Goal: Communication & Community: Connect with others

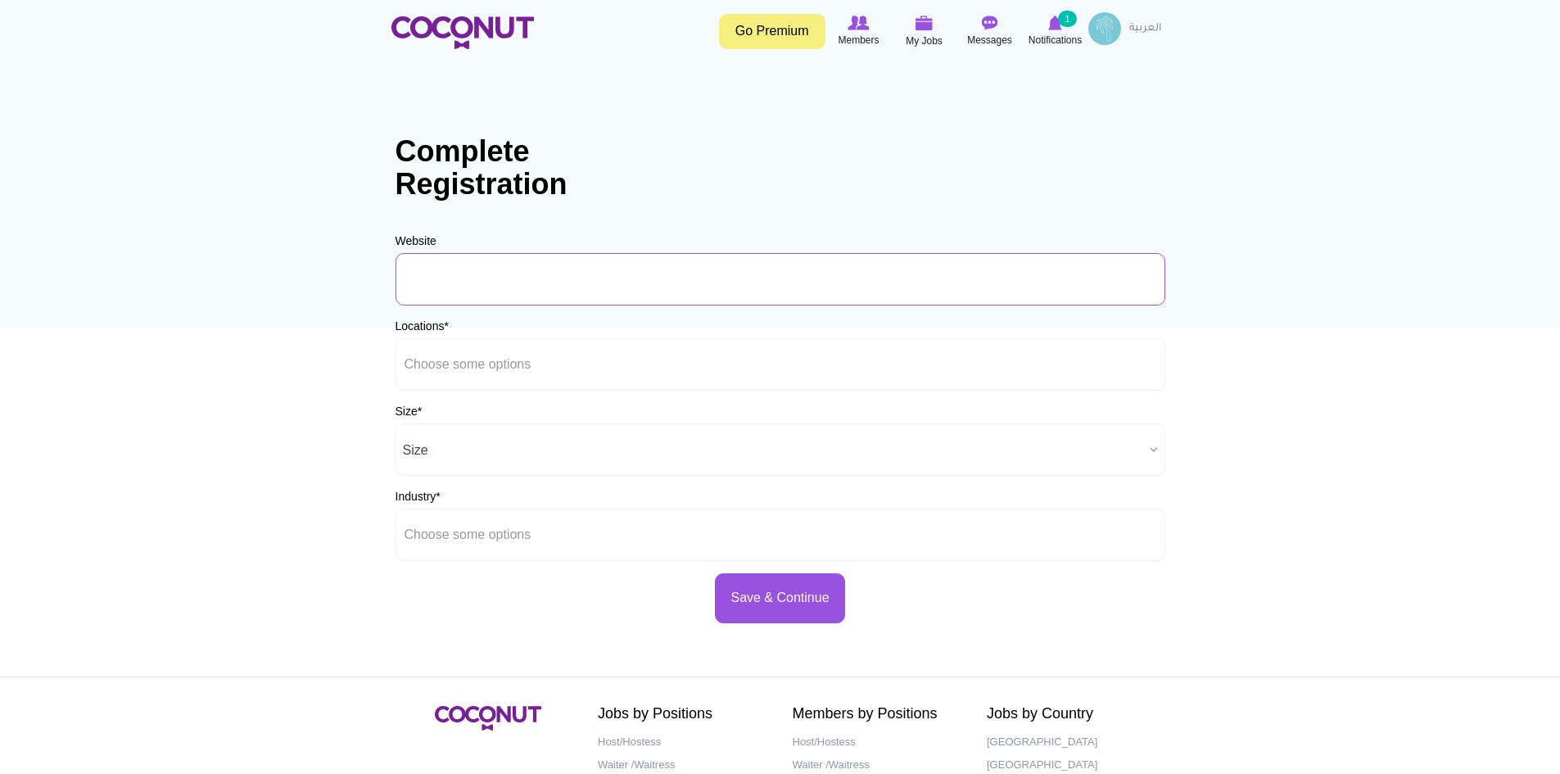
click at [592, 284] on input "URL" at bounding box center [780, 279] width 770 height 52
click at [441, 466] on span "Size" at bounding box center [773, 450] width 740 height 52
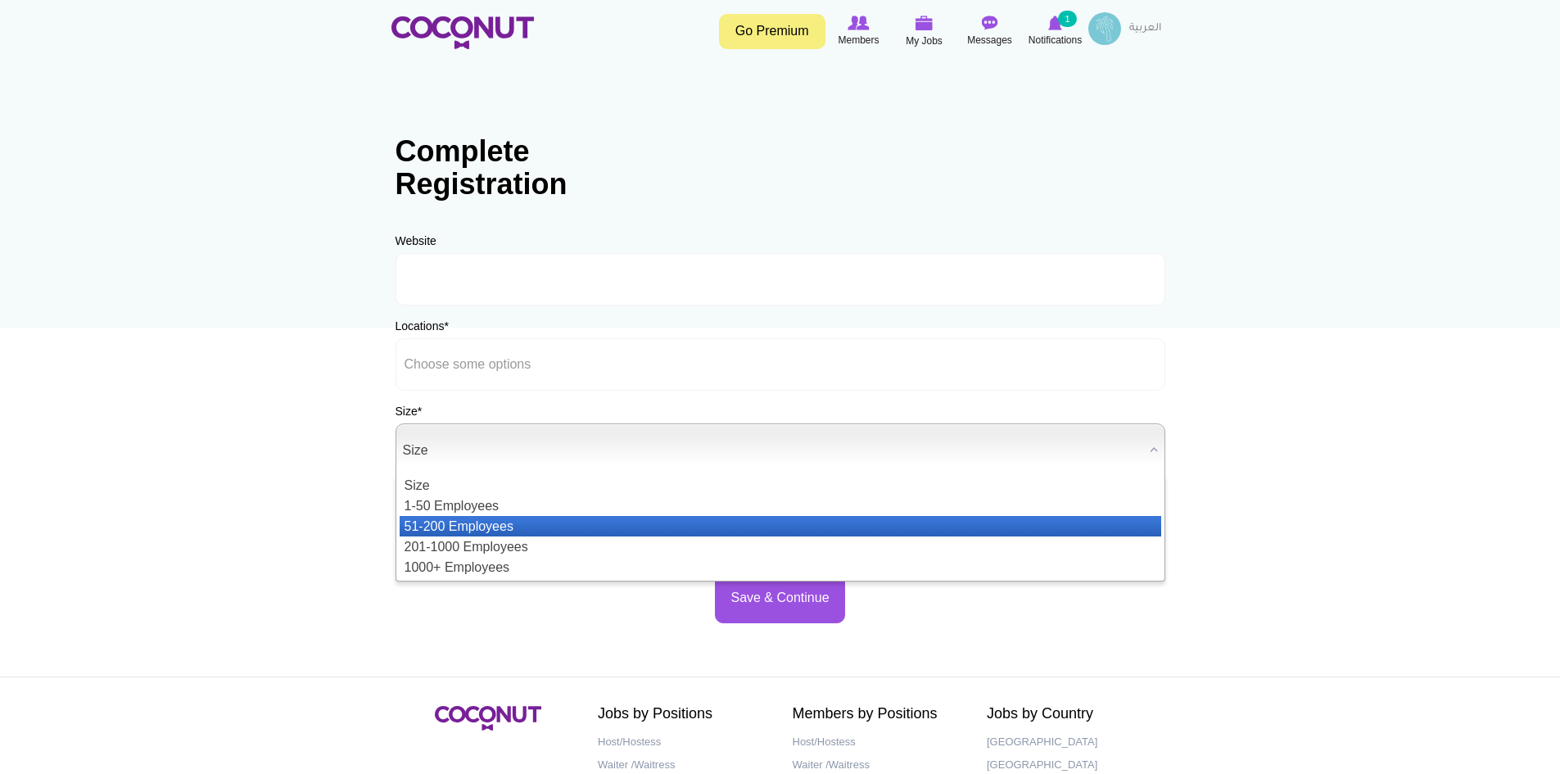
click at [426, 522] on li "51-200 Employees" at bounding box center [781, 526] width 762 height 20
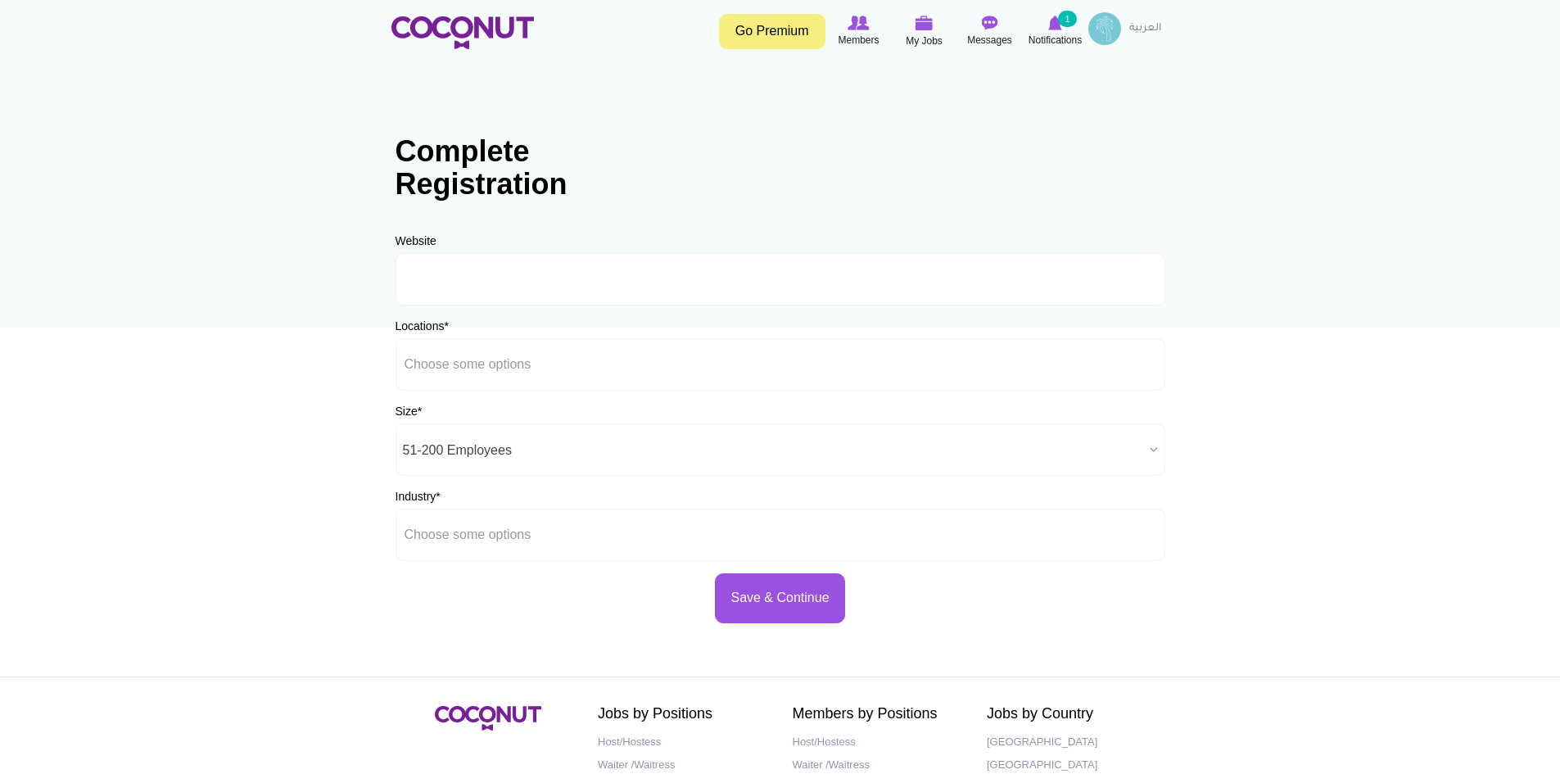
click at [427, 508] on div "Industry * Airlines Entertainment Events Fashion Film Production Fitness Hospit…" at bounding box center [780, 524] width 770 height 73
click at [422, 531] on input "text" at bounding box center [478, 534] width 147 height 15
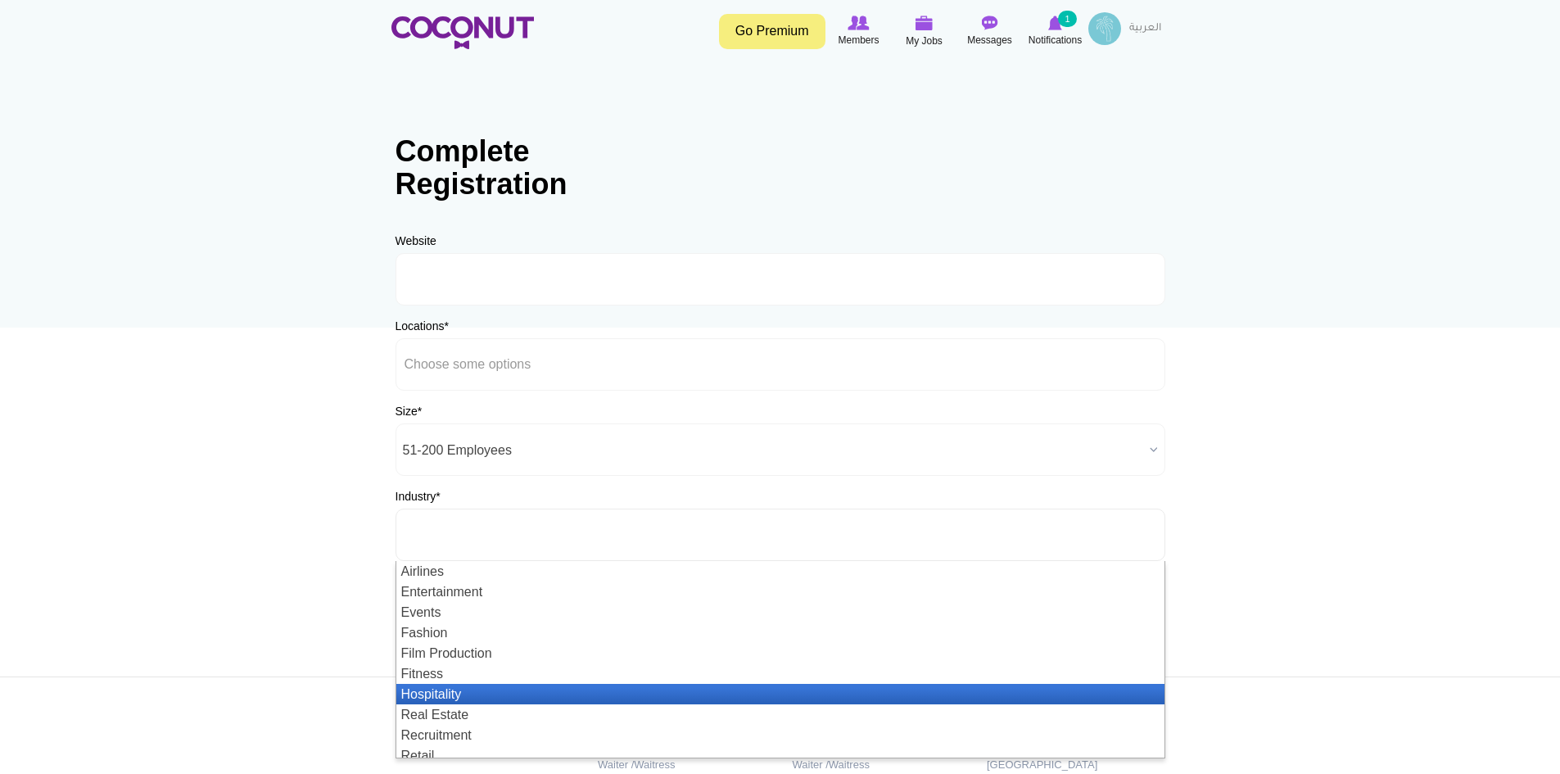
click at [397, 693] on li "Hospitality" at bounding box center [780, 694] width 768 height 20
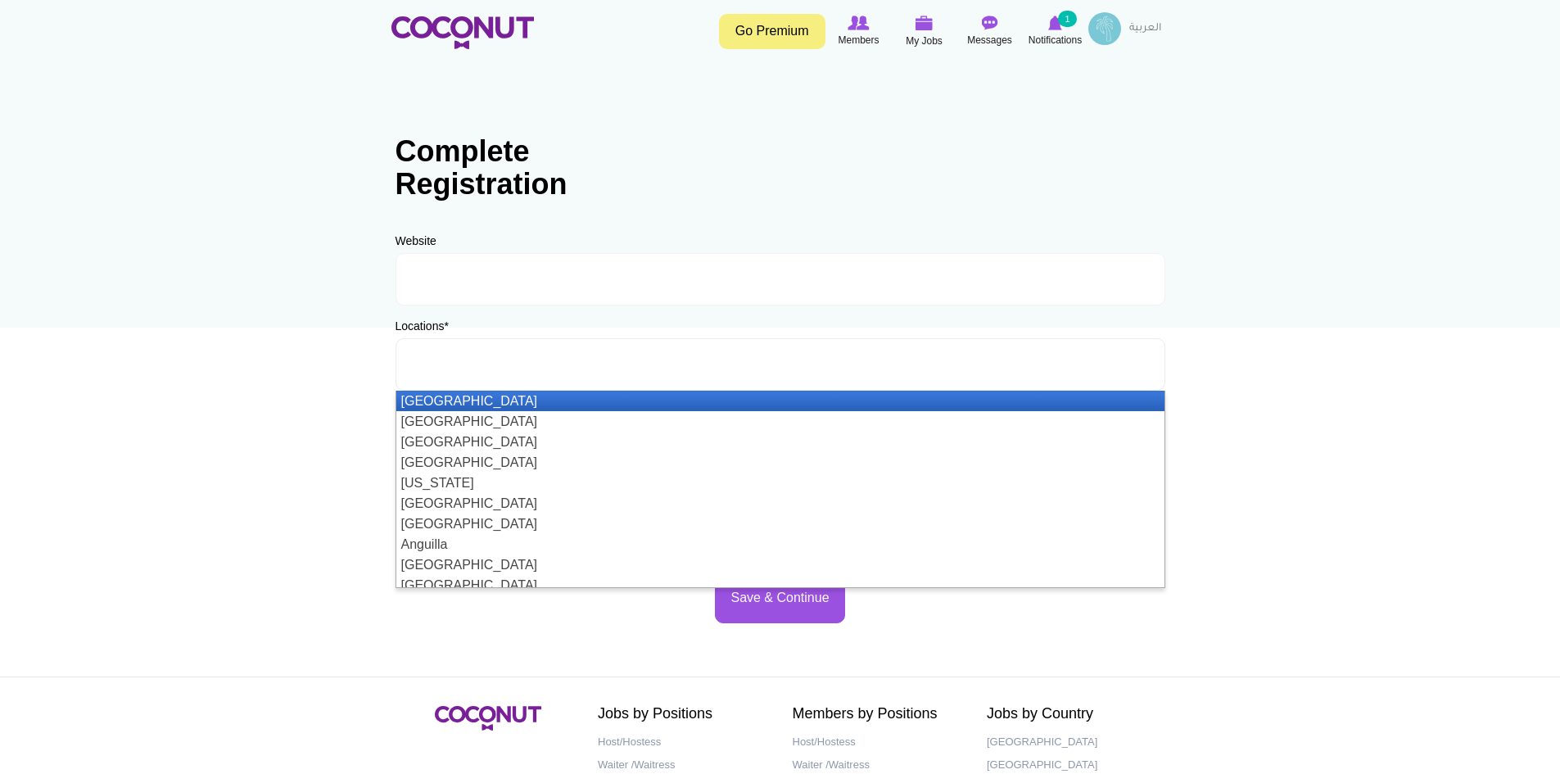
click at [473, 377] on li at bounding box center [478, 364] width 147 height 34
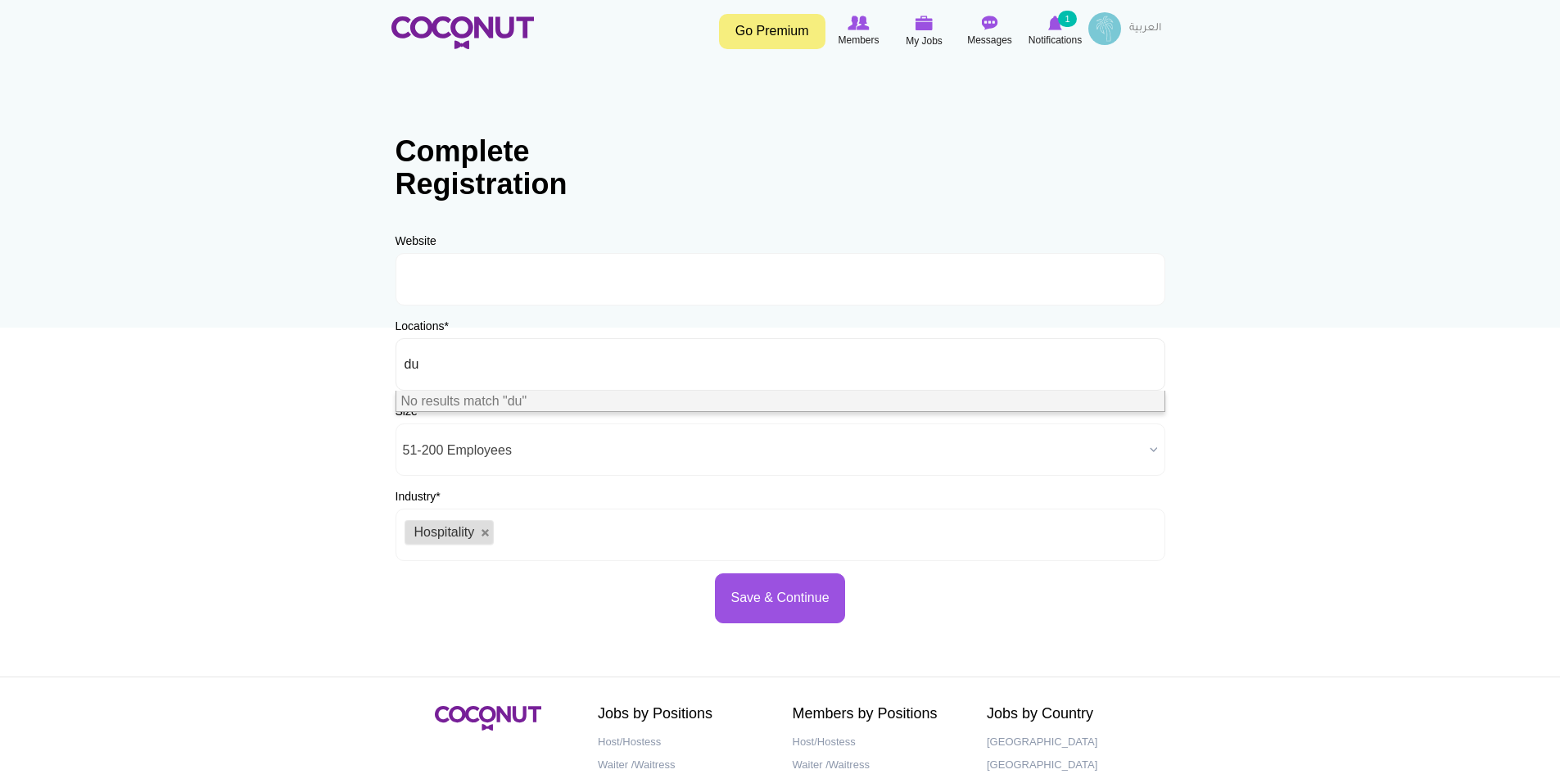
type input "d"
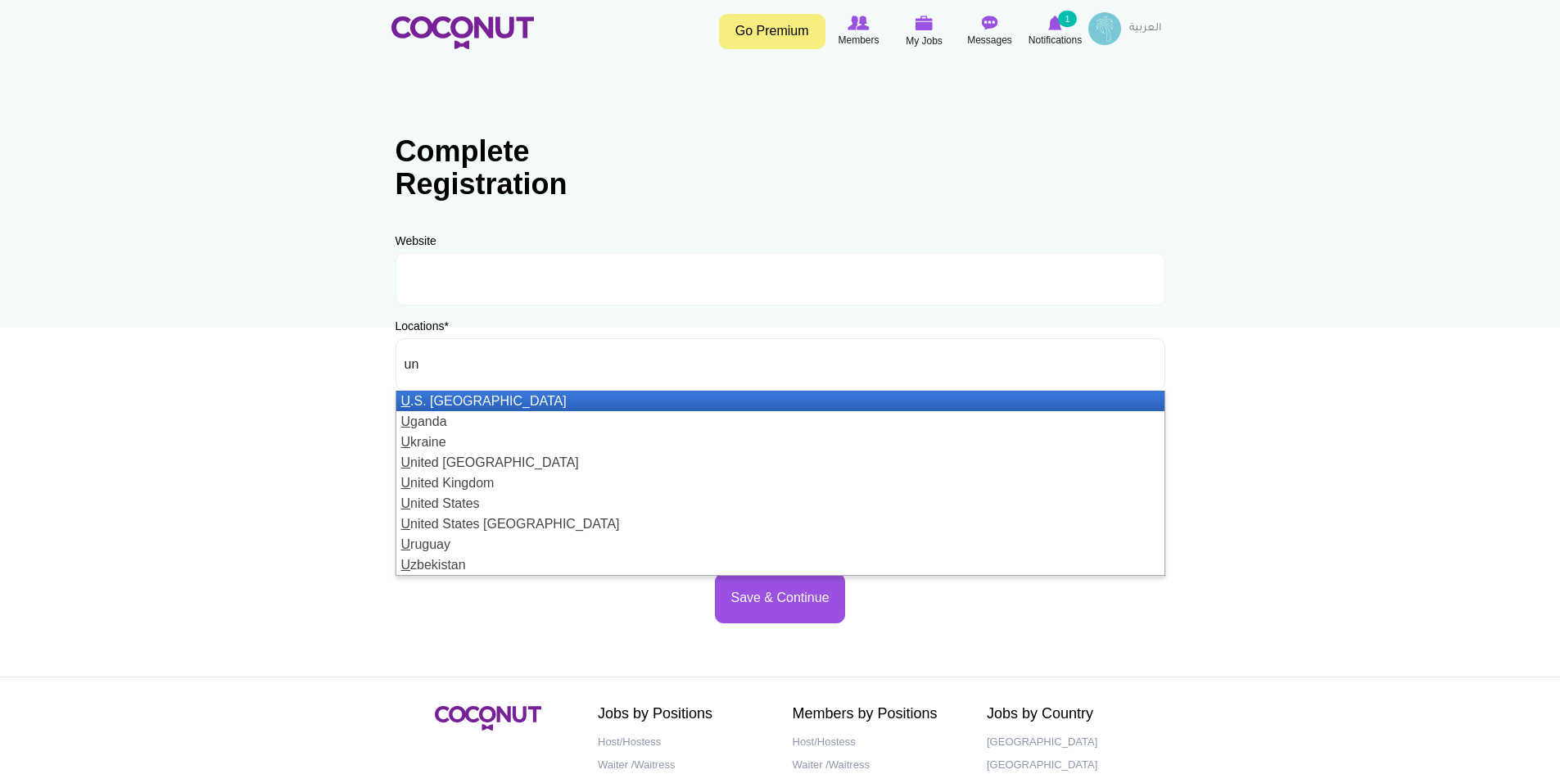
type input "uni"
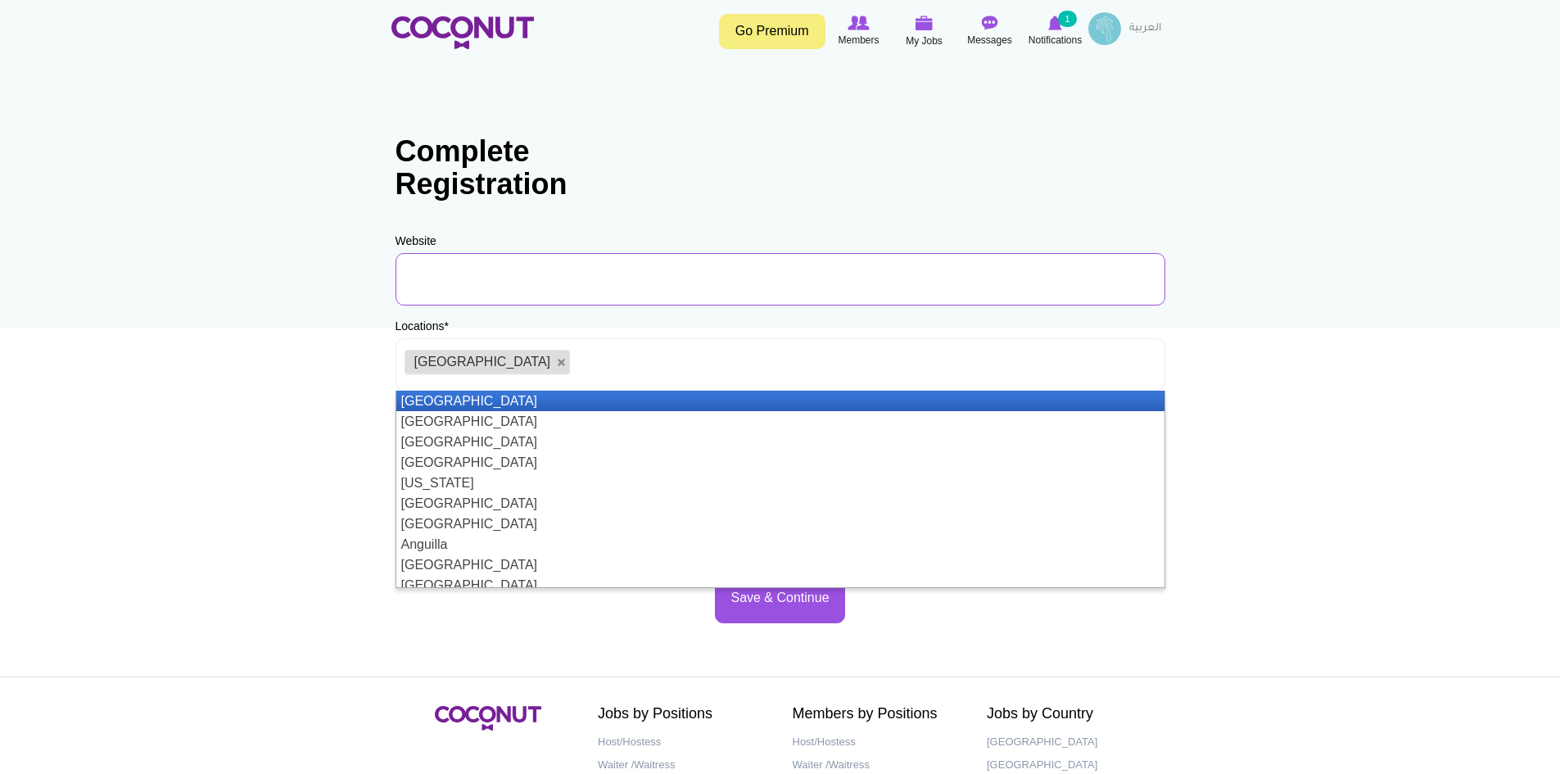
click at [537, 283] on input "URL" at bounding box center [780, 279] width 770 height 52
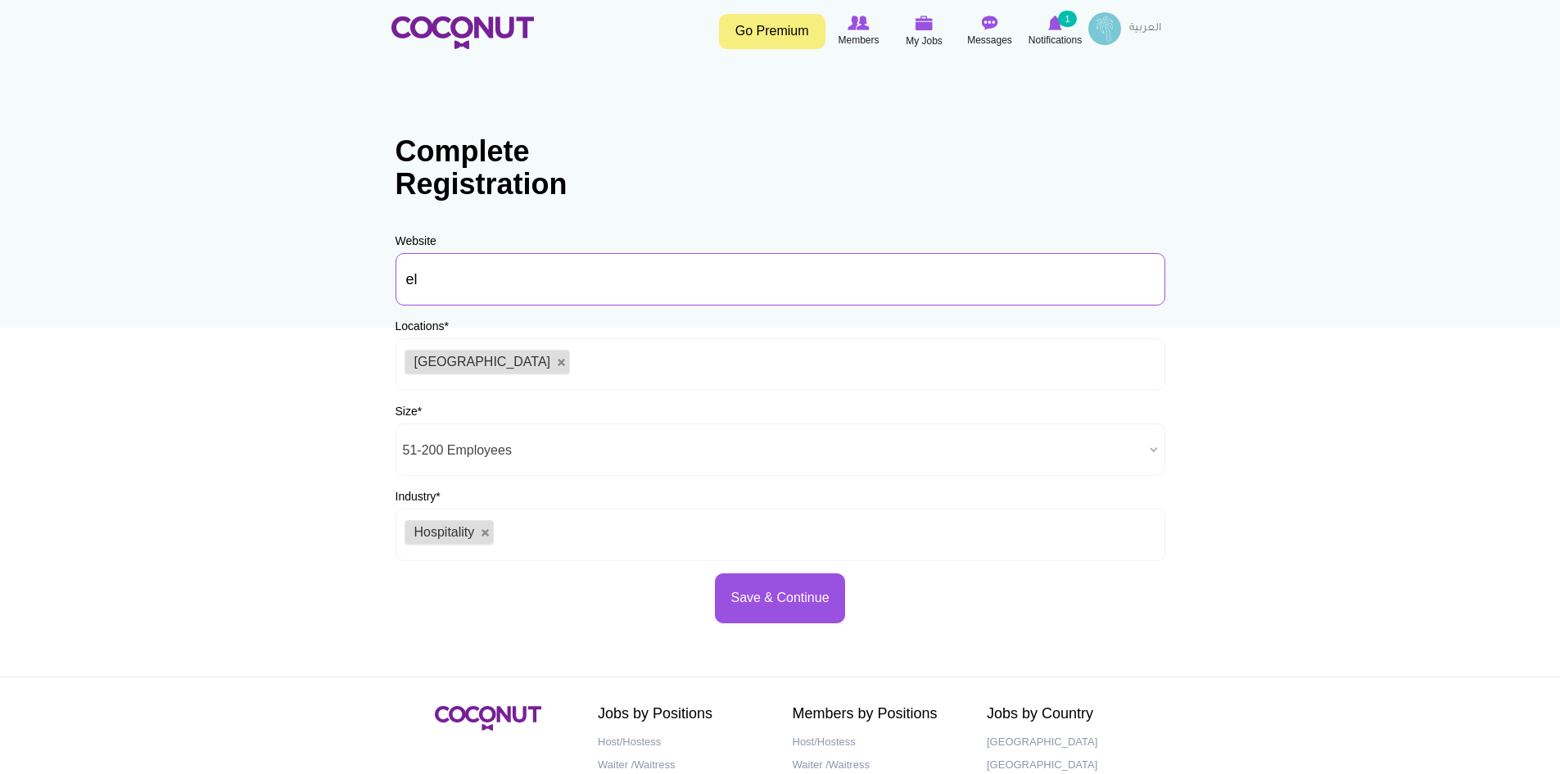
type input "e"
click at [412, 278] on input "elaiadubai.com" at bounding box center [780, 279] width 770 height 52
type input "www.elaiadubai.com"
click at [808, 608] on button "Save & Continue" at bounding box center [779, 598] width 129 height 50
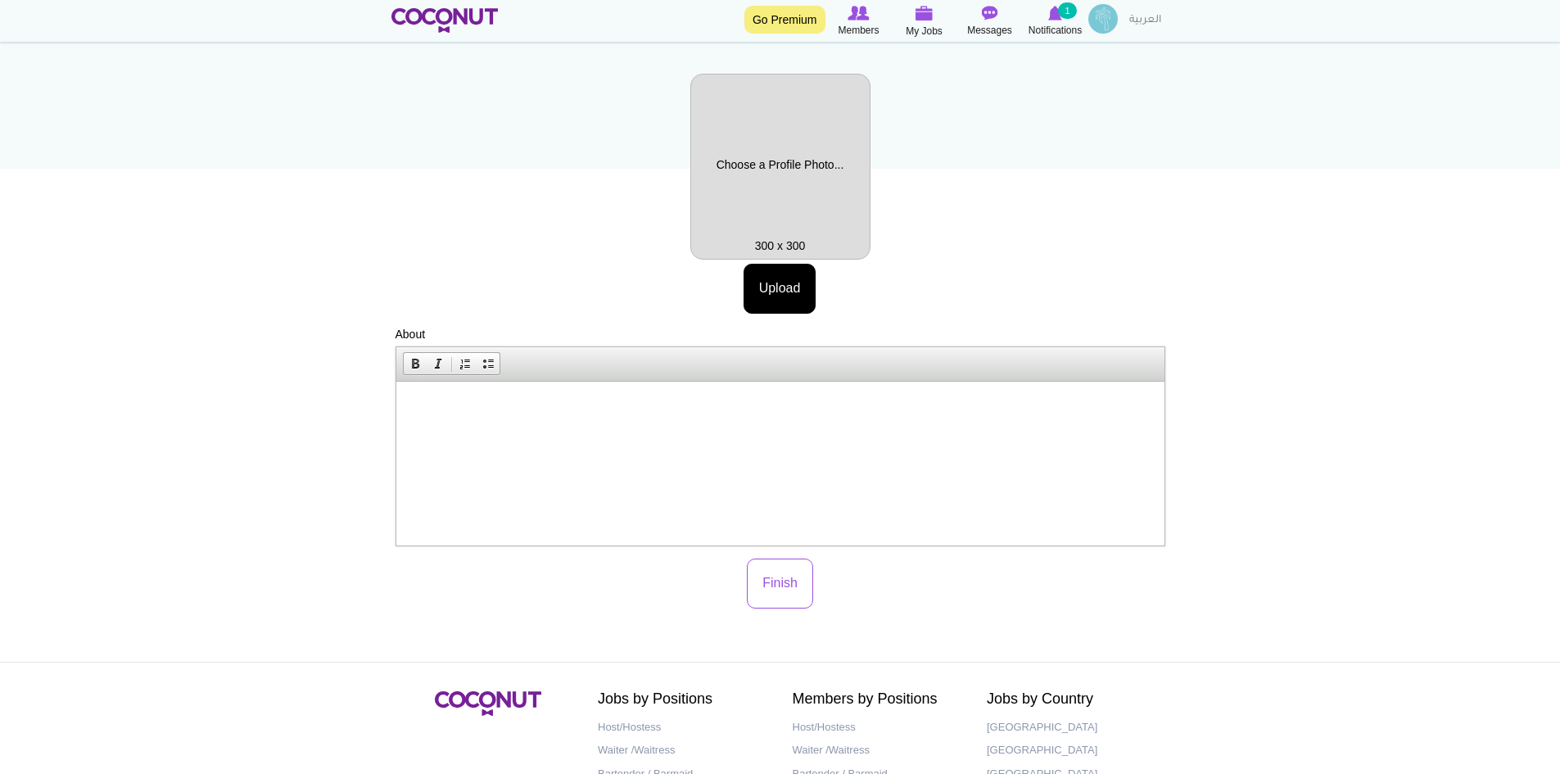
scroll to position [164, 0]
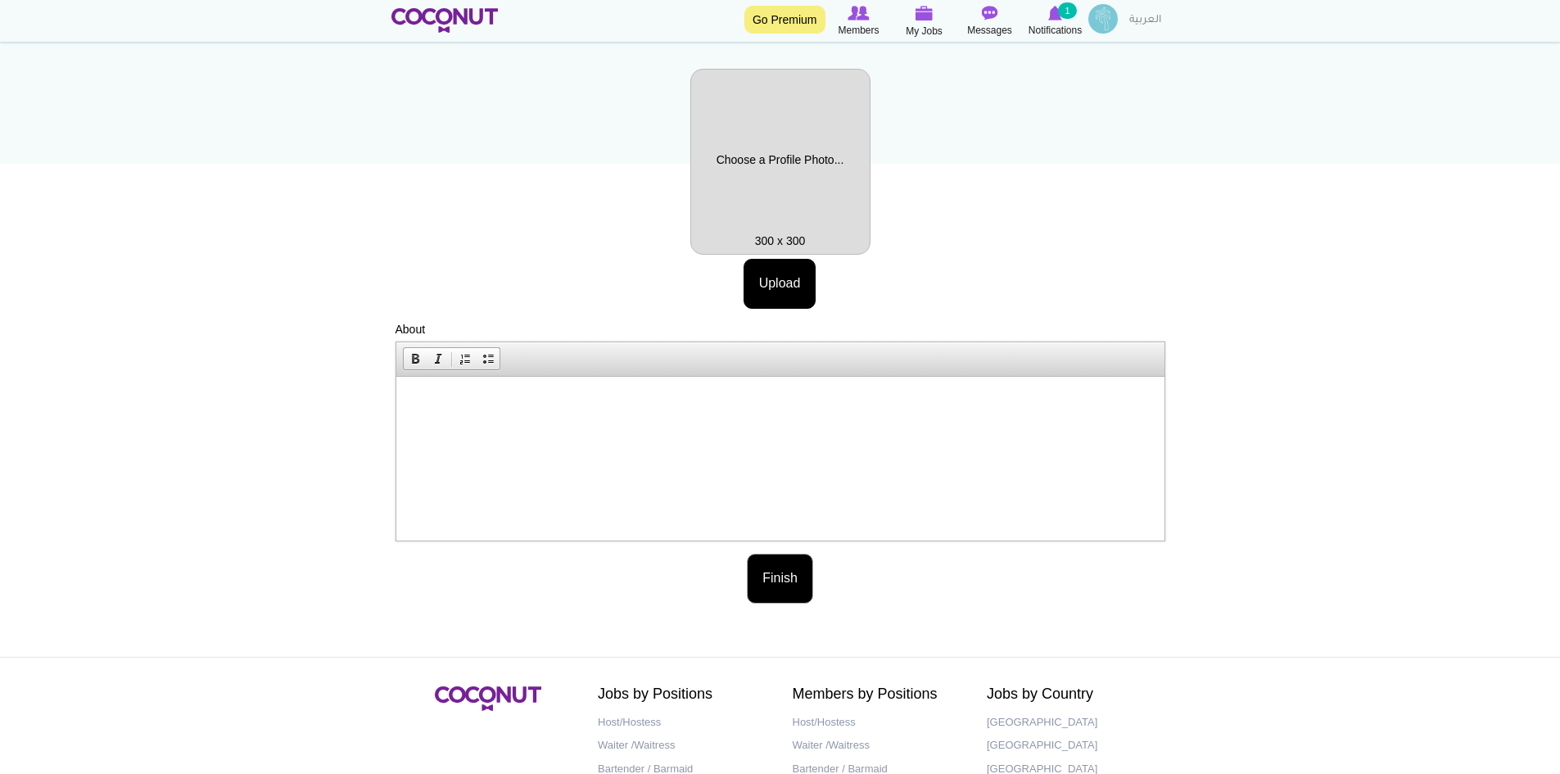
click at [791, 579] on button "Finish" at bounding box center [780, 579] width 66 height 50
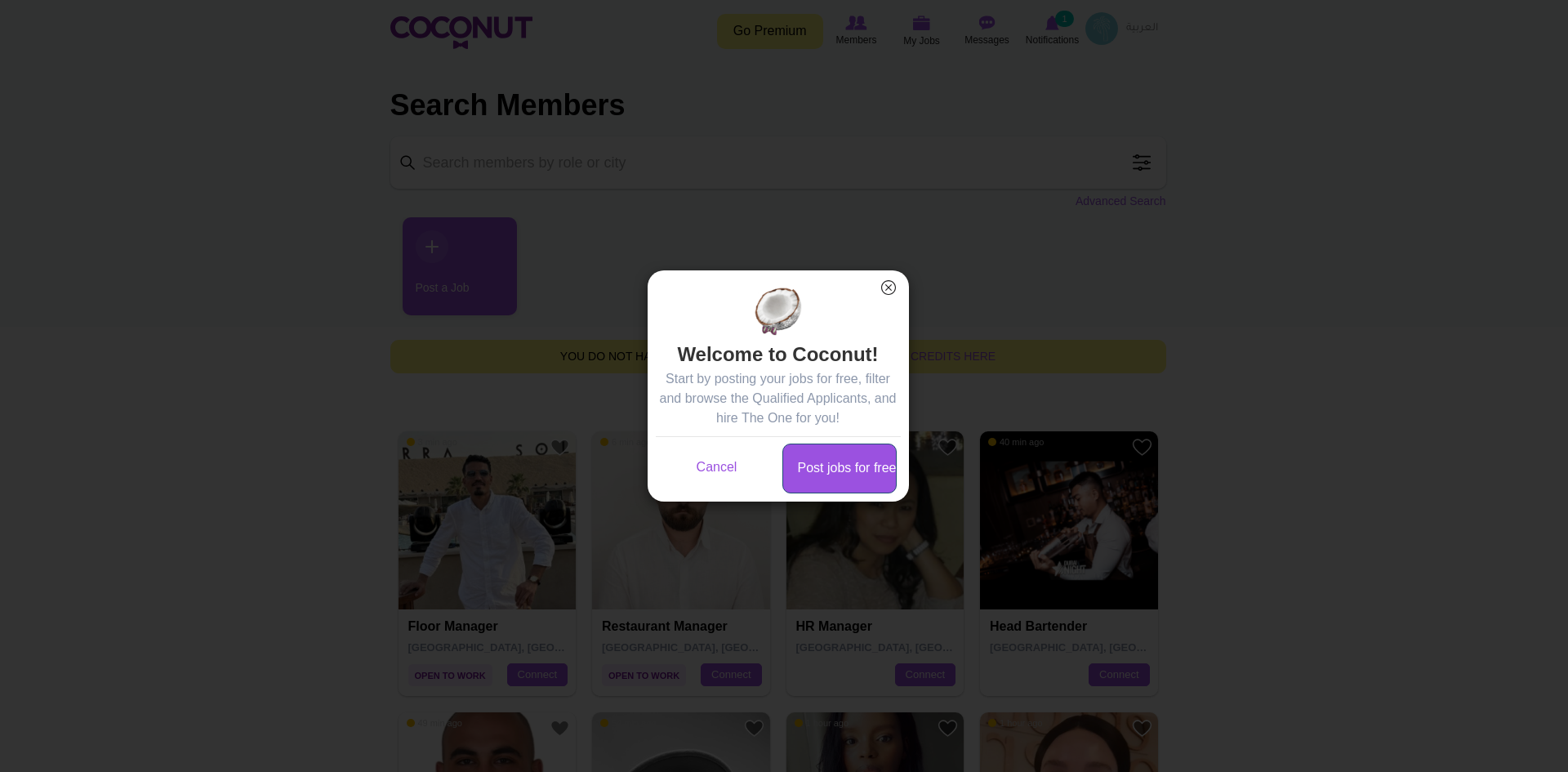
click at [820, 470] on link "Post jobs for free" at bounding box center [839, 469] width 115 height 50
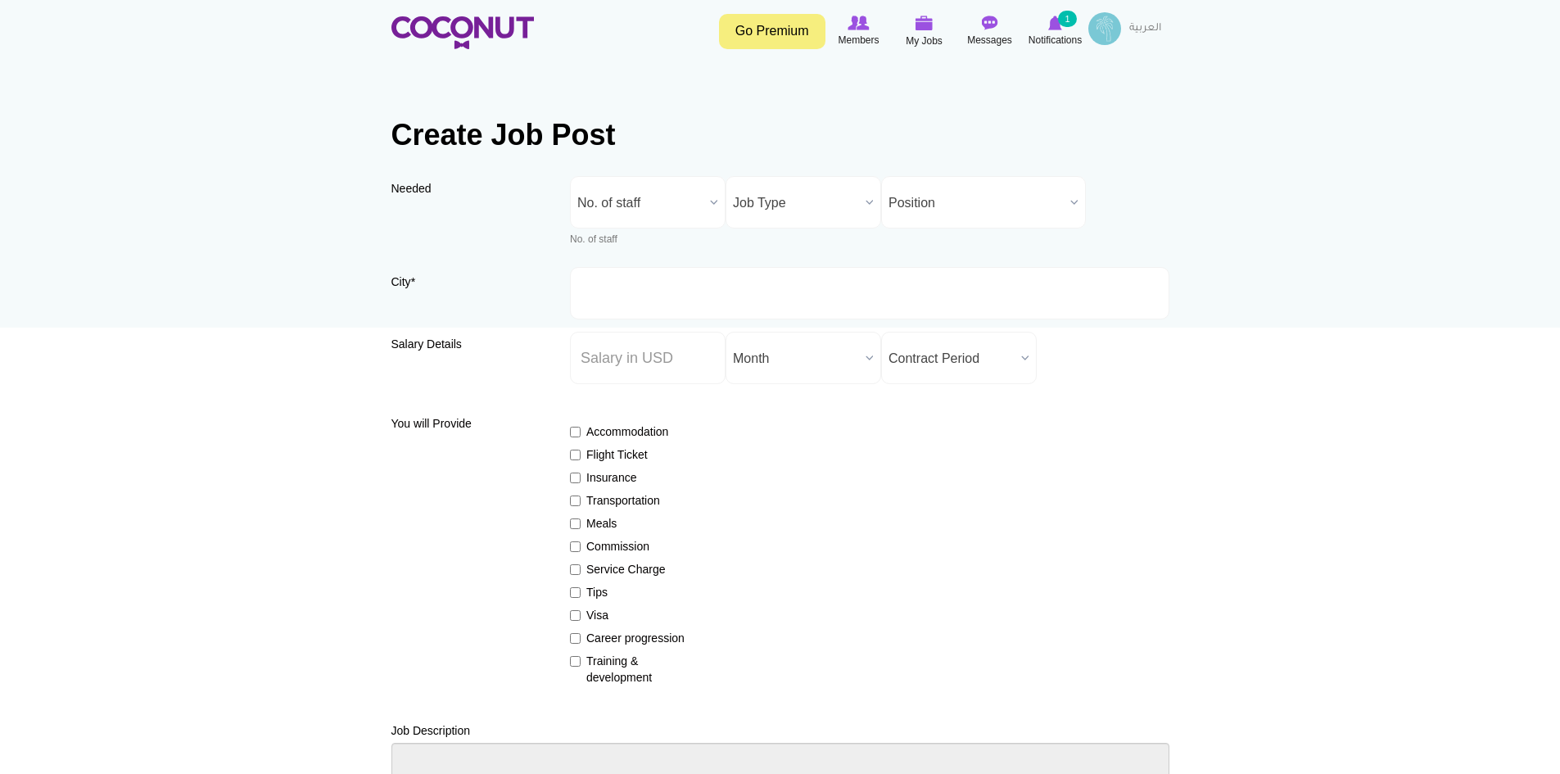
click at [658, 207] on span "No. of staff" at bounding box center [640, 203] width 126 height 52
click at [621, 292] on li "1" at bounding box center [647, 288] width 147 height 20
click at [771, 203] on span "Job Type" at bounding box center [796, 203] width 126 height 52
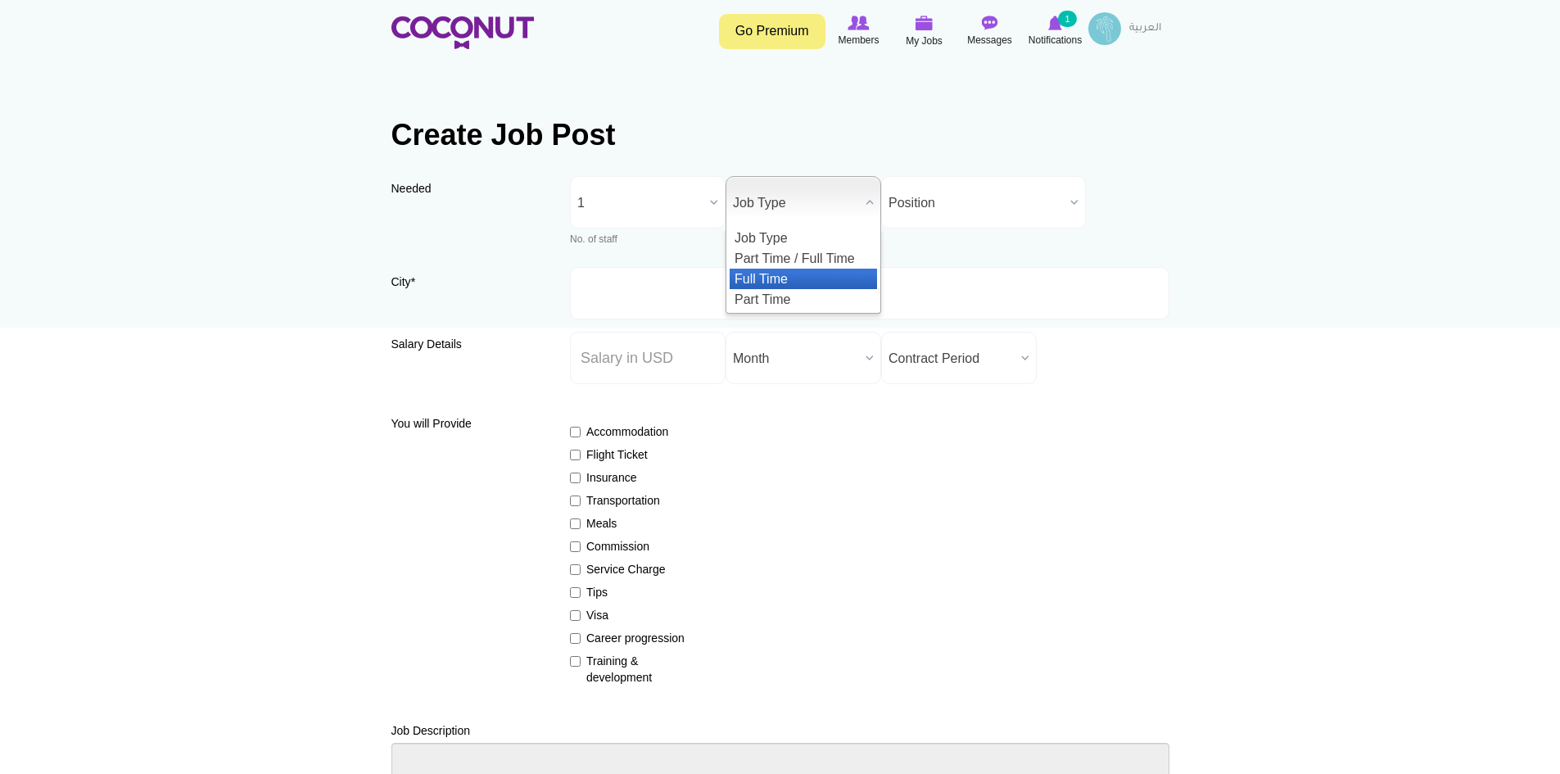
click at [797, 273] on li "Full Time" at bounding box center [803, 279] width 147 height 20
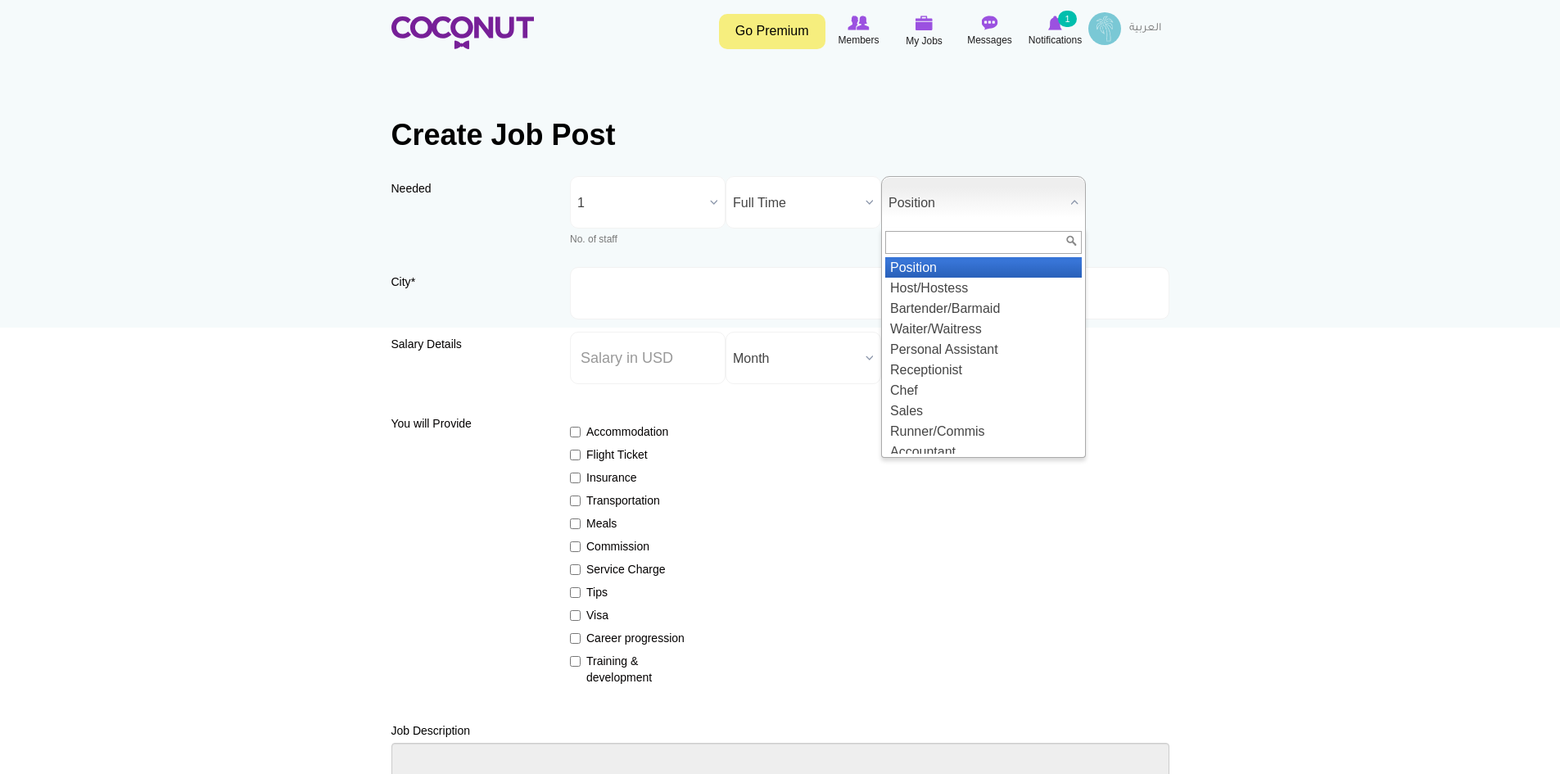
click at [949, 206] on span "Position" at bounding box center [975, 203] width 175 height 52
click at [952, 282] on li "Host/Hostess" at bounding box center [983, 288] width 197 height 20
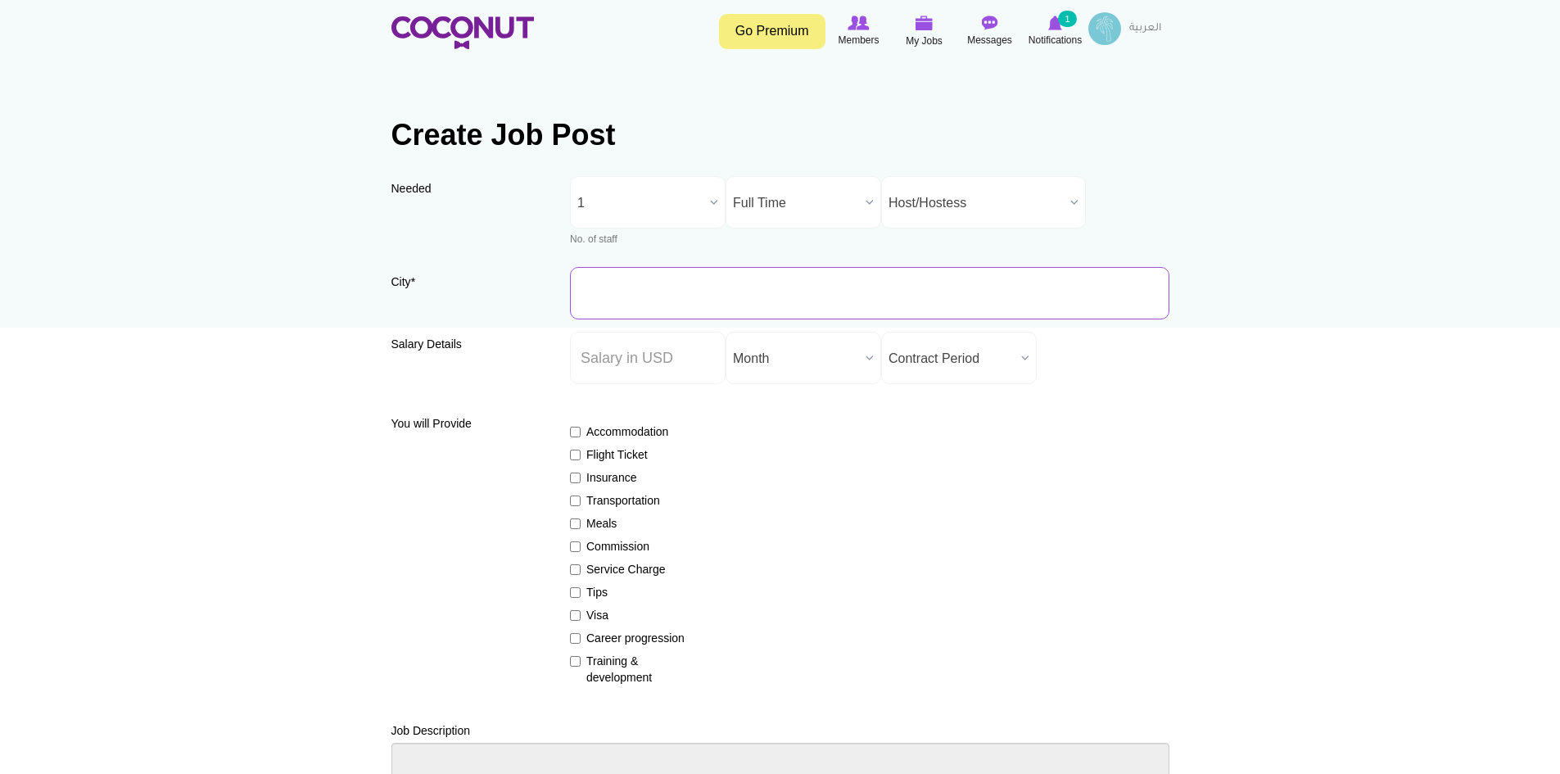
click at [713, 285] on input "City *" at bounding box center [869, 293] width 599 height 52
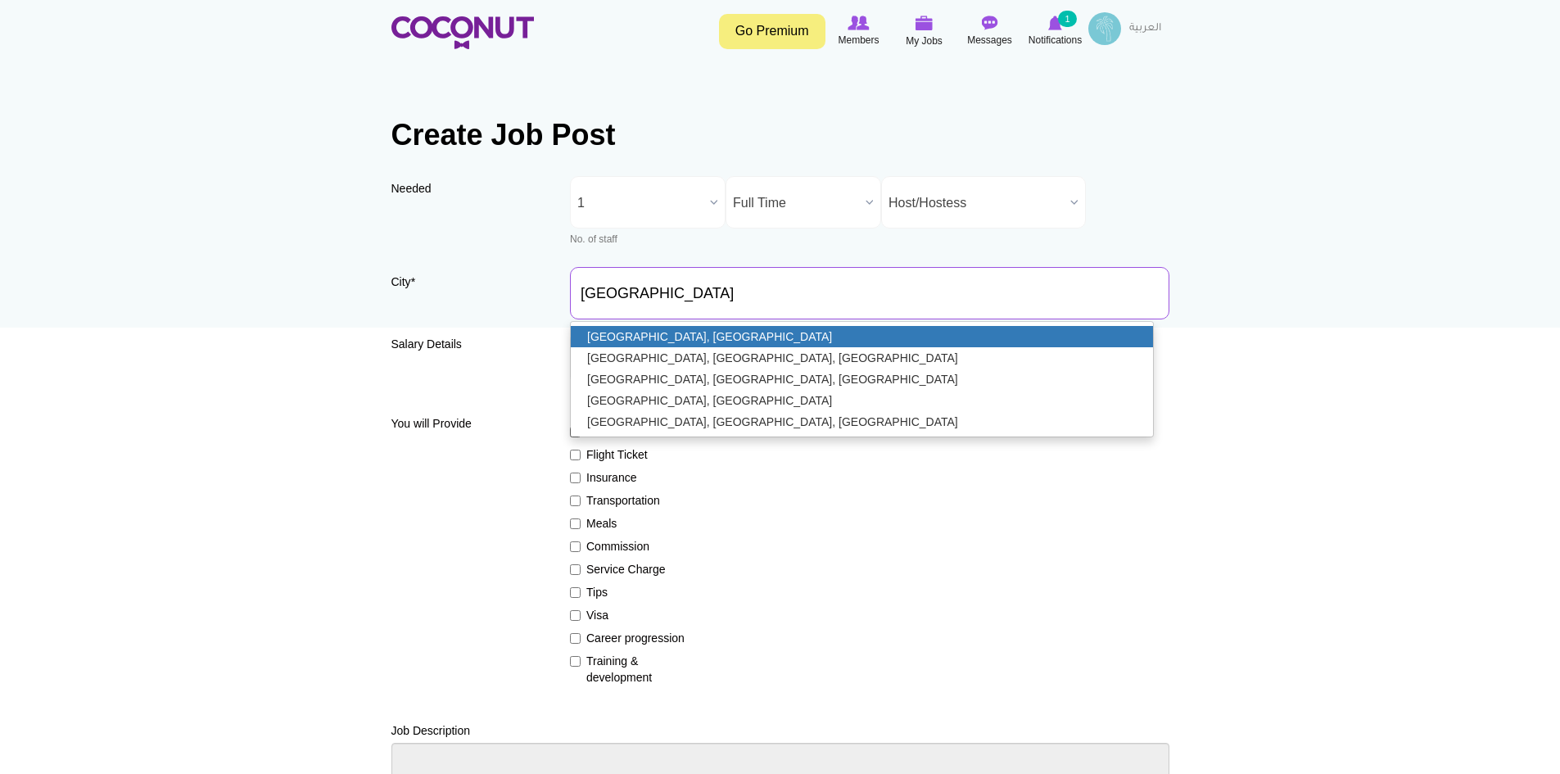
type input "[GEOGRAPHIC_DATA], [GEOGRAPHIC_DATA]"
click at [693, 336] on link "[GEOGRAPHIC_DATA], [GEOGRAPHIC_DATA]" at bounding box center [862, 336] width 582 height 21
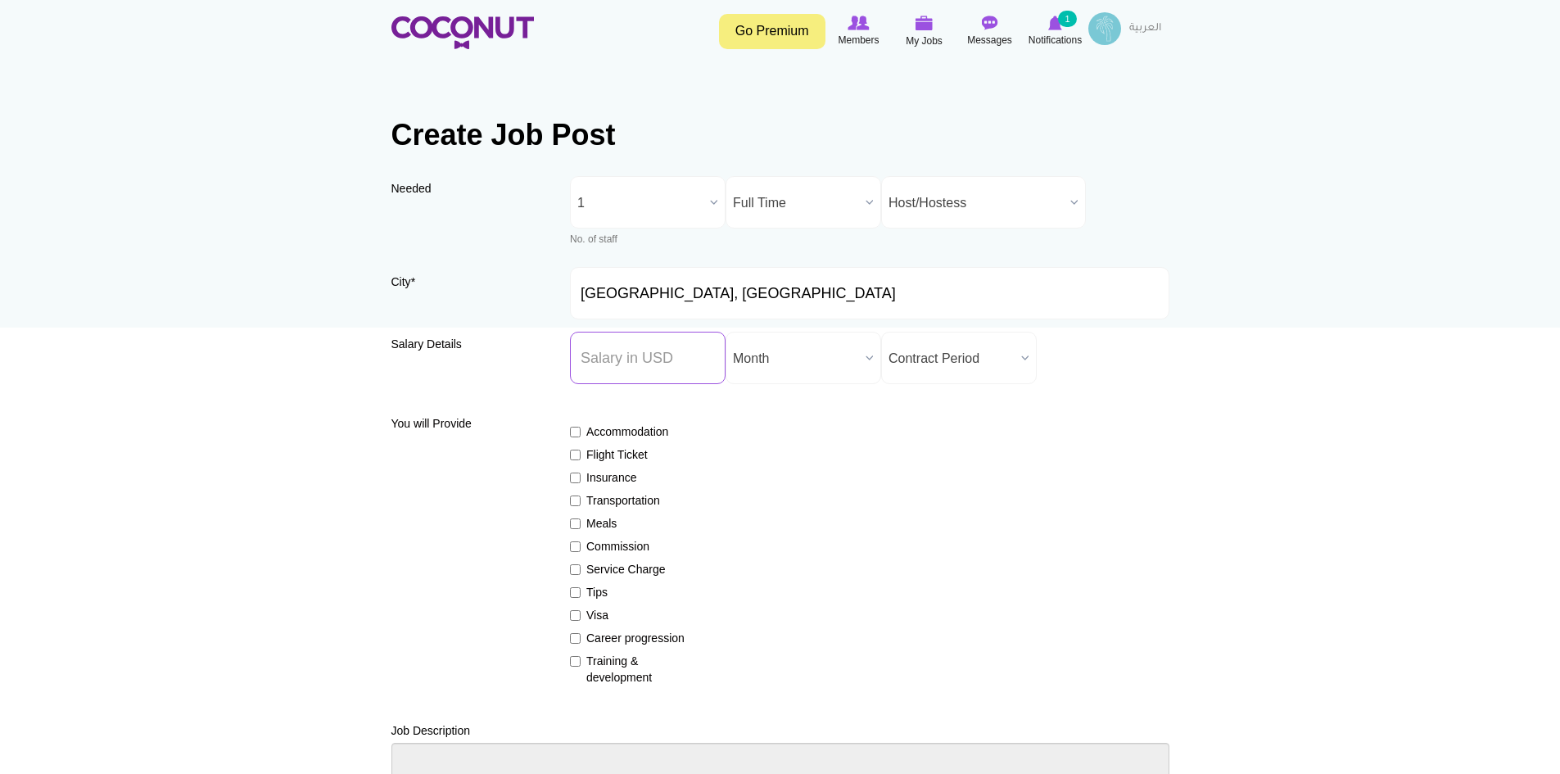
click at [617, 357] on input "Salary ($) *" at bounding box center [648, 358] width 156 height 52
click at [780, 368] on span "Month" at bounding box center [796, 358] width 126 height 52
click at [629, 354] on input "Salary ($) *" at bounding box center [648, 358] width 156 height 52
click at [674, 348] on input "Salary ($) *" at bounding box center [648, 358] width 156 height 52
click at [670, 351] on input "Salary ($) *" at bounding box center [648, 358] width 156 height 52
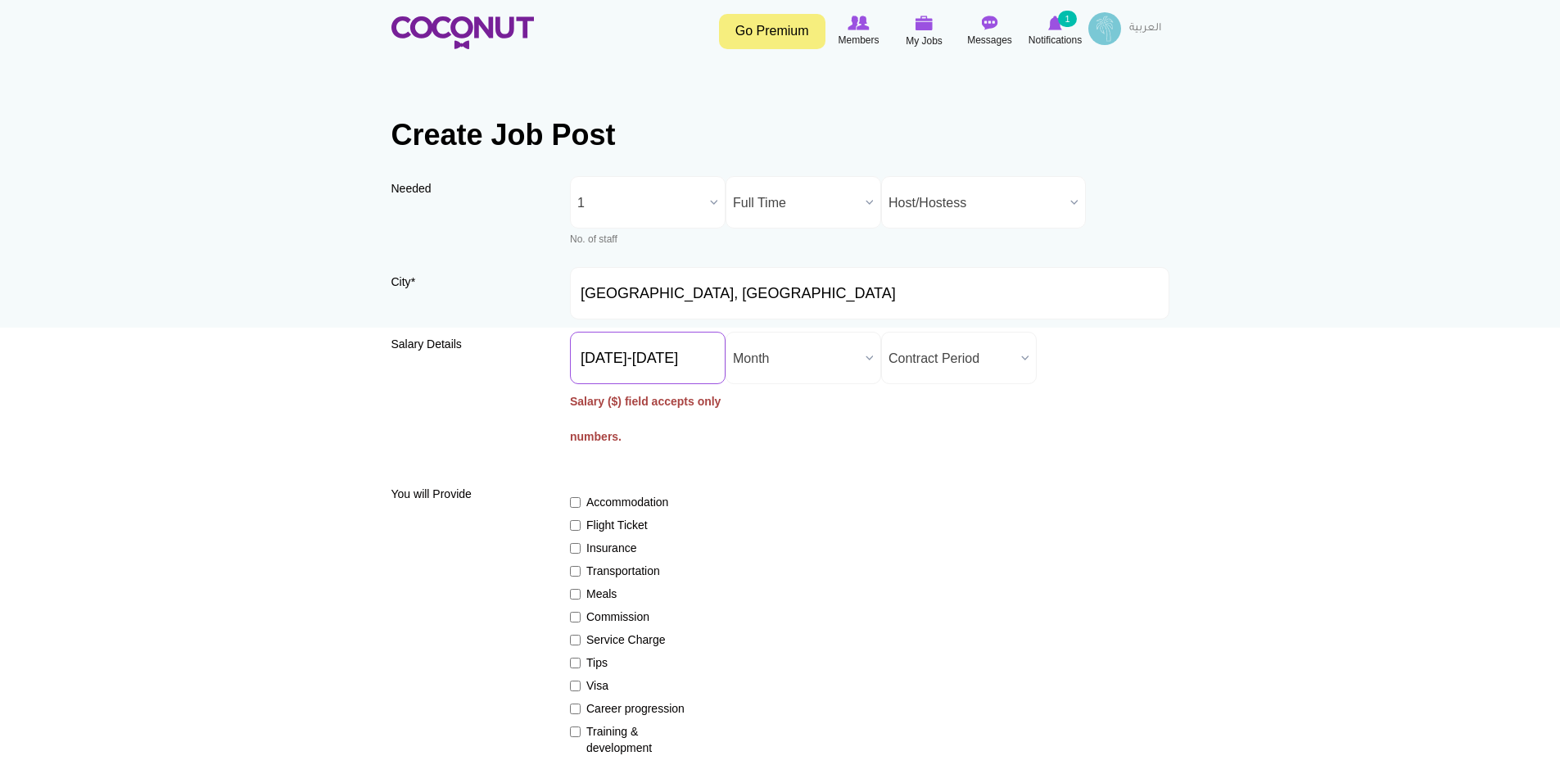
type input "1600-1800"
click at [817, 347] on span "Month" at bounding box center [796, 358] width 126 height 52
click at [774, 411] on li "Month" at bounding box center [803, 414] width 147 height 20
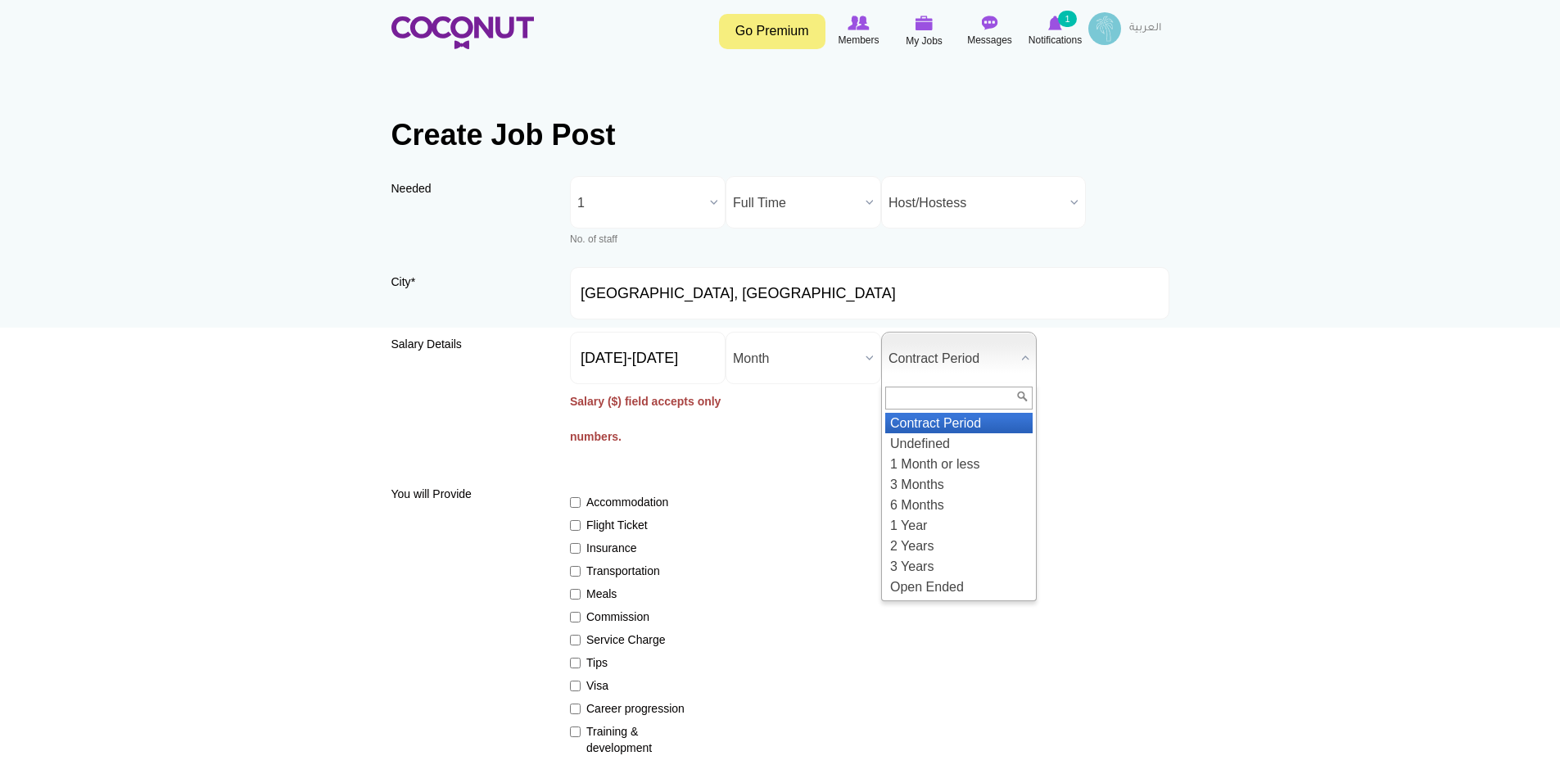
click at [946, 341] on span "Contract Period" at bounding box center [951, 358] width 126 height 52
click at [916, 544] on li "2 Years" at bounding box center [958, 546] width 147 height 20
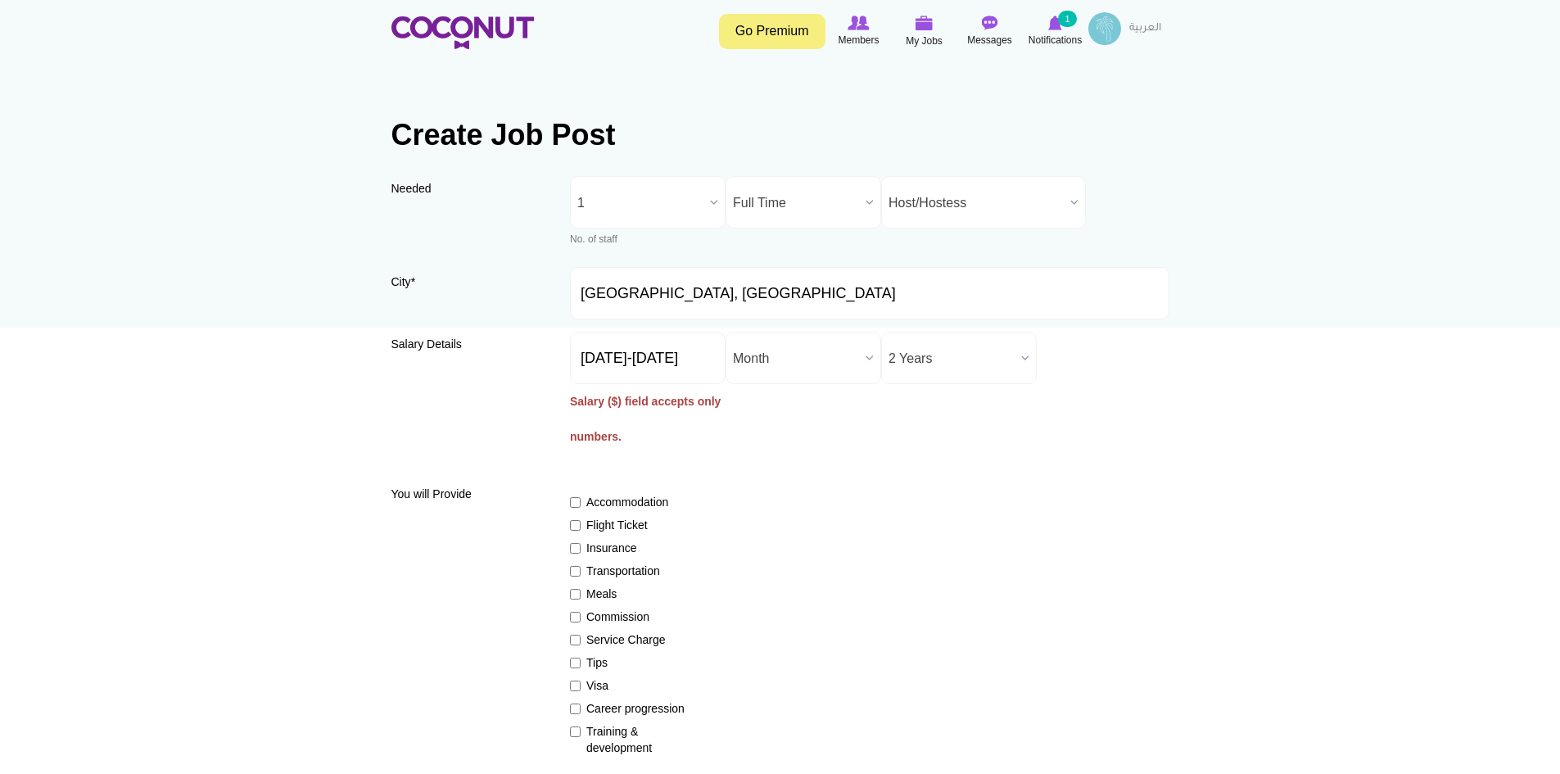
click at [617, 396] on label "Salary ($) field accepts only numbers." at bounding box center [648, 419] width 156 height 70
click at [617, 384] on input "1600-1800" at bounding box center [648, 358] width 156 height 52
click at [685, 407] on label "Salary ($) field accepts only numbers." at bounding box center [648, 419] width 156 height 70
click at [685, 384] on input "1600-1800" at bounding box center [648, 358] width 156 height 52
click at [599, 440] on label "Salary ($) field accepts only numbers." at bounding box center [648, 419] width 156 height 70
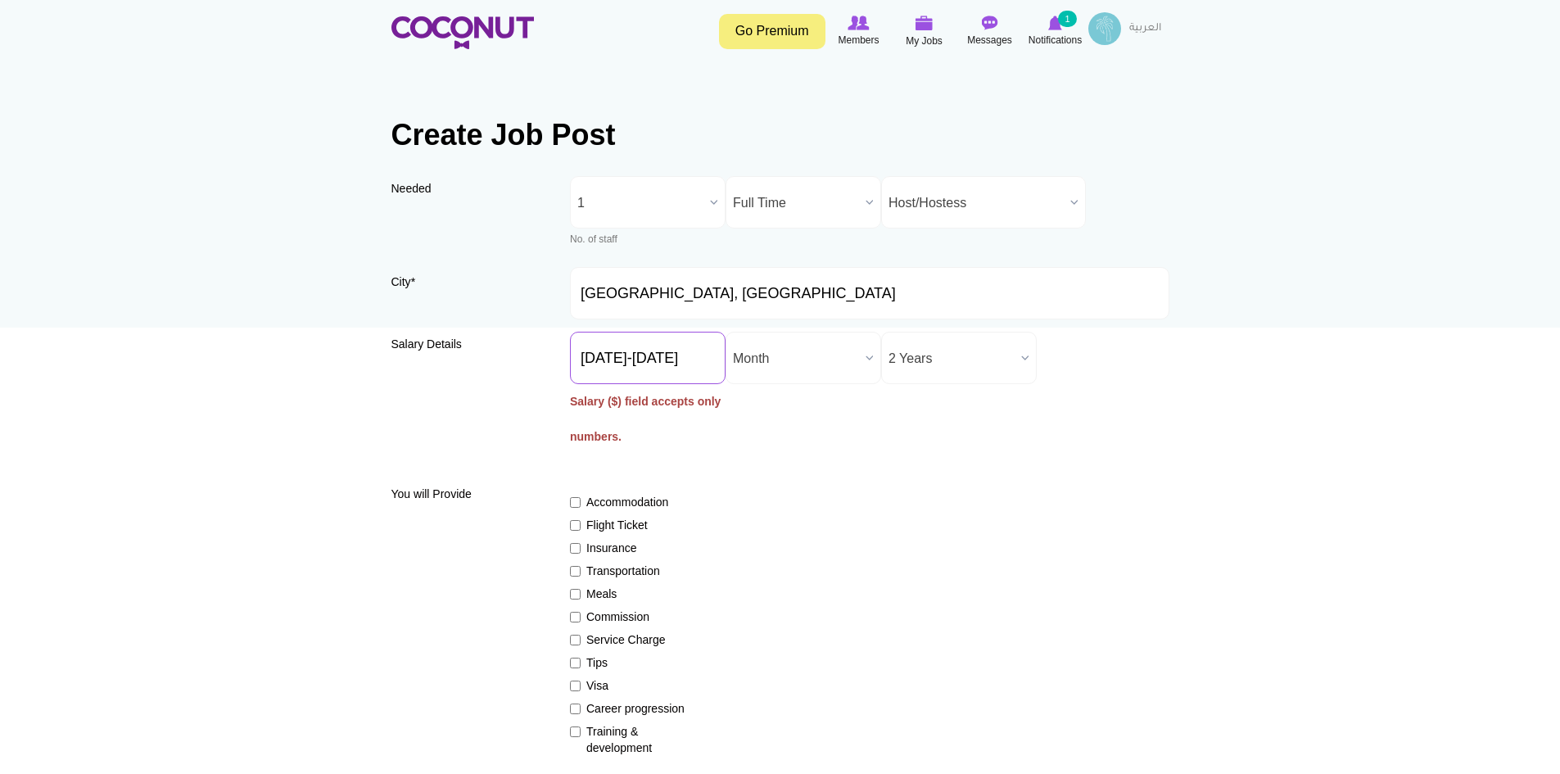
click at [599, 384] on input "1600-1800" at bounding box center [648, 358] width 156 height 52
click at [621, 360] on input "1600-1800" at bounding box center [648, 358] width 156 height 52
click at [696, 505] on div "Accommodation Flight Ticket Insurance Transportation Meals Commission Service C…" at bounding box center [869, 617] width 599 height 277
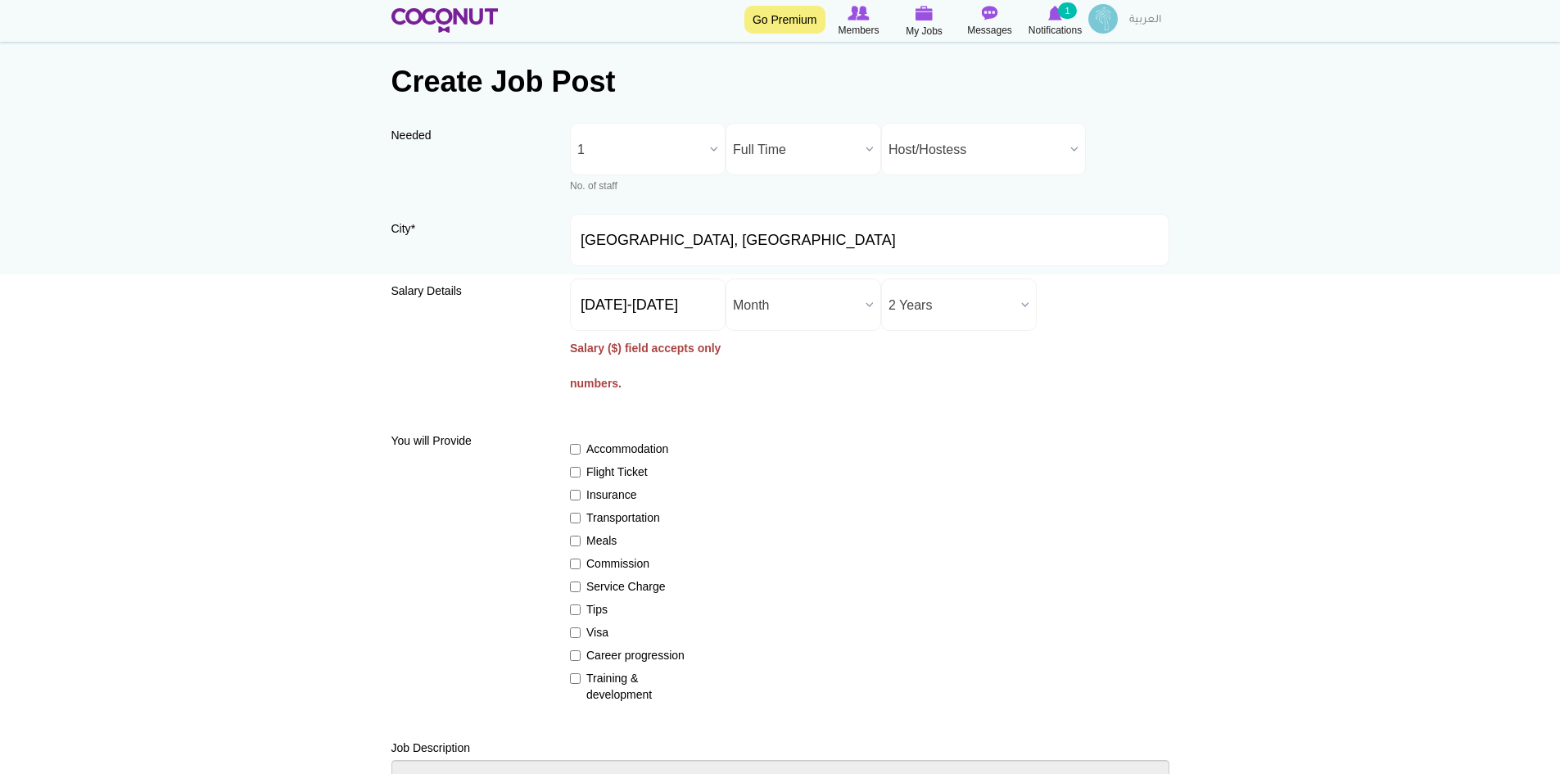
scroll to position [82, 0]
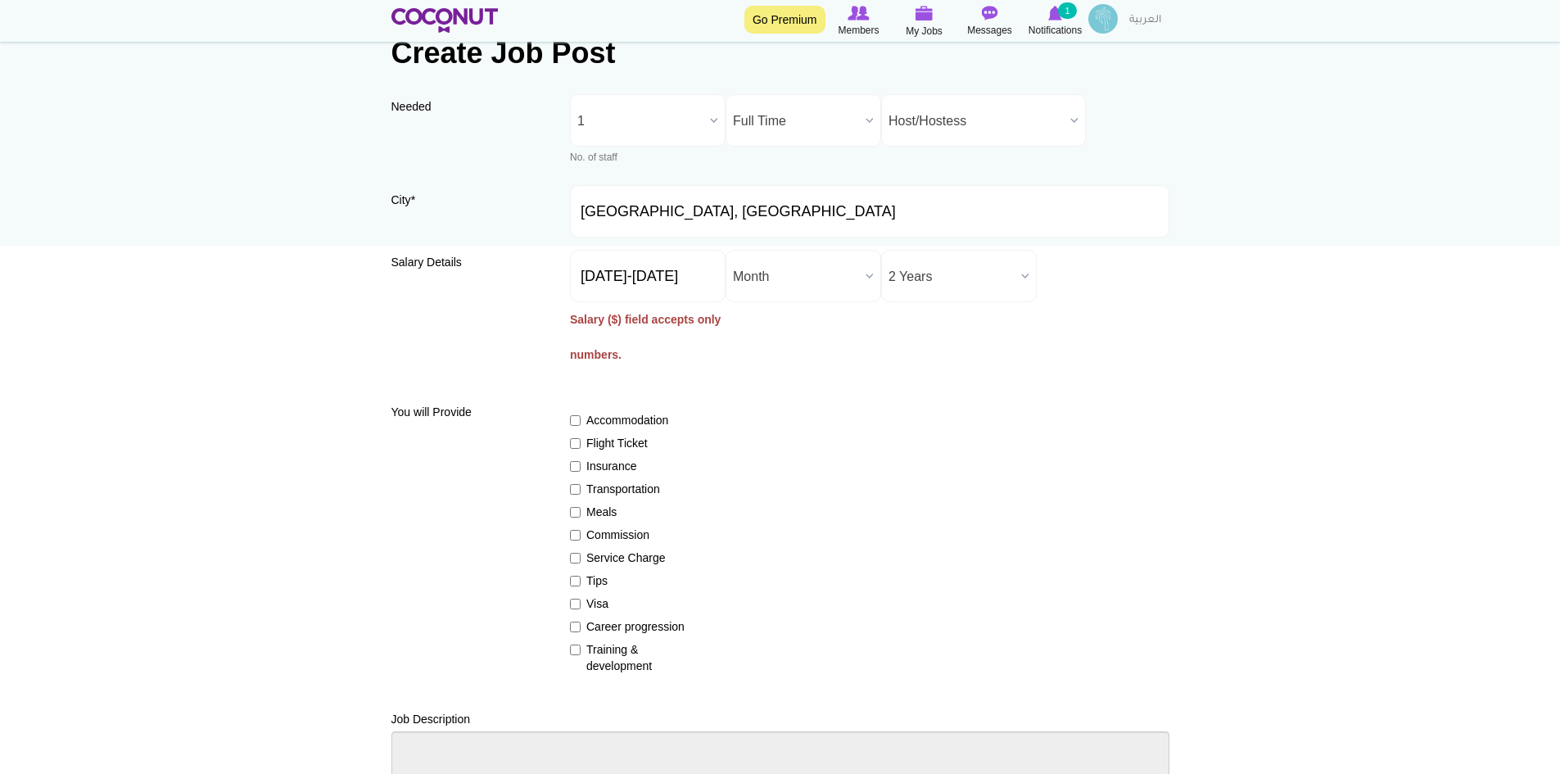
click at [592, 468] on label "Insurance" at bounding box center [630, 466] width 120 height 16
click at [581, 468] on input "Insurance" at bounding box center [575, 466] width 11 height 11
checkbox input "true"
click at [580, 447] on input "Flight Ticket" at bounding box center [575, 443] width 11 height 11
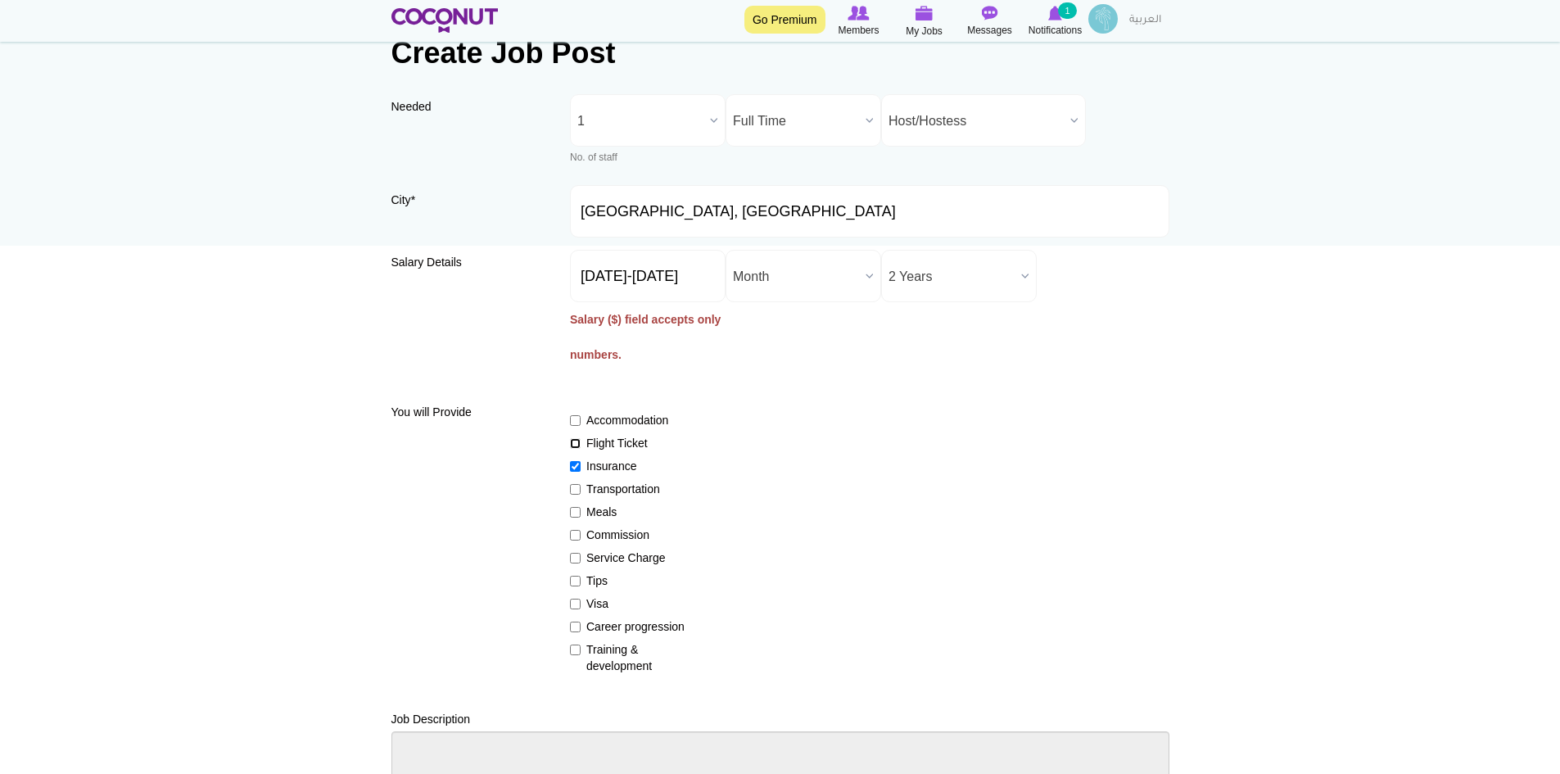
click at [580, 447] on input "Flight Ticket" at bounding box center [575, 443] width 11 height 11
checkbox input "true"
click at [612, 490] on label "Transportation" at bounding box center [630, 489] width 120 height 16
click at [581, 490] on input "Transportation" at bounding box center [575, 489] width 11 height 11
click at [612, 490] on label "Transportation" at bounding box center [630, 489] width 120 height 16
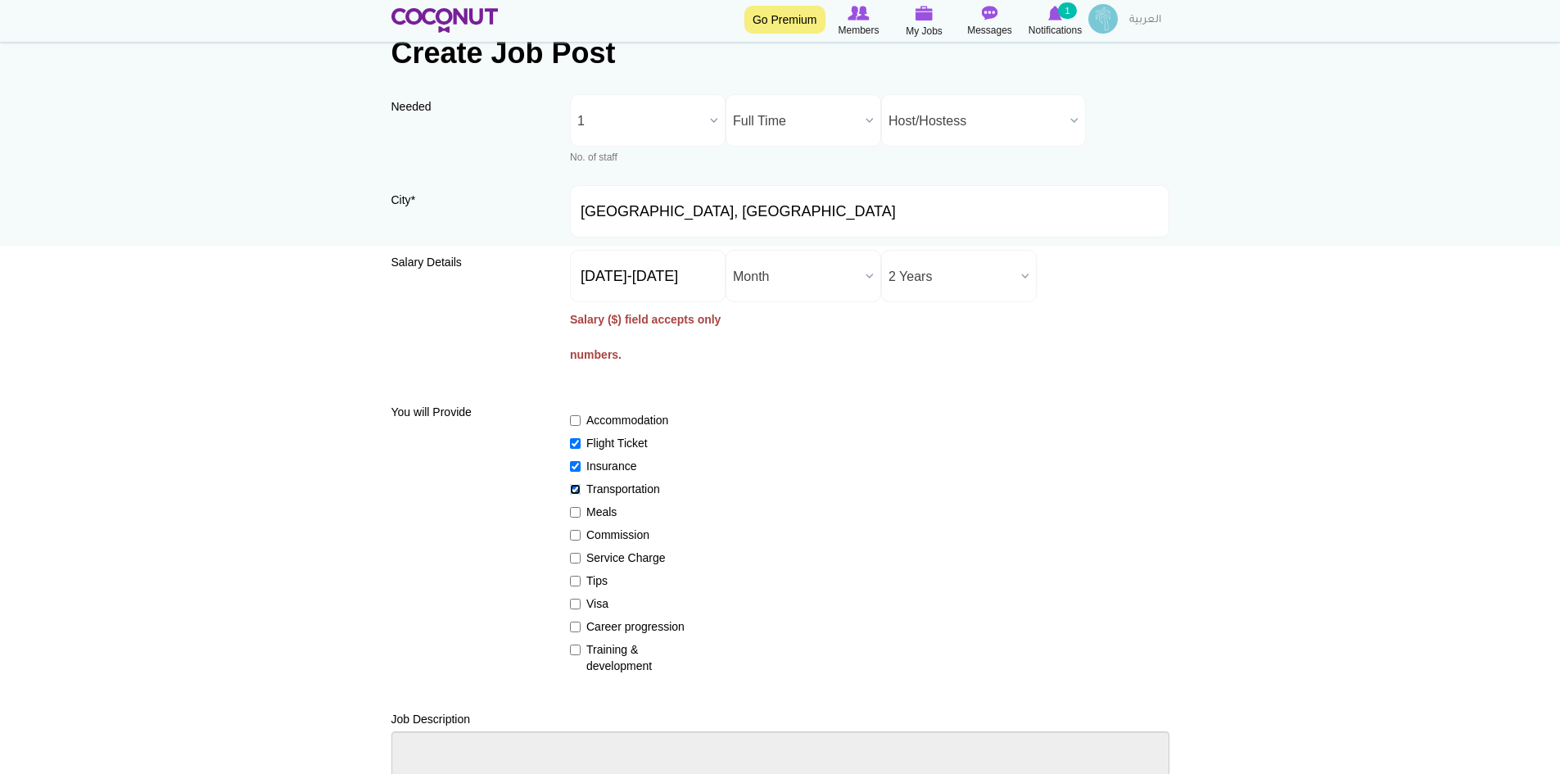
click at [581, 490] on input "Transportation" at bounding box center [575, 489] width 11 height 11
checkbox input "false"
click at [602, 519] on label "Meals" at bounding box center [630, 512] width 120 height 16
click at [581, 518] on input "Meals" at bounding box center [575, 512] width 11 height 11
checkbox input "true"
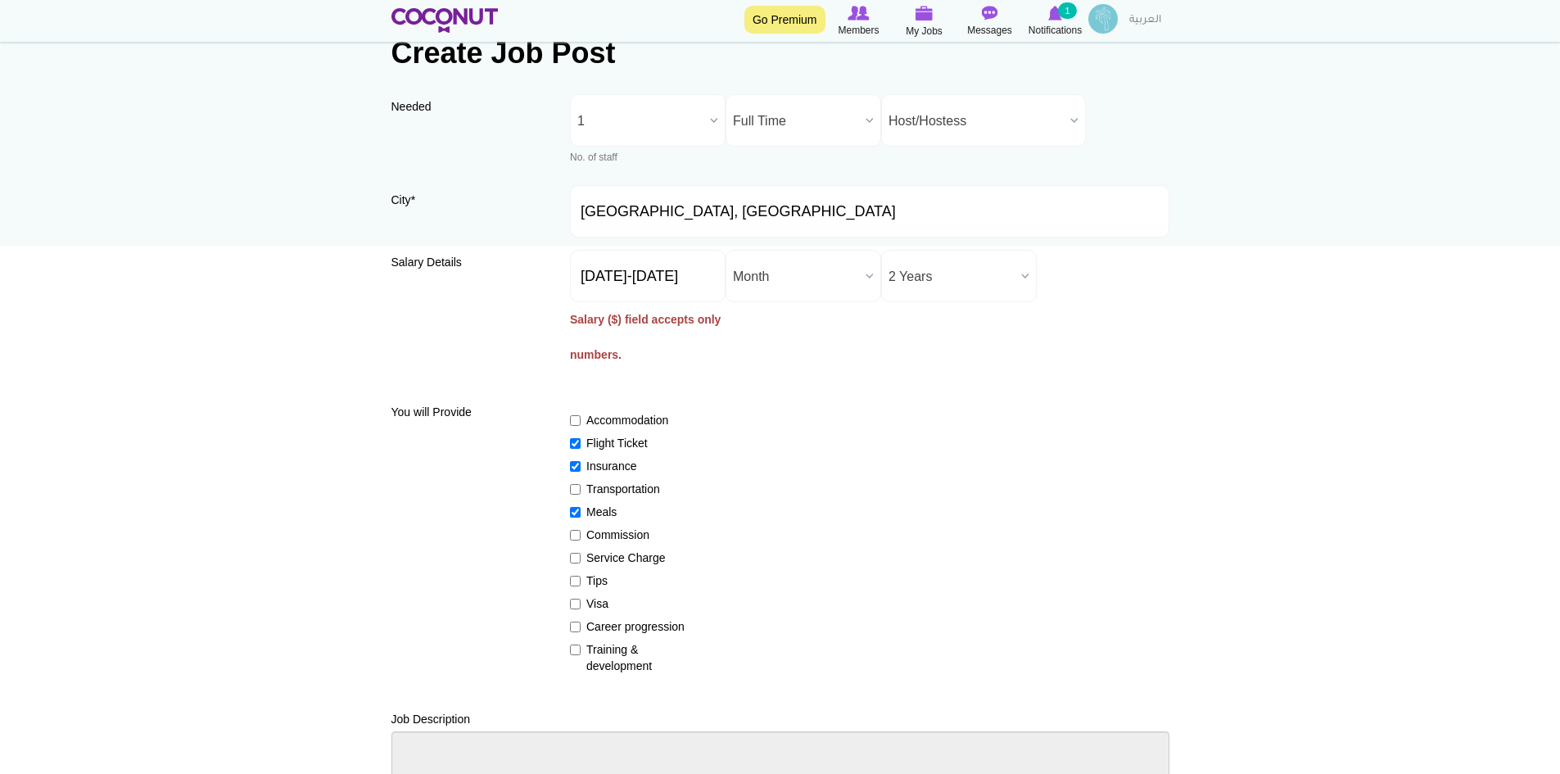
click at [602, 531] on label "Commission" at bounding box center [630, 535] width 120 height 16
click at [581, 531] on input "Commission" at bounding box center [575, 535] width 11 height 11
click at [602, 531] on label "Commission" at bounding box center [630, 535] width 120 height 16
click at [581, 531] on input "Commission" at bounding box center [575, 535] width 11 height 11
click at [602, 531] on label "Commission" at bounding box center [630, 535] width 120 height 16
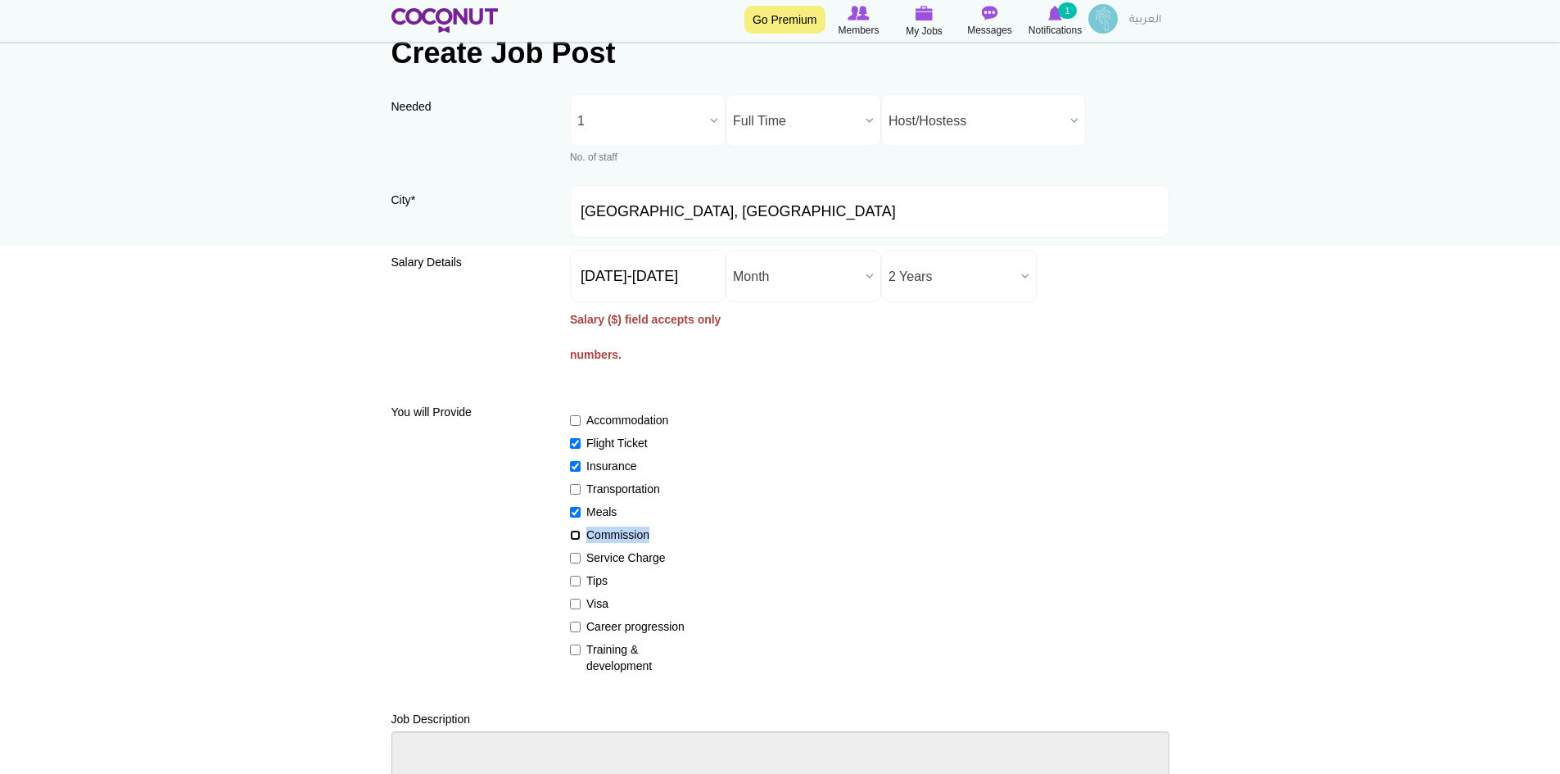
click at [581, 531] on input "Commission" at bounding box center [575, 535] width 11 height 11
click at [597, 535] on label "Commission" at bounding box center [630, 535] width 120 height 16
click at [581, 535] on input "Commission" at bounding box center [575, 535] width 11 height 11
checkbox input "false"
click at [591, 553] on label "Service Charge" at bounding box center [630, 557] width 120 height 16
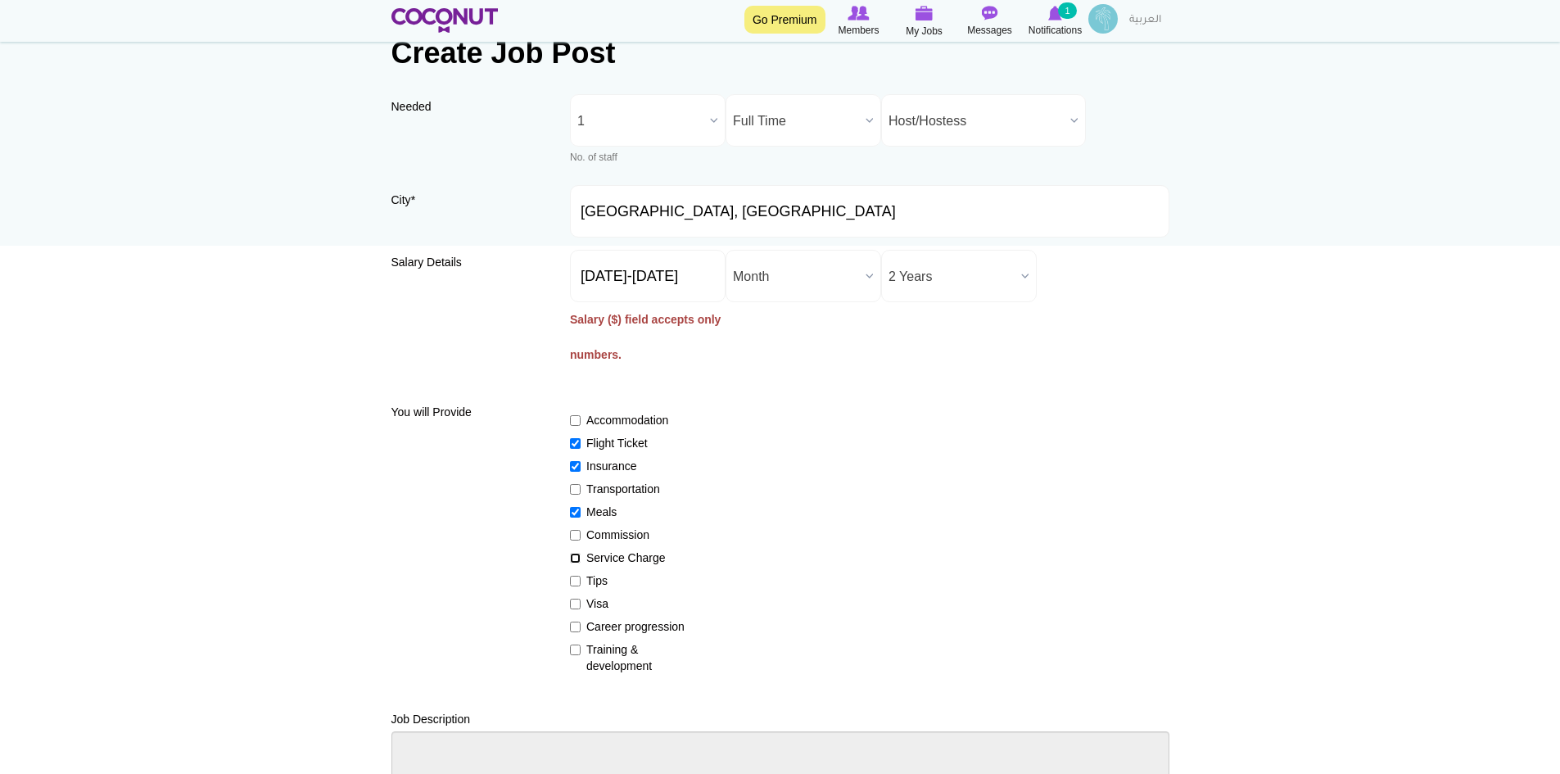
click at [581, 553] on input "Service Charge" at bounding box center [575, 558] width 11 height 11
checkbox input "true"
click at [586, 581] on label "Tips" at bounding box center [630, 580] width 120 height 16
click at [581, 581] on input "Tips" at bounding box center [575, 581] width 11 height 11
checkbox input "true"
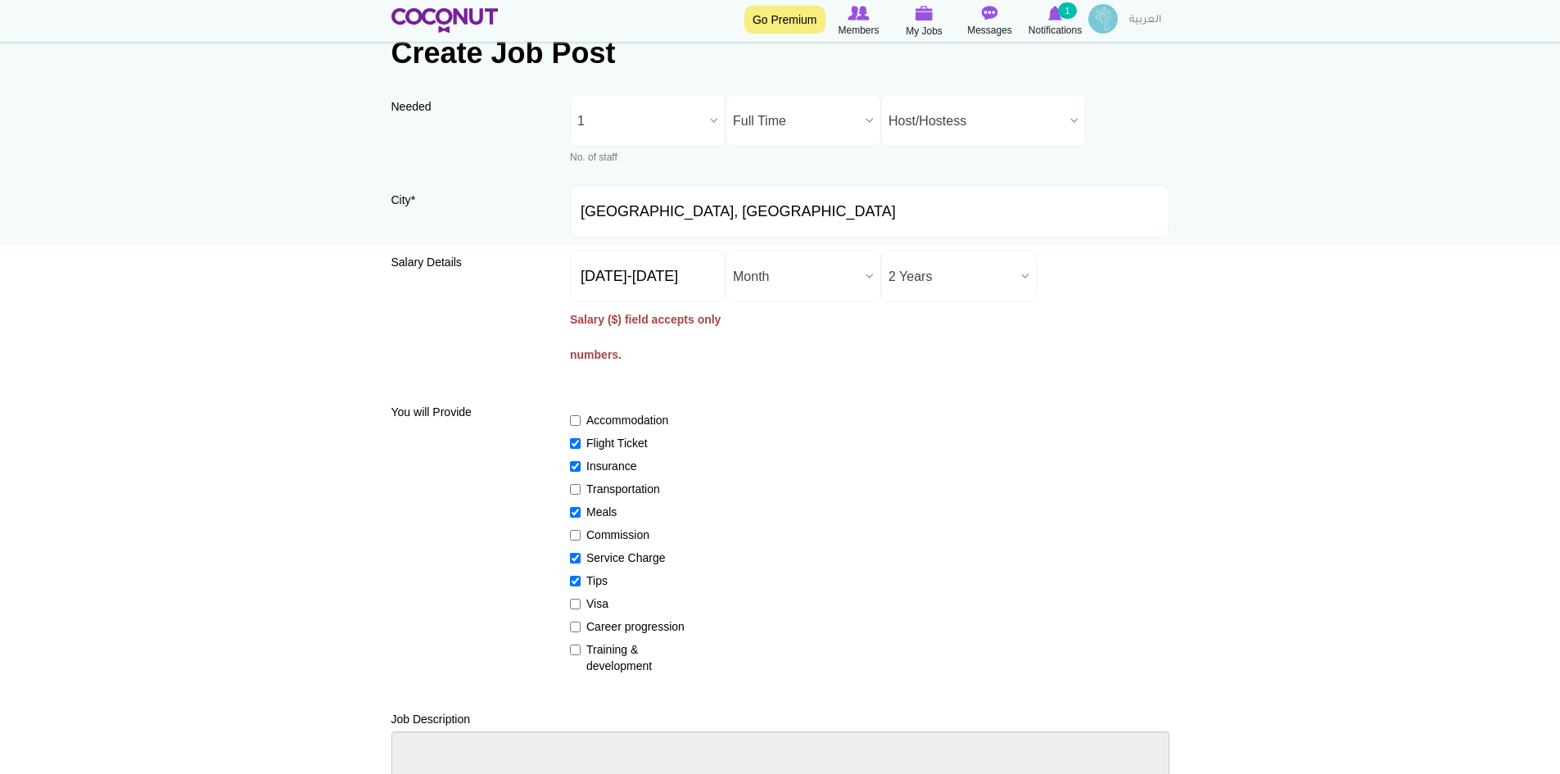
click at [598, 600] on label "Visa" at bounding box center [630, 603] width 120 height 16
click at [581, 600] on input "Visa" at bounding box center [575, 604] width 11 height 11
checkbox input "true"
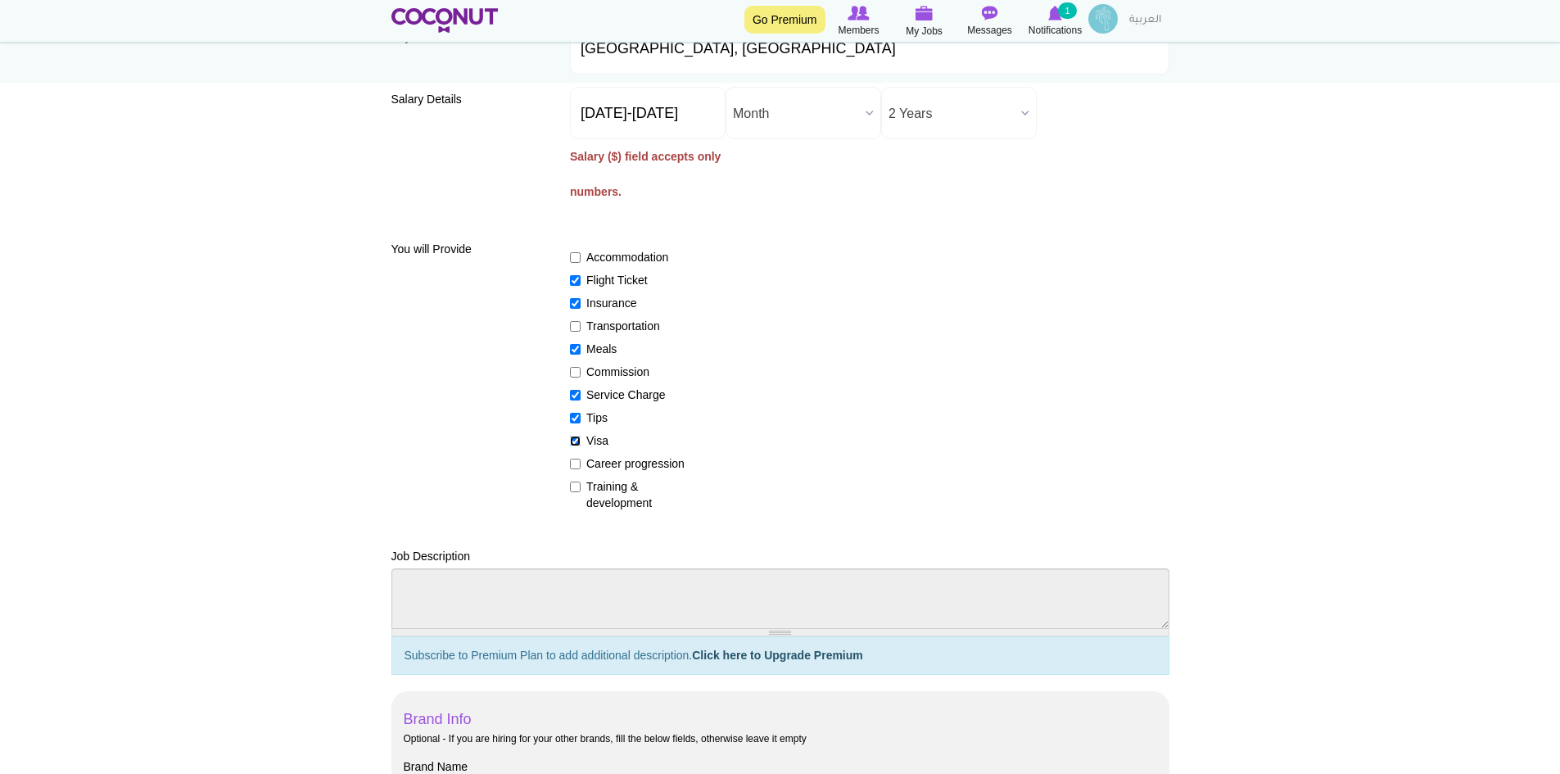
scroll to position [246, 0]
click at [596, 486] on label "Training & development" at bounding box center [630, 493] width 120 height 33
click at [581, 486] on input "Training & development" at bounding box center [575, 486] width 11 height 11
checkbox input "true"
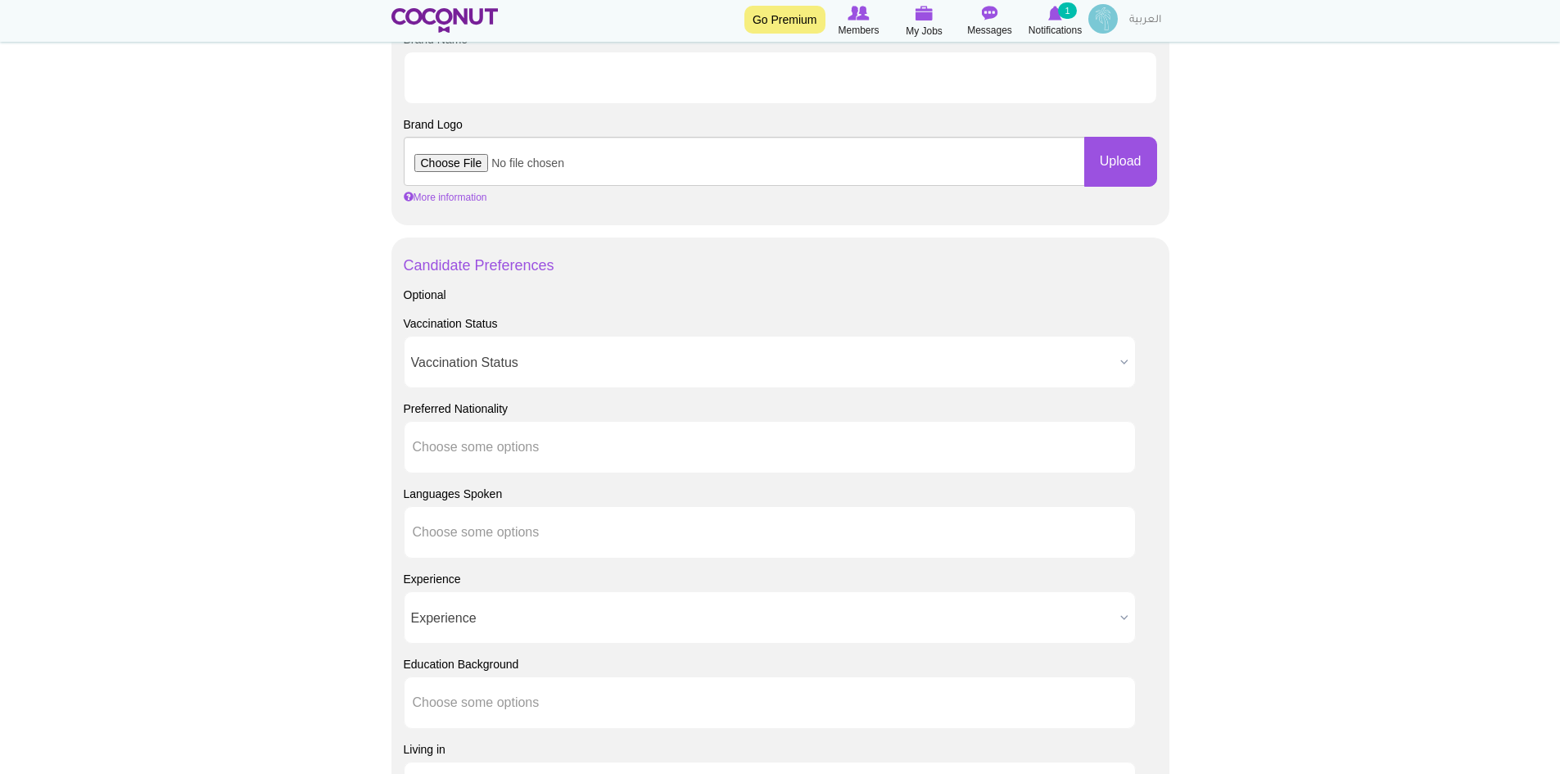
scroll to position [983, 0]
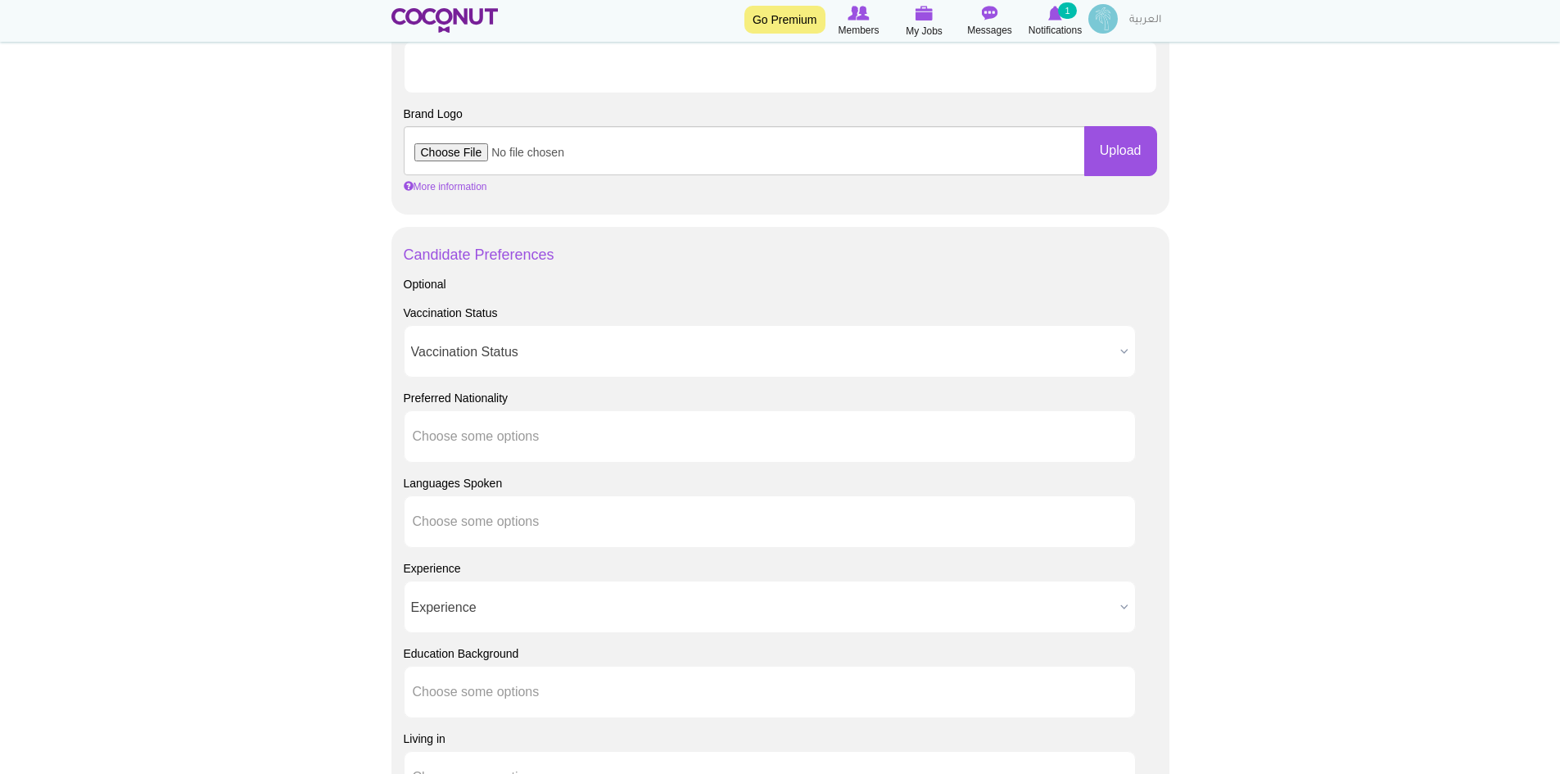
click at [527, 341] on span "Vaccination Status" at bounding box center [762, 352] width 703 height 52
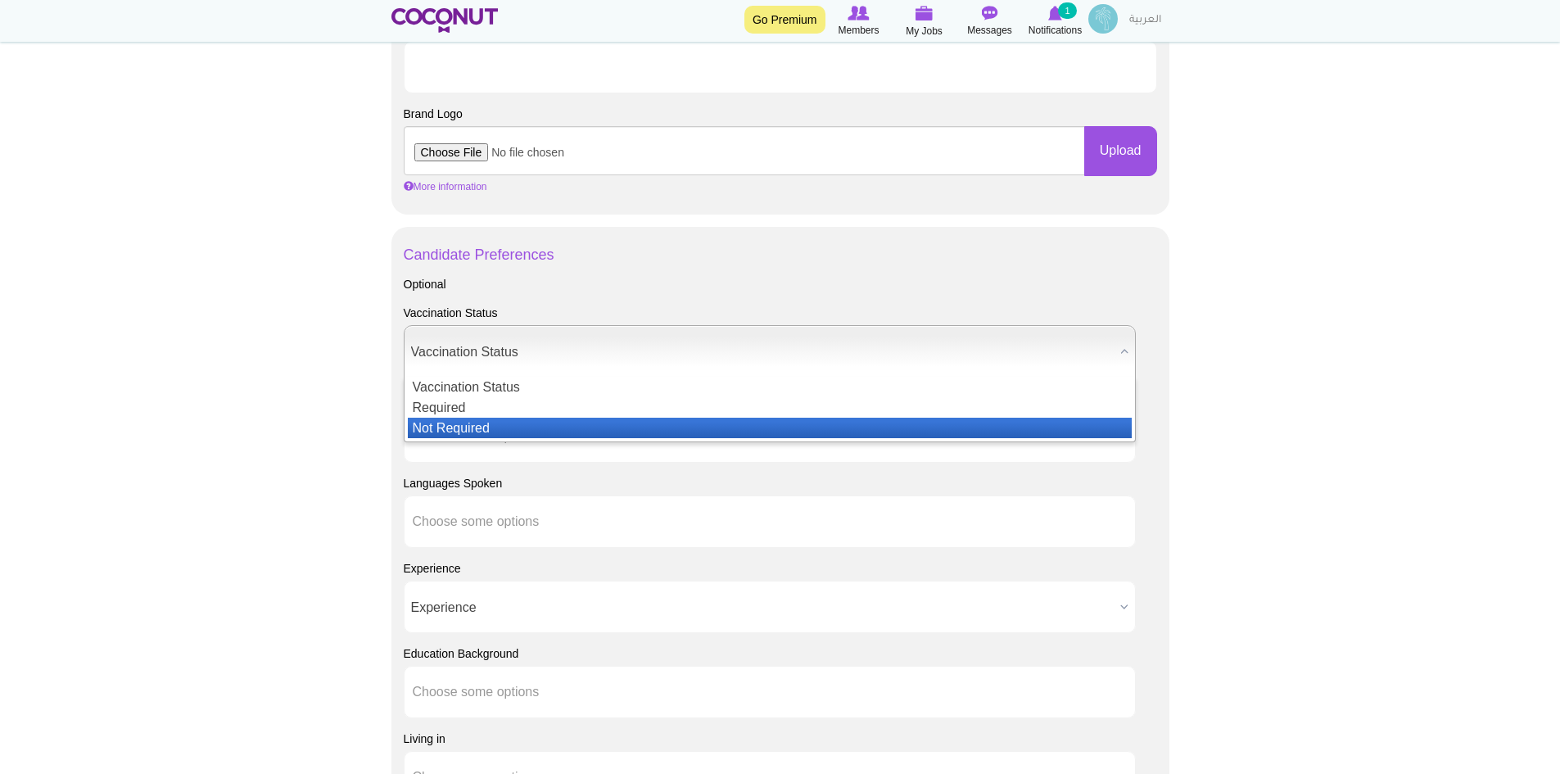
click at [463, 421] on li "Not Required" at bounding box center [770, 428] width 724 height 20
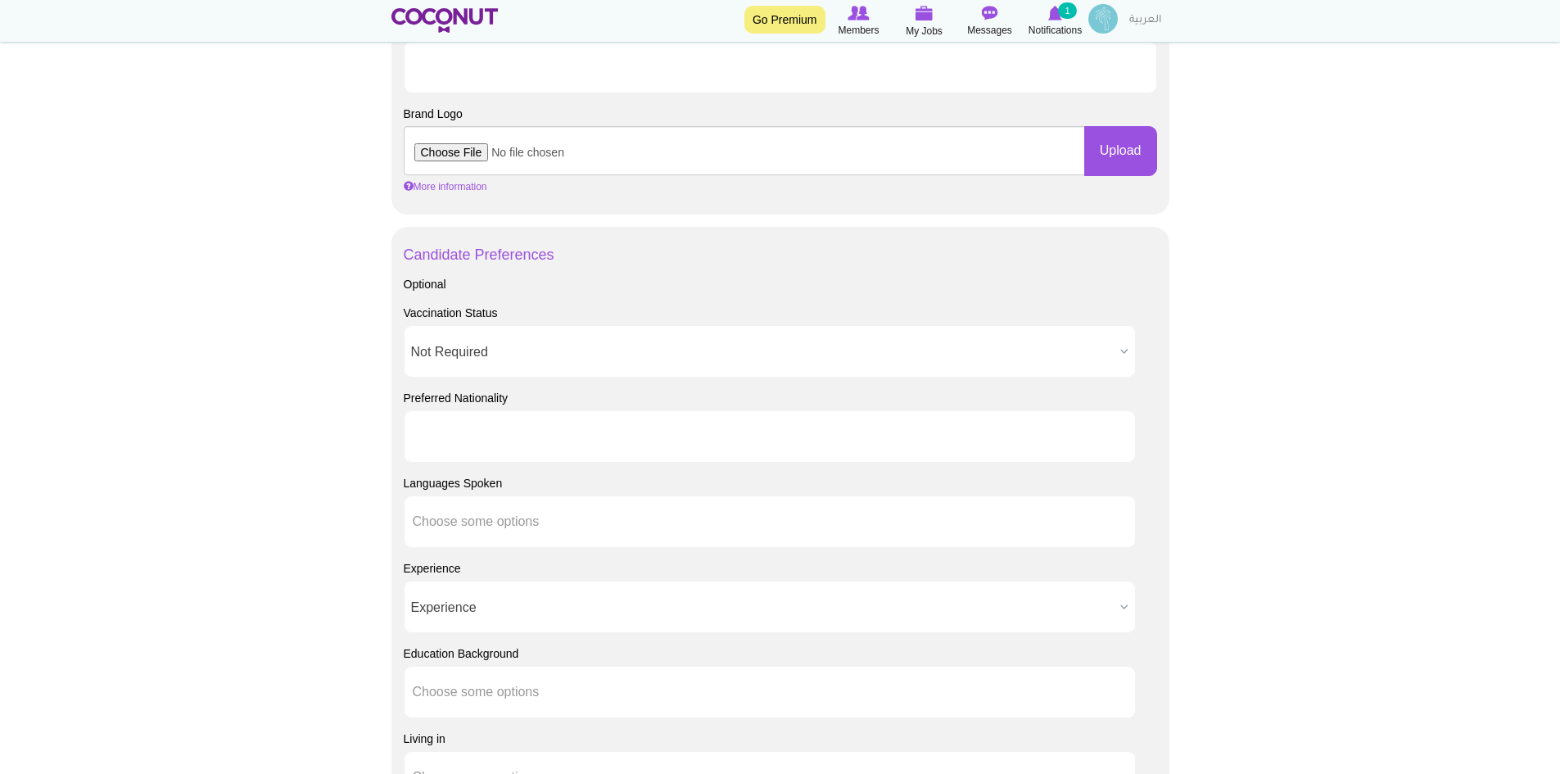
click at [473, 440] on input "text" at bounding box center [486, 436] width 147 height 15
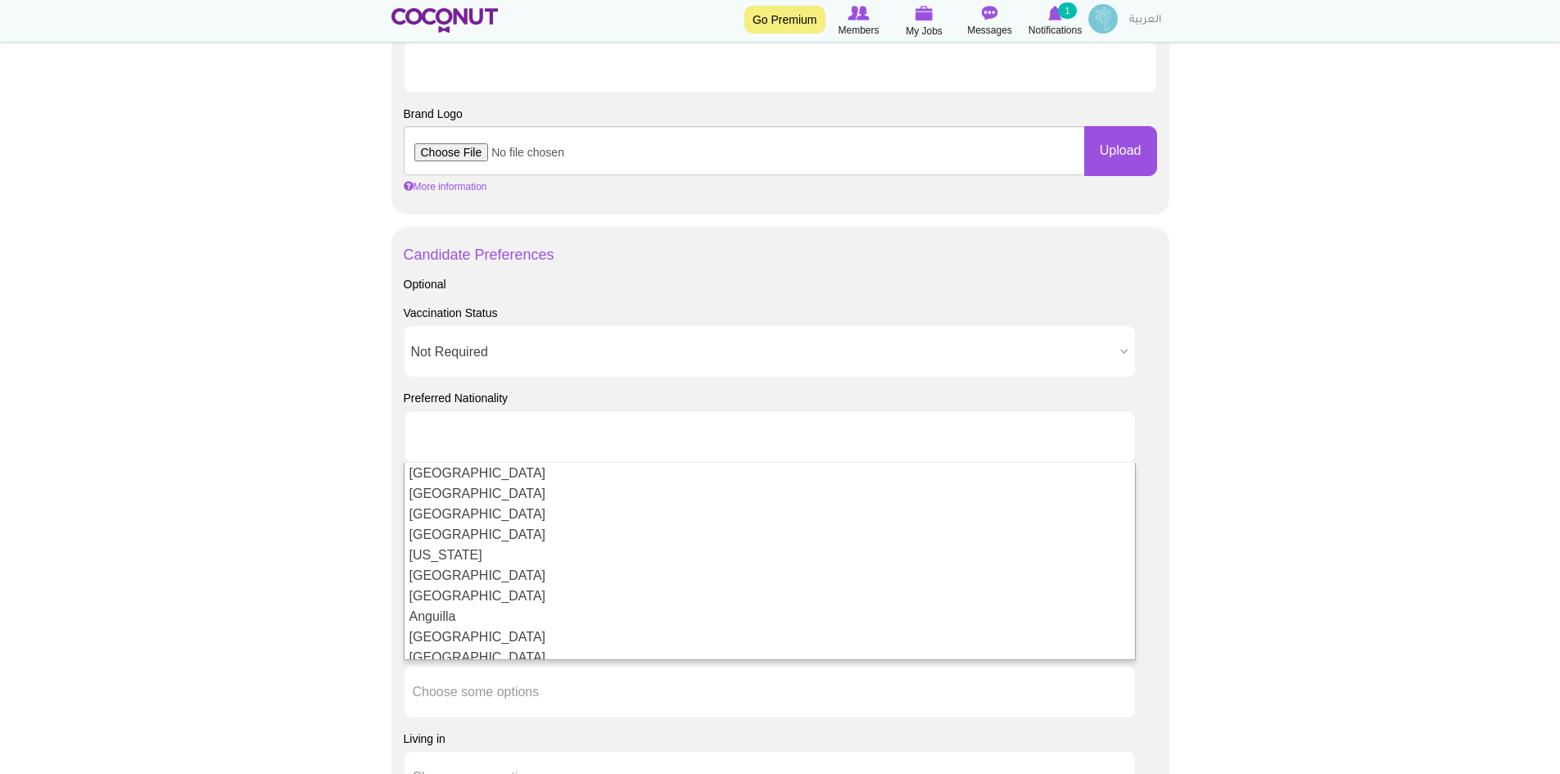
click at [1407, 479] on body "Toggle navigation Go Premium Members My Jobs Post a Job Messages Notifications …" at bounding box center [780, 182] width 1560 height 2331
type input "Choose some options"
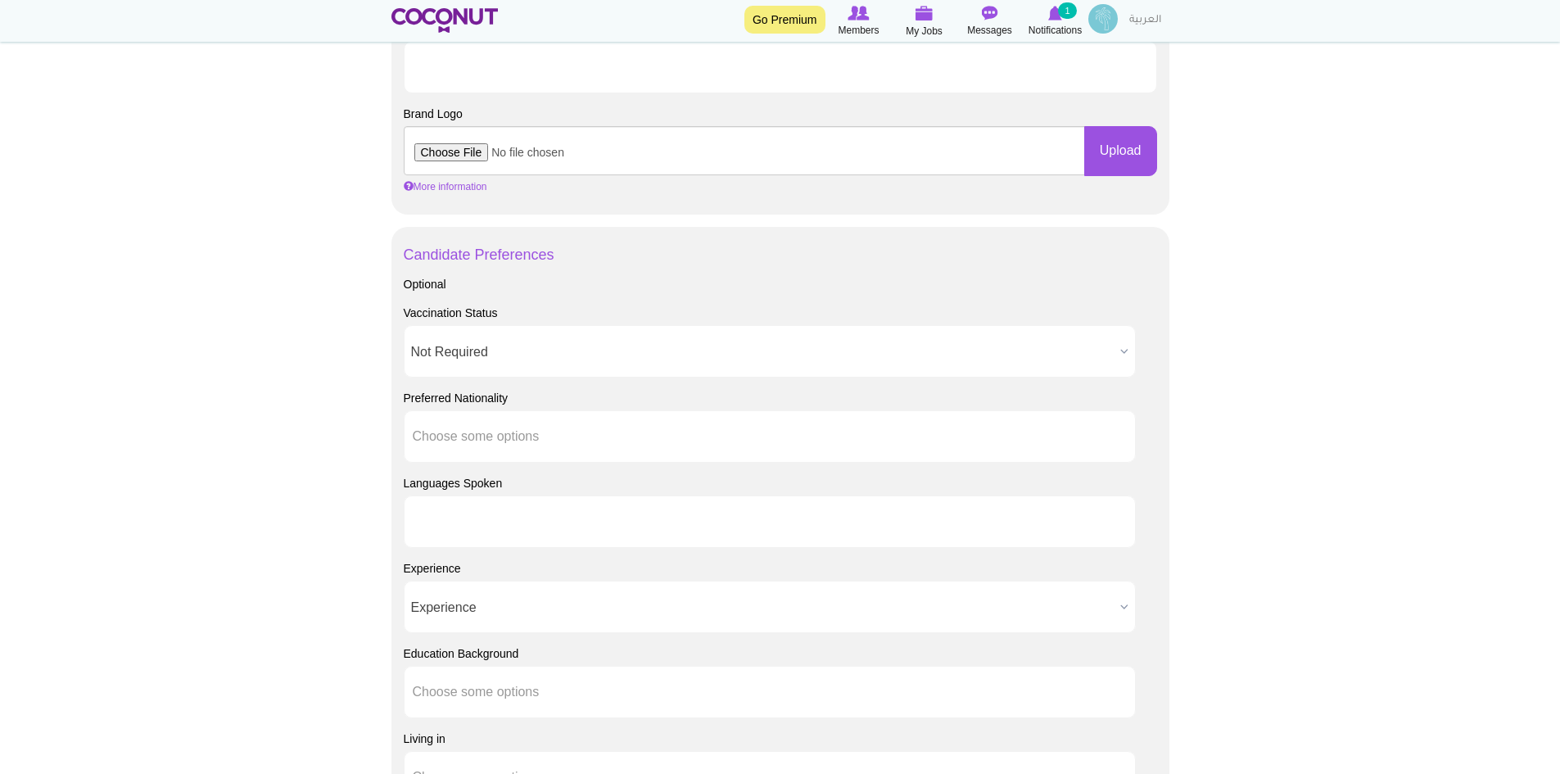
click at [577, 523] on ul at bounding box center [770, 521] width 732 height 52
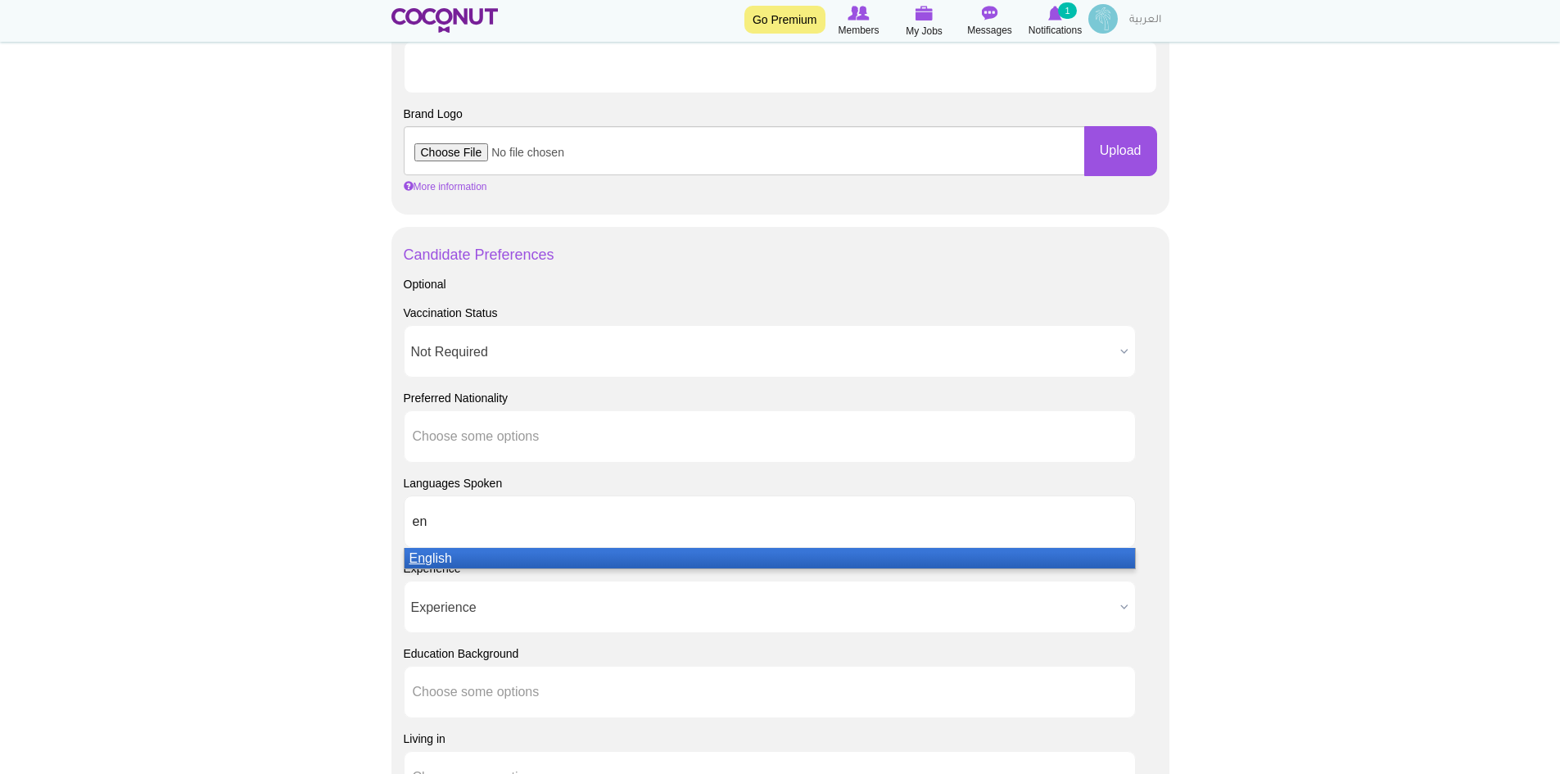
type input "eng"
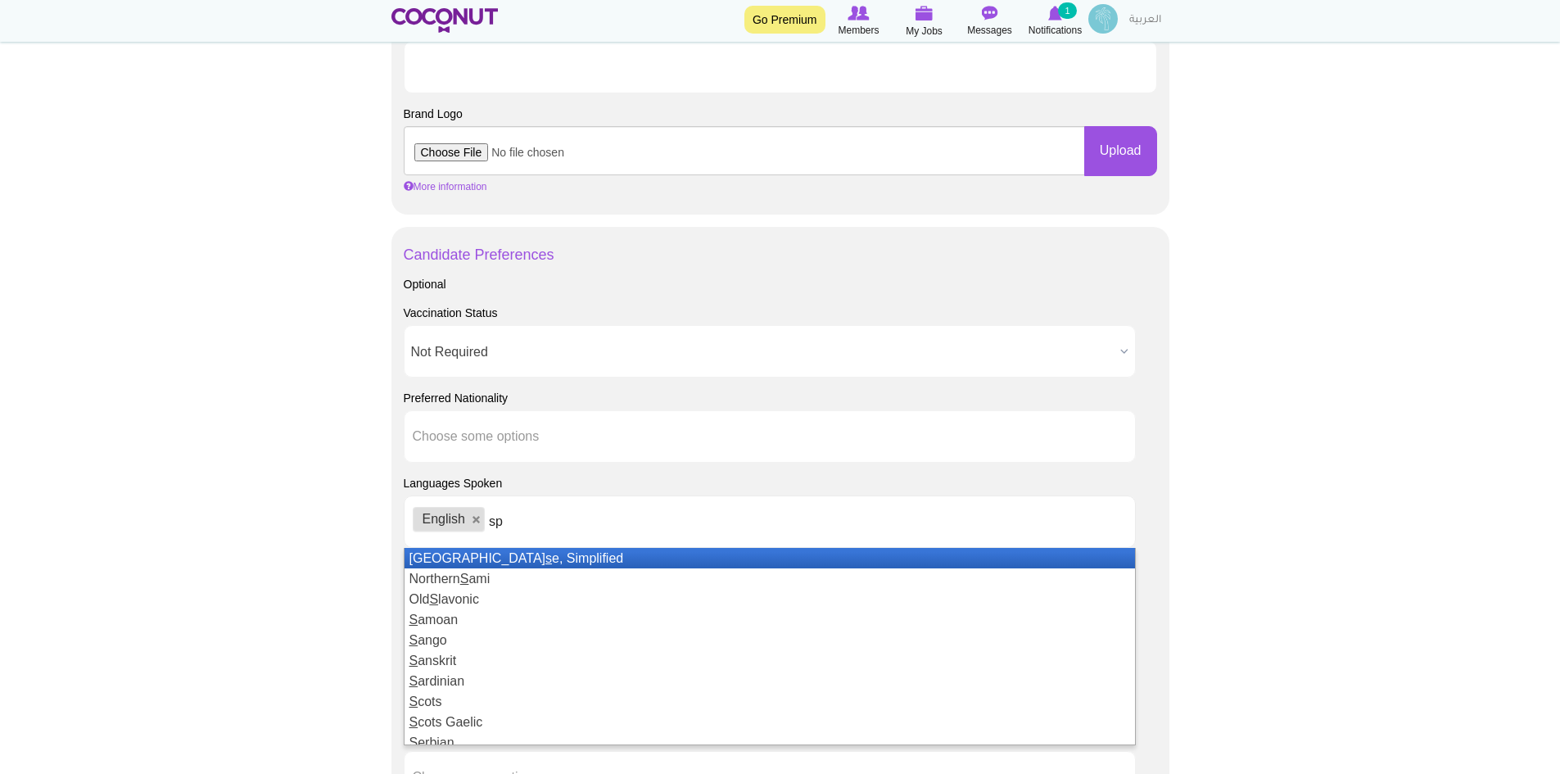
type input "spa"
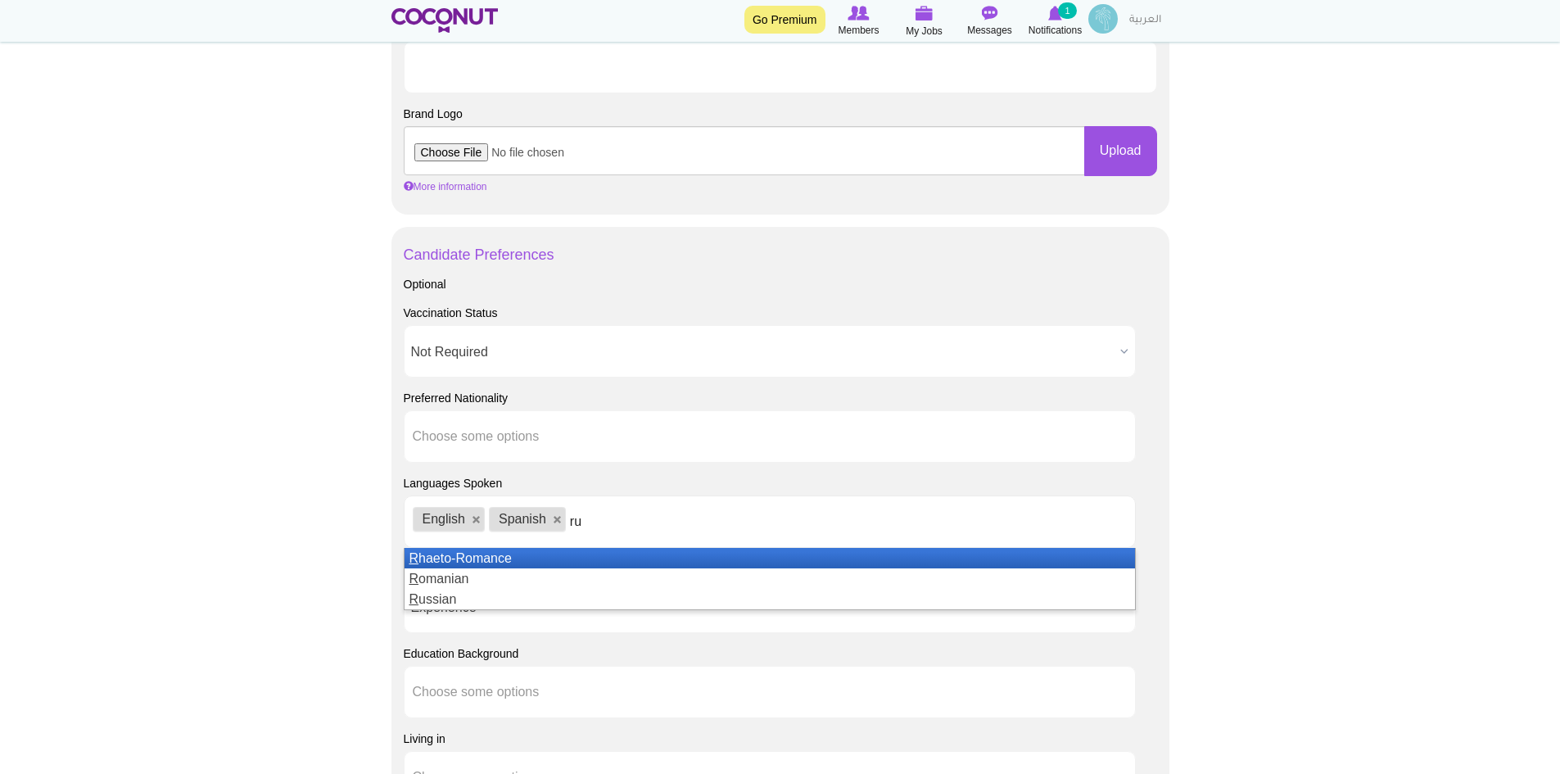
type input "rus"
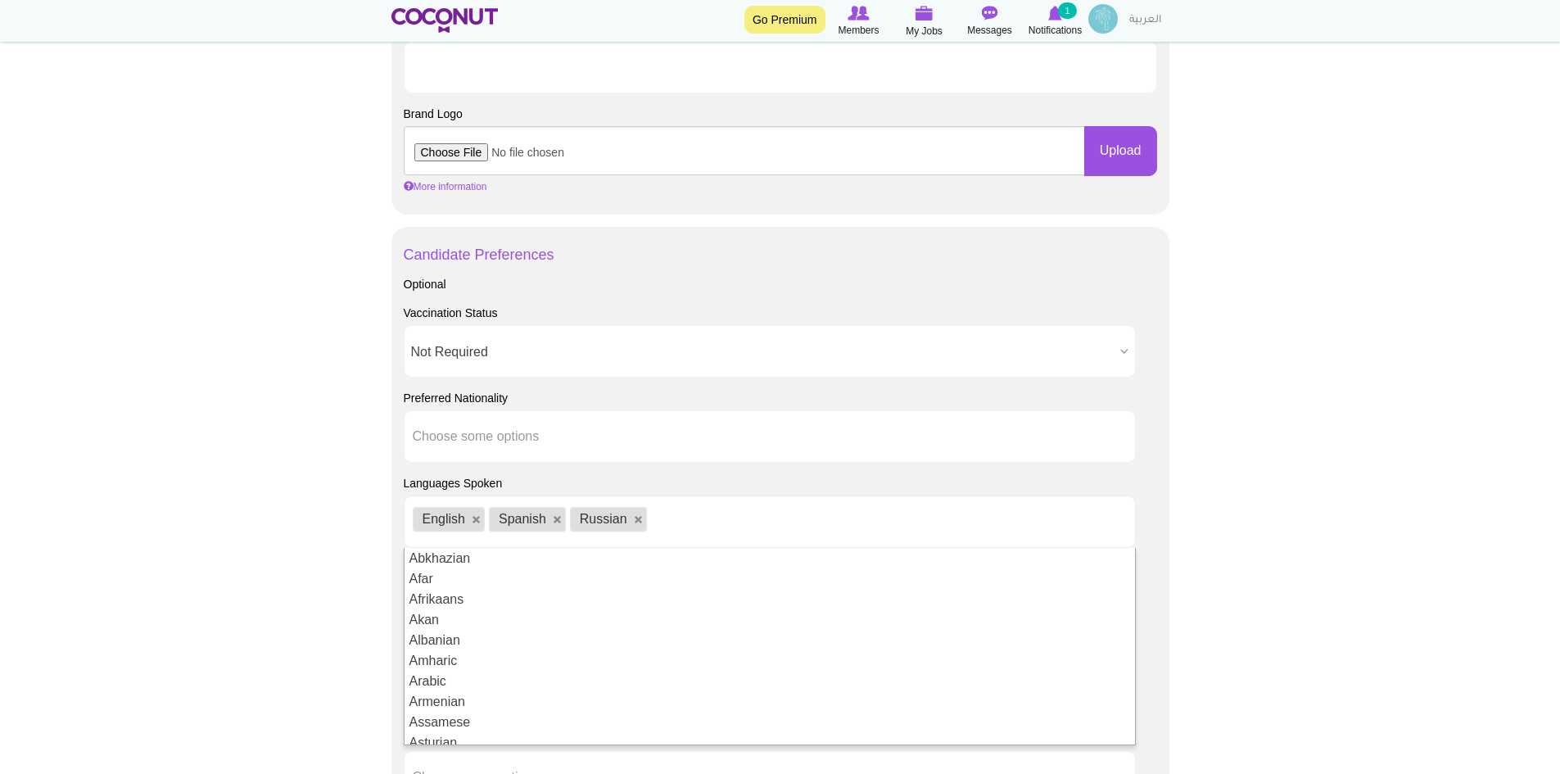
click at [831, 483] on div "Languages Spoken Abkhazian Afar Afrikaans Akan Albanian Amharic Arabic Armenian…" at bounding box center [780, 511] width 753 height 73
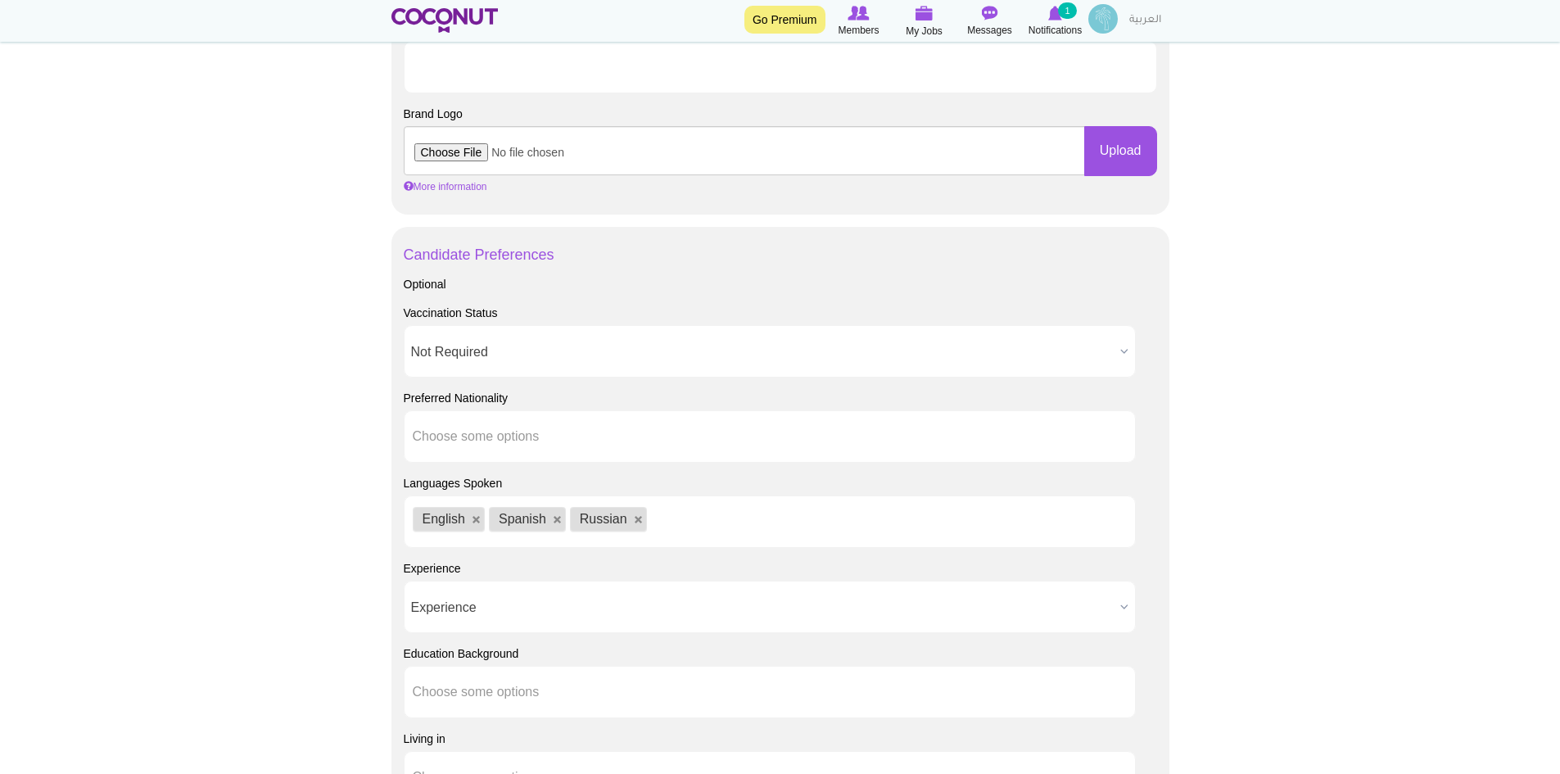
click at [612, 610] on span "Experience" at bounding box center [762, 607] width 703 height 52
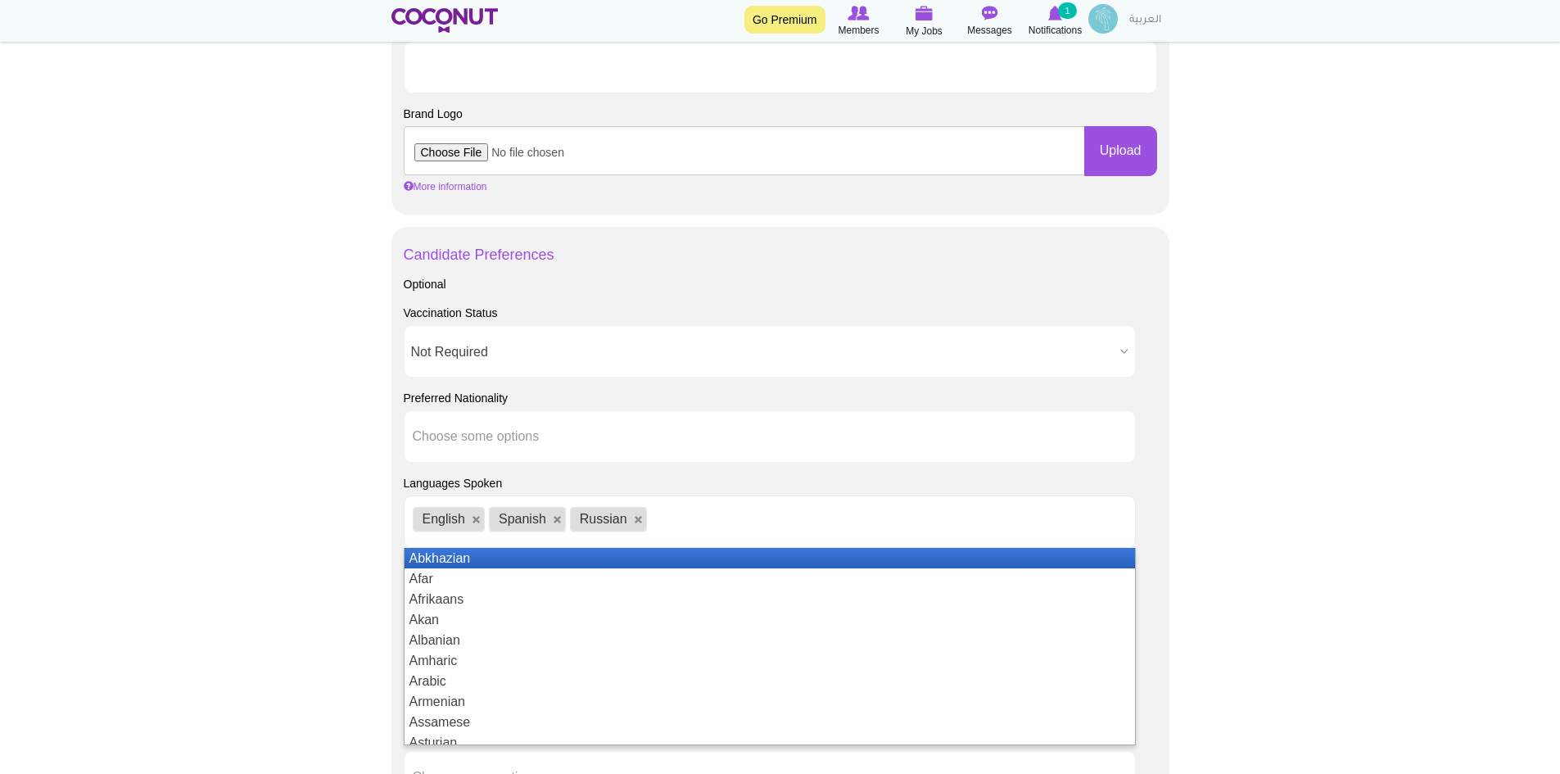
click at [716, 527] on ul "English Spanish Russian" at bounding box center [770, 521] width 732 height 52
type input "ita"
click at [886, 490] on div "Languages Spoken Abkhazian Afar Afrikaans Akan Albanian Amharic Arabic Armenian…" at bounding box center [780, 511] width 753 height 73
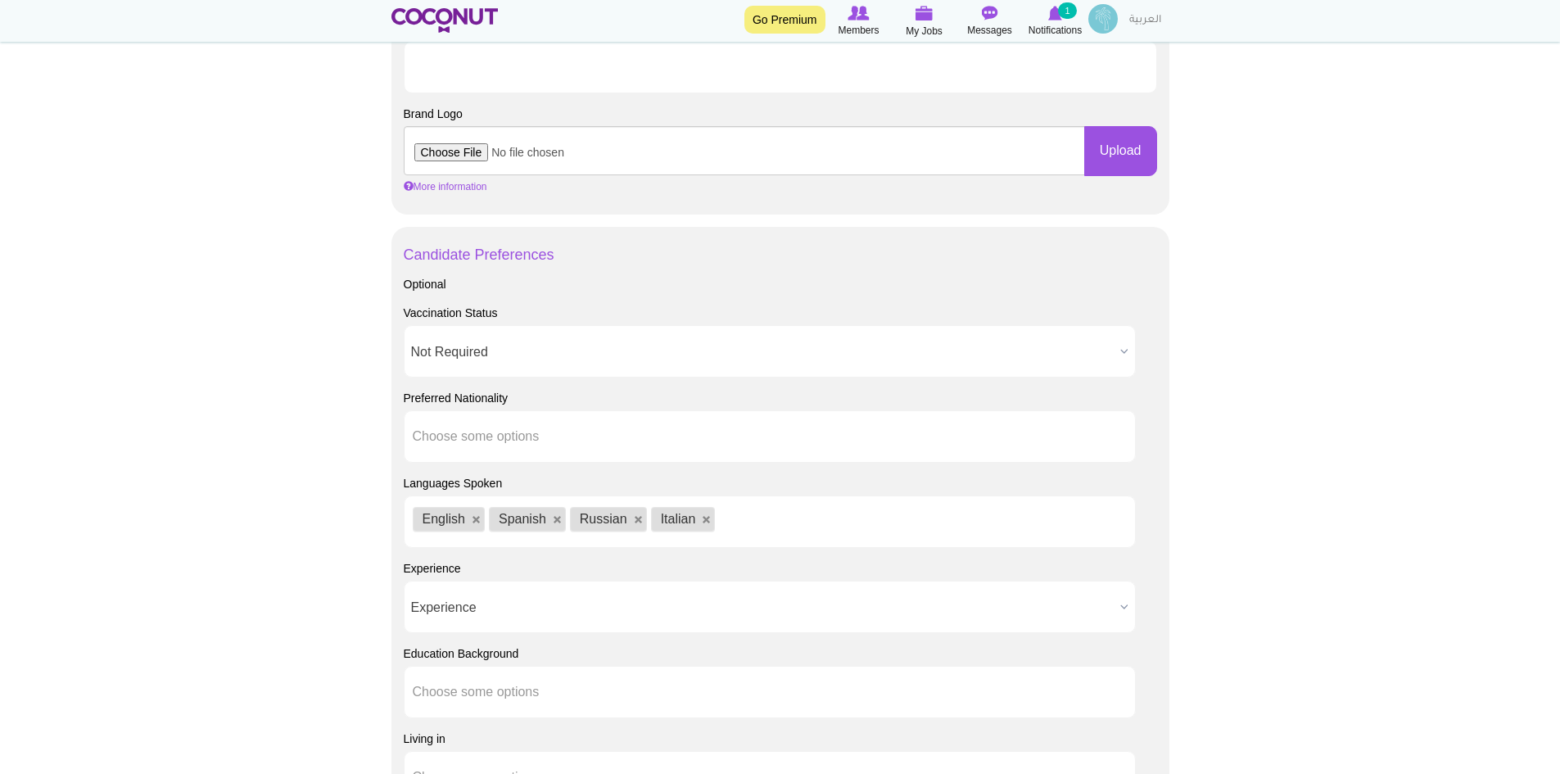
click at [477, 601] on span "Experience" at bounding box center [762, 607] width 703 height 52
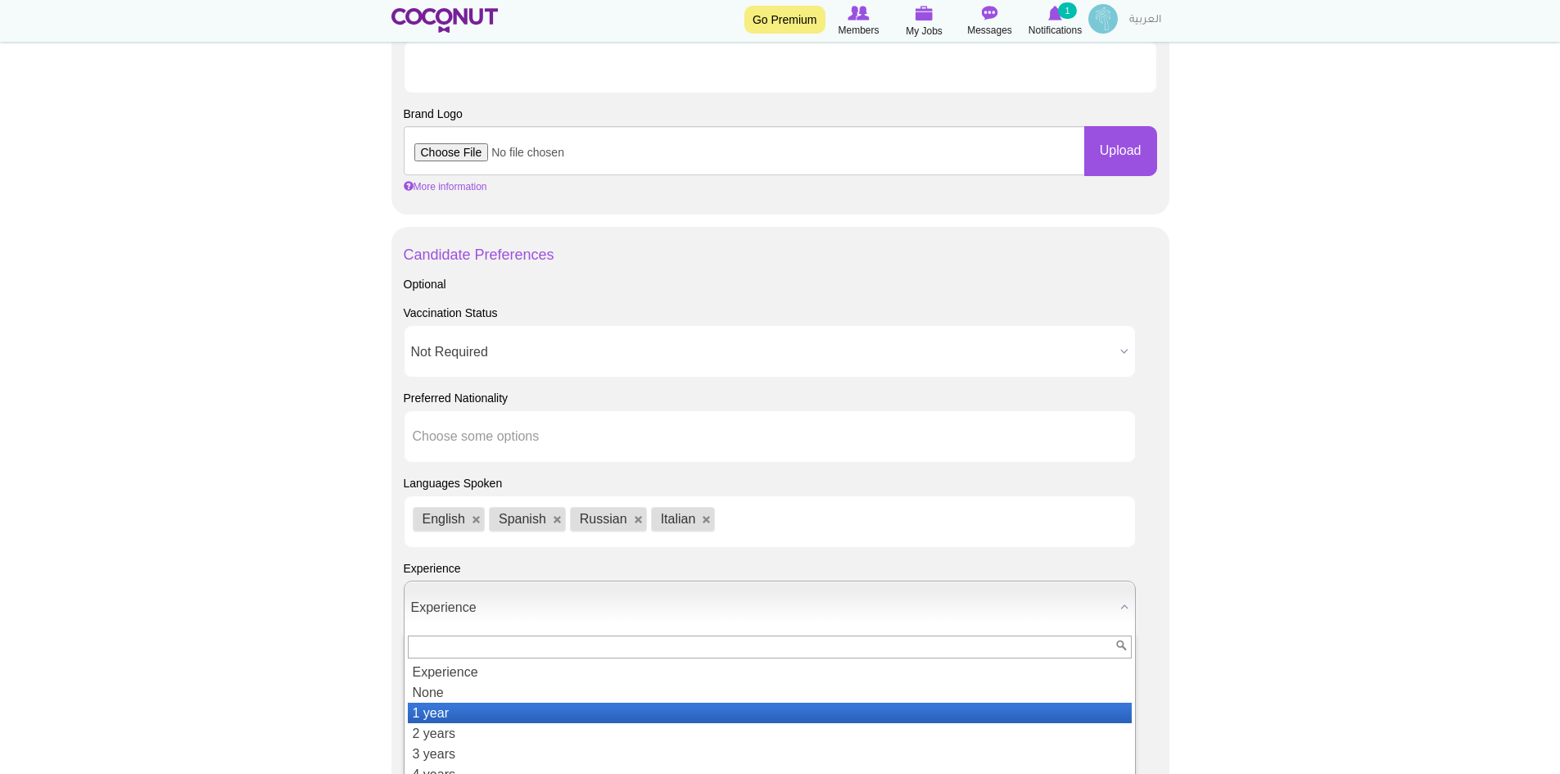
click at [462, 704] on li "1 year" at bounding box center [770, 713] width 724 height 20
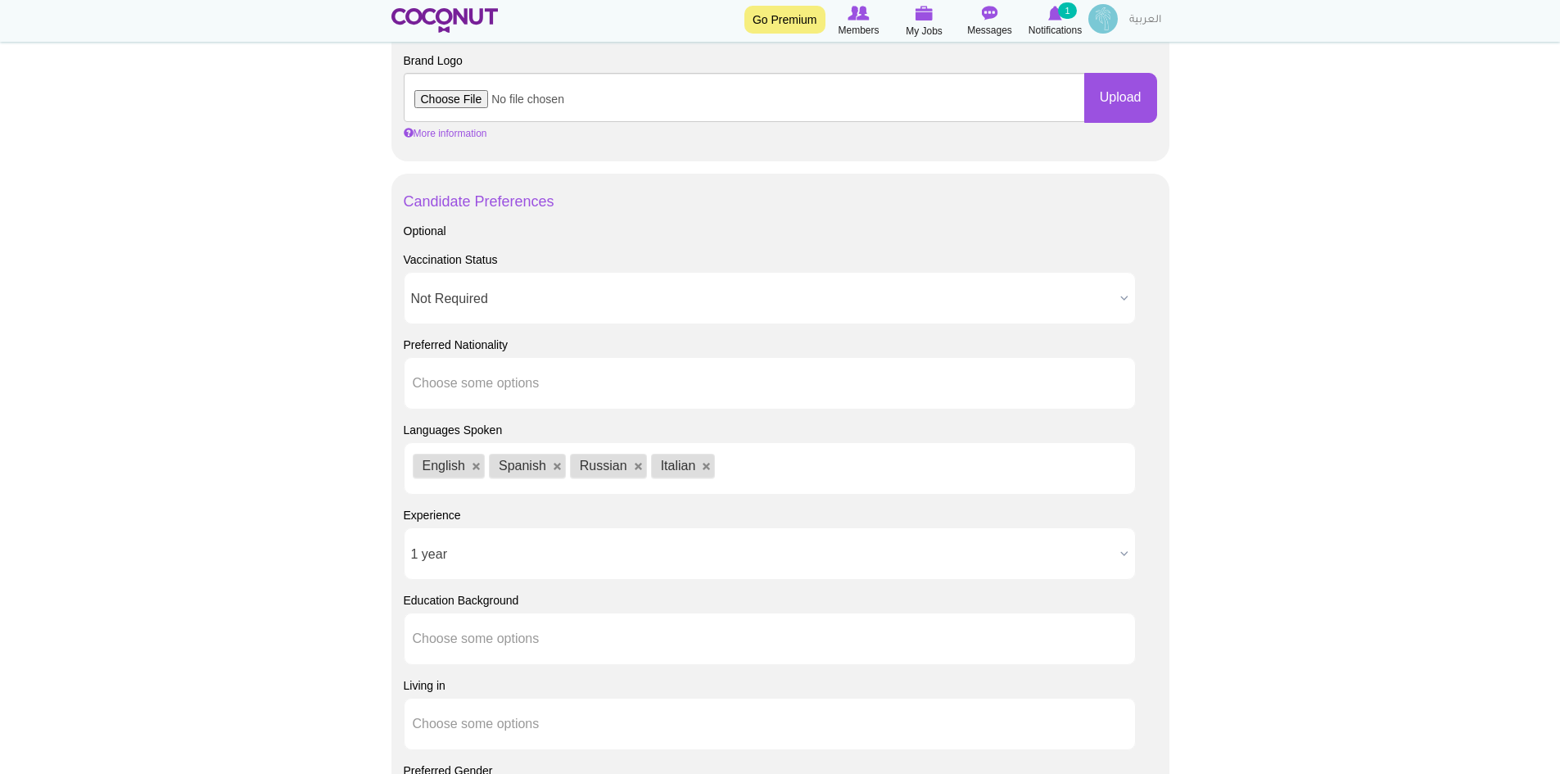
scroll to position [1064, 0]
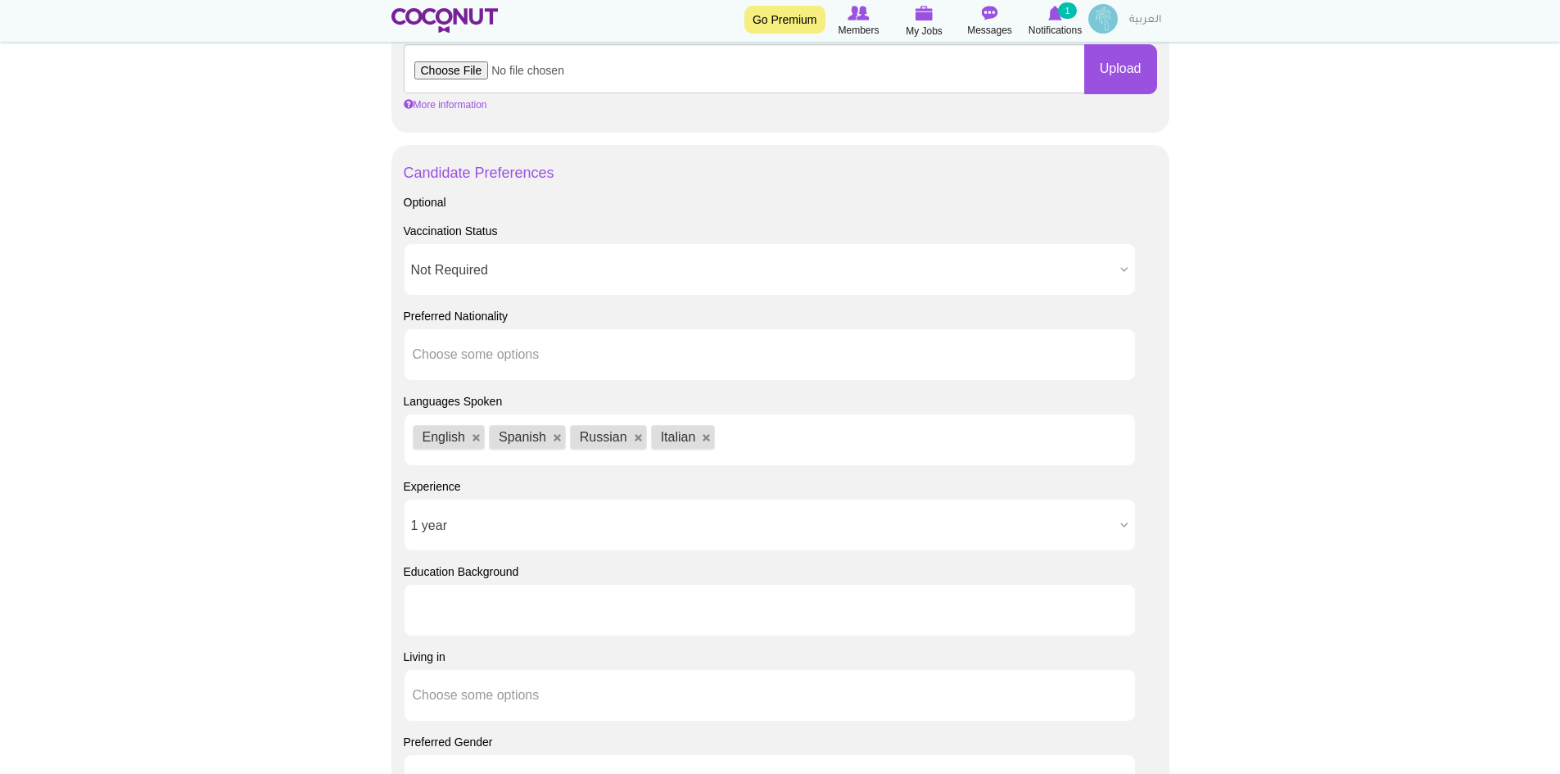
click at [489, 617] on li at bounding box center [486, 610] width 147 height 34
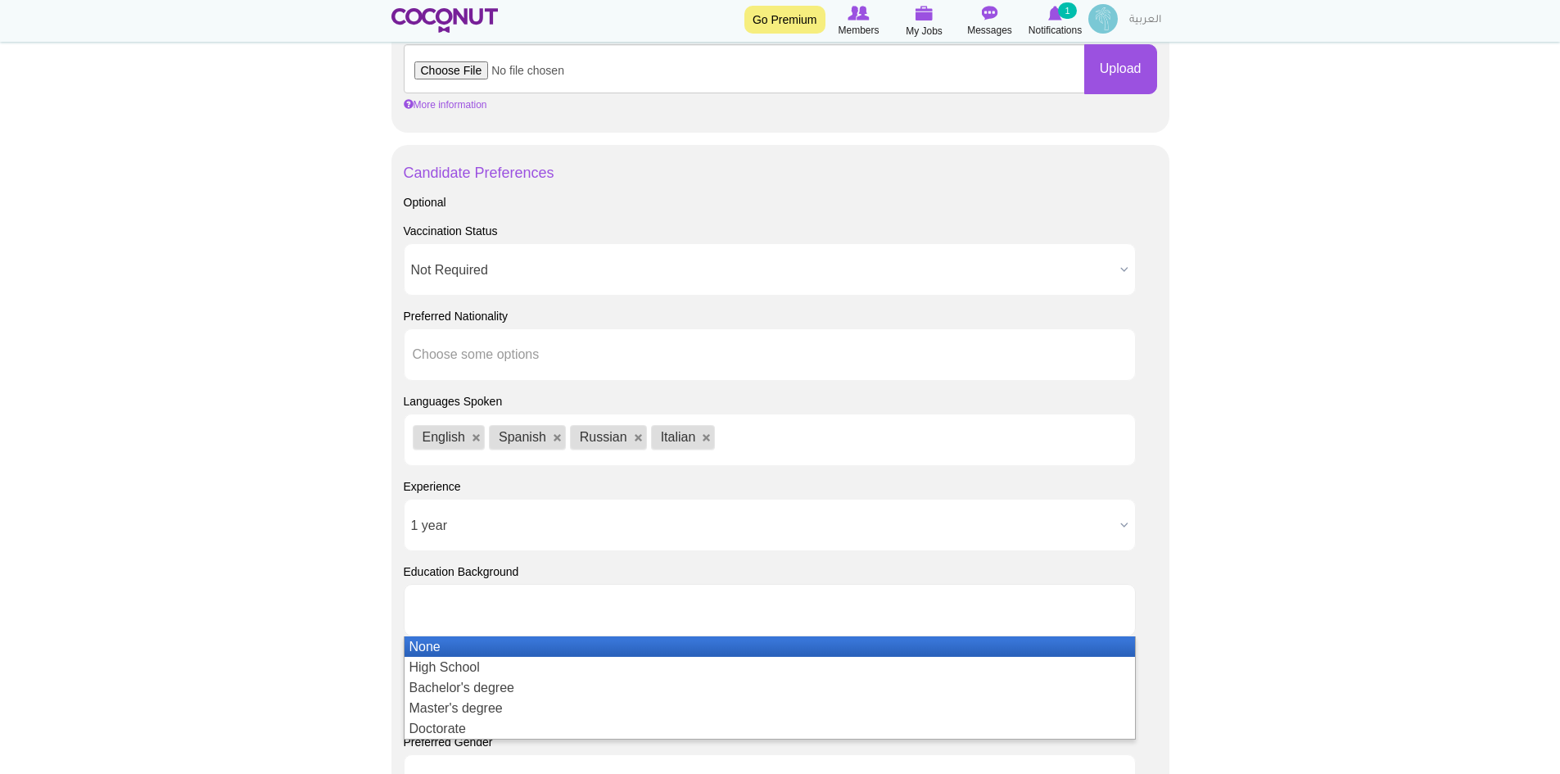
click at [462, 644] on li "None" at bounding box center [770, 646] width 730 height 20
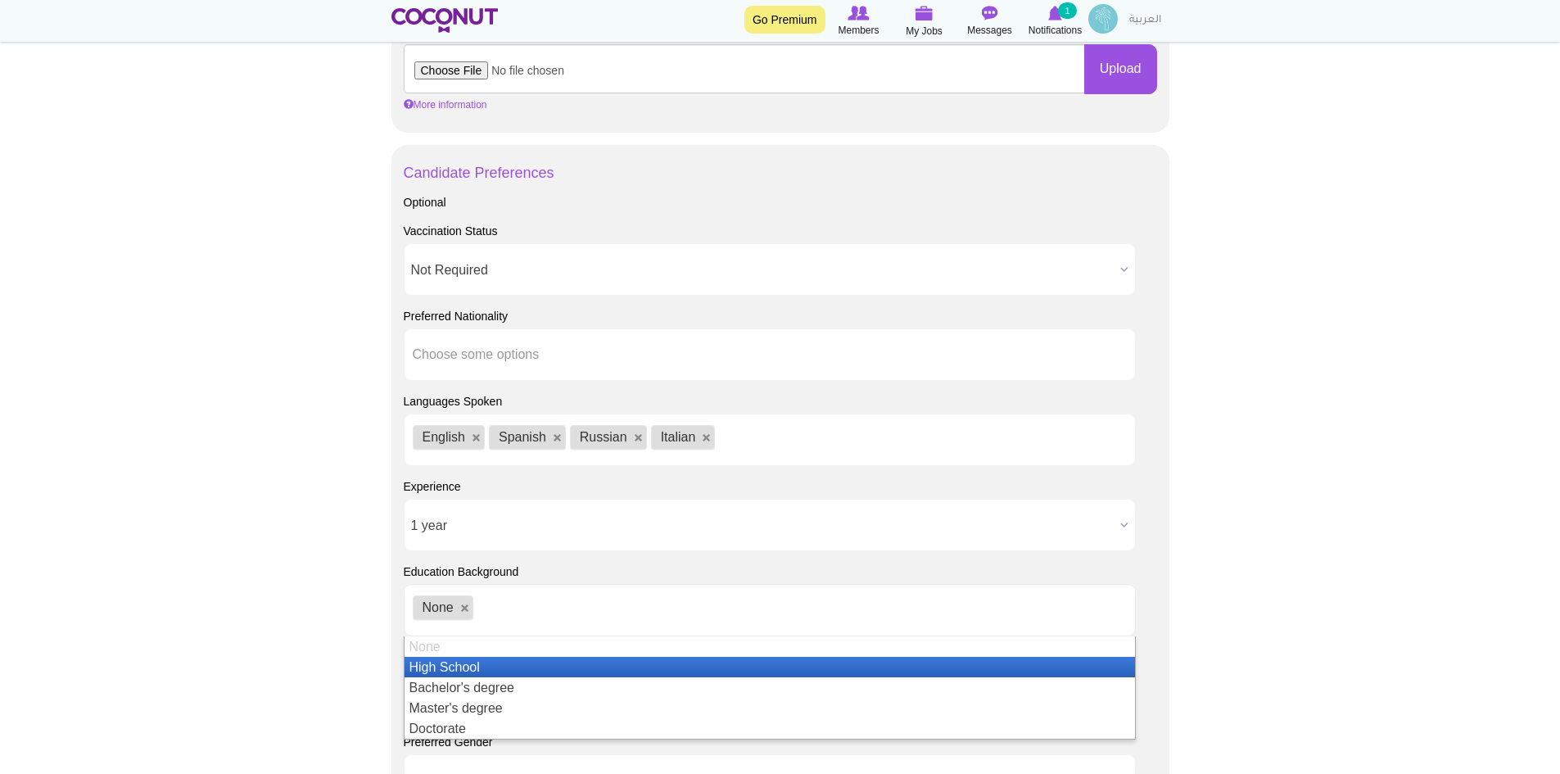
click at [1454, 646] on body "Toggle navigation Go Premium Members My Jobs Post a Job Messages Notifications …" at bounding box center [780, 101] width 1560 height 2331
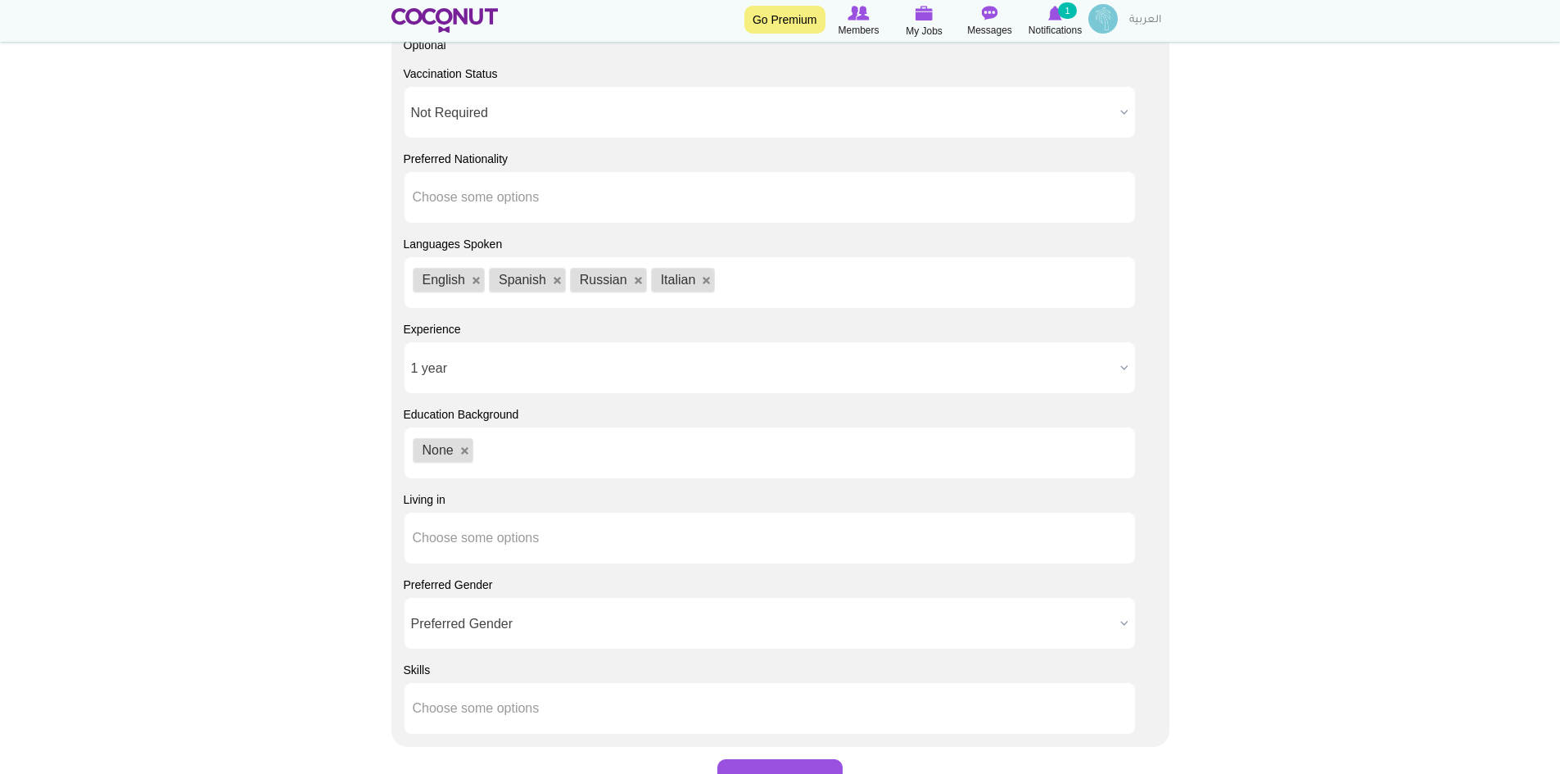
scroll to position [1228, 0]
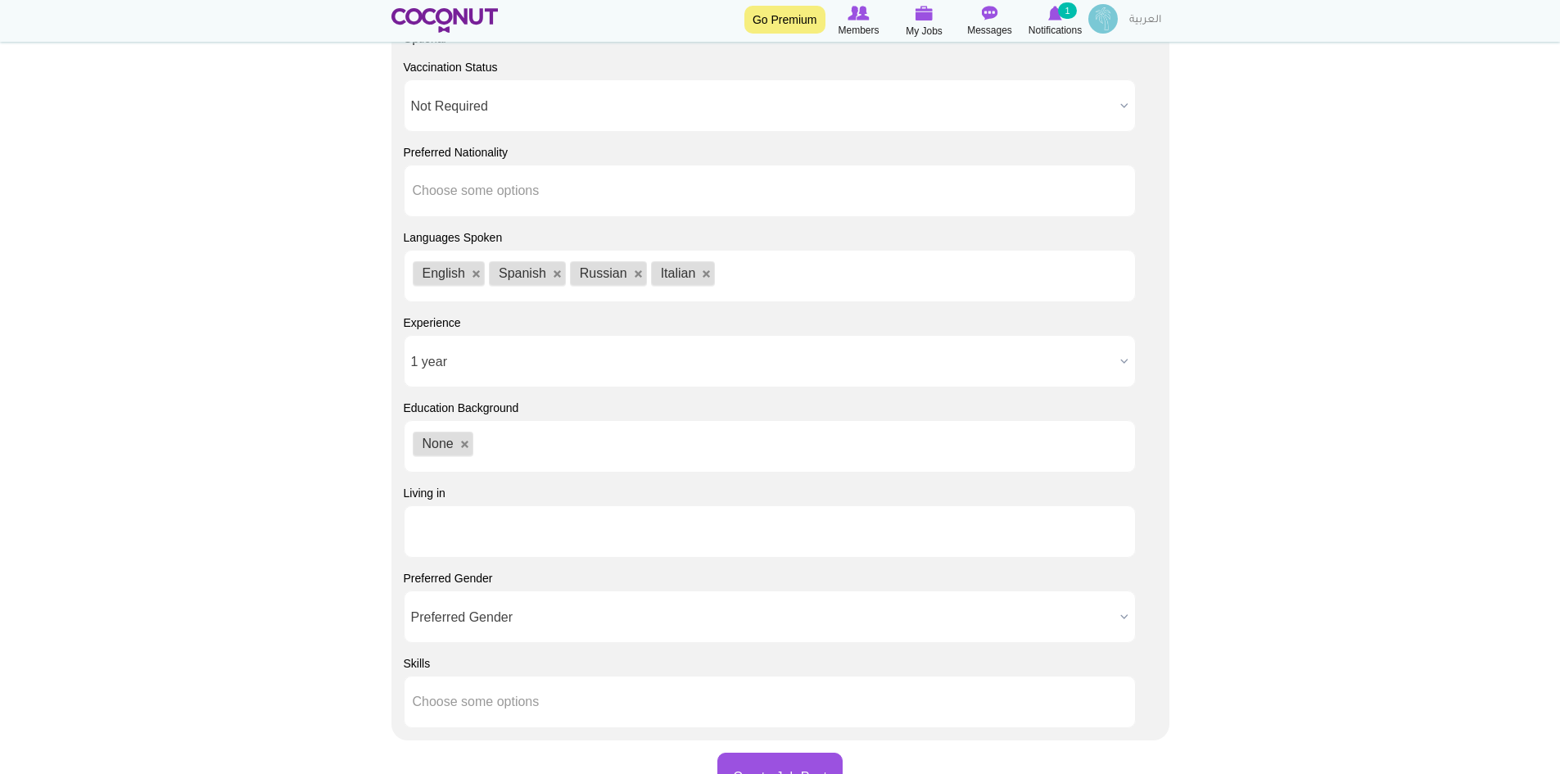
click at [468, 518] on li at bounding box center [486, 531] width 147 height 34
type input "d"
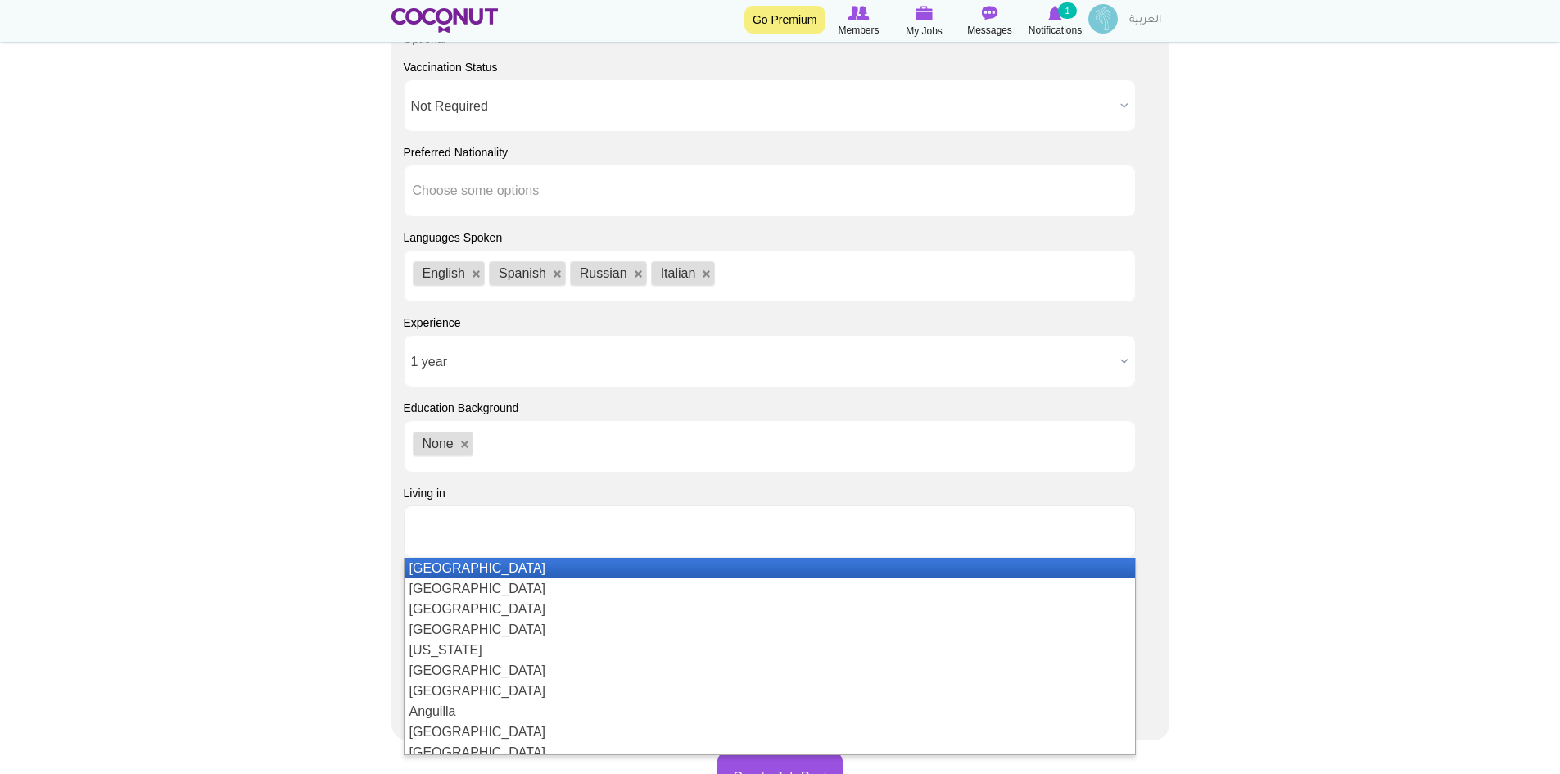
type input "i"
type input "un"
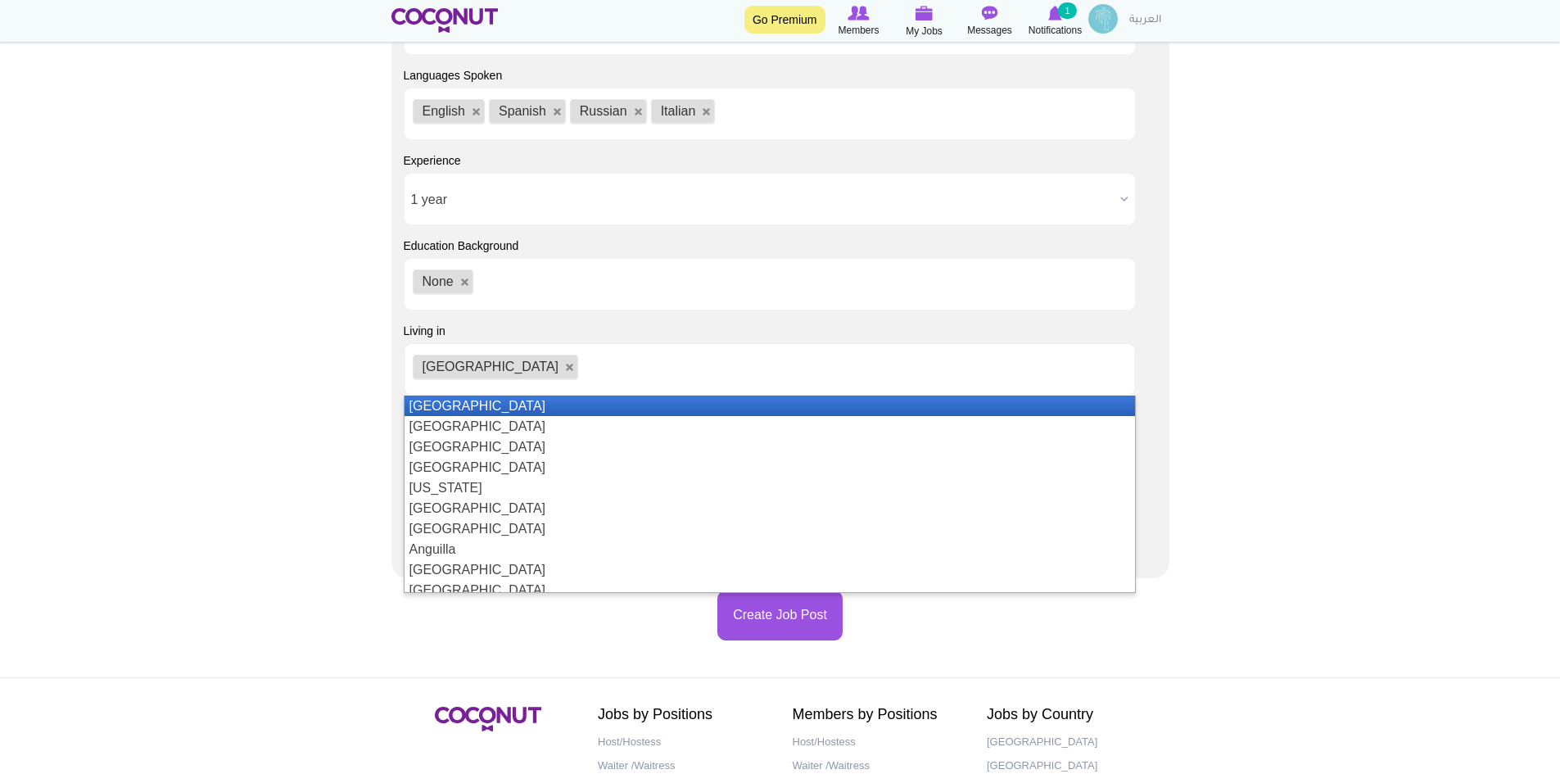
scroll to position [1391, 0]
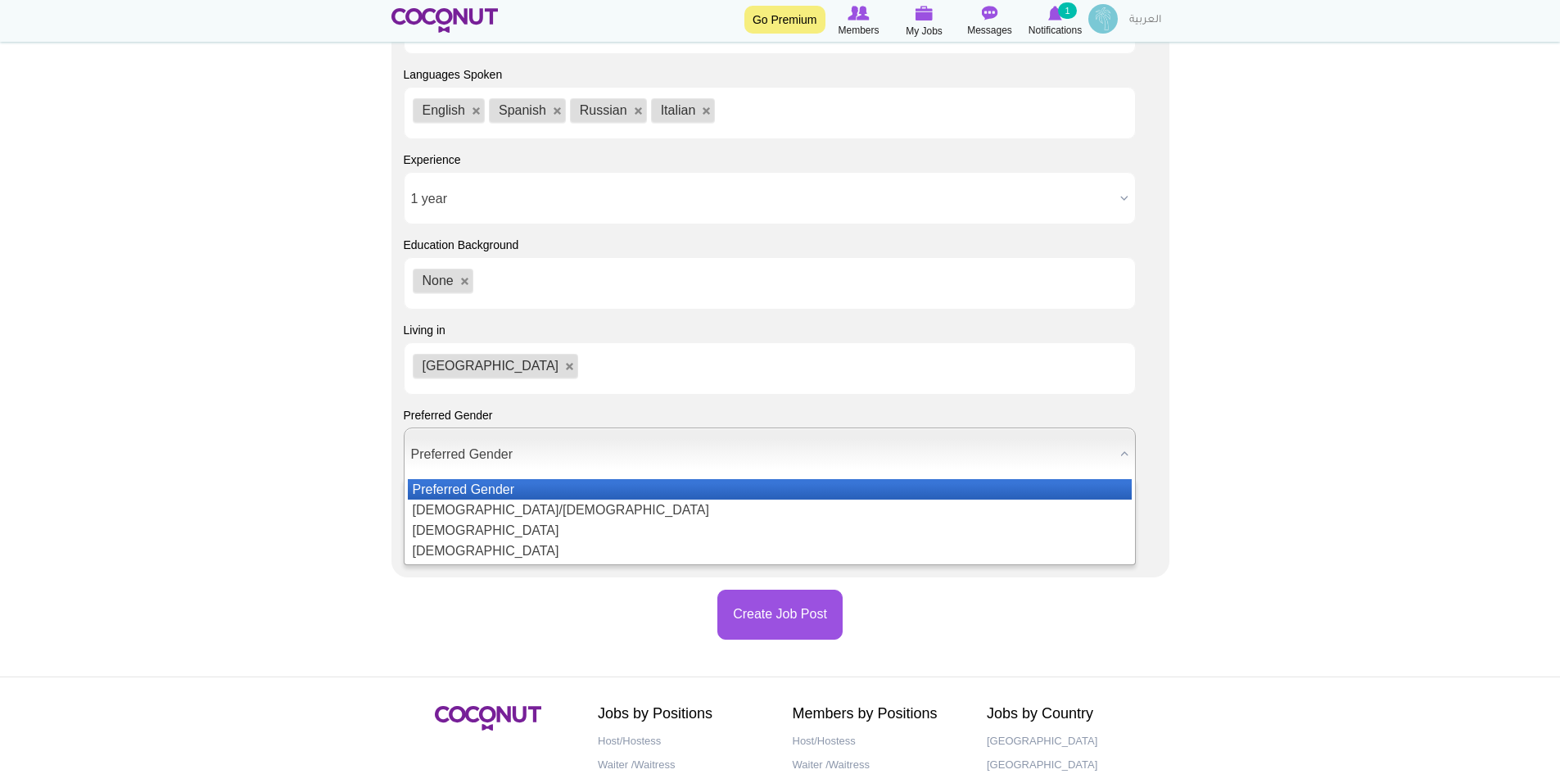
click at [467, 446] on span "Preferred Gender" at bounding box center [762, 454] width 703 height 52
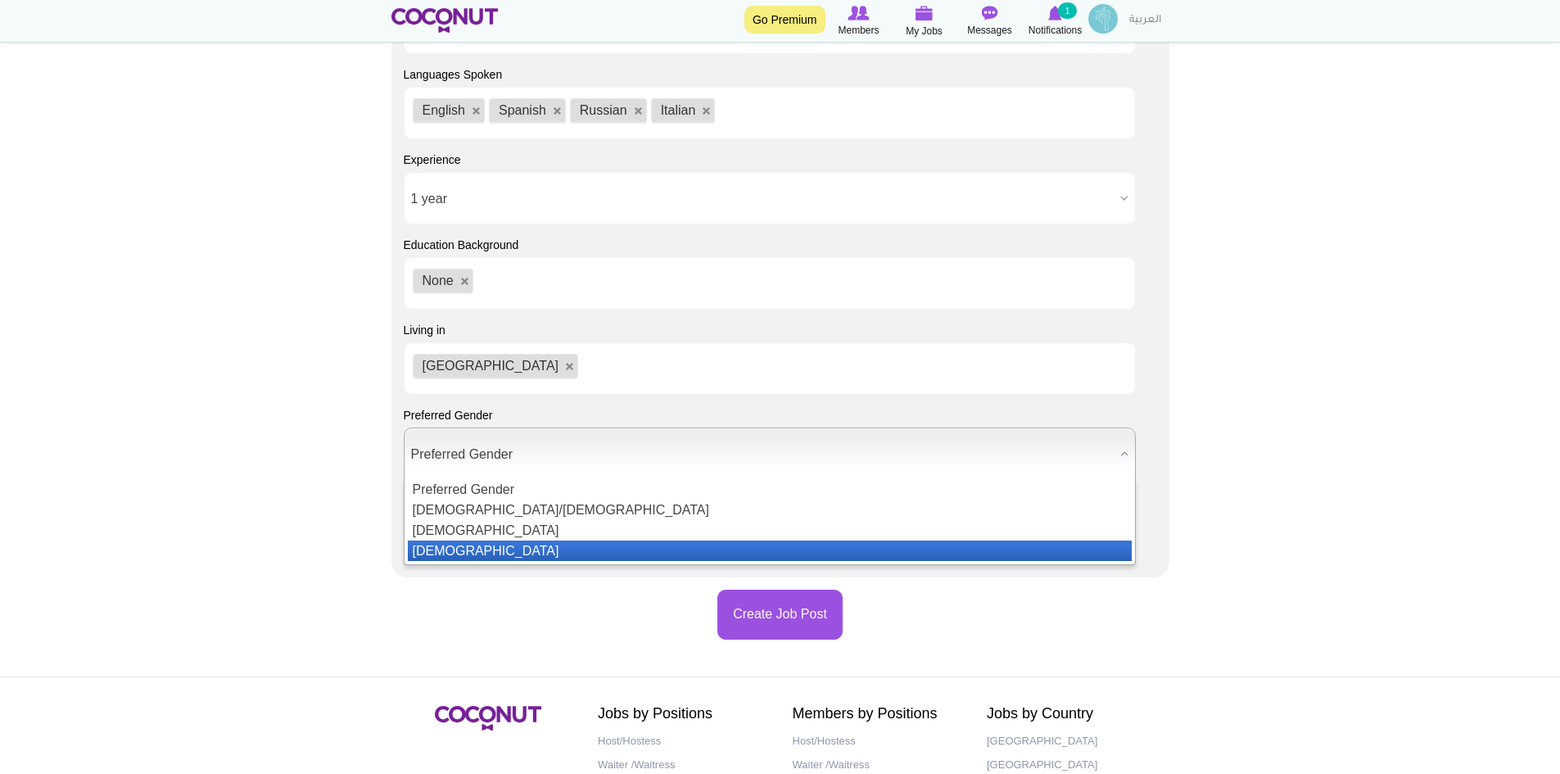
click at [435, 542] on li "Female" at bounding box center [770, 550] width 724 height 20
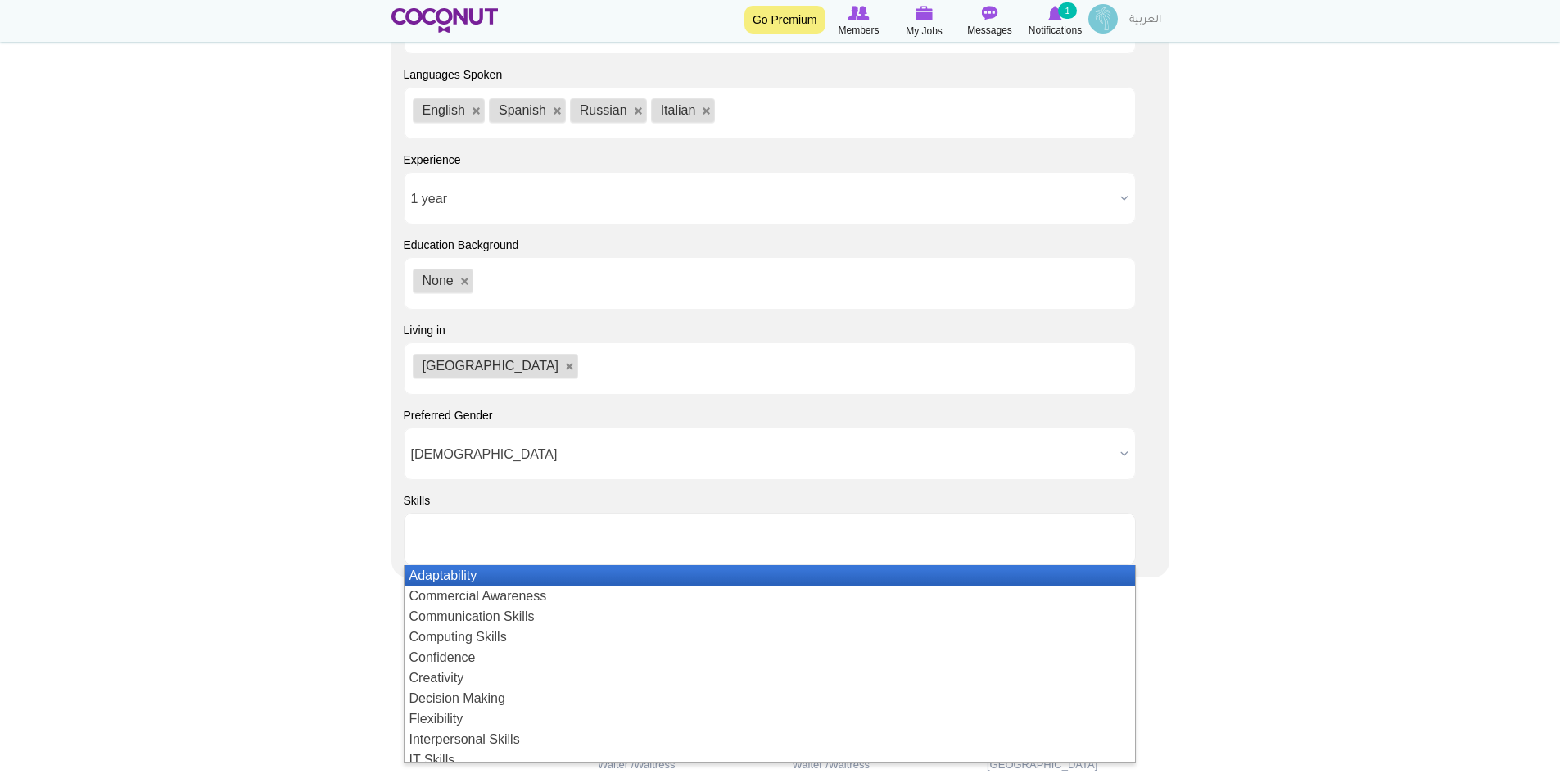
click at [463, 518] on ul at bounding box center [770, 539] width 732 height 52
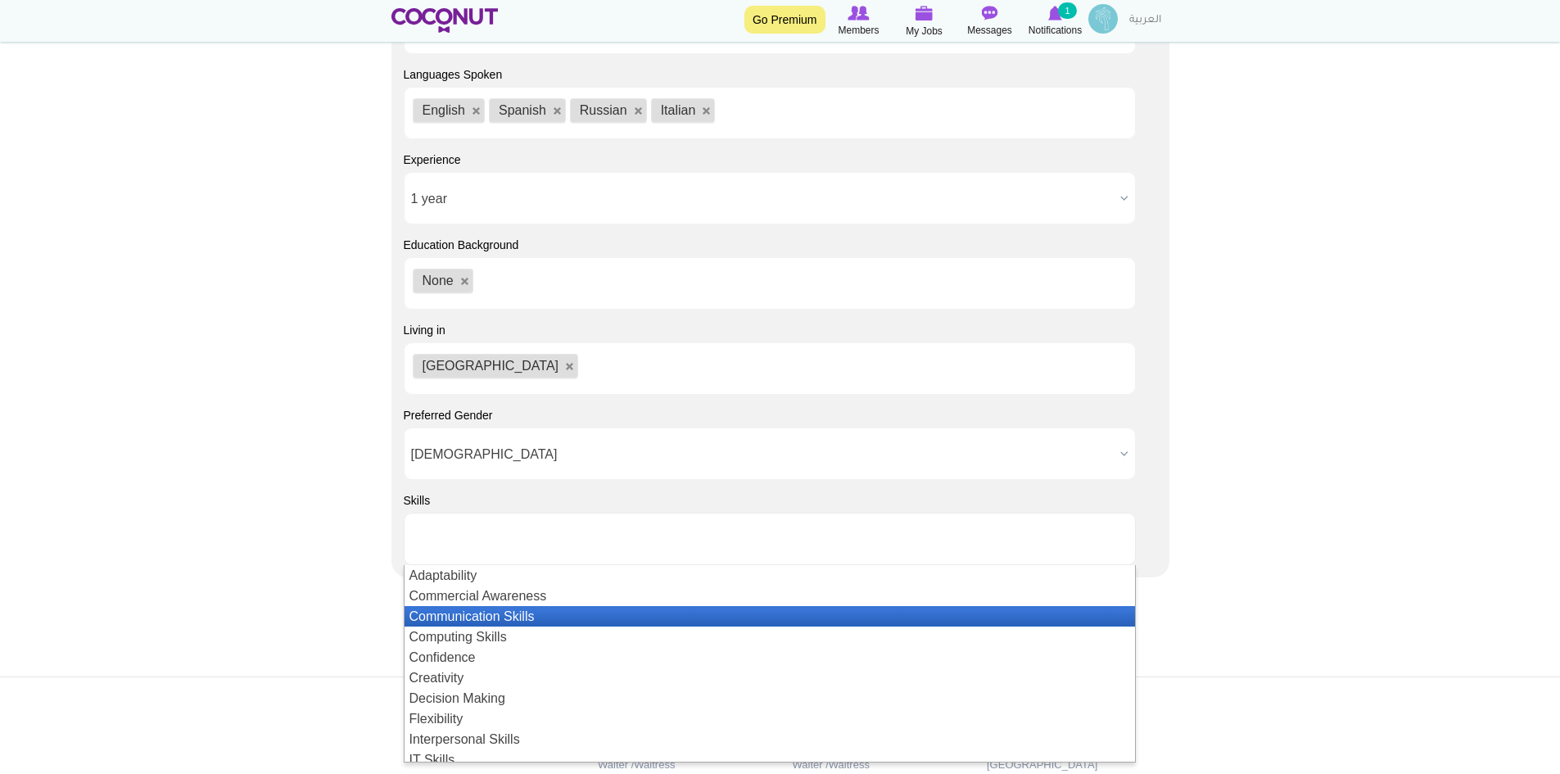
click at [500, 615] on li "Communication Skills" at bounding box center [770, 616] width 730 height 20
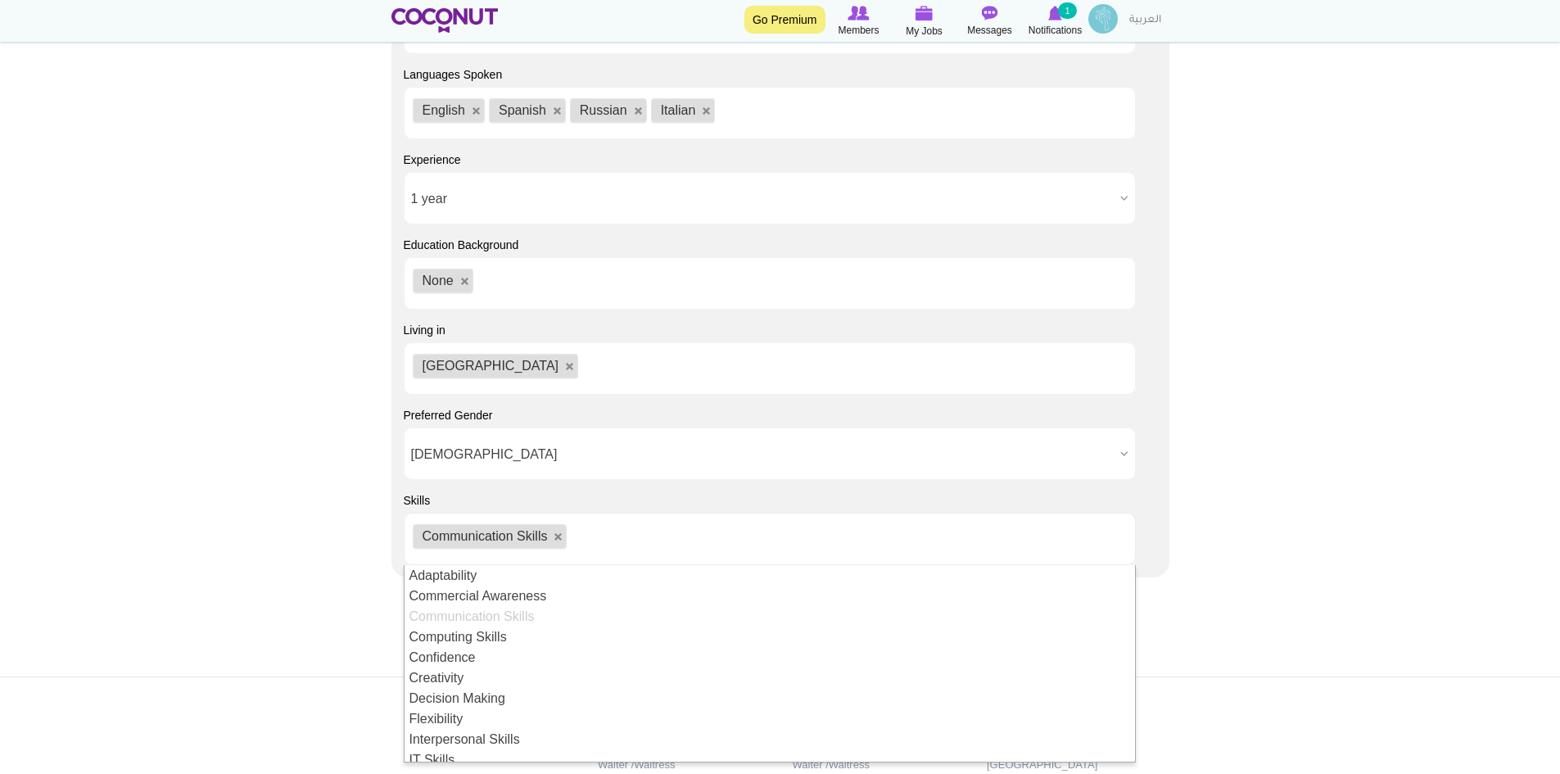
scroll to position [82, 0]
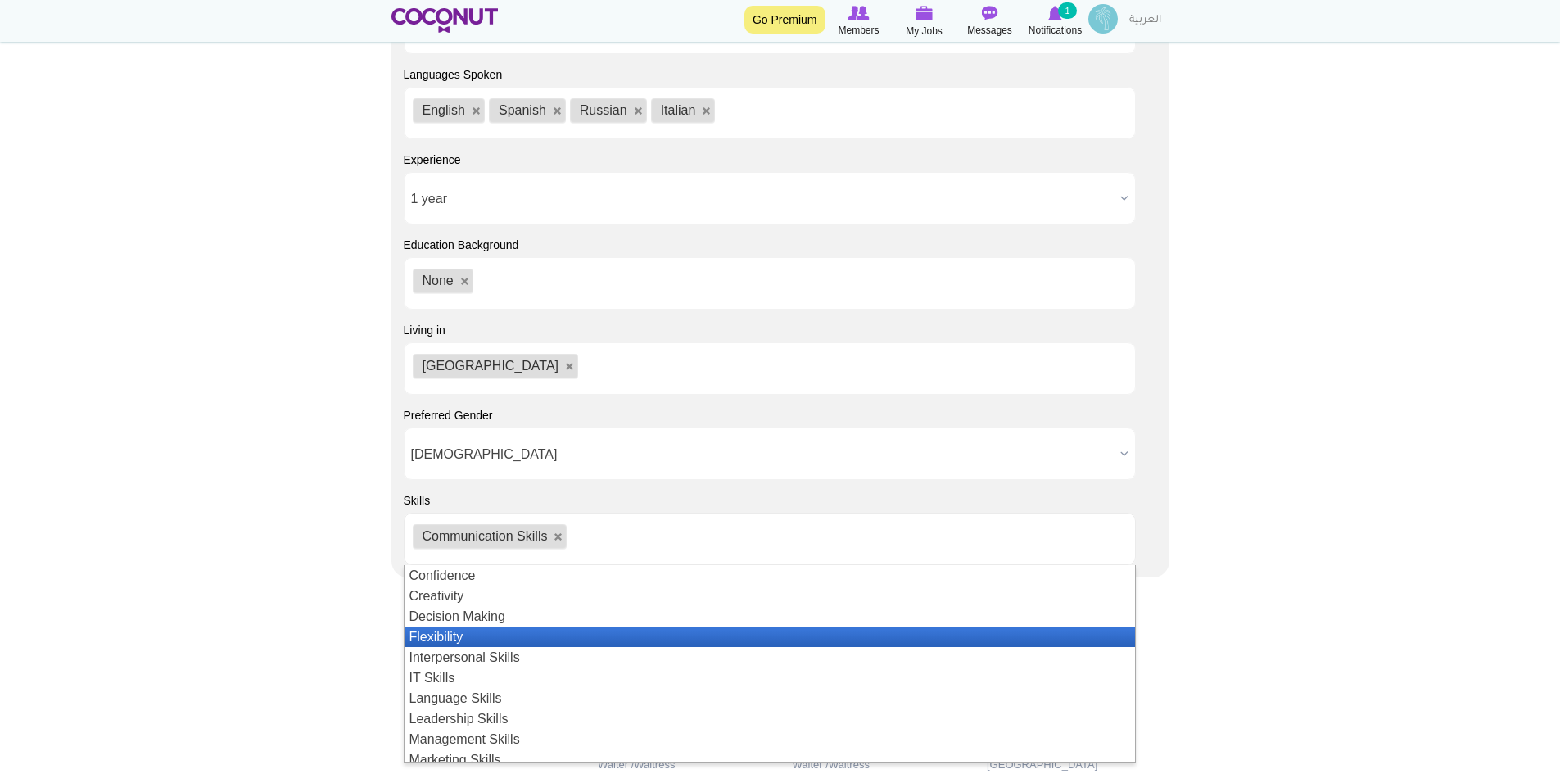
click at [509, 643] on li "Flexibility" at bounding box center [770, 636] width 730 height 20
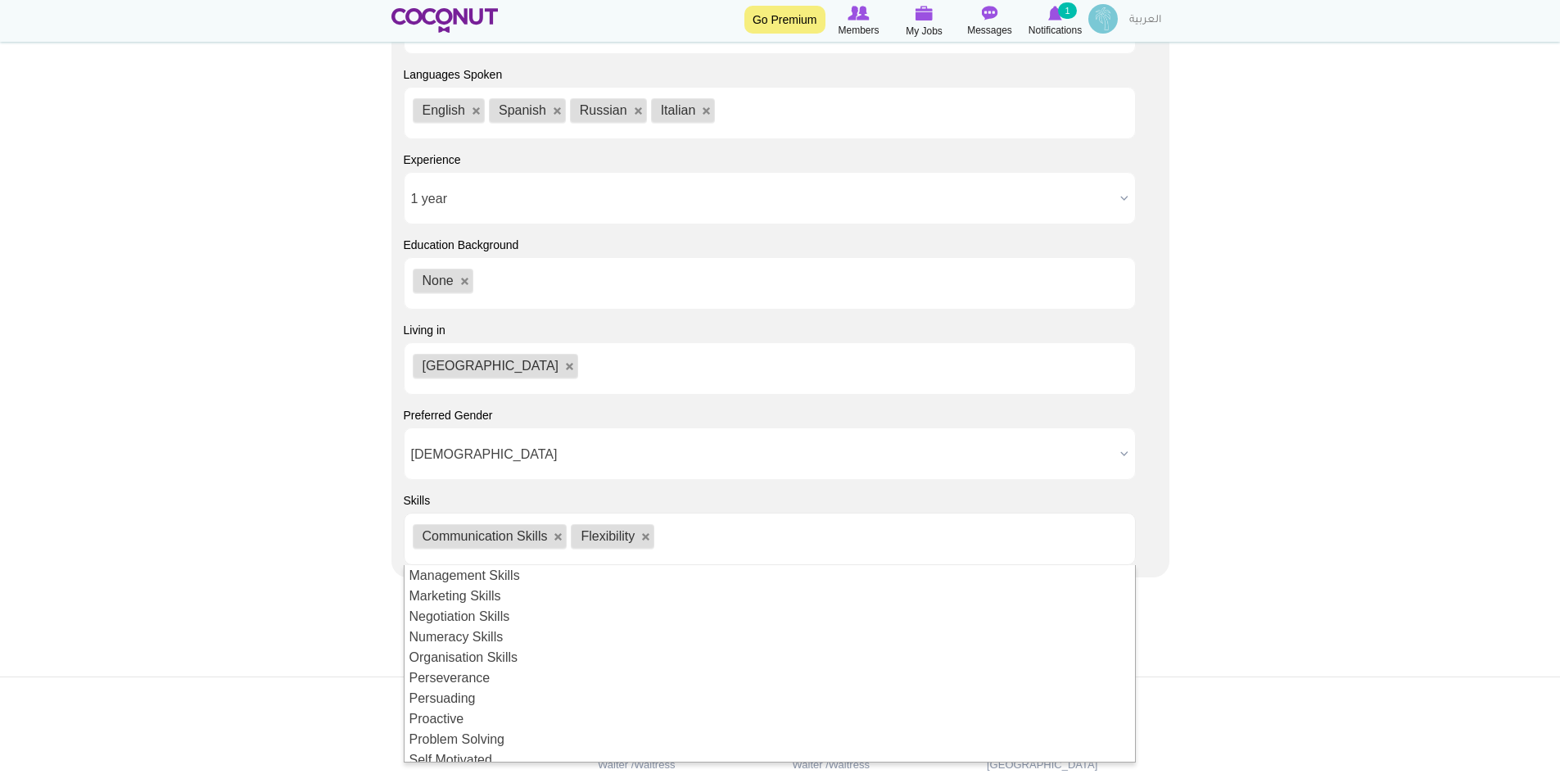
scroll to position [328, 0]
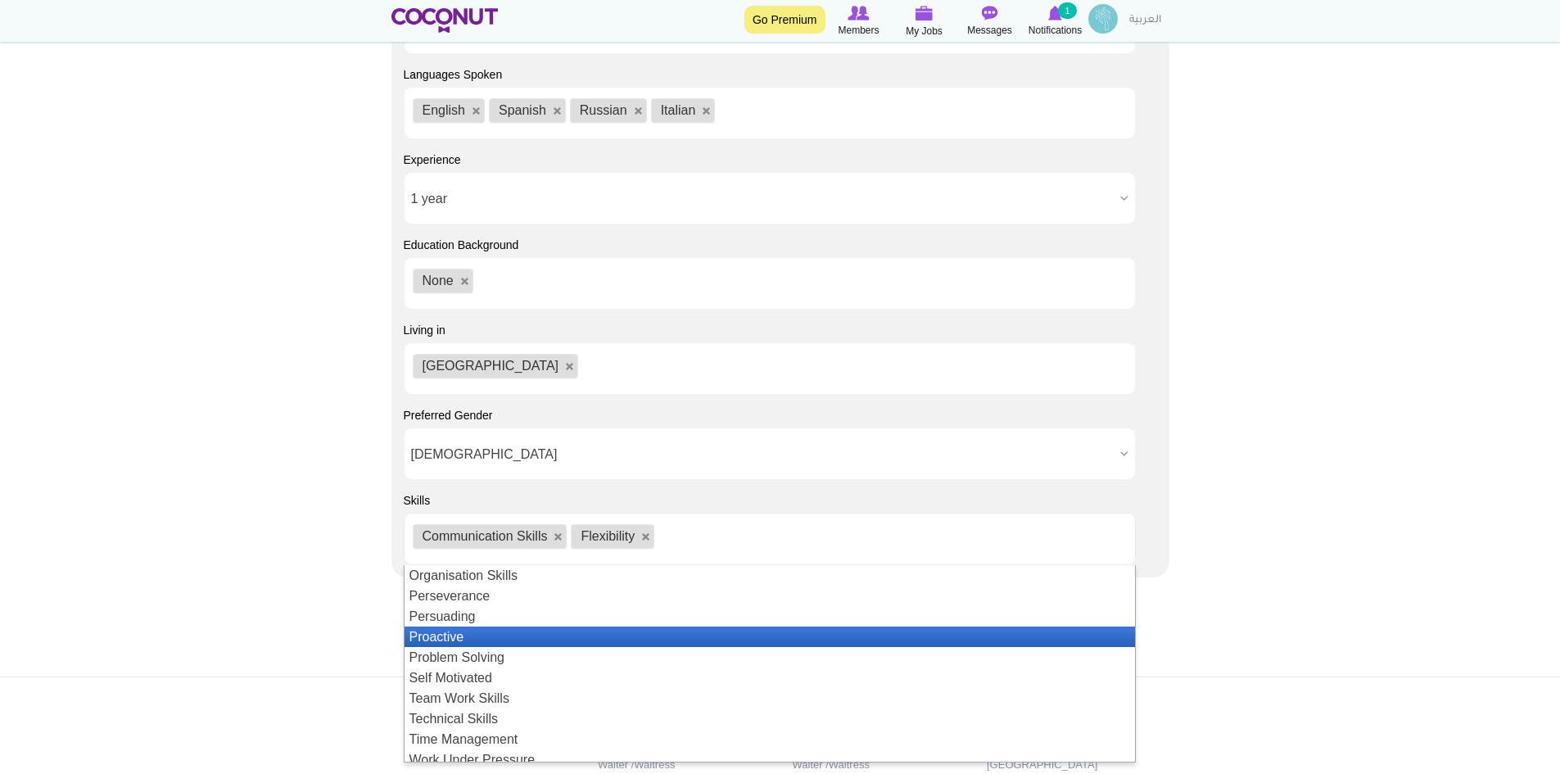
click at [454, 636] on li "Proactive" at bounding box center [770, 636] width 730 height 20
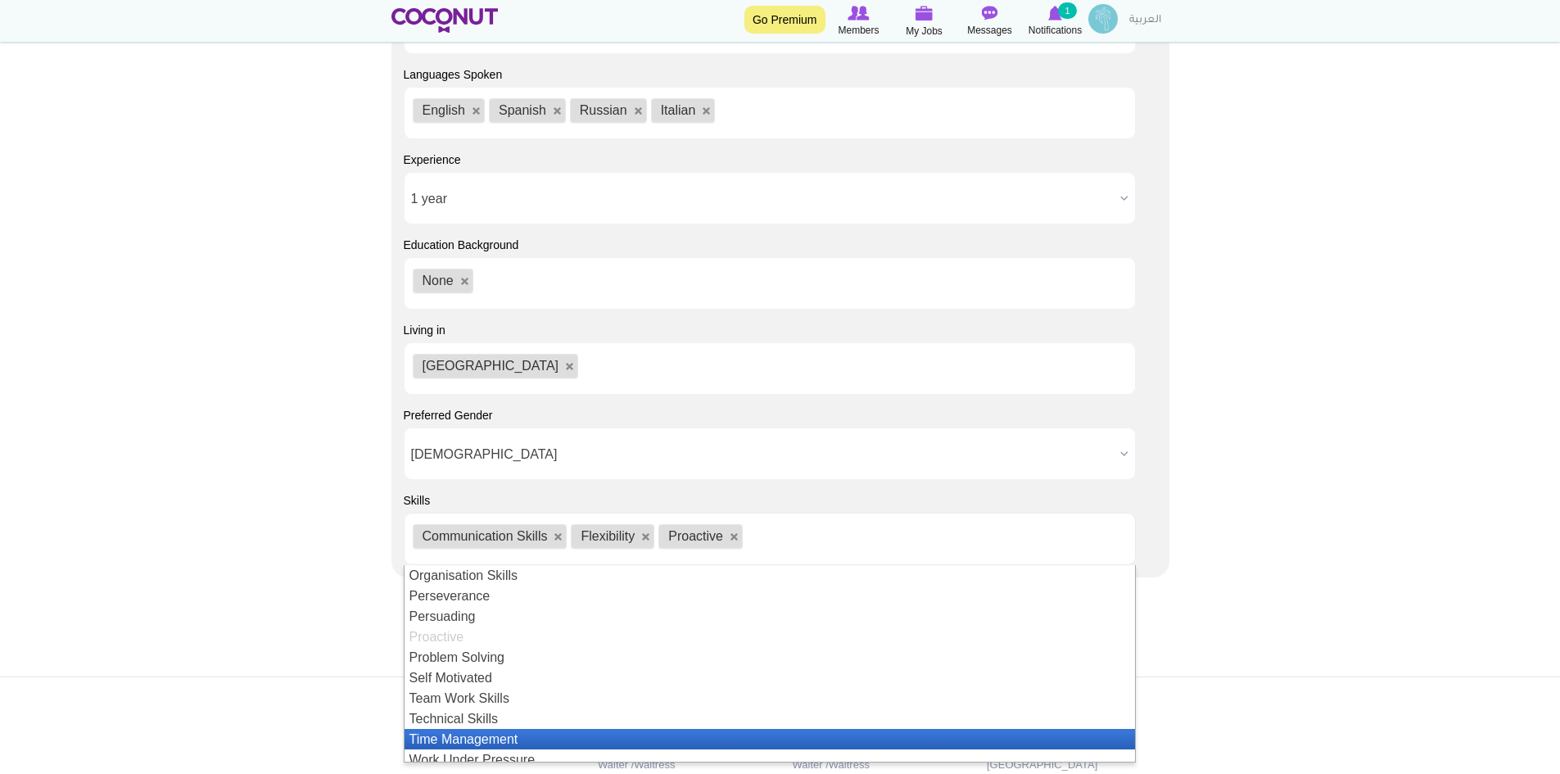
scroll to position [356, 0]
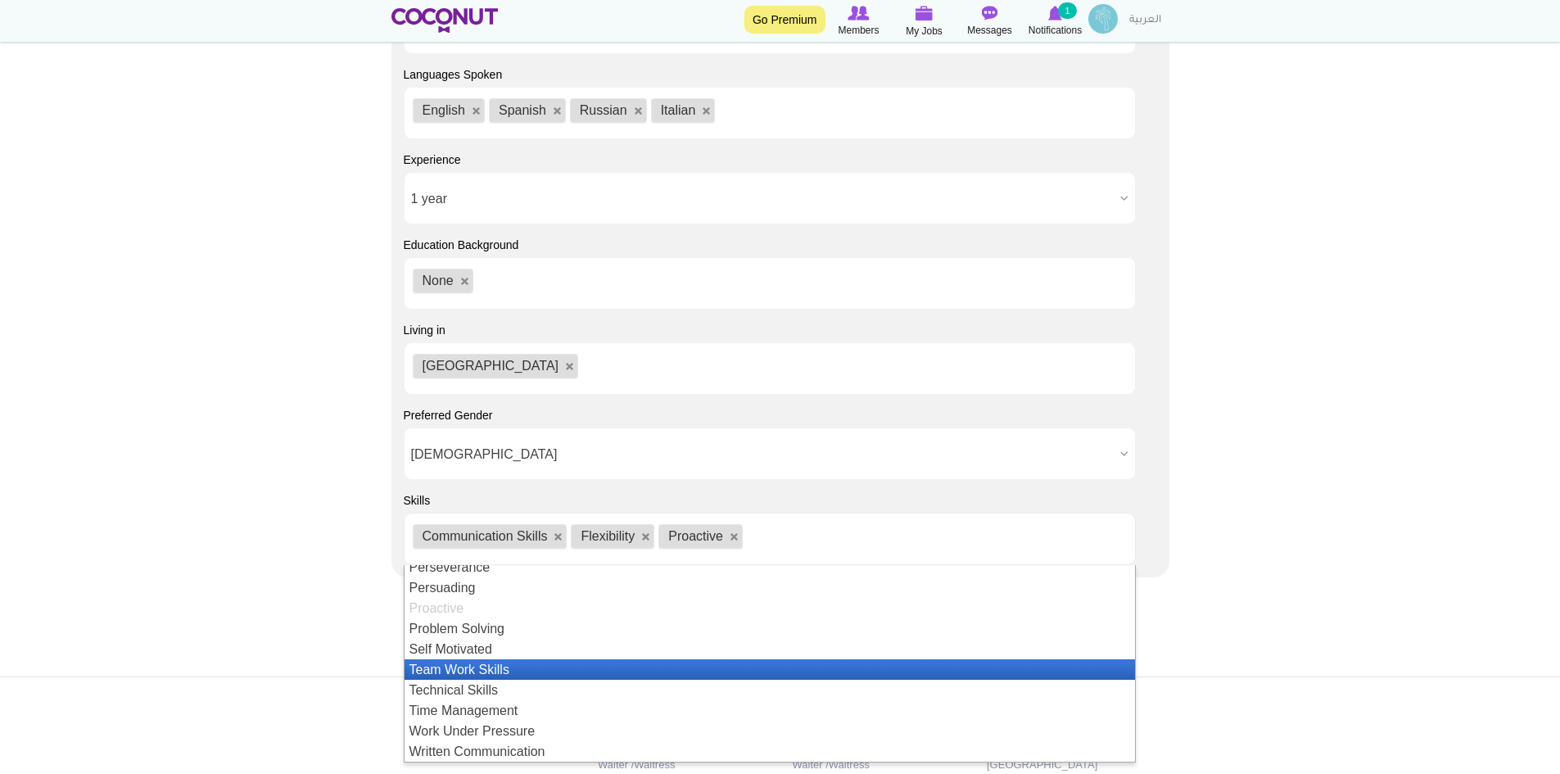
click at [451, 665] on li "Team Work Skills" at bounding box center [770, 669] width 730 height 20
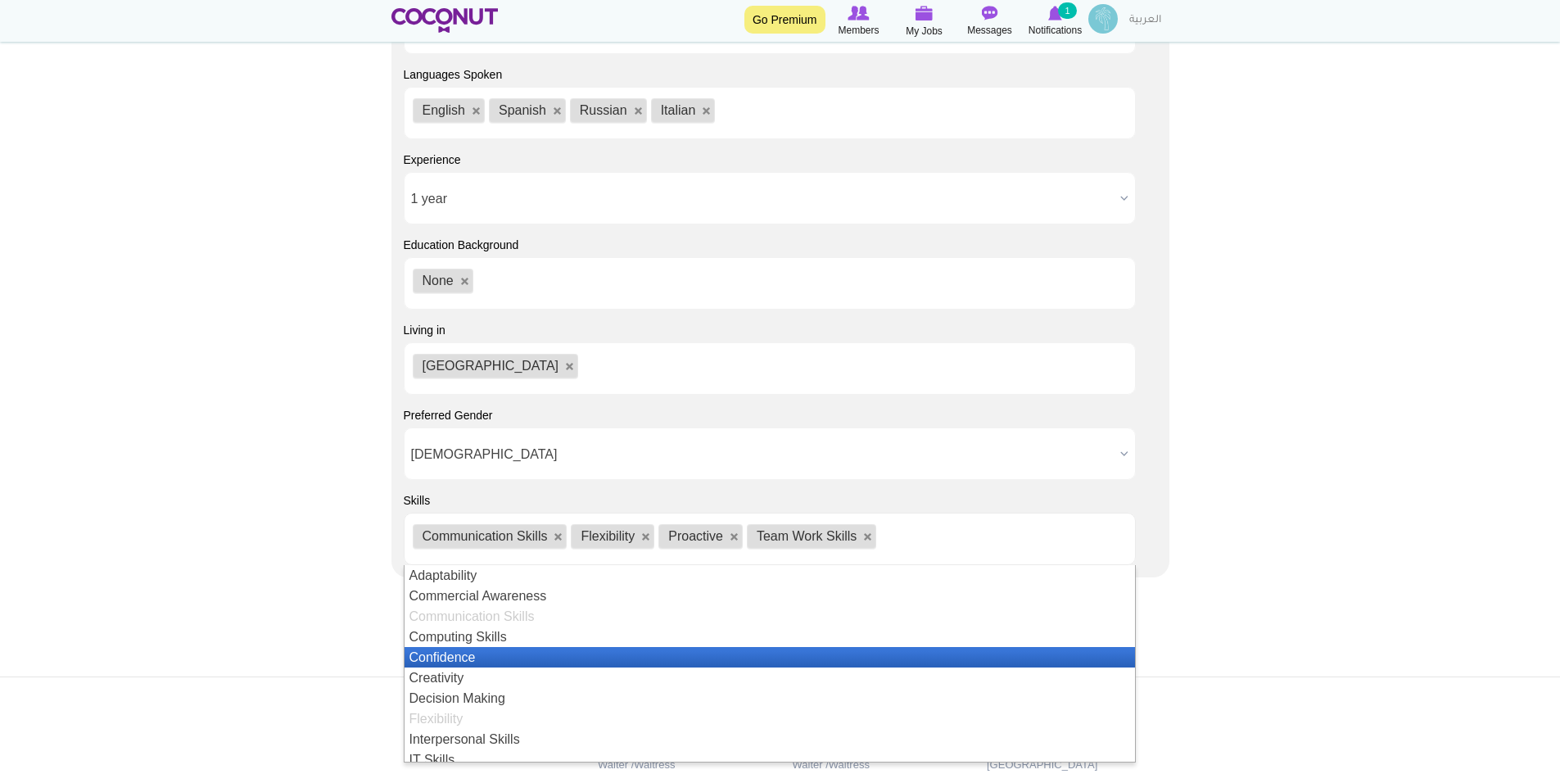
scroll to position [328, 0]
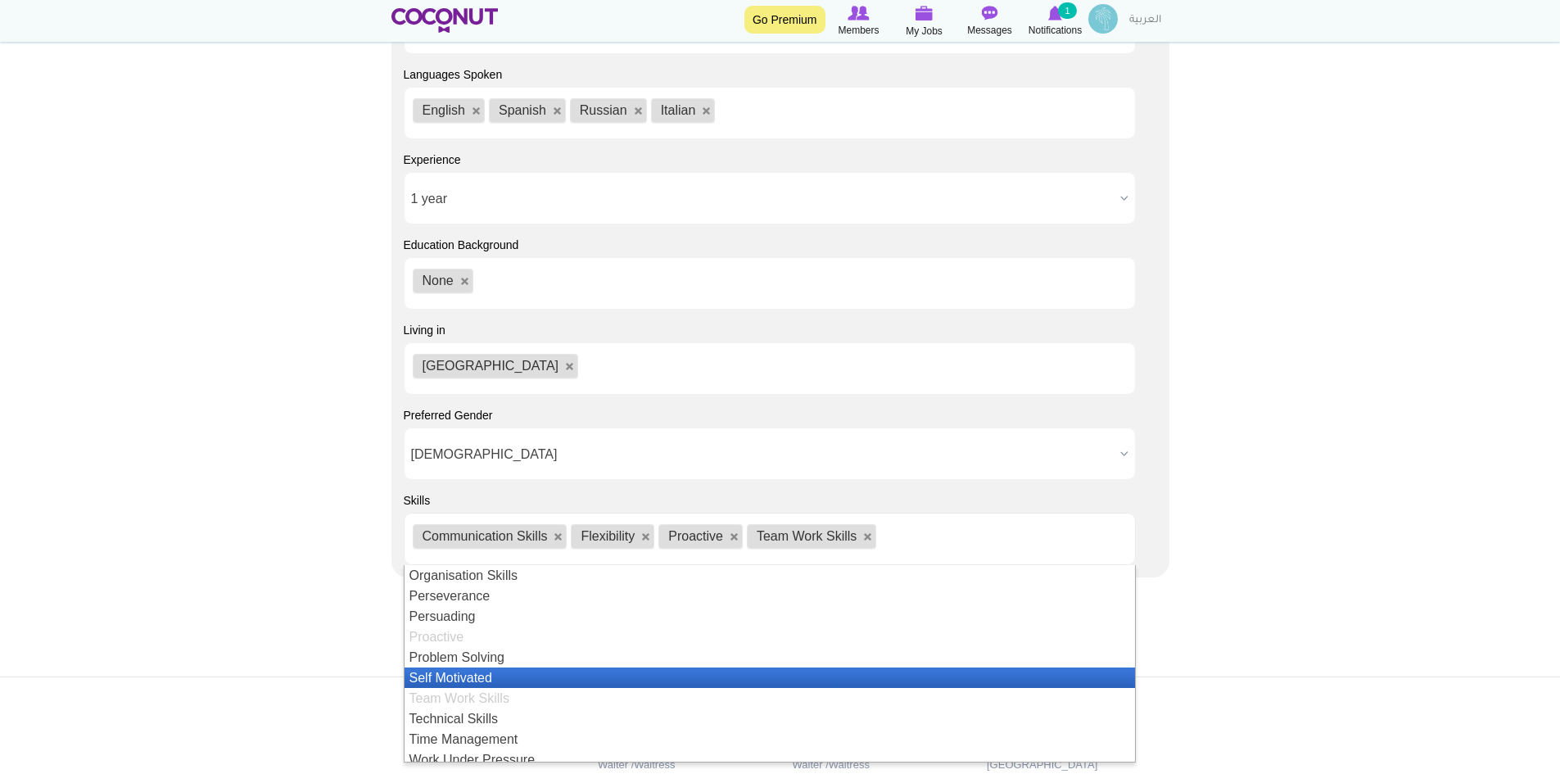
click at [455, 671] on li "Self Motivated" at bounding box center [770, 677] width 730 height 20
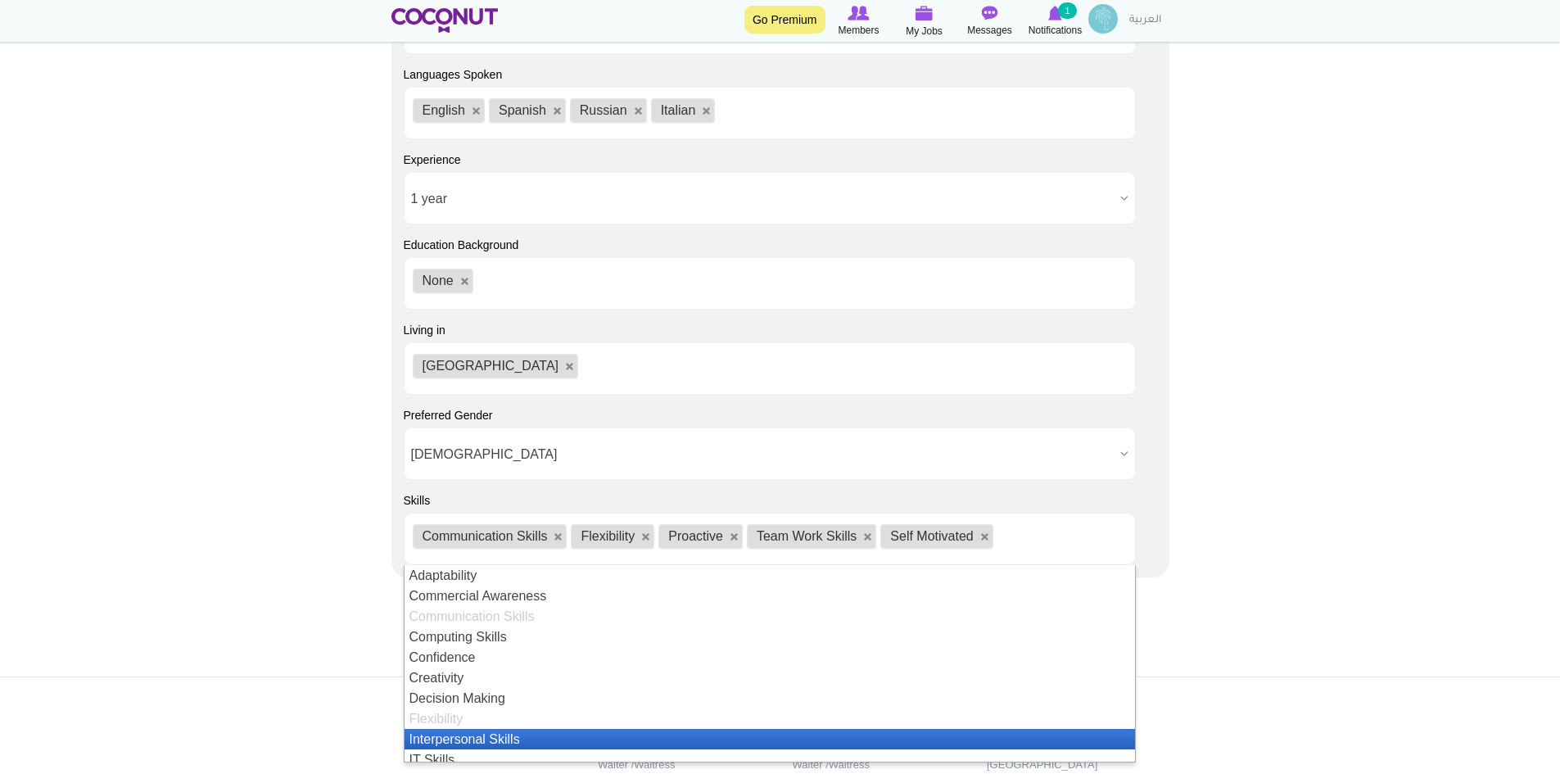
scroll to position [8, 0]
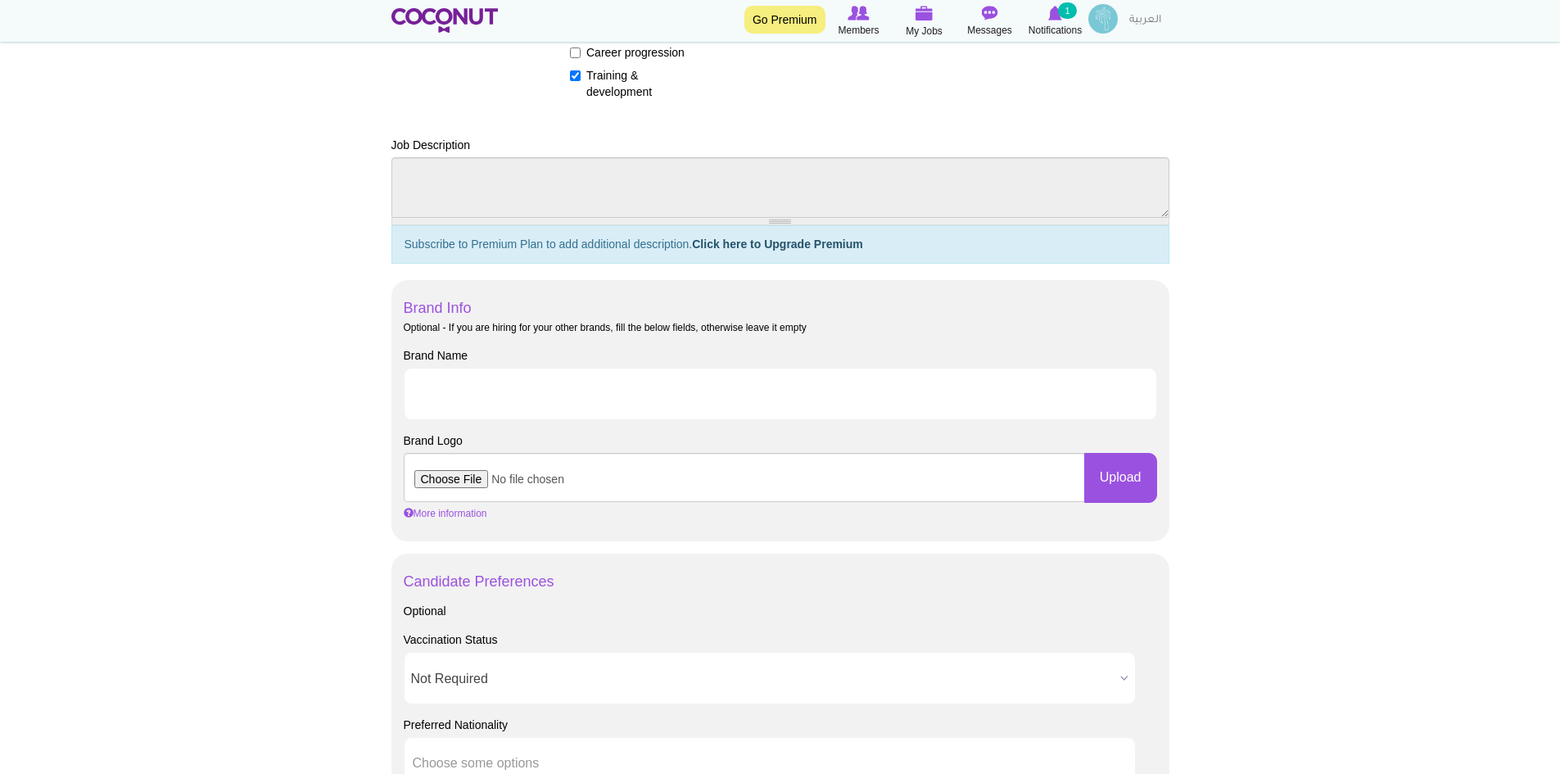
scroll to position [654, 0]
click at [508, 393] on input "Brand Name" at bounding box center [780, 395] width 753 height 52
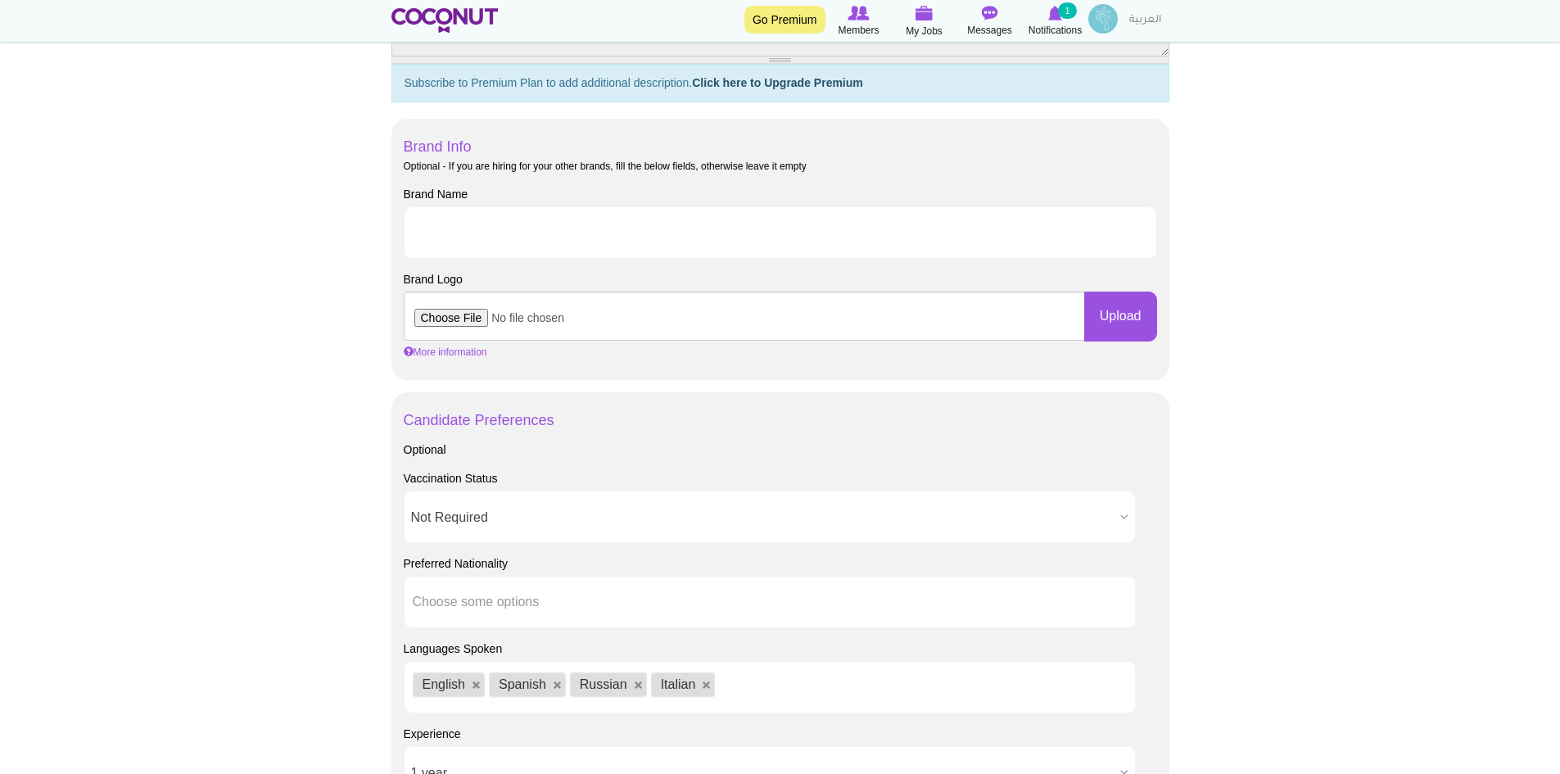
scroll to position [819, 0]
click at [479, 223] on input "Brand Name" at bounding box center [780, 231] width 753 height 52
type input "Elaia Dubai,Pier 7, 4th floor"
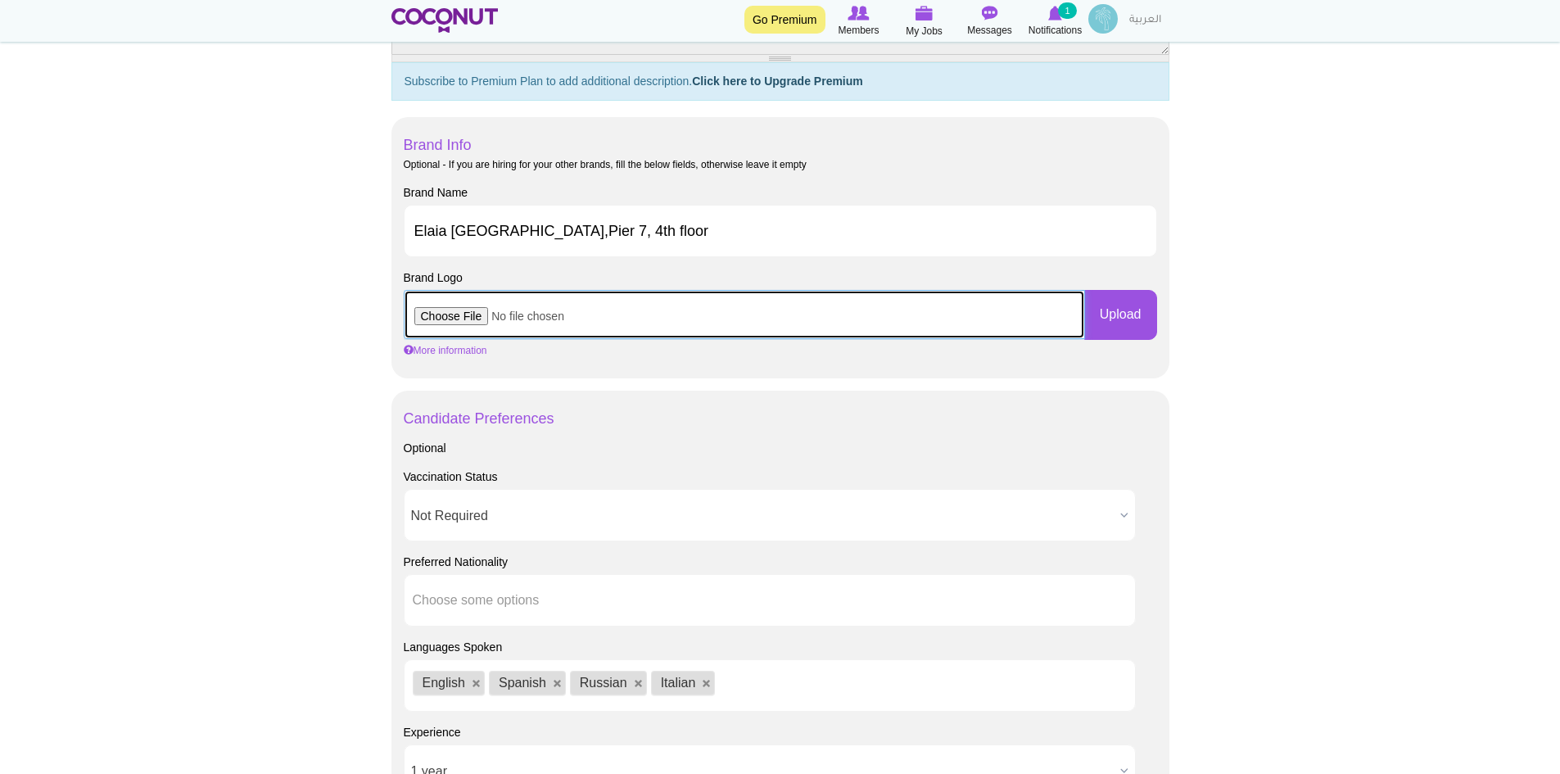
click at [462, 312] on input "file" at bounding box center [744, 314] width 681 height 49
type input "C:\fakepath\Elaia Logo.zip"
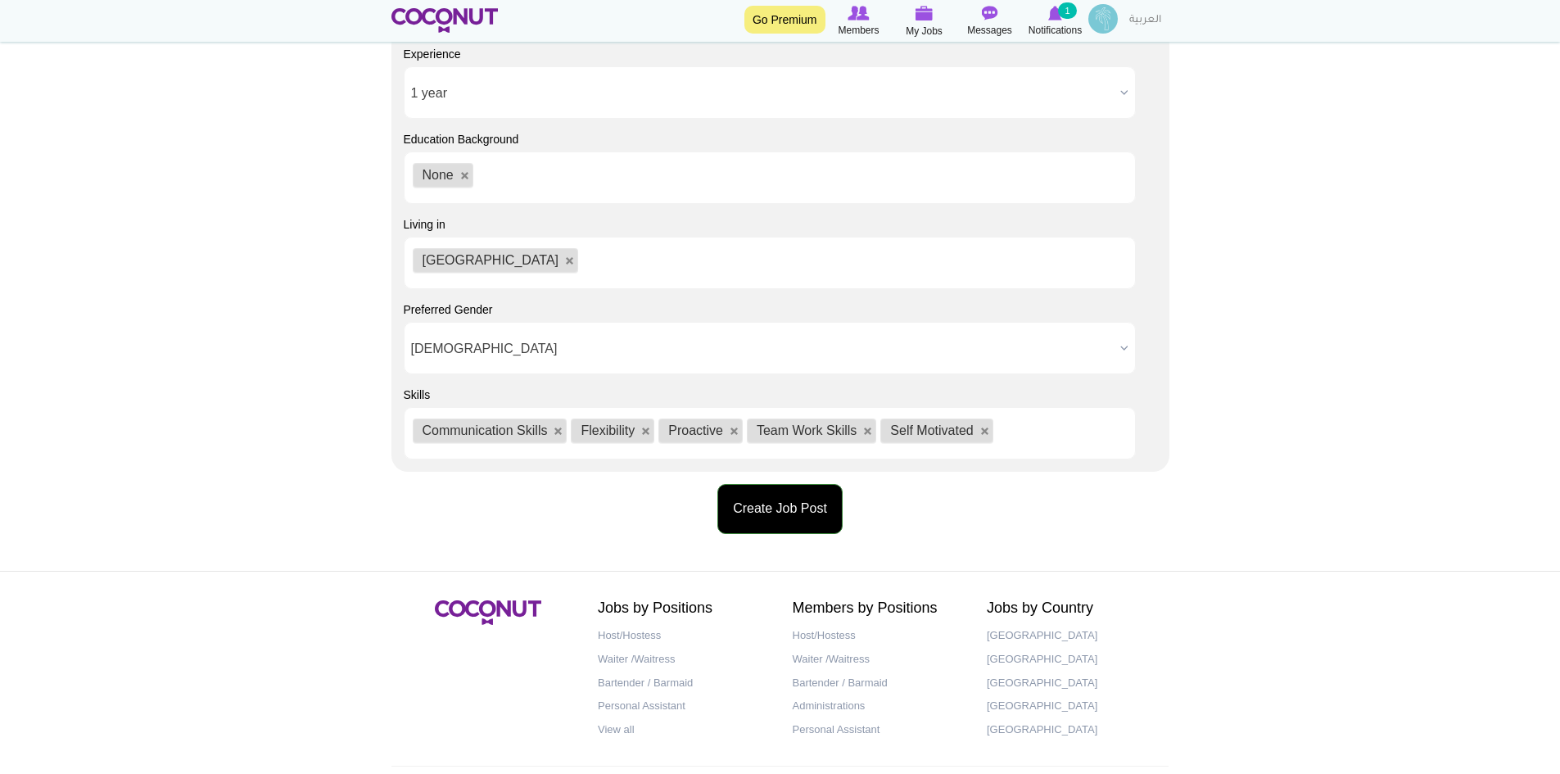
click at [784, 500] on button "Create Job Post" at bounding box center [779, 509] width 125 height 50
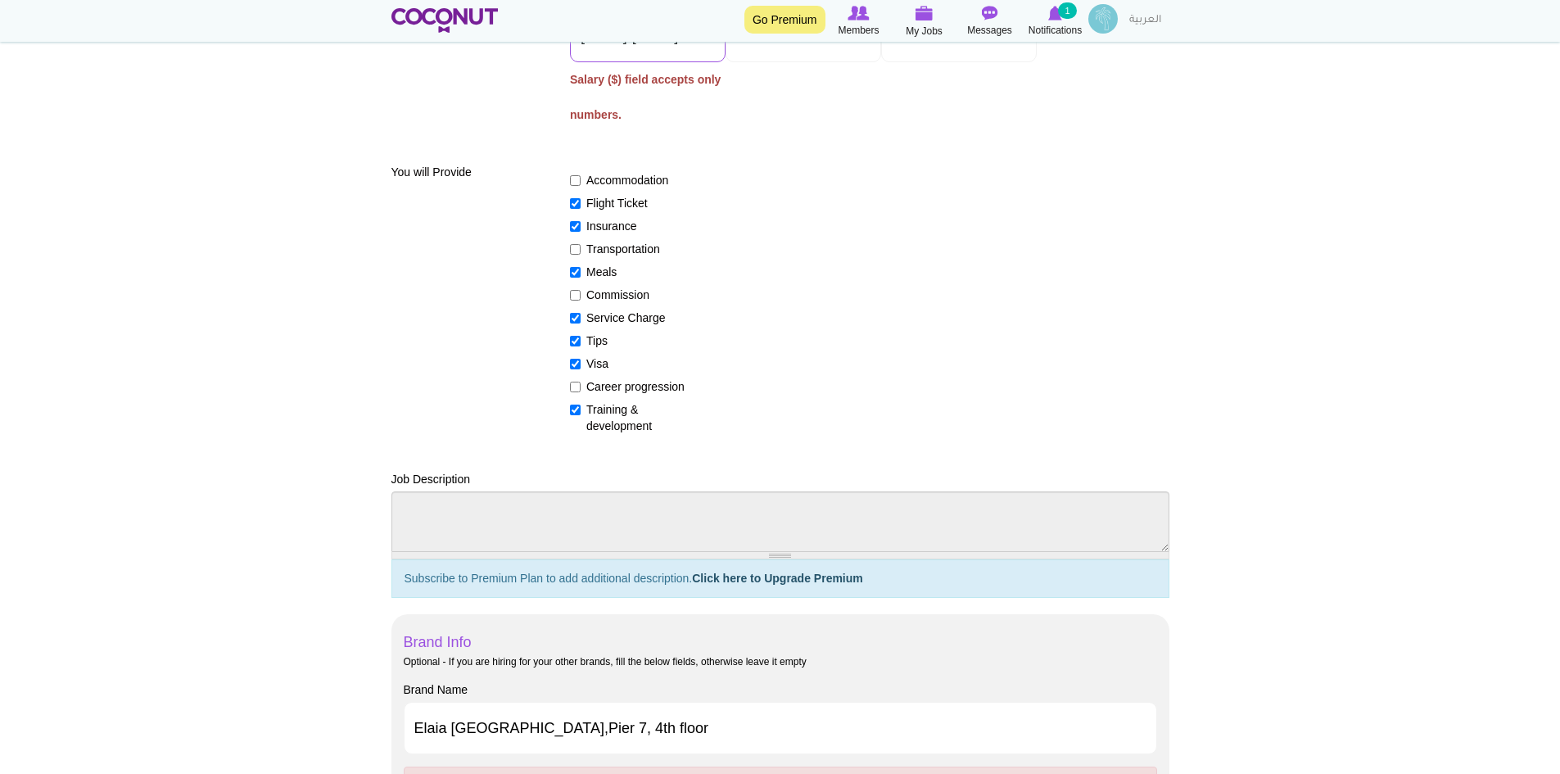
scroll to position [209, 0]
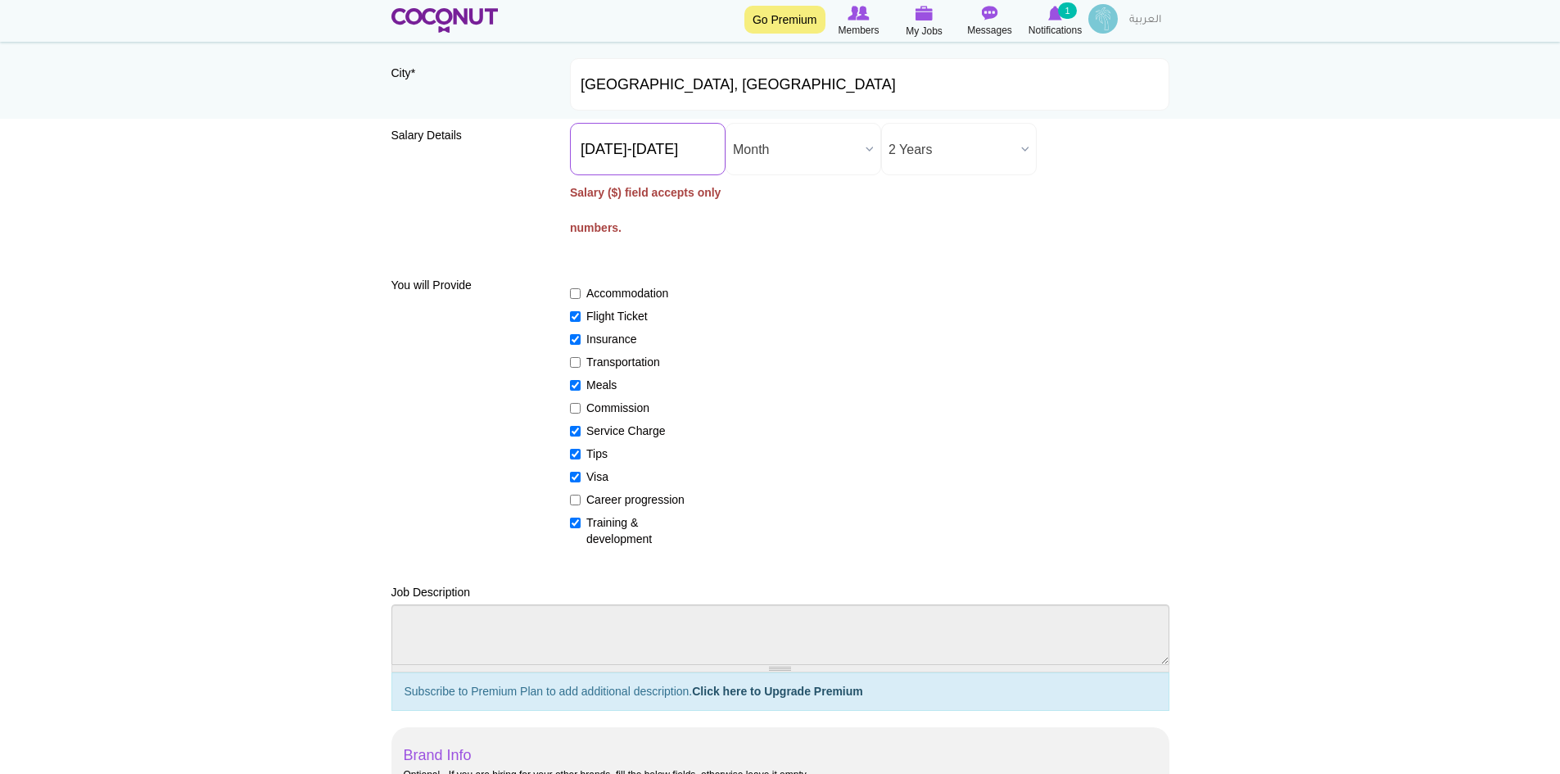
type input "16001800"
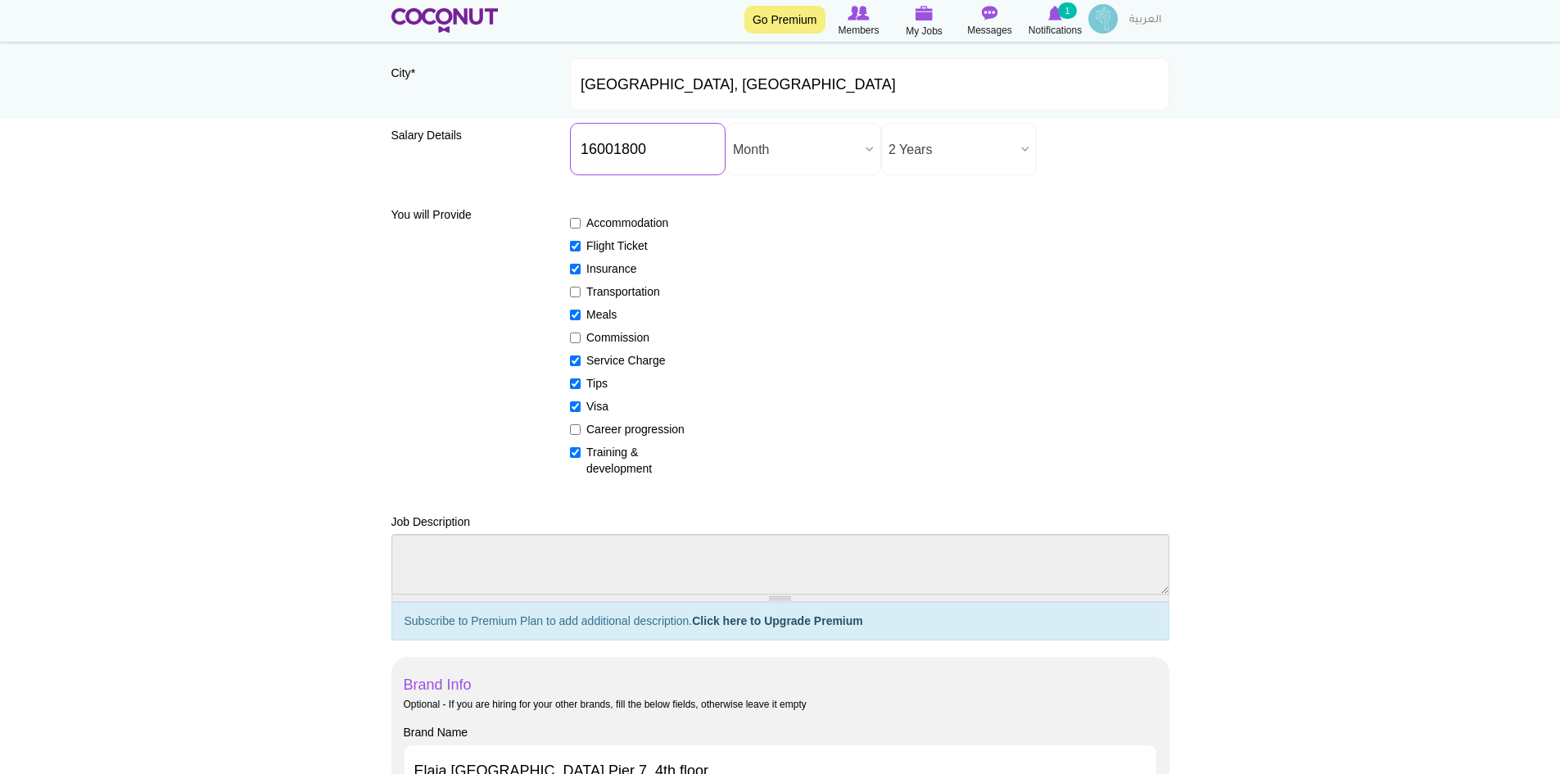
drag, startPoint x: 707, startPoint y: 149, endPoint x: 558, endPoint y: 135, distance: 149.7
click at [558, 135] on div "Salary Details Salary ($) * 16001800 Salary ($) field accepts only numbers. Sal…" at bounding box center [780, 155] width 778 height 65
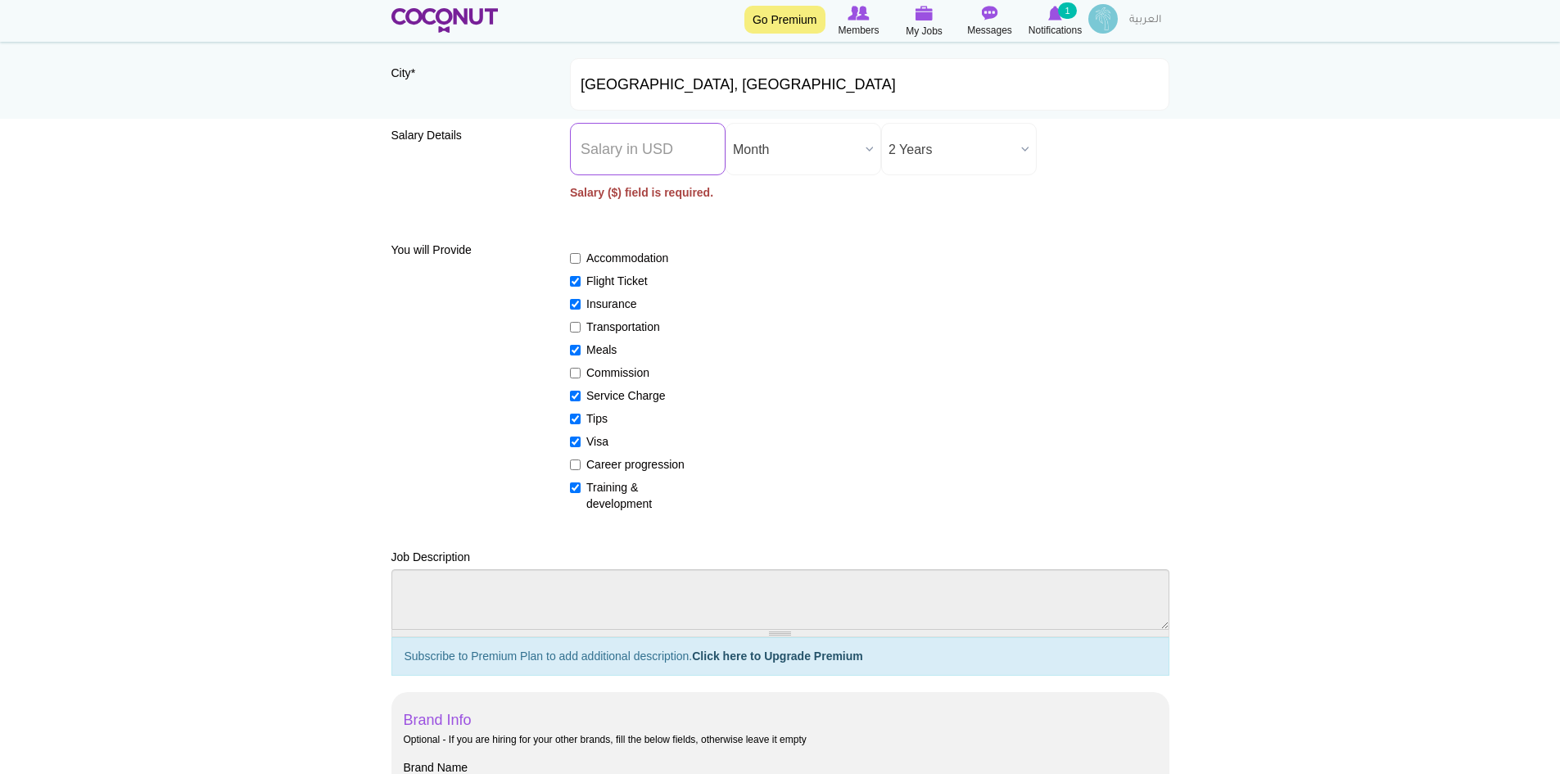
type input "1"
type input "5"
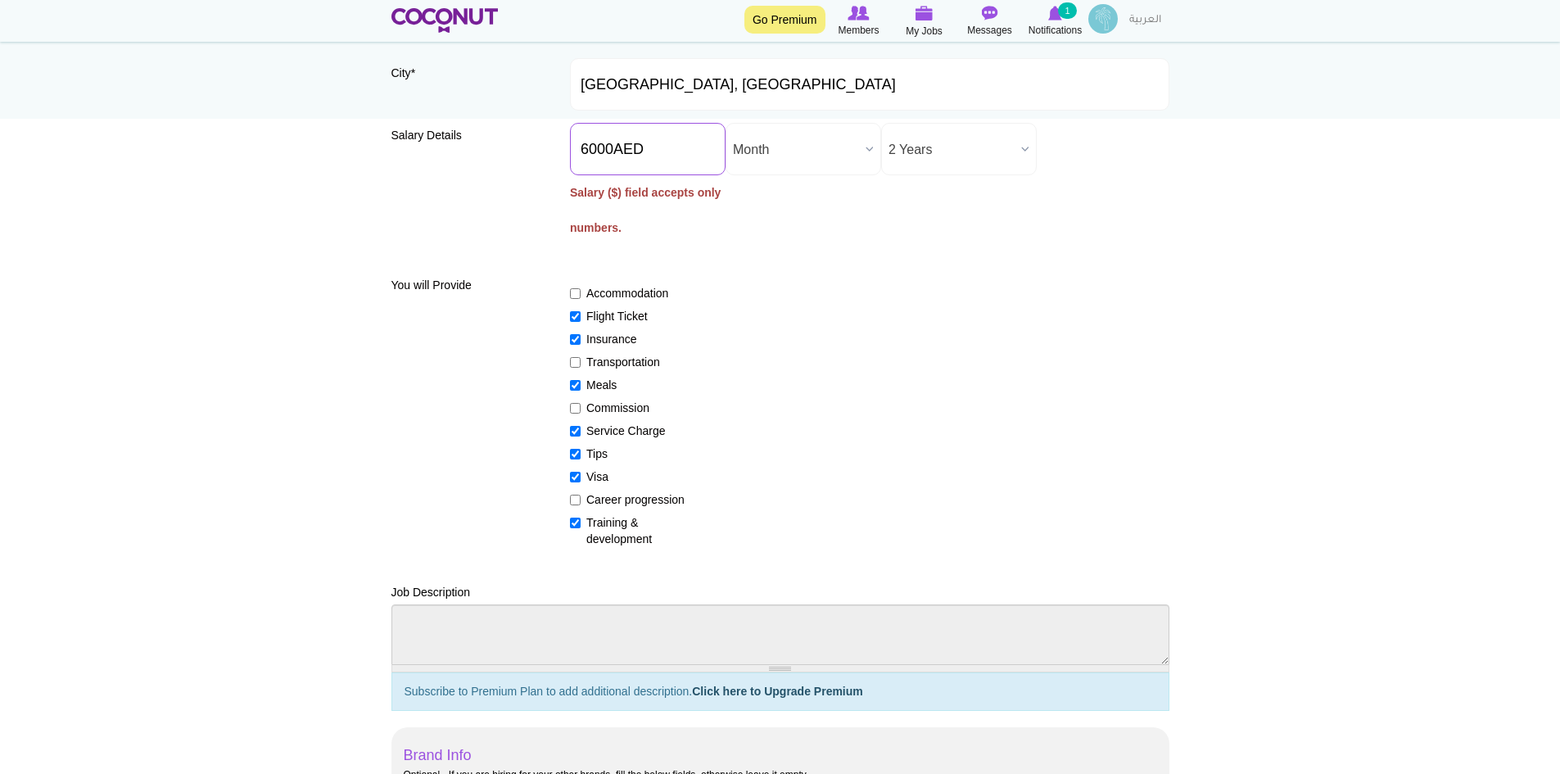
type input "6000AED"
click at [626, 201] on label "Salary ($) field accepts only numbers." at bounding box center [648, 210] width 156 height 70
click at [626, 175] on input "6000AED" at bounding box center [648, 149] width 156 height 52
click at [622, 145] on input "6000AED" at bounding box center [648, 149] width 156 height 52
drag, startPoint x: 653, startPoint y: 151, endPoint x: 401, endPoint y: 152, distance: 252.2
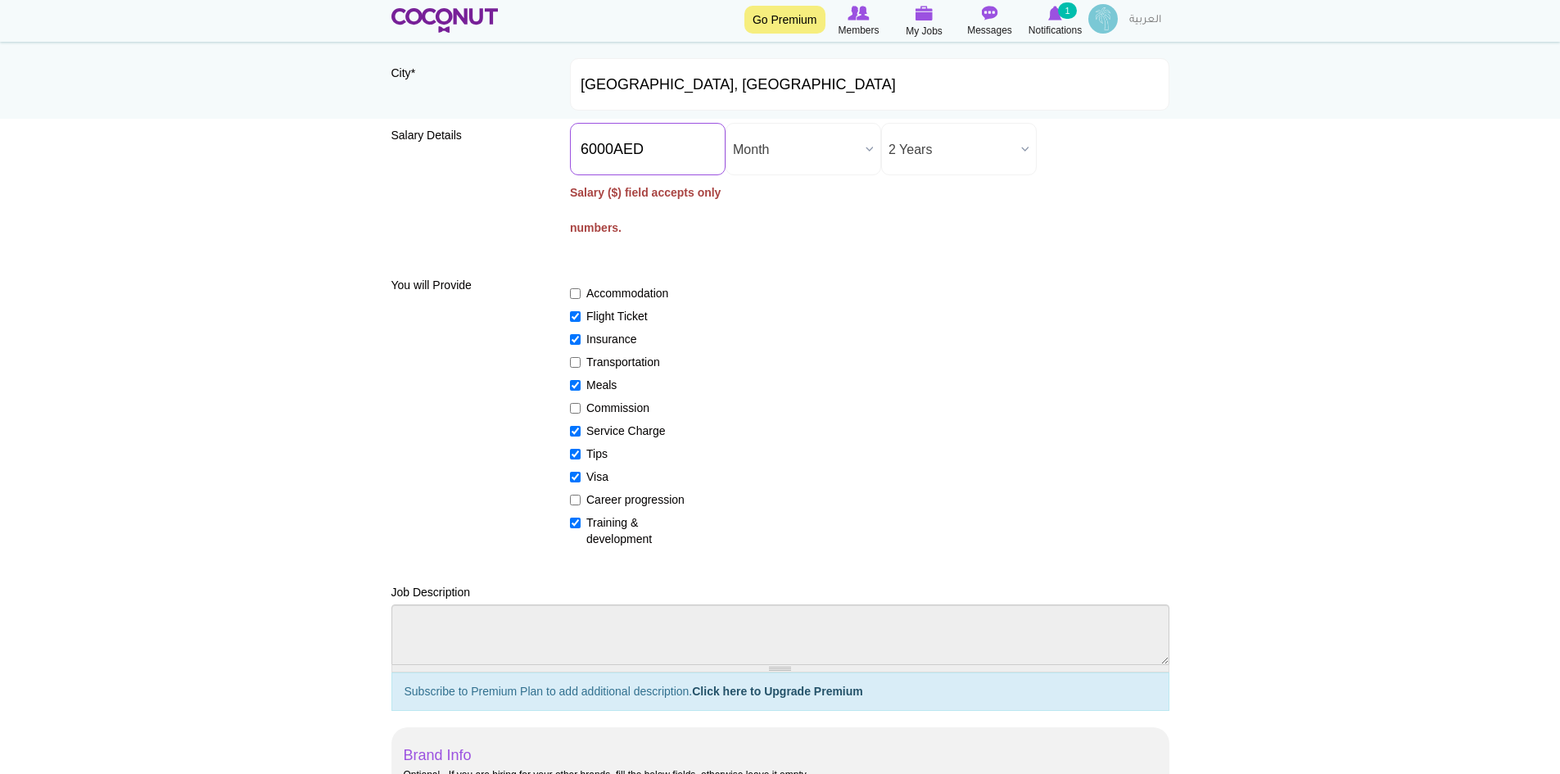
click at [401, 152] on div "Salary Details Salary ($) * 6000AED Salary ($) field accepts only numbers. Sala…" at bounding box center [780, 190] width 778 height 135
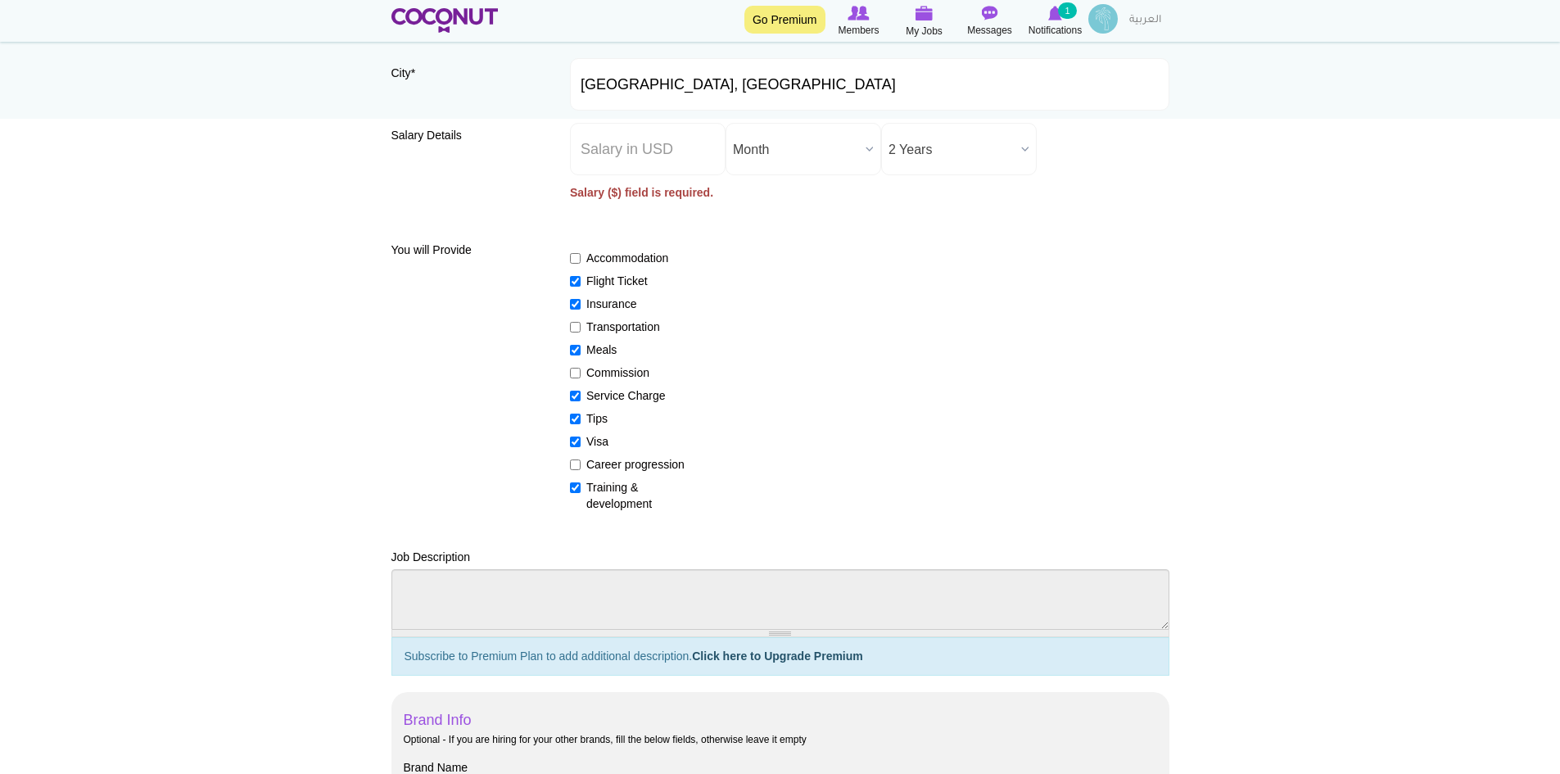
click at [1143, 339] on div "Accommodation Flight Ticket Insurance Transportation Meals Commission Service C…" at bounding box center [869, 373] width 599 height 277
click at [788, 151] on span "Month" at bounding box center [796, 150] width 126 height 52
click at [640, 142] on input "Salary ($) *" at bounding box center [648, 149] width 156 height 52
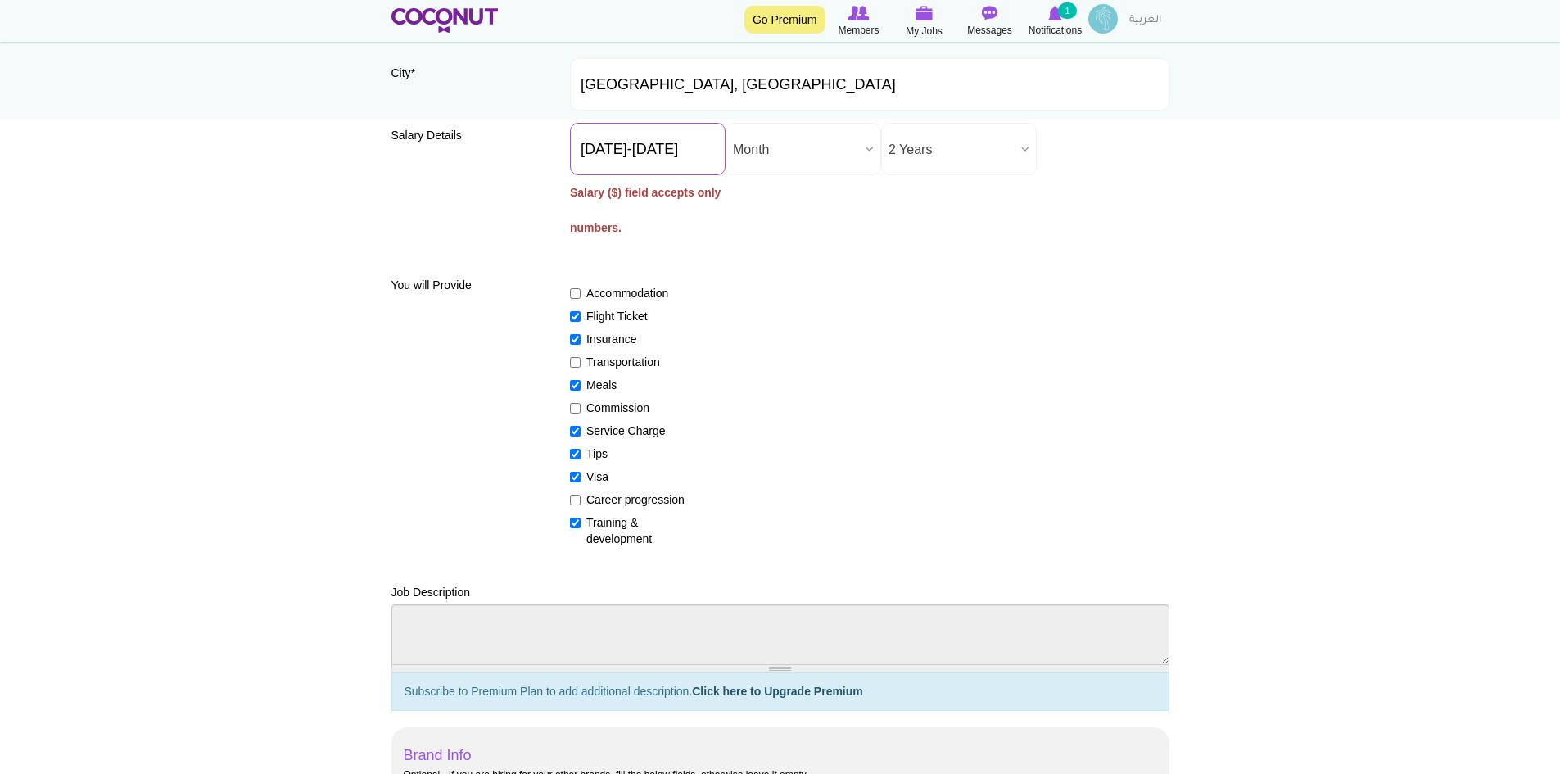
click at [612, 149] on input "1600-1800" at bounding box center [648, 149] width 156 height 52
click at [620, 147] on input "1600-1800" at bounding box center [648, 149] width 156 height 52
type input "1600 1800"
click at [967, 375] on div "Accommodation Flight Ticket Insurance Transportation Meals Commission Service C…" at bounding box center [869, 408] width 599 height 277
click at [528, 178] on div "Salary Details Salary ($) * 1600 1800 Salary ($) field accepts only numbers. Sa…" at bounding box center [780, 190] width 778 height 135
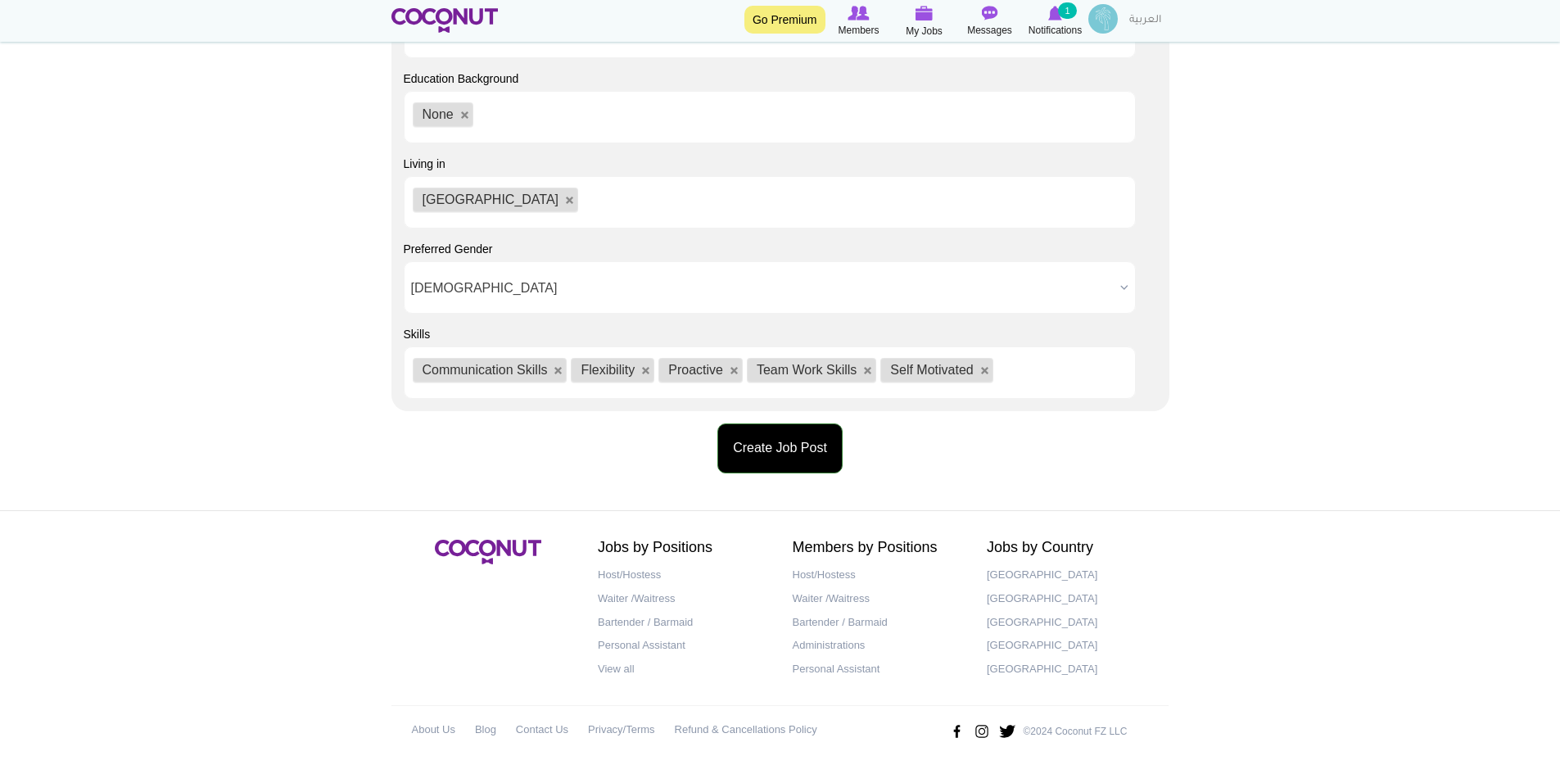
click at [839, 441] on button "Create Job Post" at bounding box center [779, 448] width 125 height 50
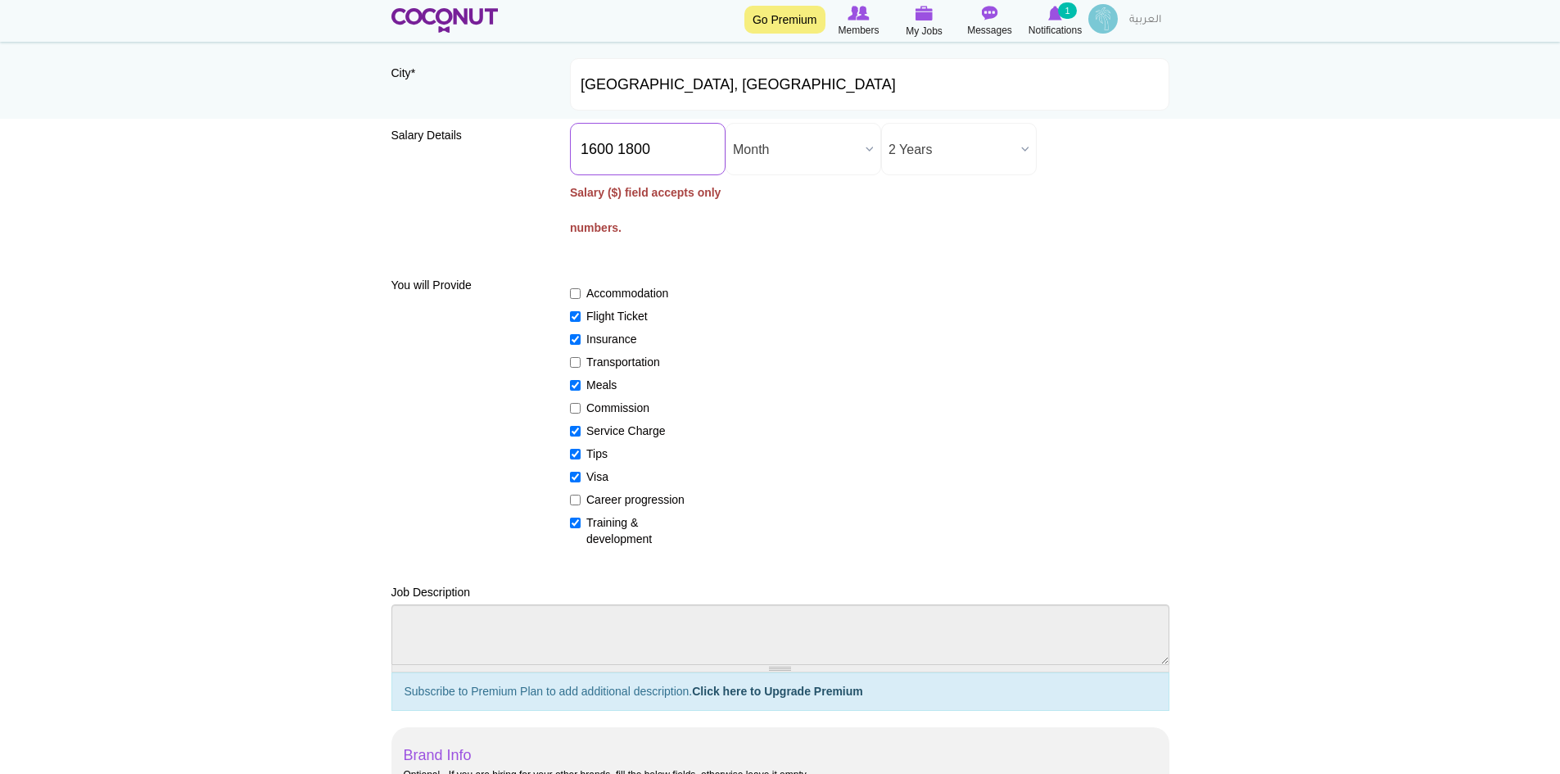
click at [682, 160] on input "1600 1800" at bounding box center [648, 149] width 156 height 52
drag, startPoint x: 670, startPoint y: 154, endPoint x: 427, endPoint y: 123, distance: 244.4
click at [427, 123] on div "Salary Details Salary ($) * 1600 1800 Salary ($) field accepts only numbers. Sa…" at bounding box center [780, 190] width 778 height 135
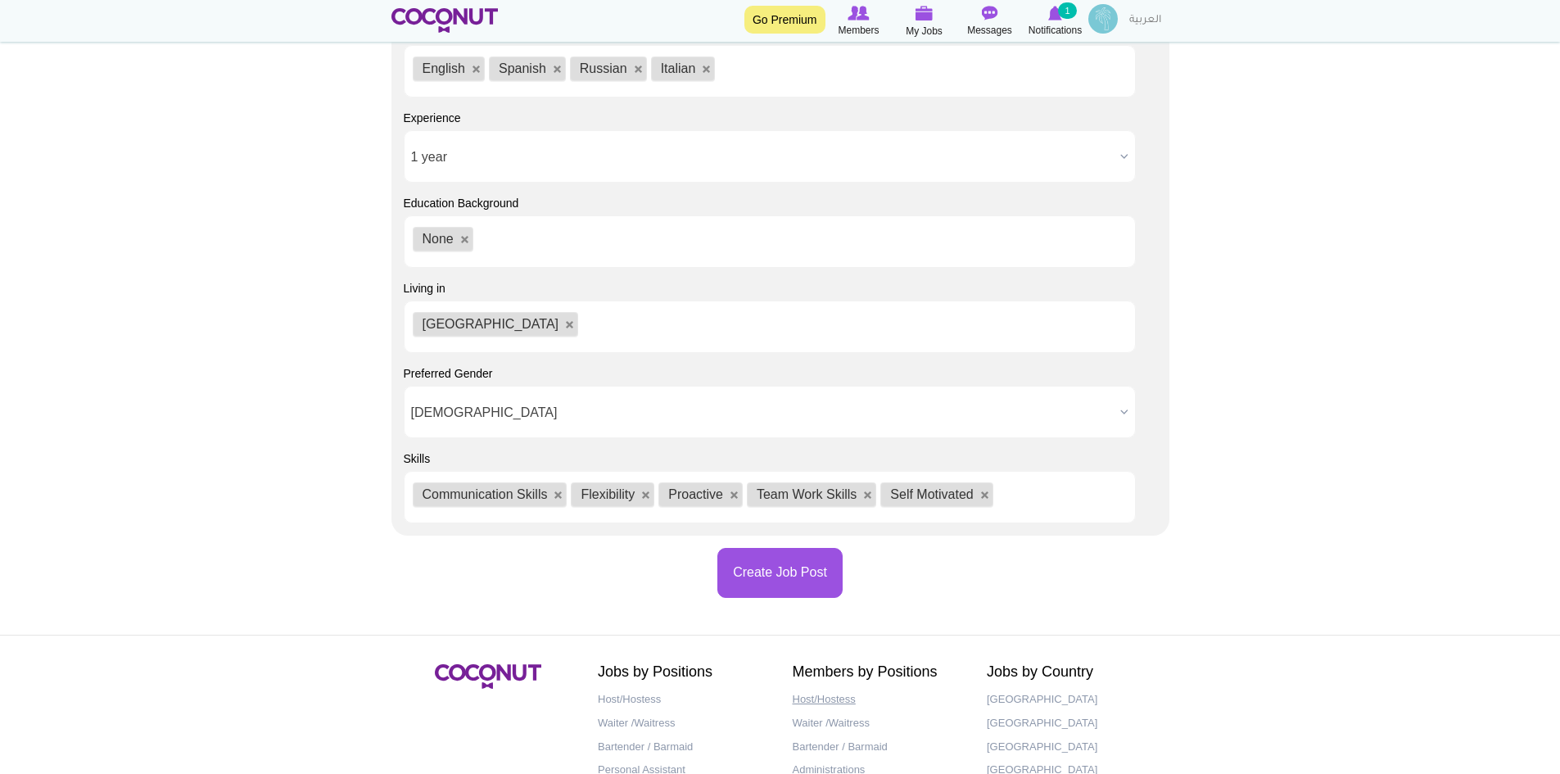
scroll to position [1546, 0]
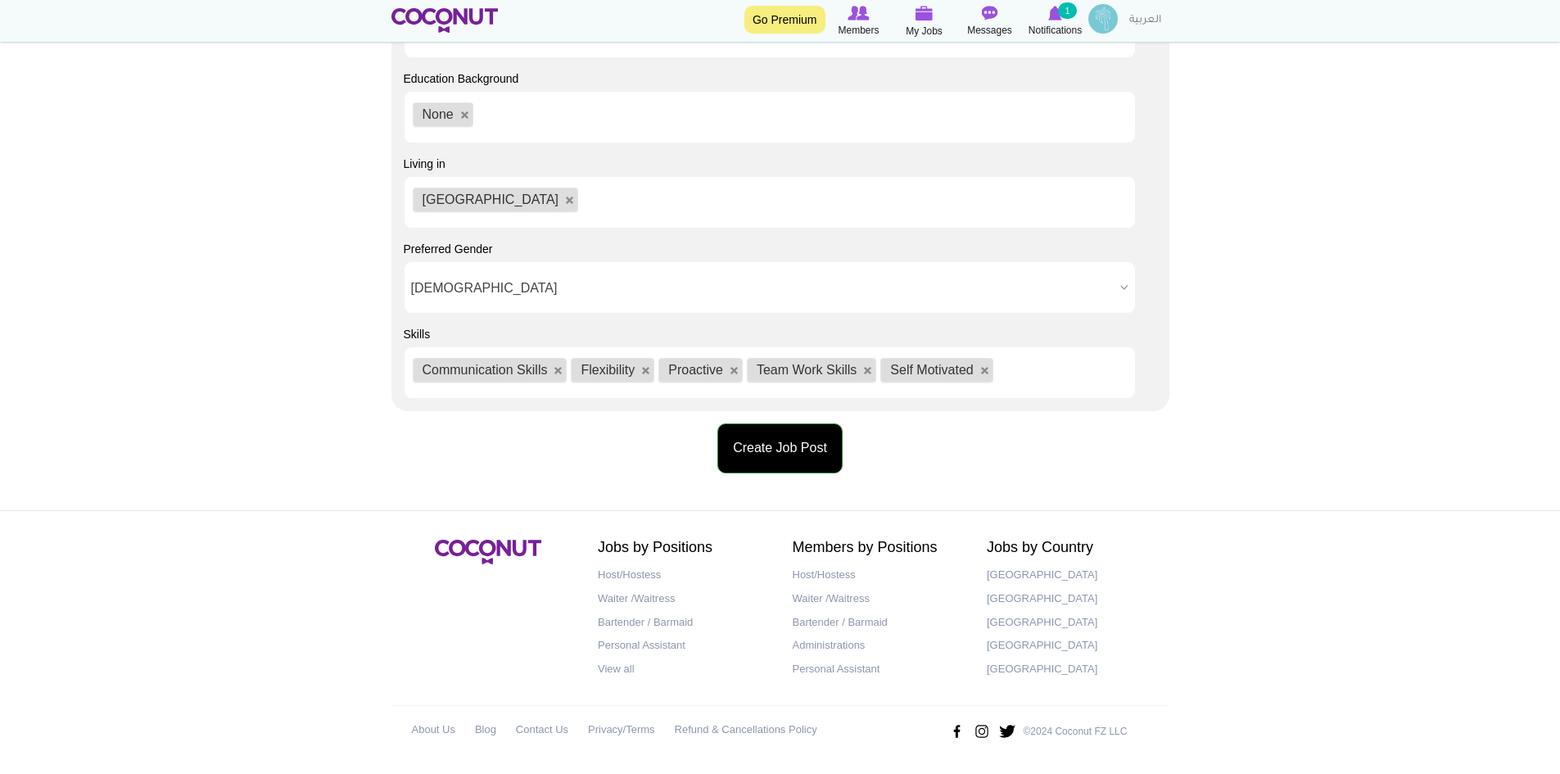
type input "1700"
click at [766, 444] on button "Create Job Post" at bounding box center [779, 448] width 125 height 50
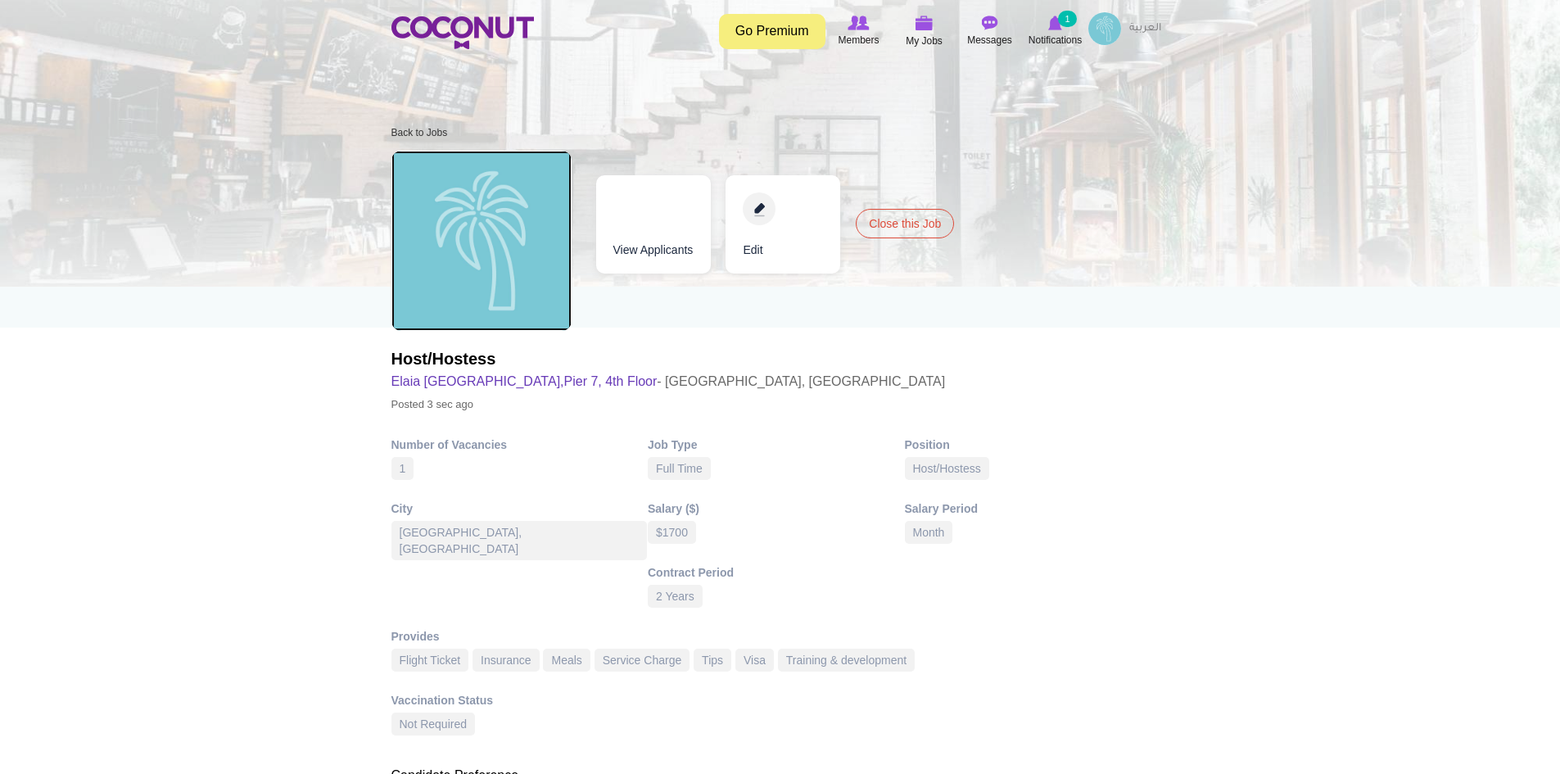
click at [473, 237] on div "Elaia [GEOGRAPHIC_DATA]" at bounding box center [481, 241] width 180 height 180
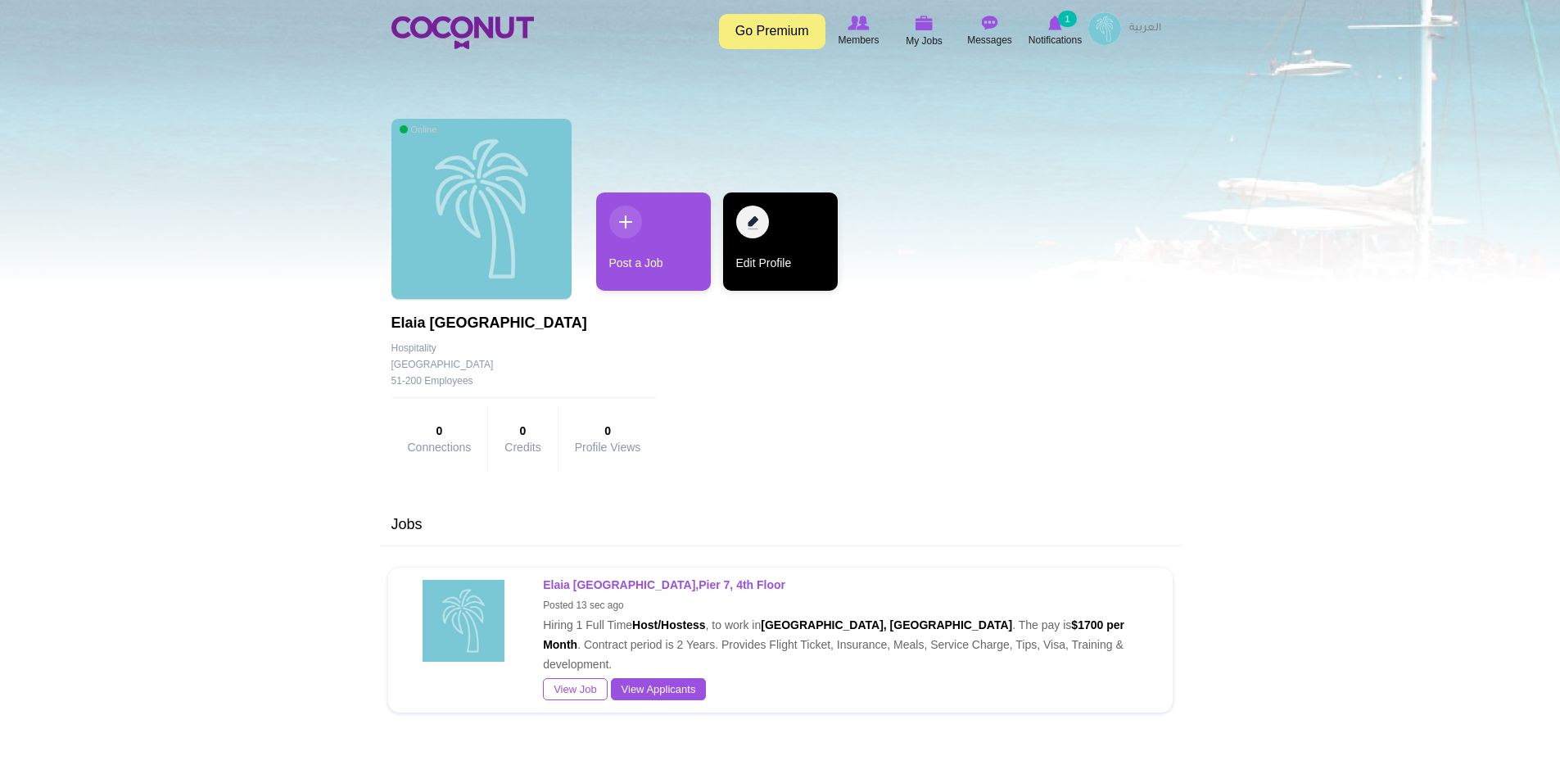
click at [764, 252] on link "Edit Profile" at bounding box center [780, 241] width 115 height 98
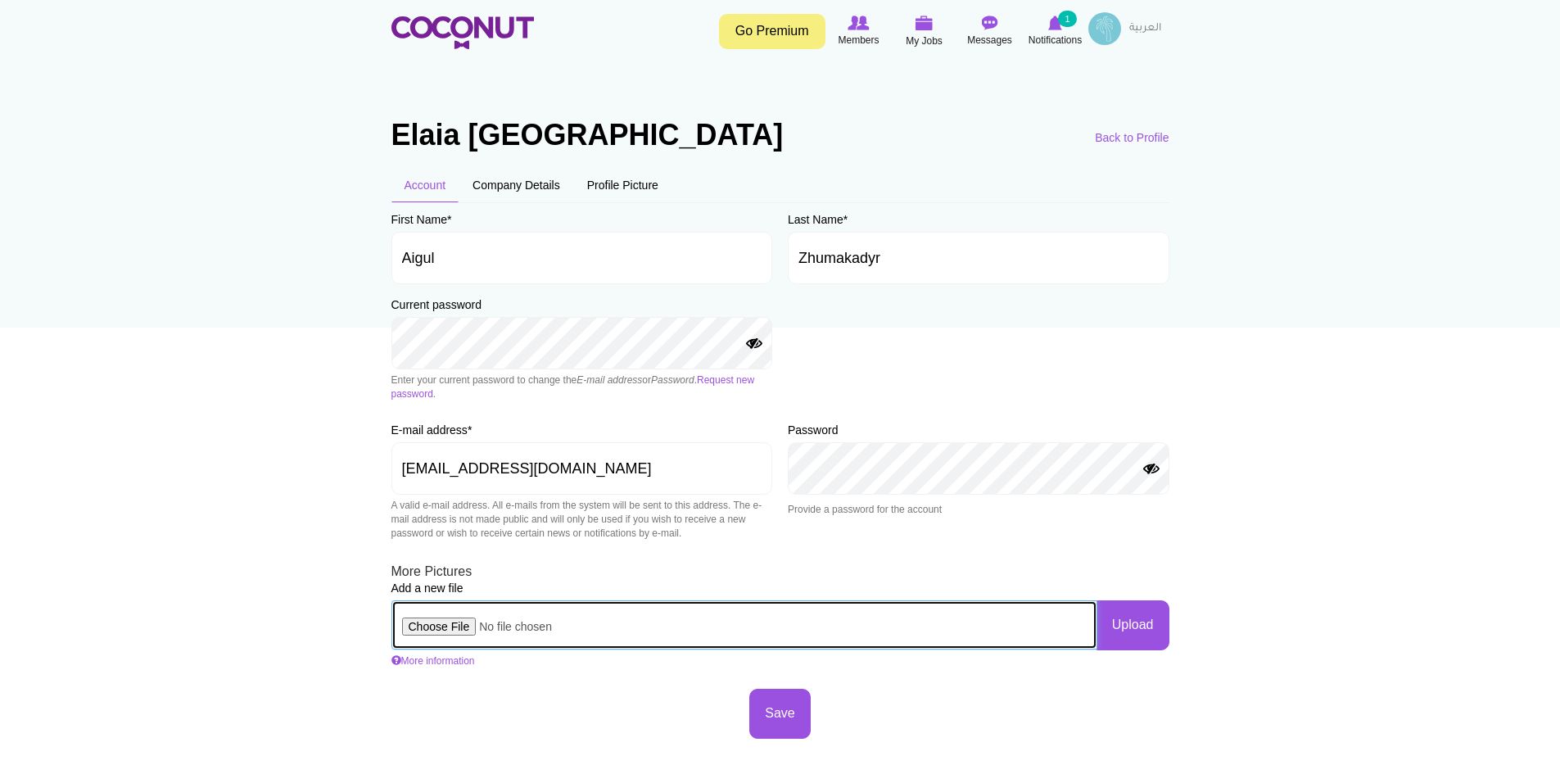
click at [444, 622] on input "file" at bounding box center [744, 624] width 706 height 49
type input "C:\fakepath\Asset 1.png"
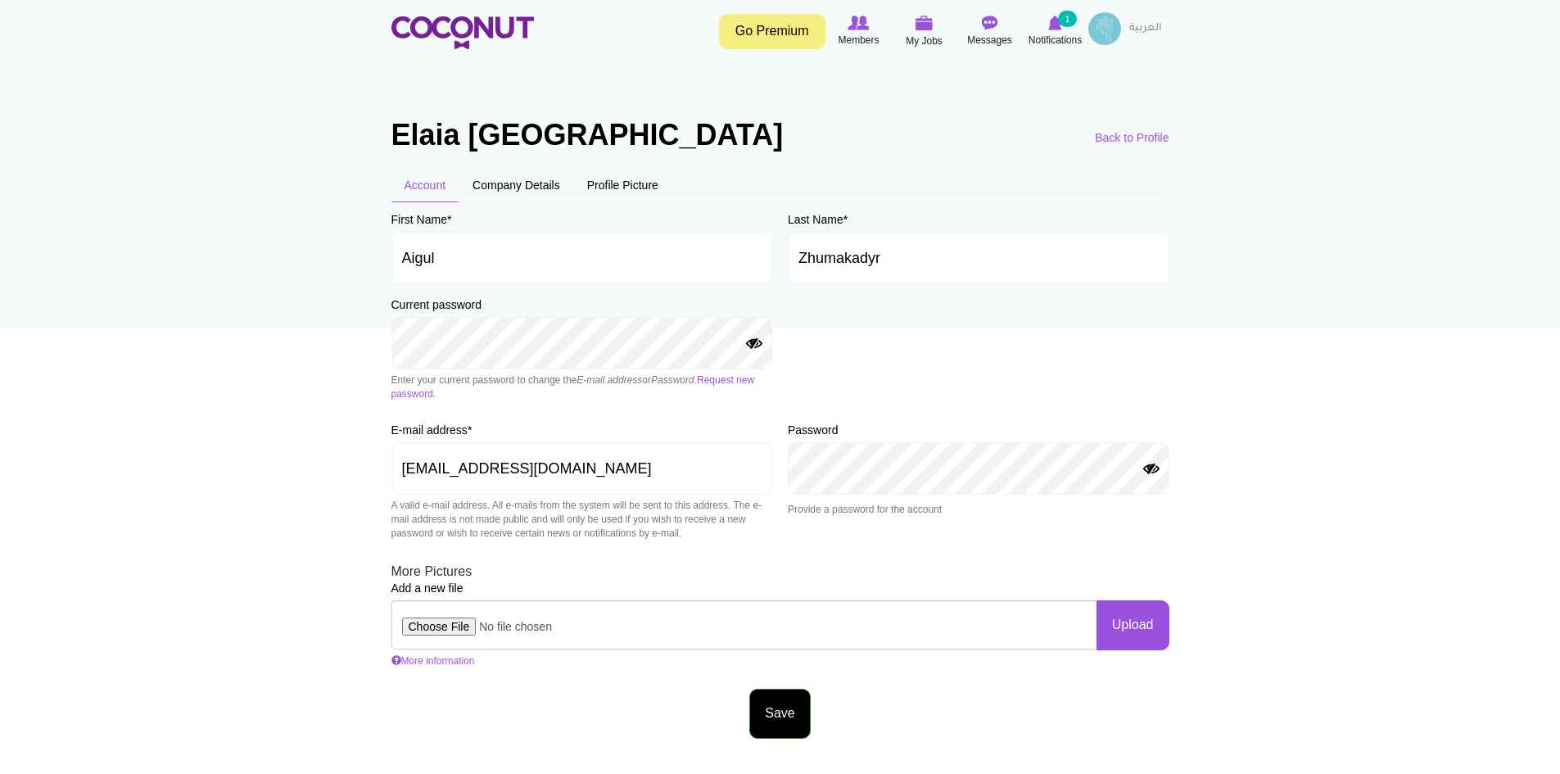
click at [781, 706] on button "Save" at bounding box center [779, 714] width 61 height 50
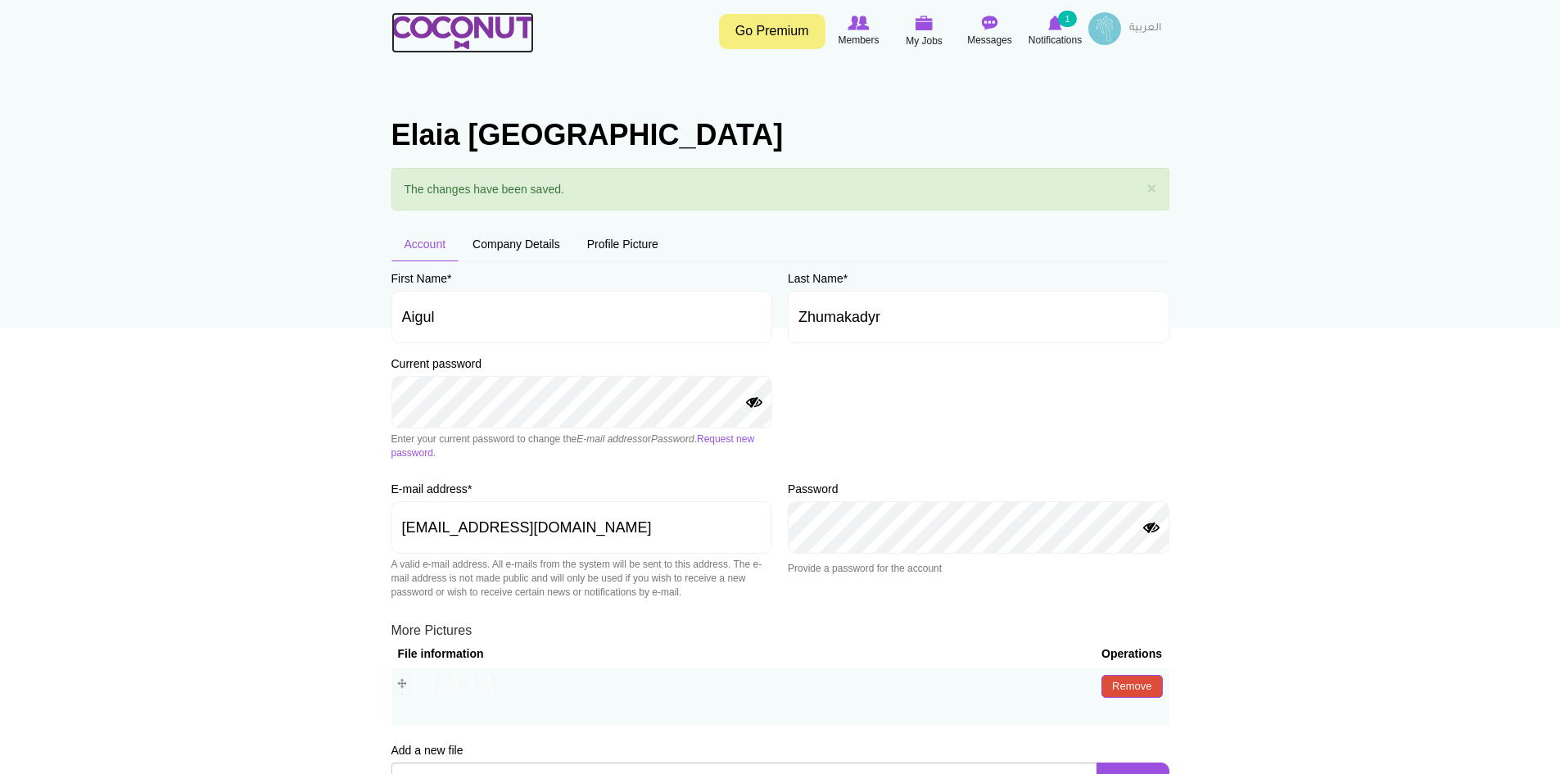
click at [472, 43] on img at bounding box center [462, 32] width 142 height 33
click at [1099, 23] on img at bounding box center [1104, 28] width 33 height 33
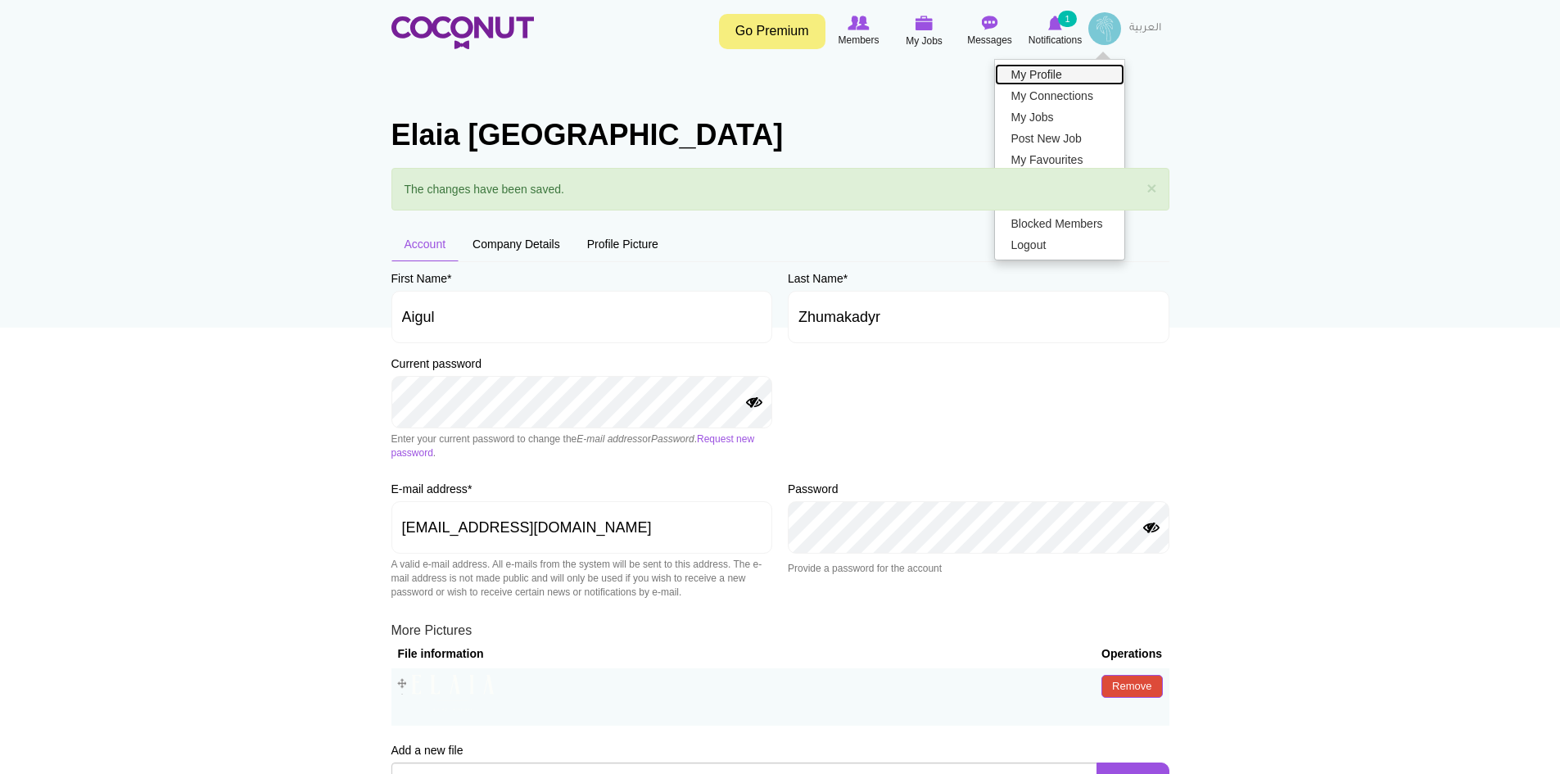
click at [1049, 77] on link "My Profile" at bounding box center [1059, 74] width 129 height 21
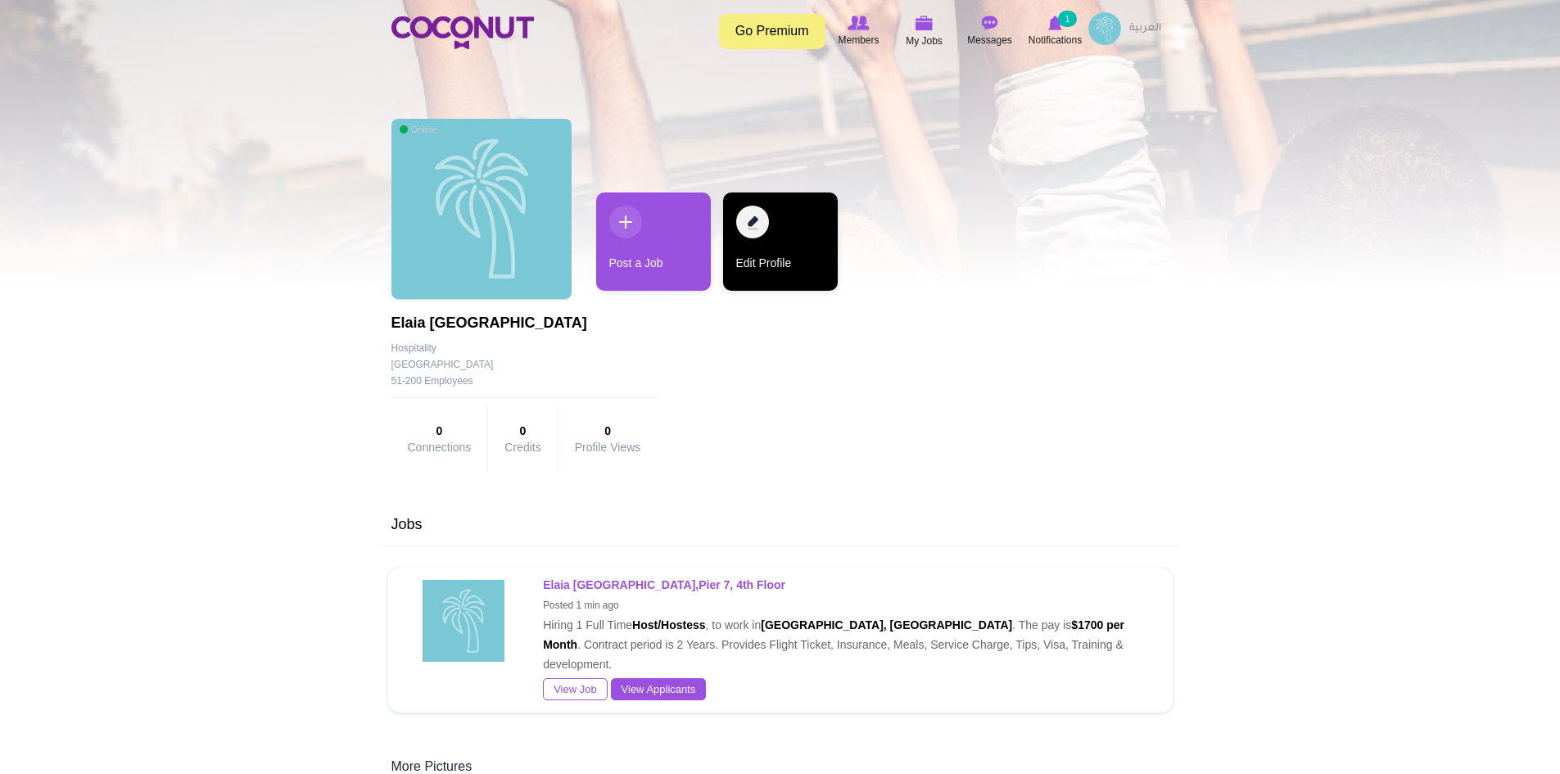
click at [773, 234] on link "Edit Profile" at bounding box center [780, 241] width 115 height 98
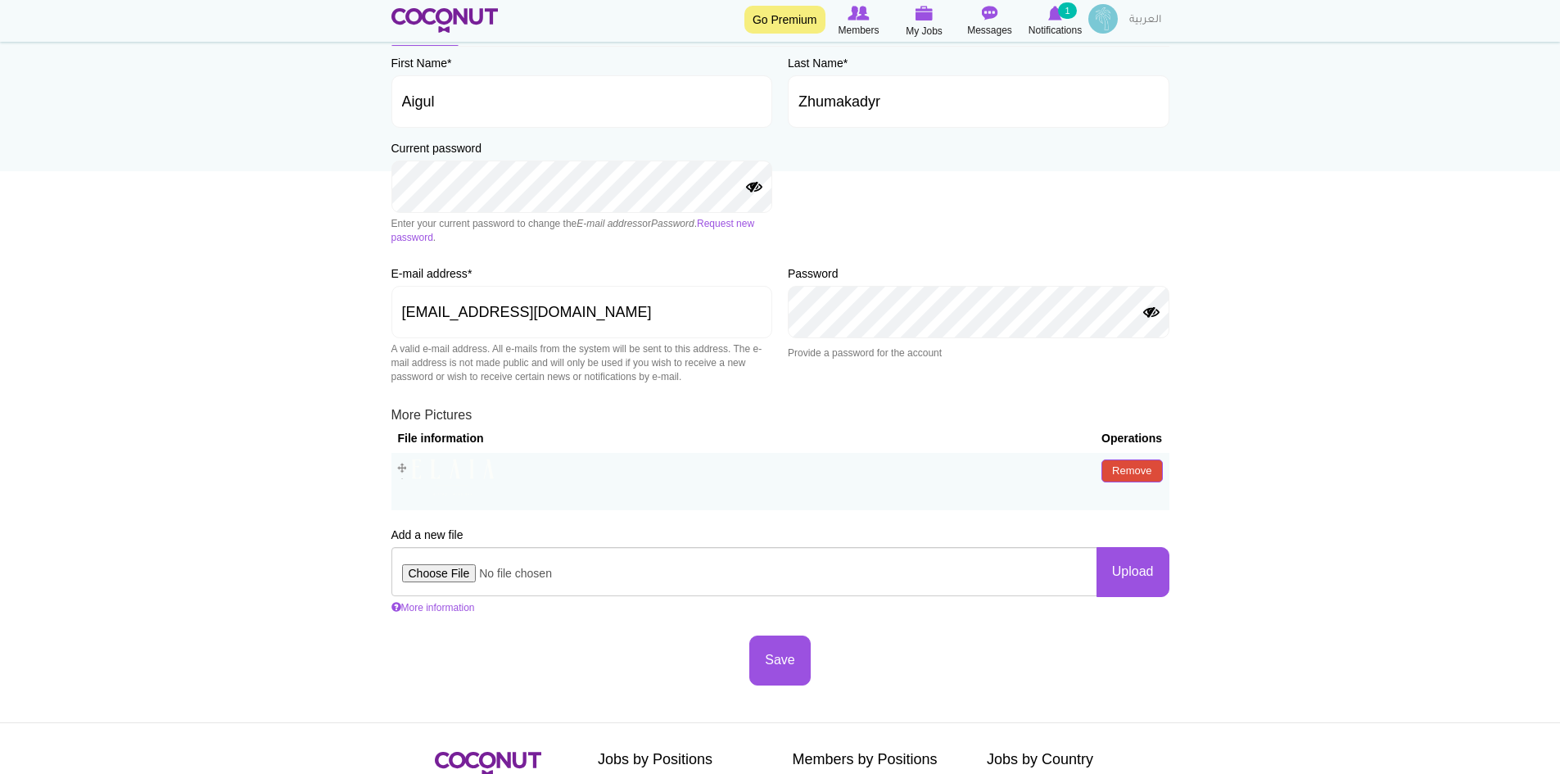
scroll to position [164, 0]
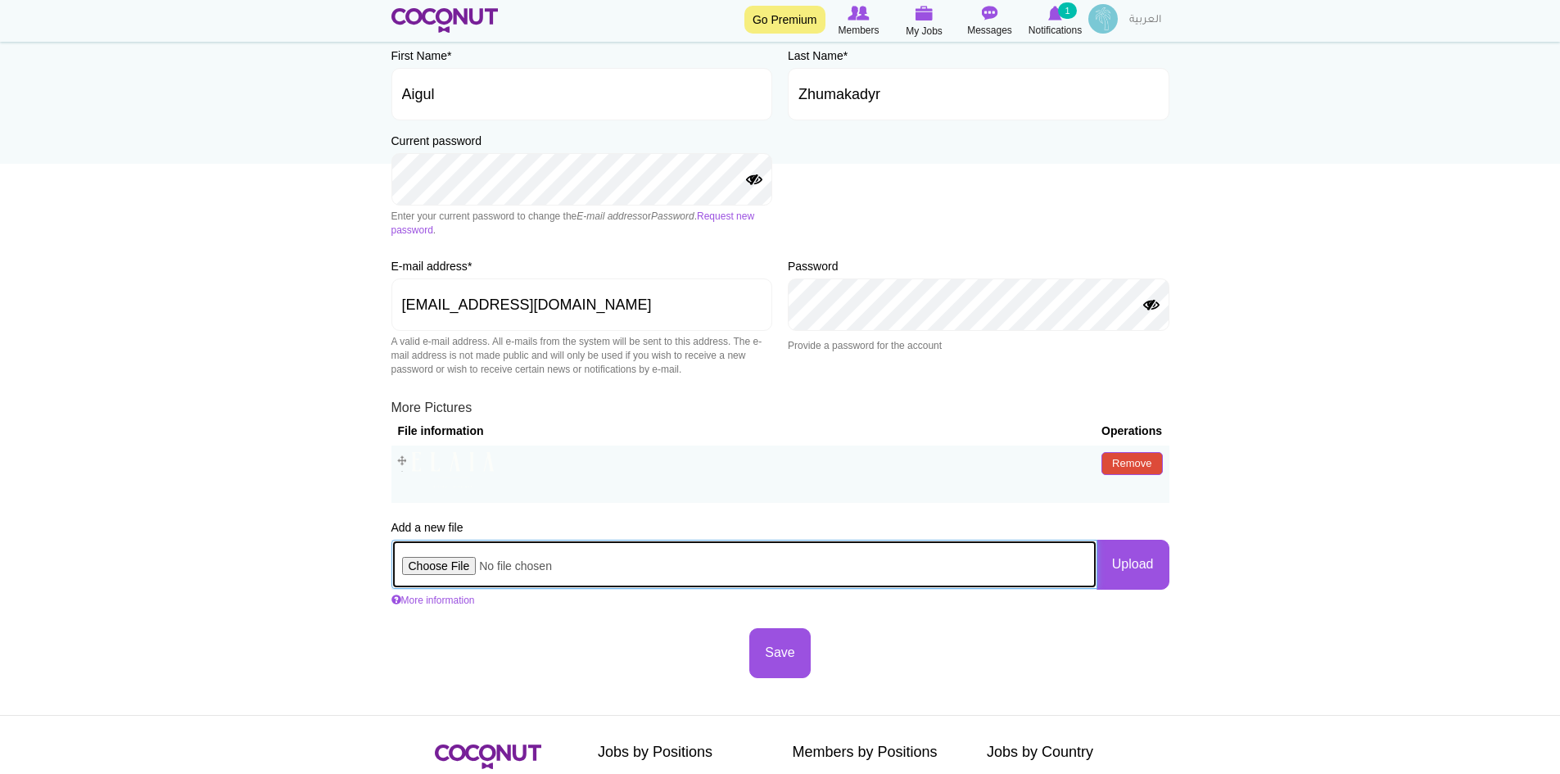
click at [451, 562] on input "file" at bounding box center [744, 564] width 706 height 49
type input "C:\fakepath\Asset 1.png"
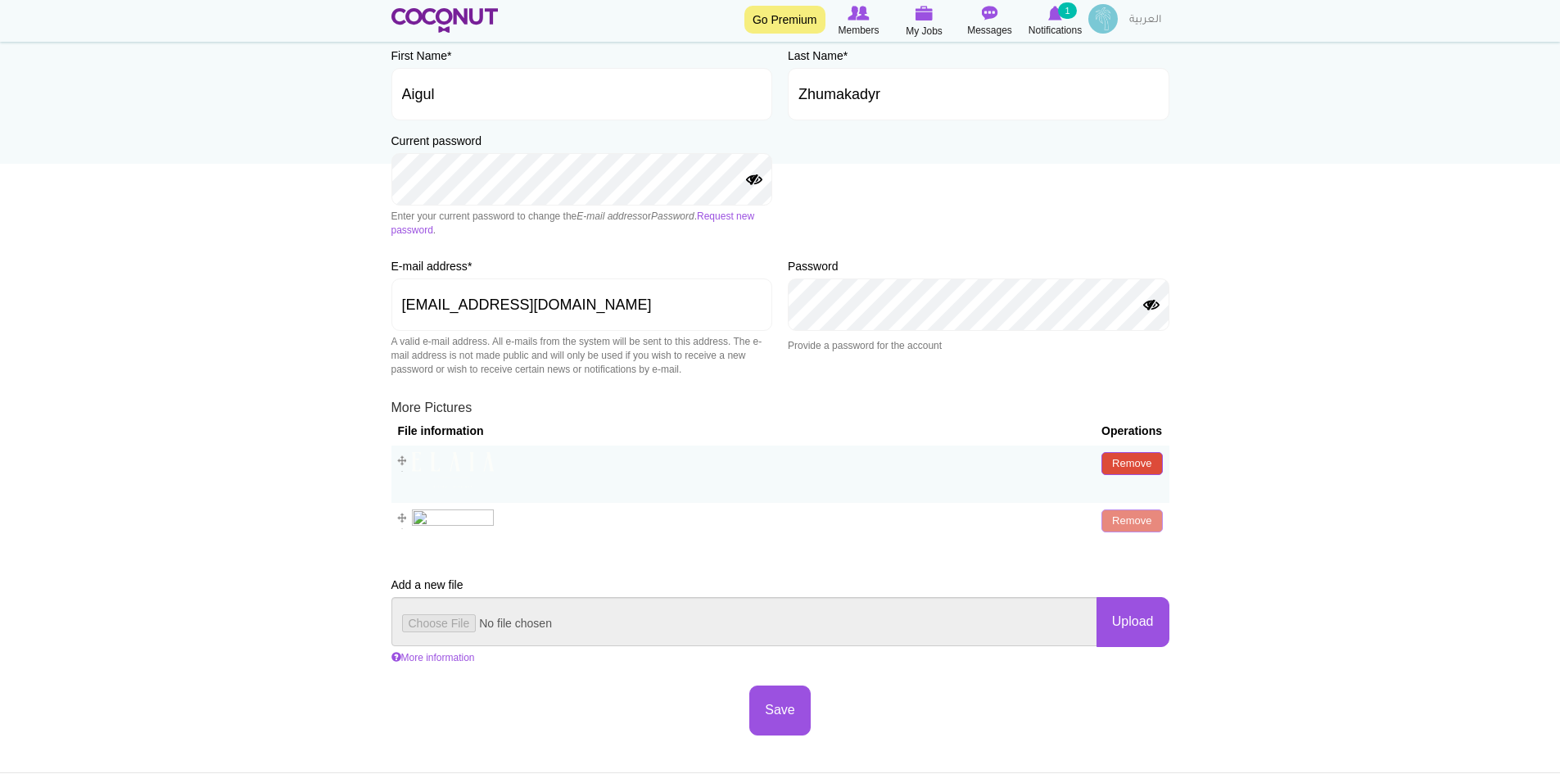
scroll to position [0, 0]
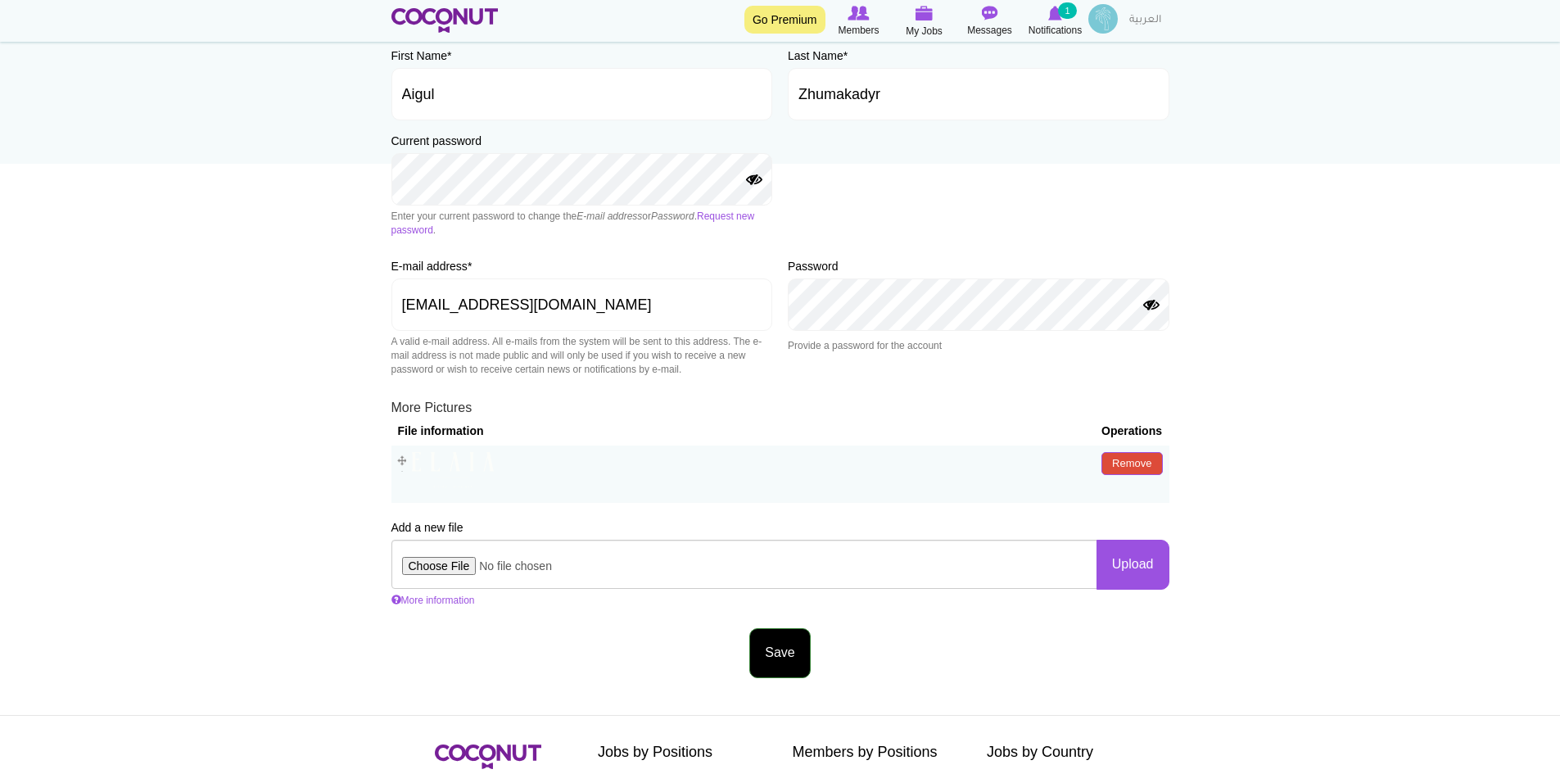
click at [787, 653] on button "Save" at bounding box center [779, 653] width 61 height 50
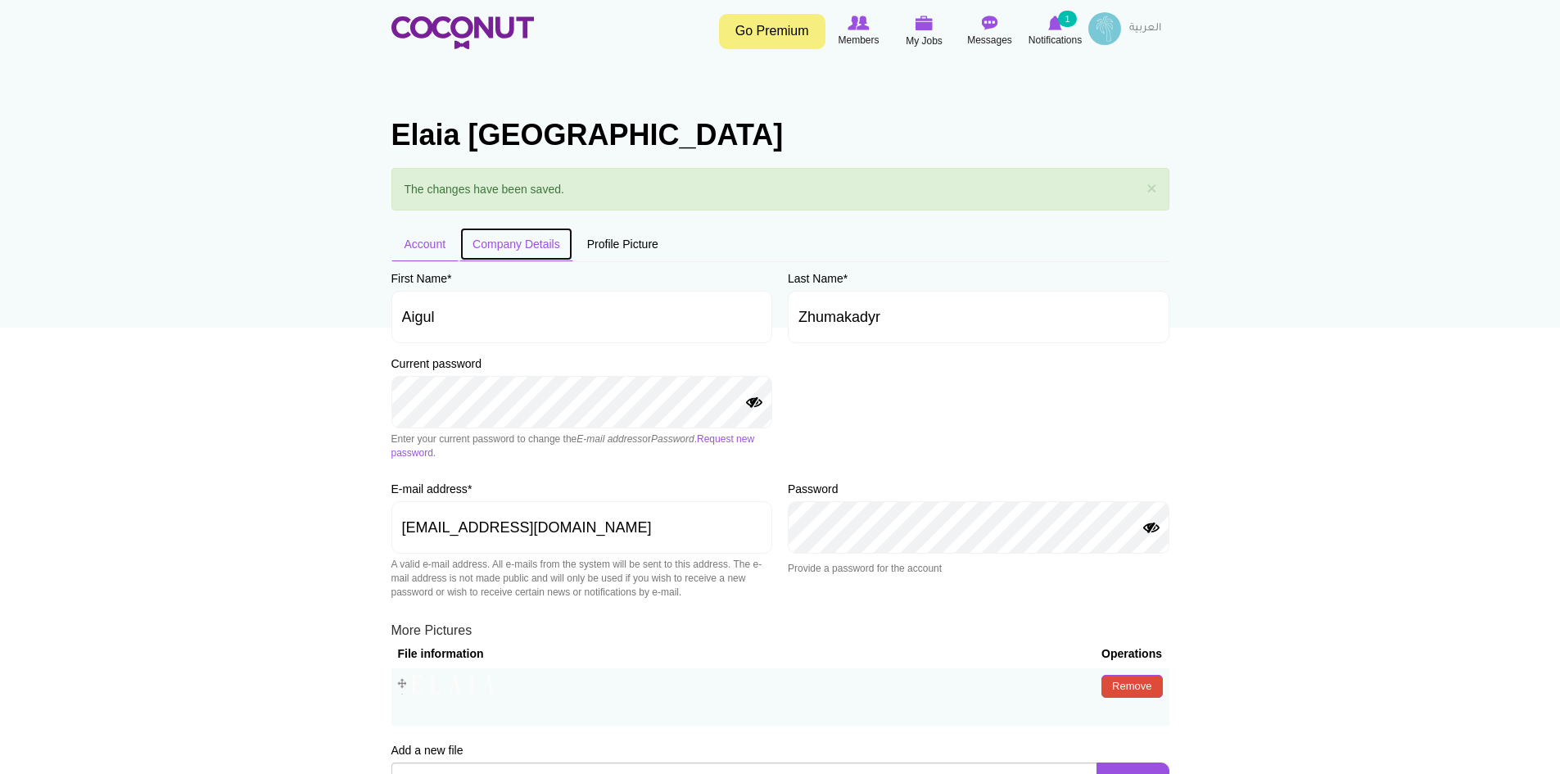
click at [527, 250] on link "Company Details" at bounding box center [516, 244] width 114 height 34
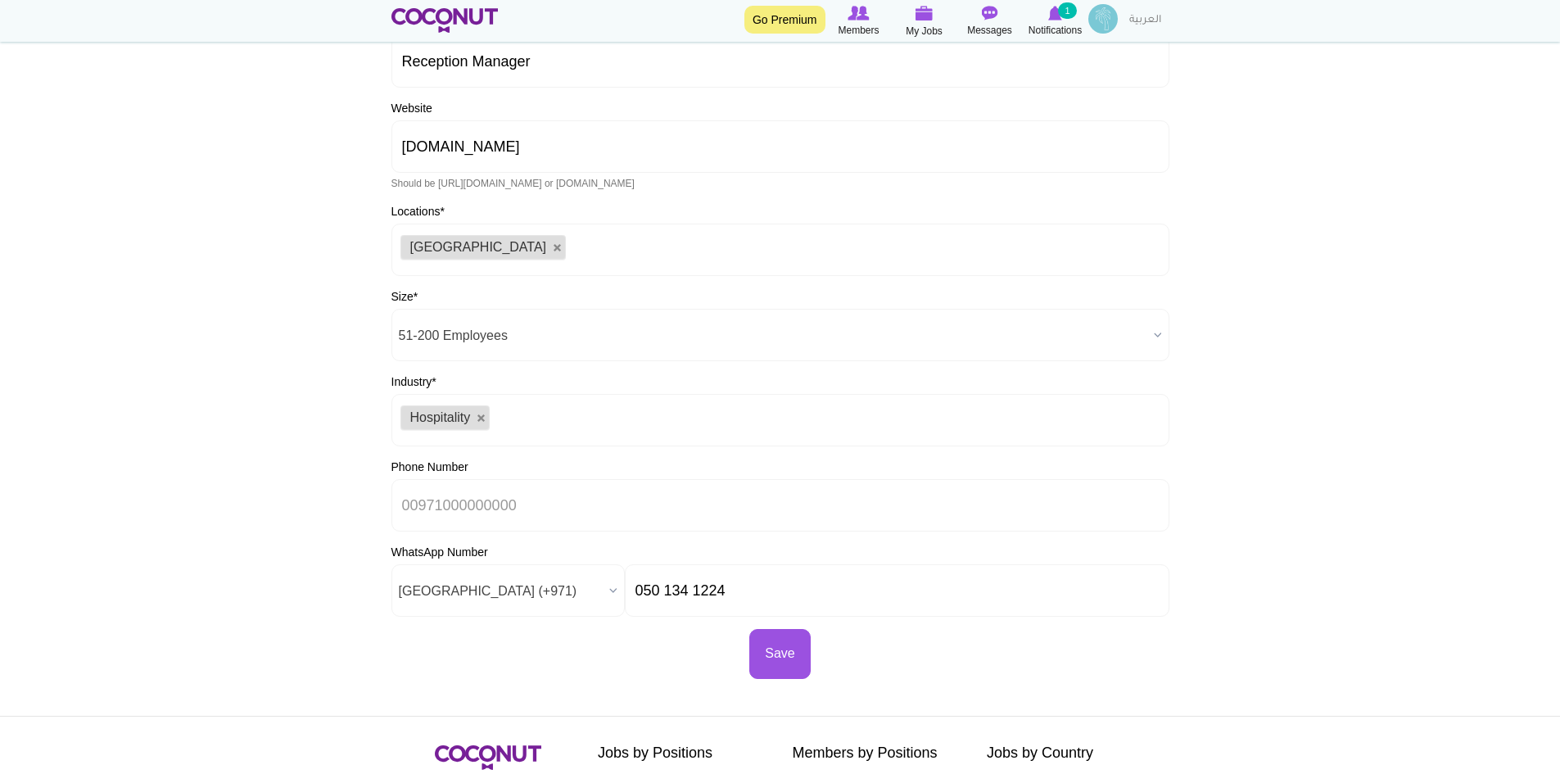
scroll to position [328, 0]
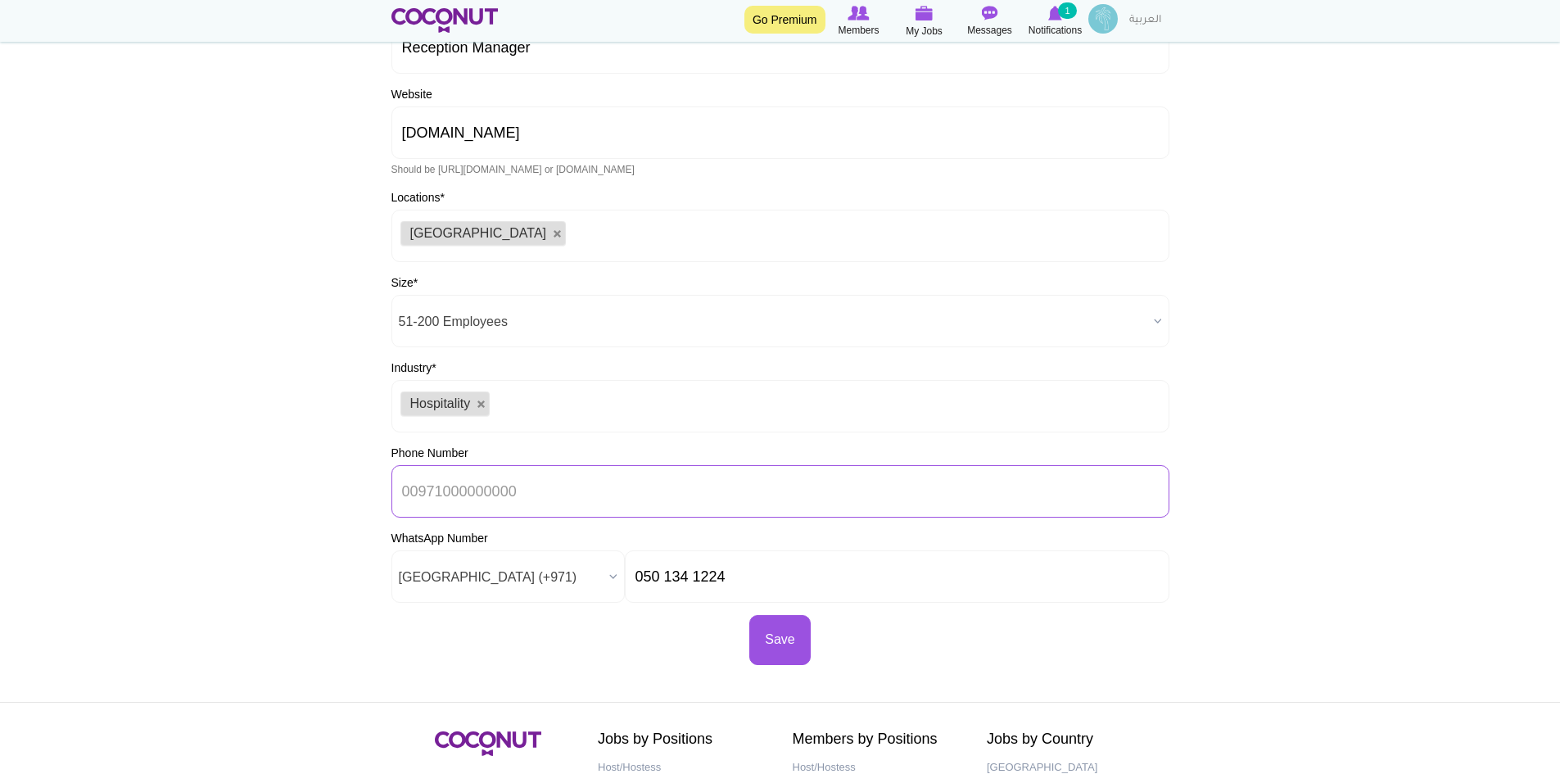
click at [565, 479] on input "Phone Number" at bounding box center [780, 491] width 778 height 52
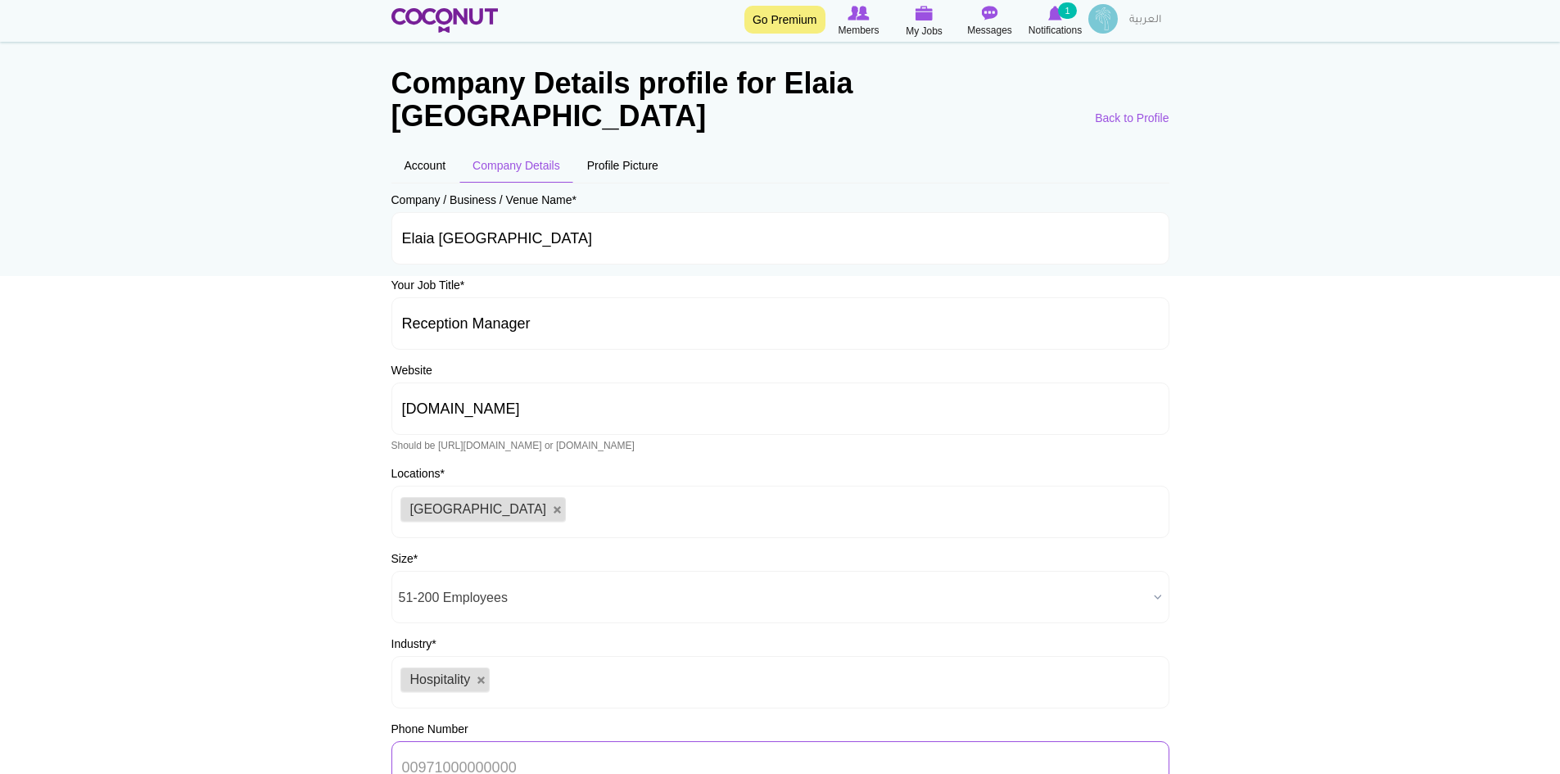
scroll to position [0, 0]
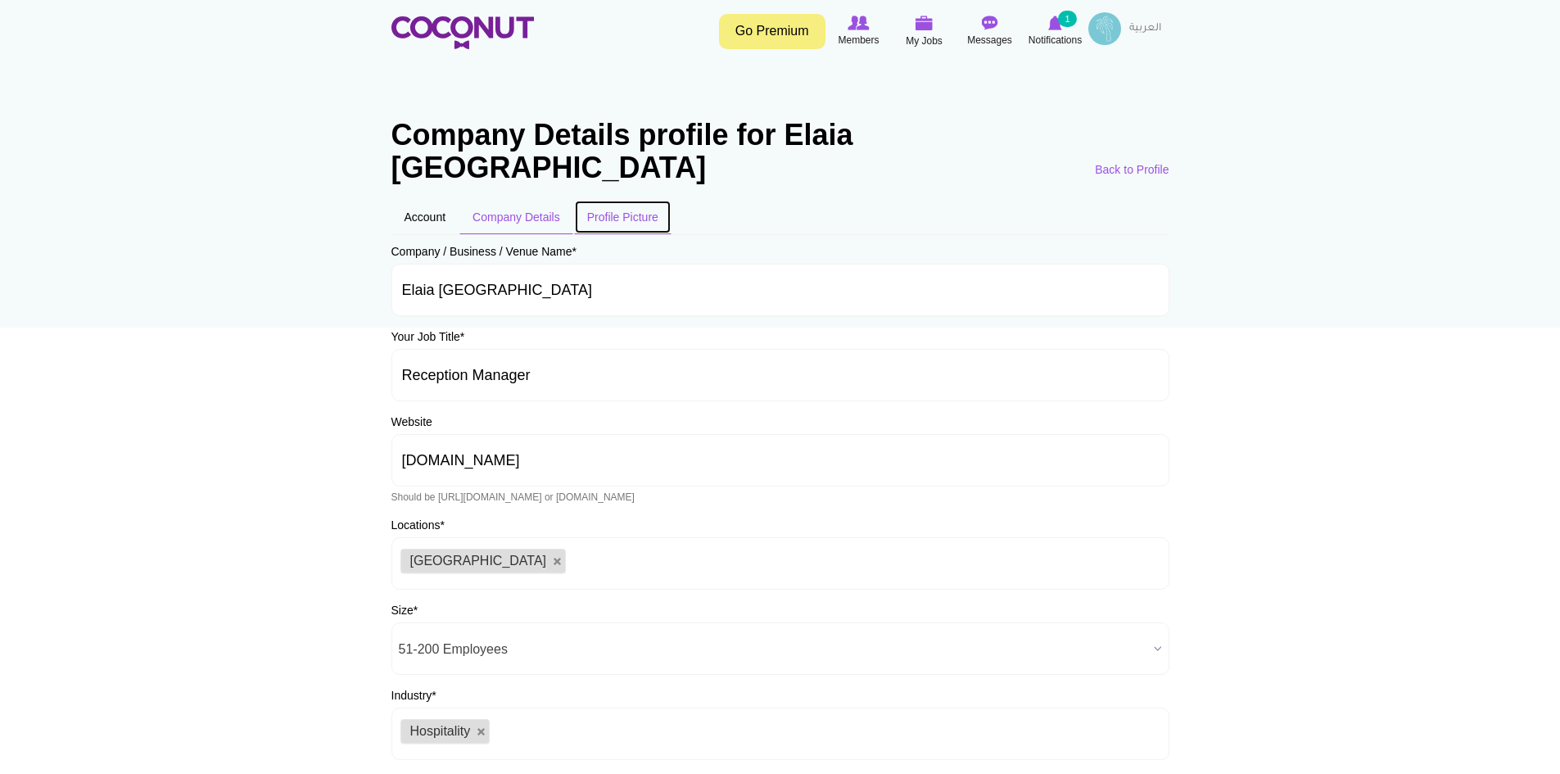
click at [635, 200] on link "Profile Picture" at bounding box center [622, 217] width 97 height 34
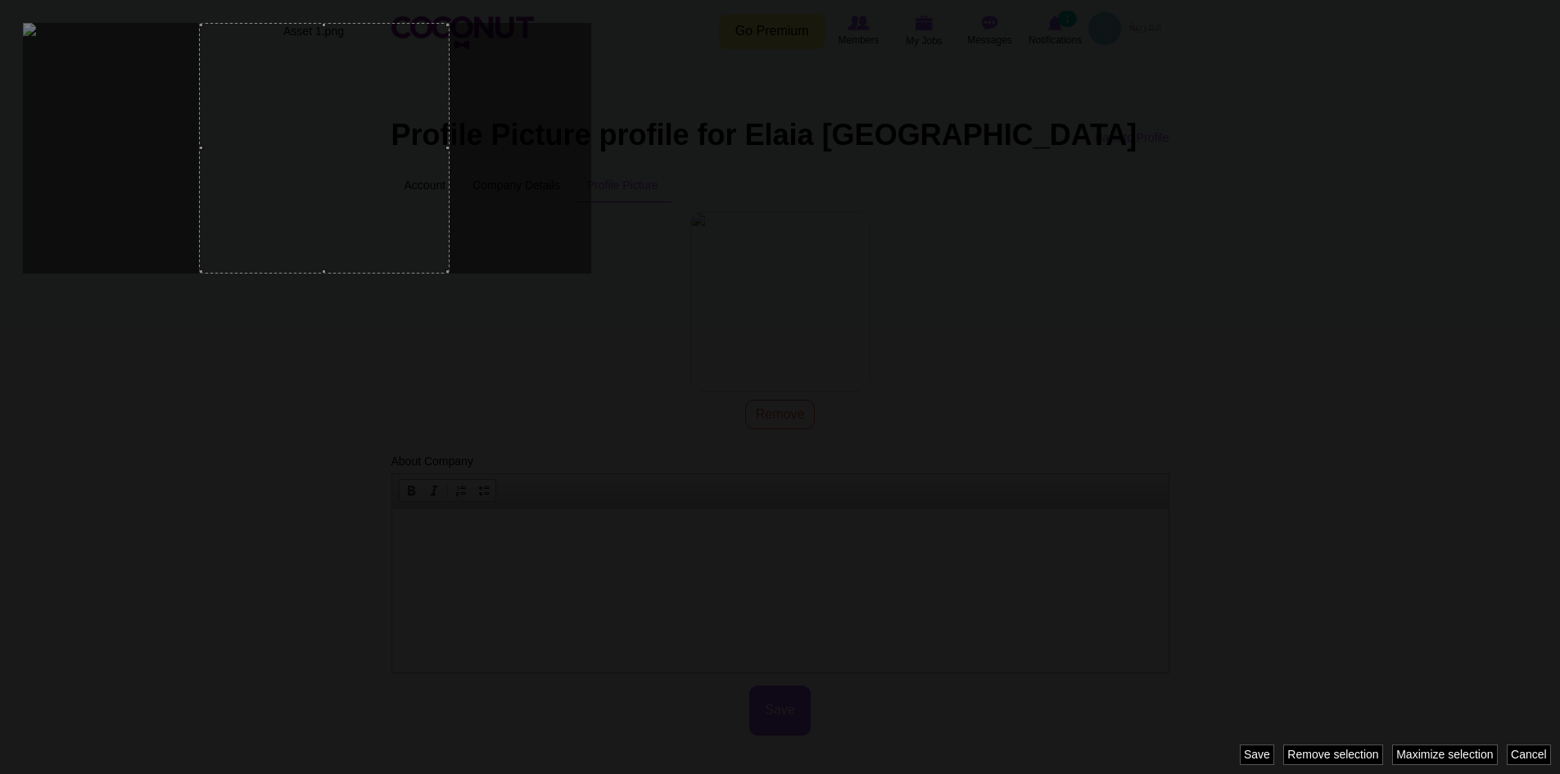
drag, startPoint x: 383, startPoint y: 225, endPoint x: 400, endPoint y: 233, distance: 18.7
click at [400, 233] on div at bounding box center [324, 148] width 251 height 251
click at [1007, 712] on div at bounding box center [780, 387] width 1560 height 774
click at [1334, 754] on div "Image style: pro_pic_crop Cancel Maximize selection Remove selection Revert sel…" at bounding box center [780, 387] width 1560 height 774
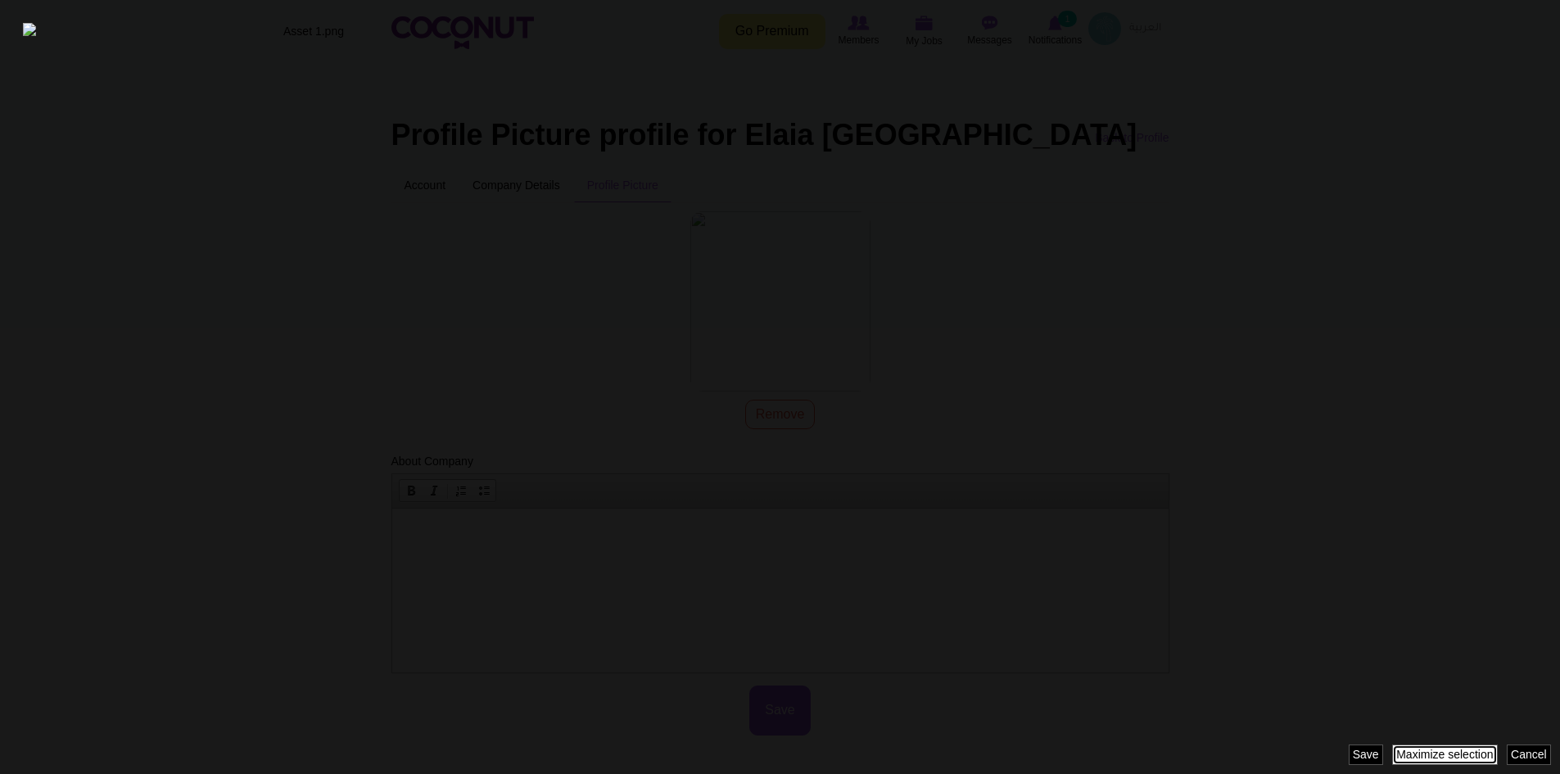
click at [1449, 764] on link "Maximize selection" at bounding box center [1445, 754] width 106 height 20
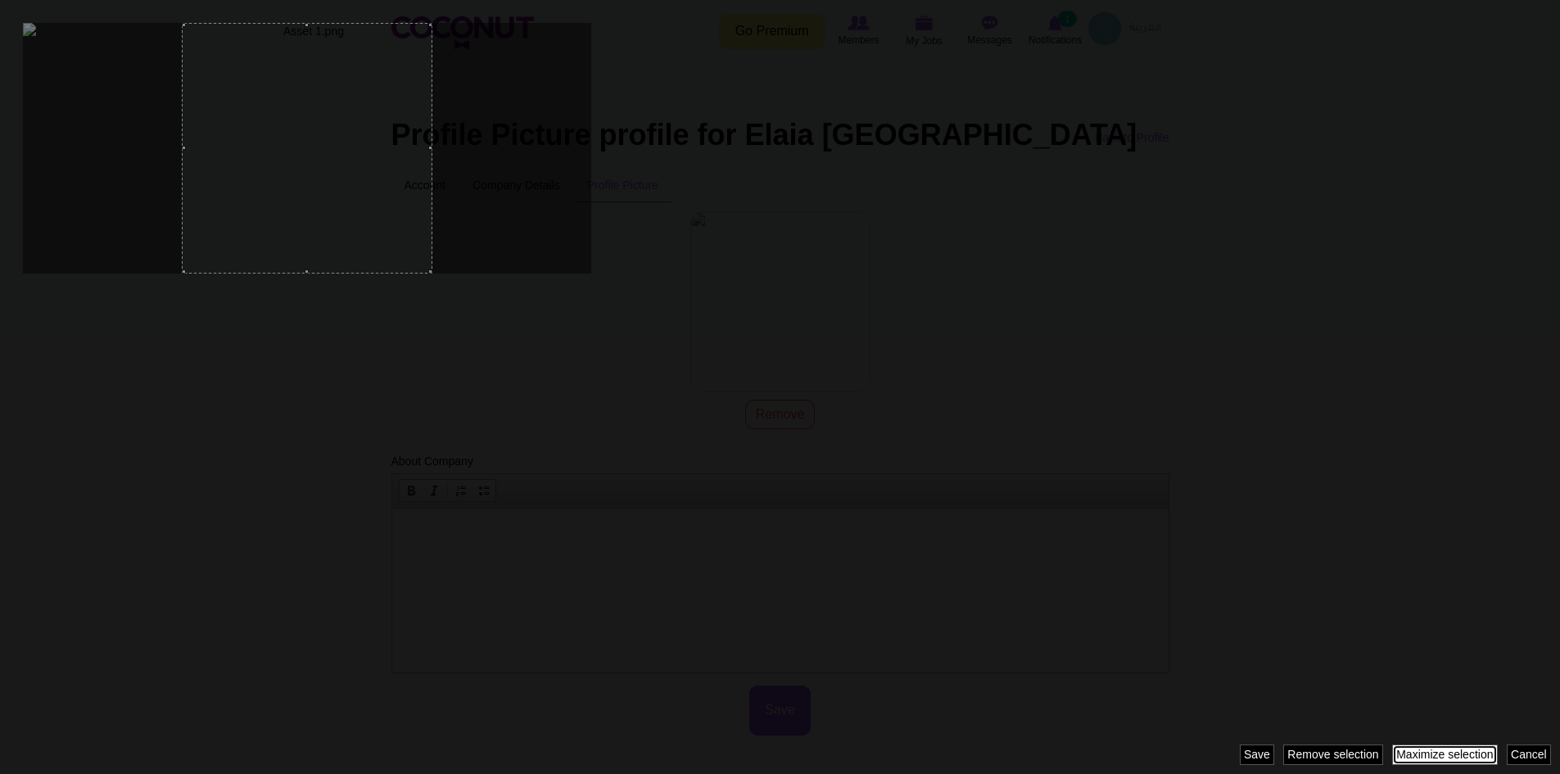
click at [1450, 754] on link "Maximize selection" at bounding box center [1445, 754] width 106 height 20
click at [1352, 766] on div at bounding box center [780, 387] width 1560 height 774
click at [1352, 757] on div "Cancel Maximize selection Remove selection Revert selection Save" at bounding box center [1400, 754] width 320 height 20
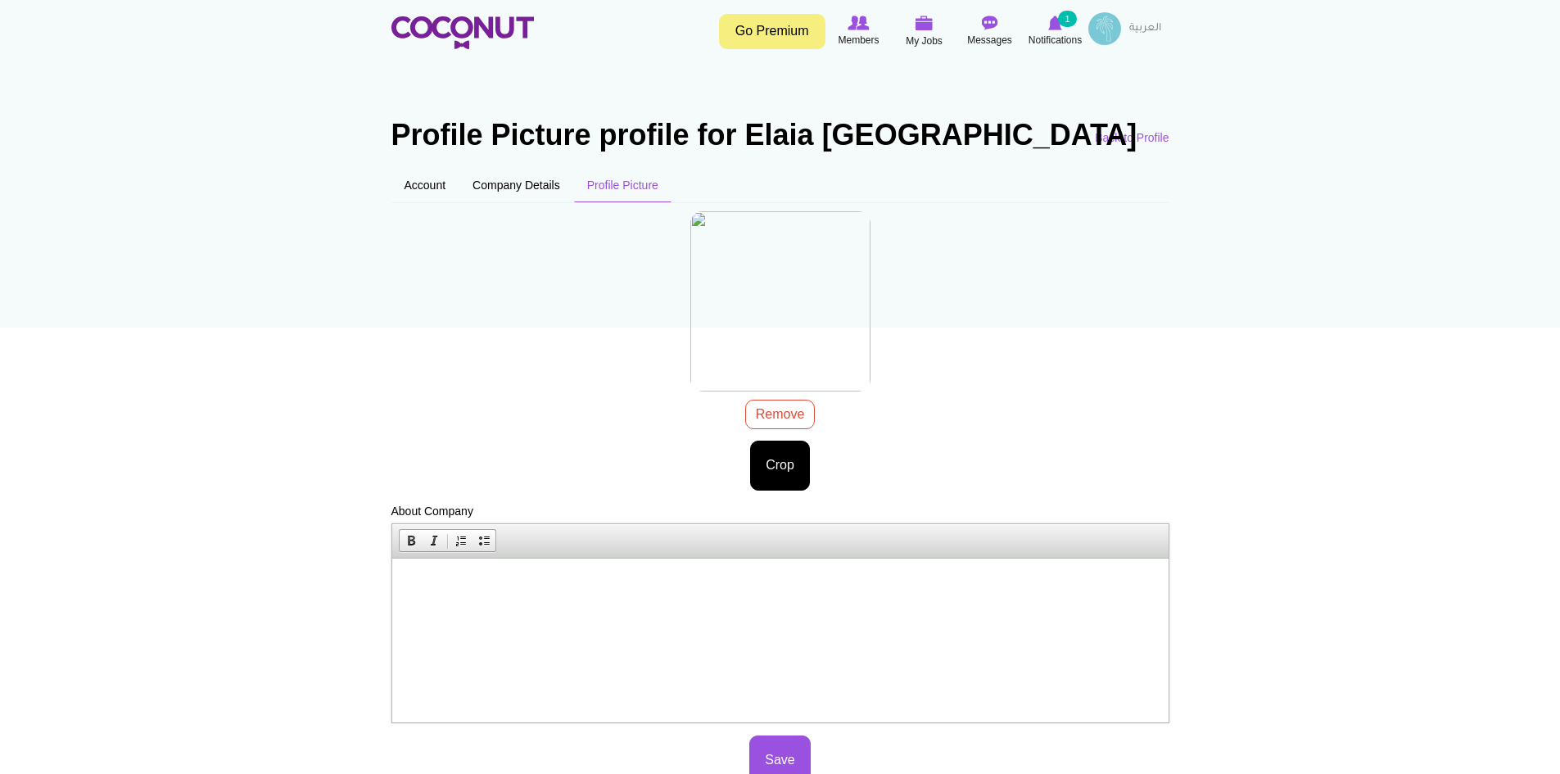
click at [764, 400] on div at bounding box center [780, 305] width 180 height 188
click at [762, 423] on div "Asset 1.png 8.82 KB Remove Crop Image style: Cancel Maximize selection Remove s…" at bounding box center [780, 351] width 778 height 280
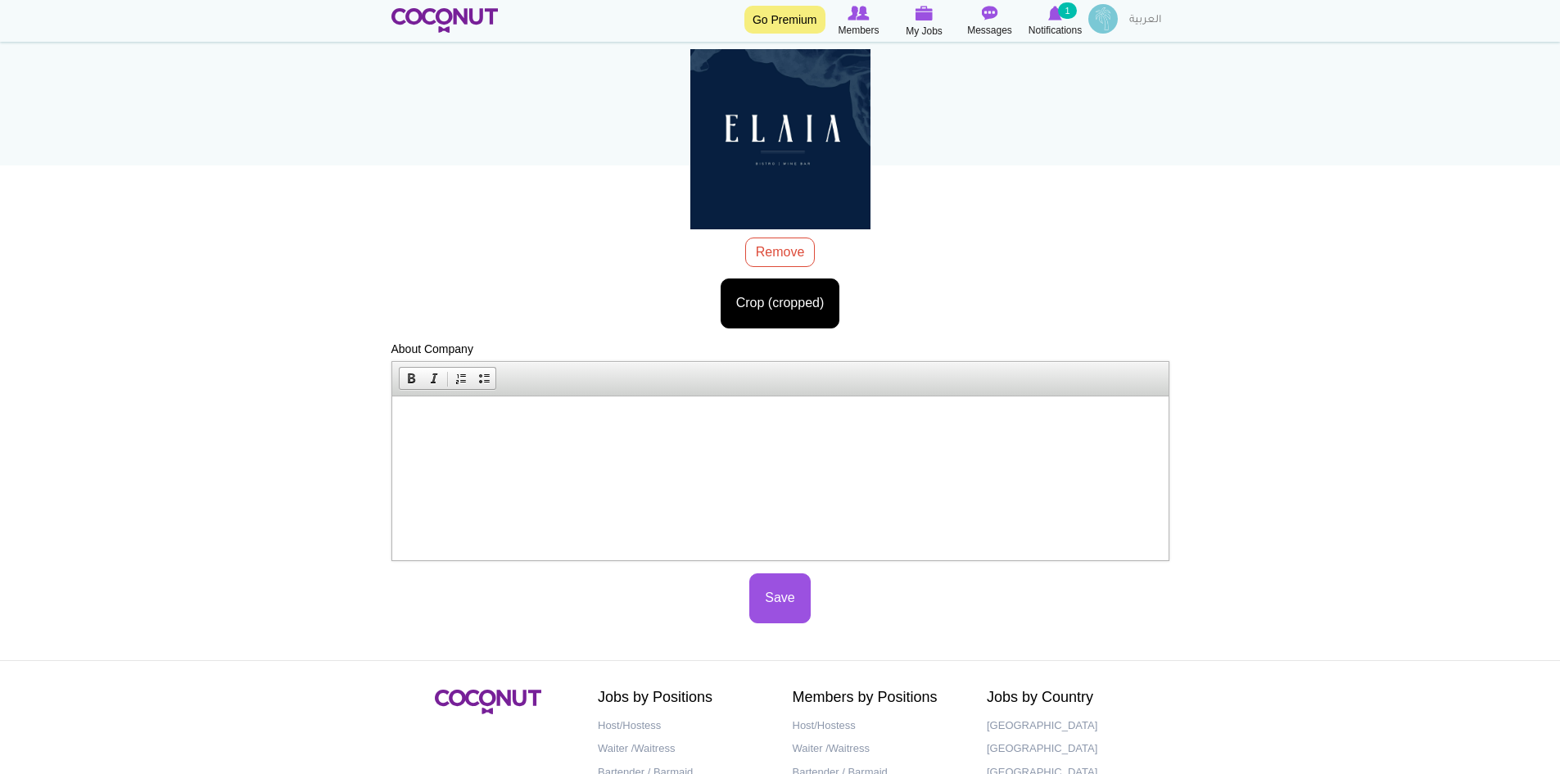
scroll to position [164, 0]
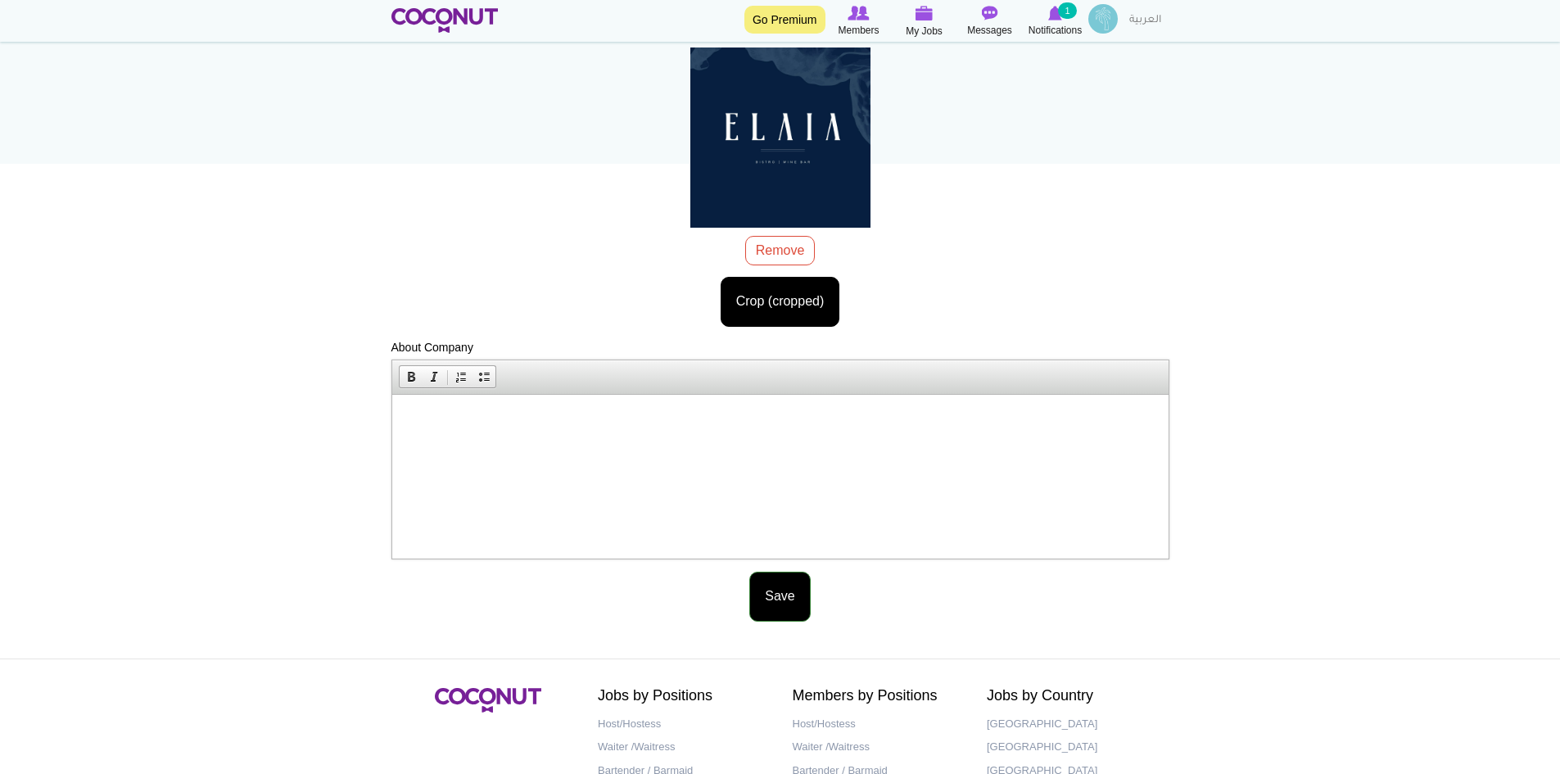
click at [775, 604] on button "Save" at bounding box center [779, 597] width 61 height 50
click at [1069, 20] on icon at bounding box center [1056, 13] width 66 height 18
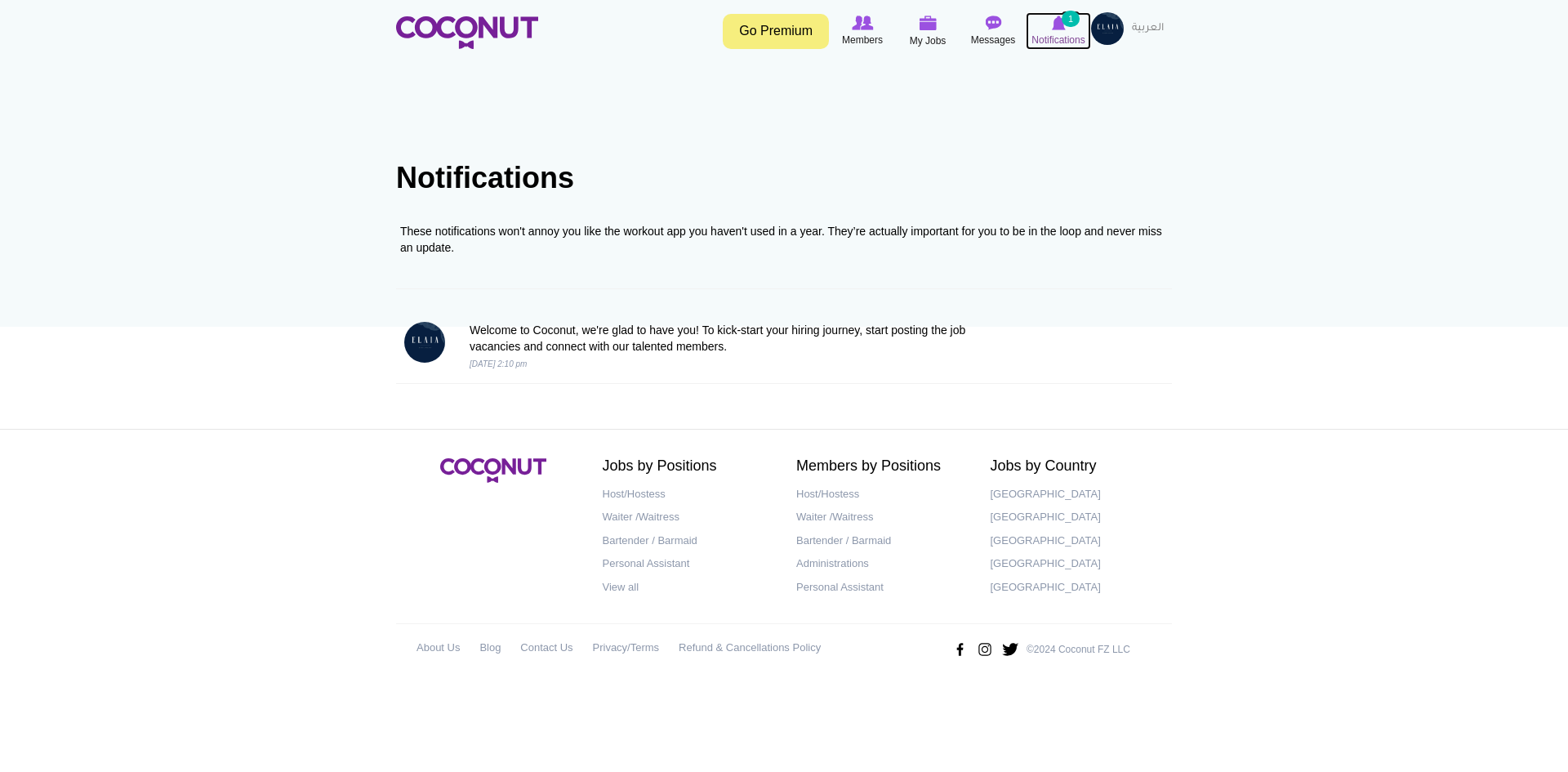
click at [1060, 36] on span "Notifications" at bounding box center [1057, 40] width 53 height 16
click at [635, 491] on link "Host/Hostess" at bounding box center [687, 495] width 170 height 24
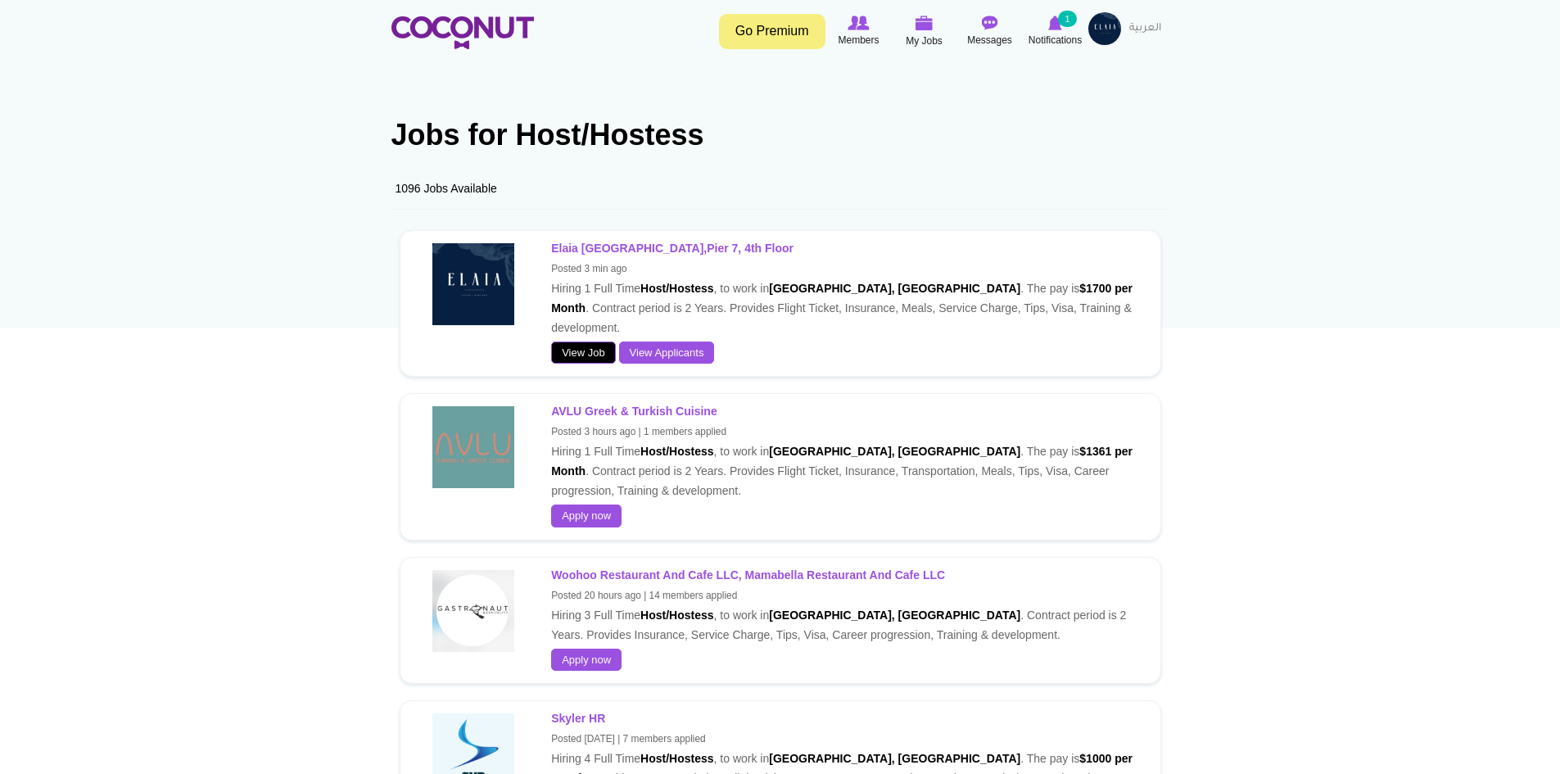
click at [594, 341] on link "View Job" at bounding box center [583, 352] width 65 height 23
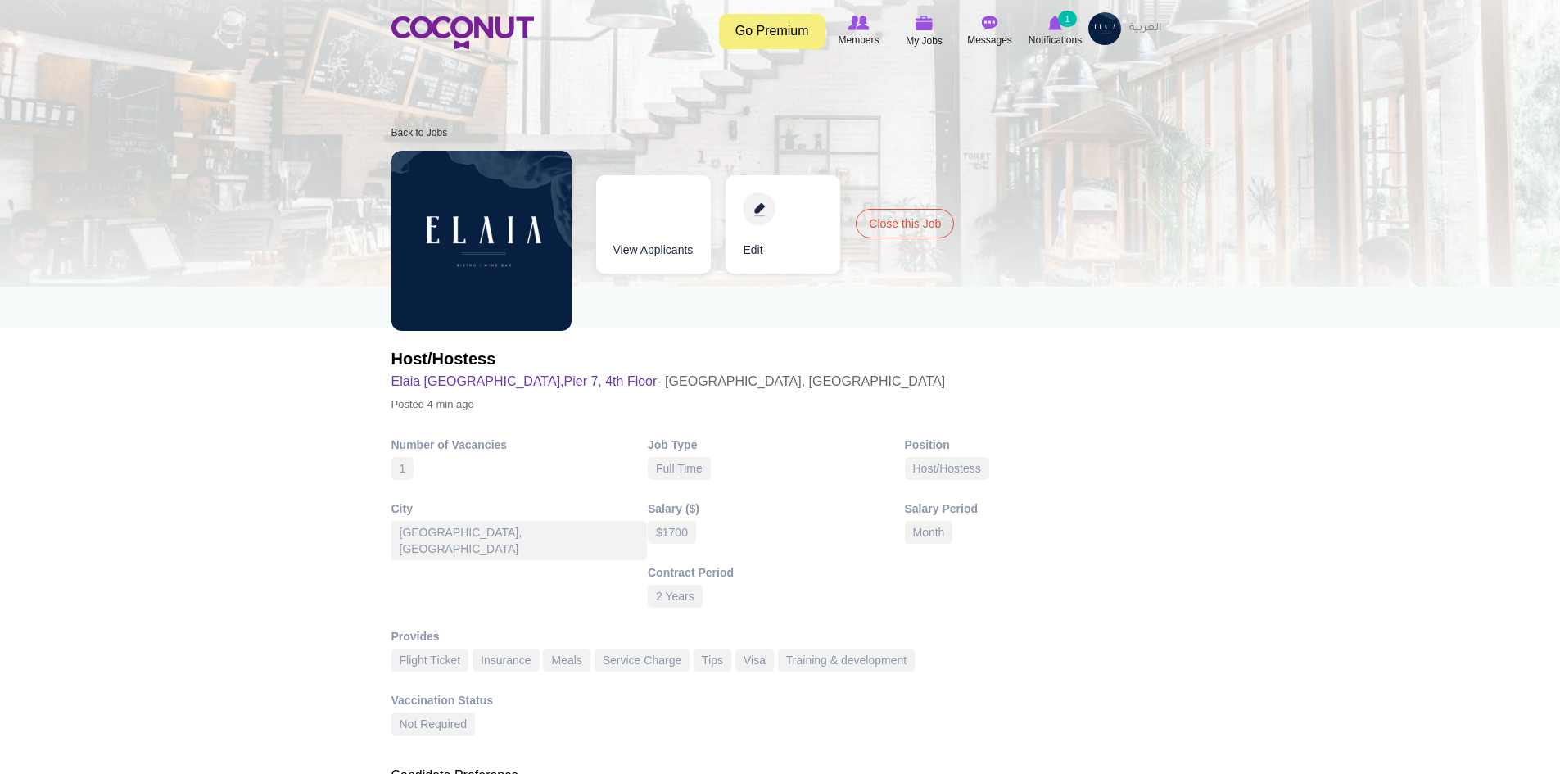
click at [767, 210] on link "Edit" at bounding box center [782, 224] width 115 height 98
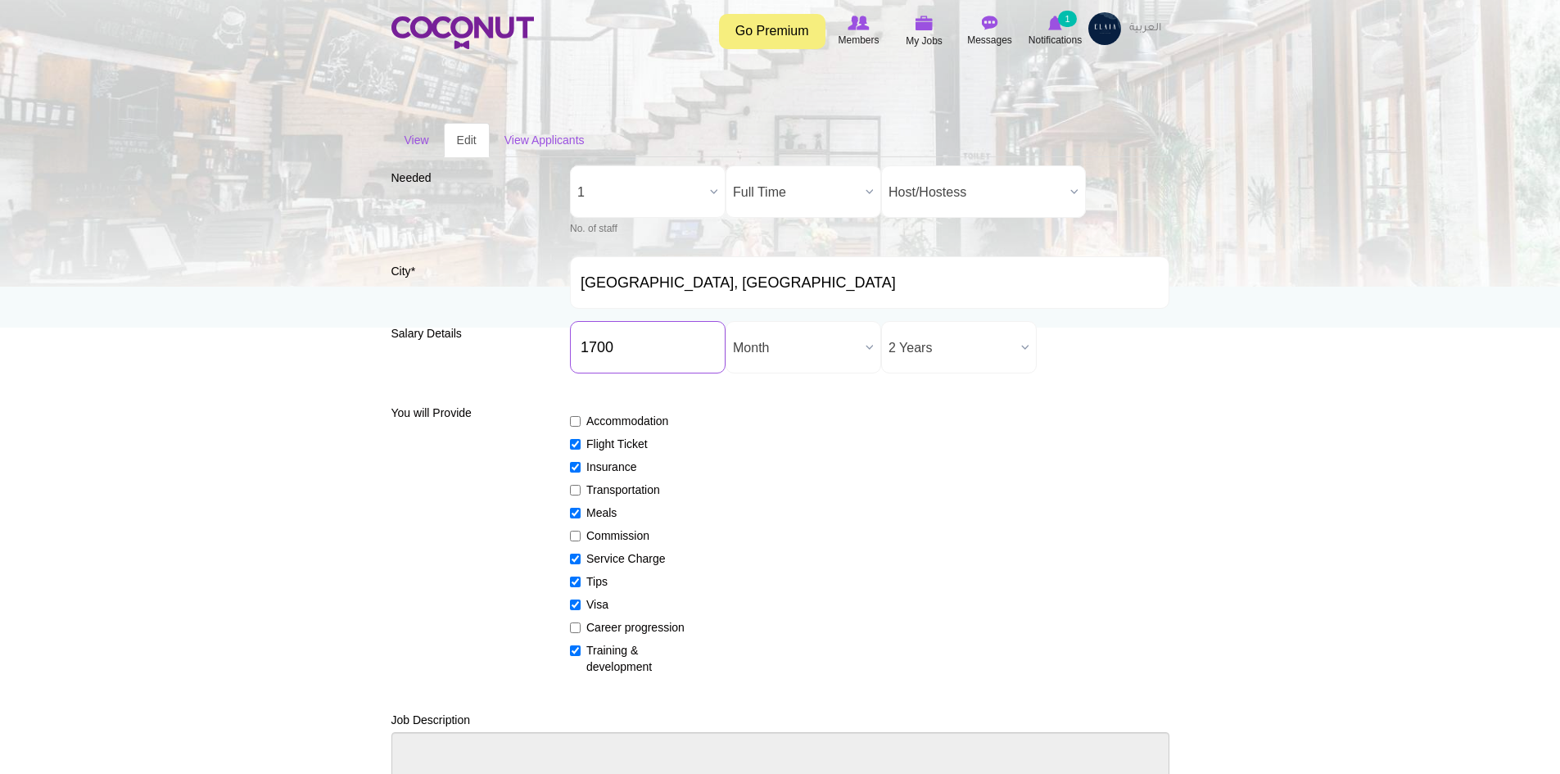
click at [638, 345] on input "1700" at bounding box center [648, 347] width 156 height 52
click at [594, 342] on input "1700" at bounding box center [648, 347] width 156 height 52
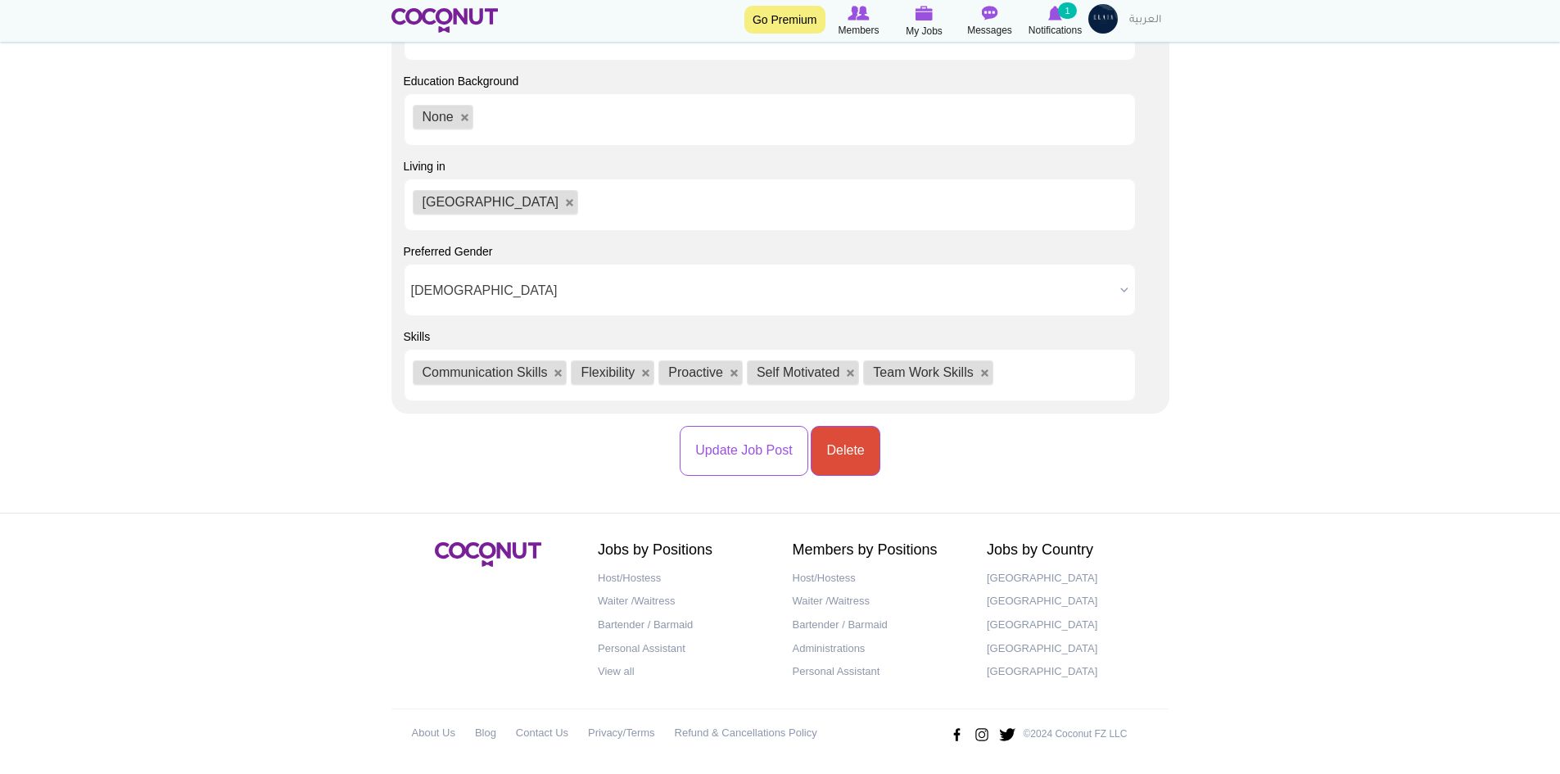
scroll to position [1477, 0]
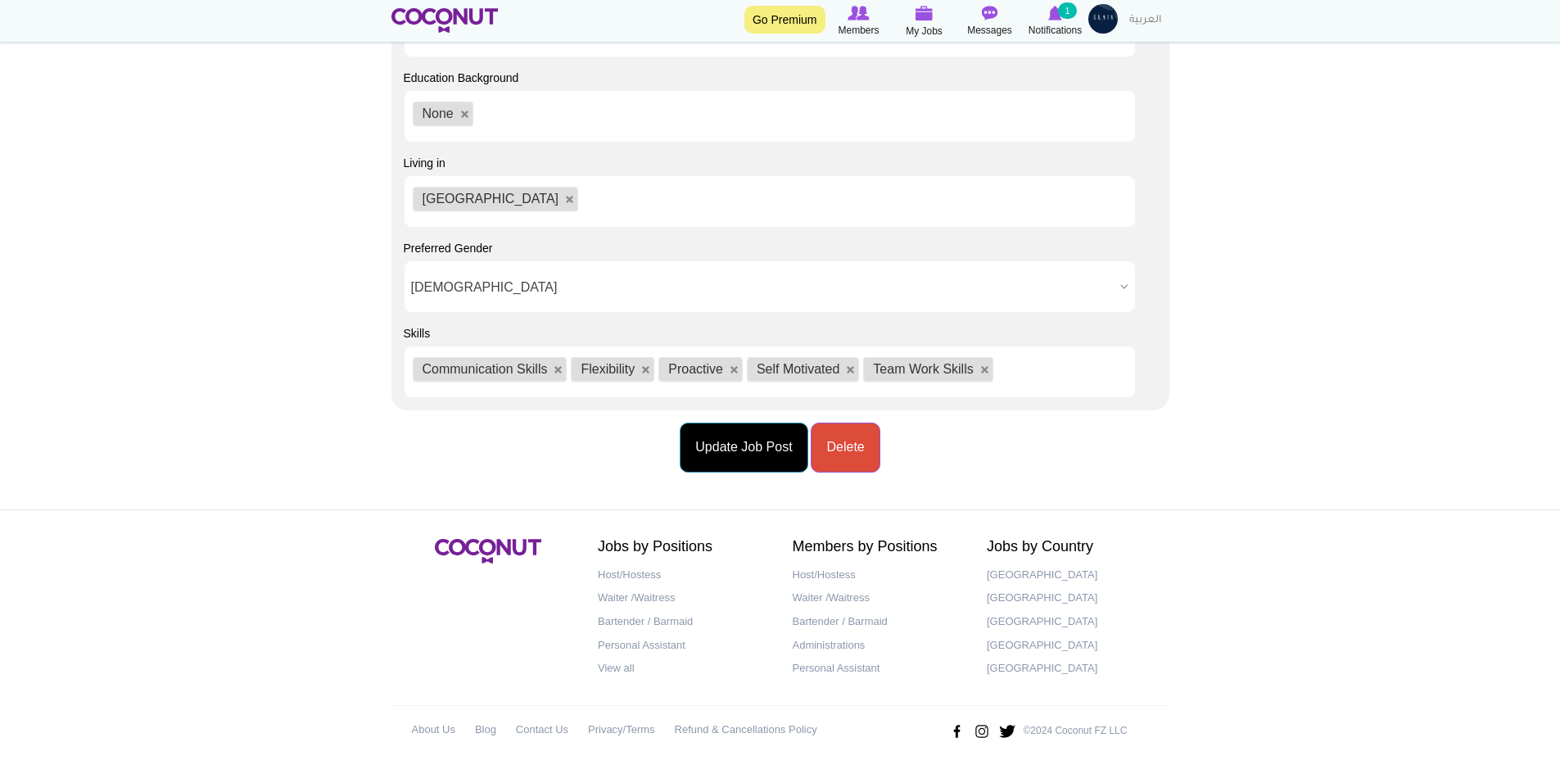
type input "1600"
click at [757, 452] on button "Update Job Post" at bounding box center [744, 448] width 128 height 50
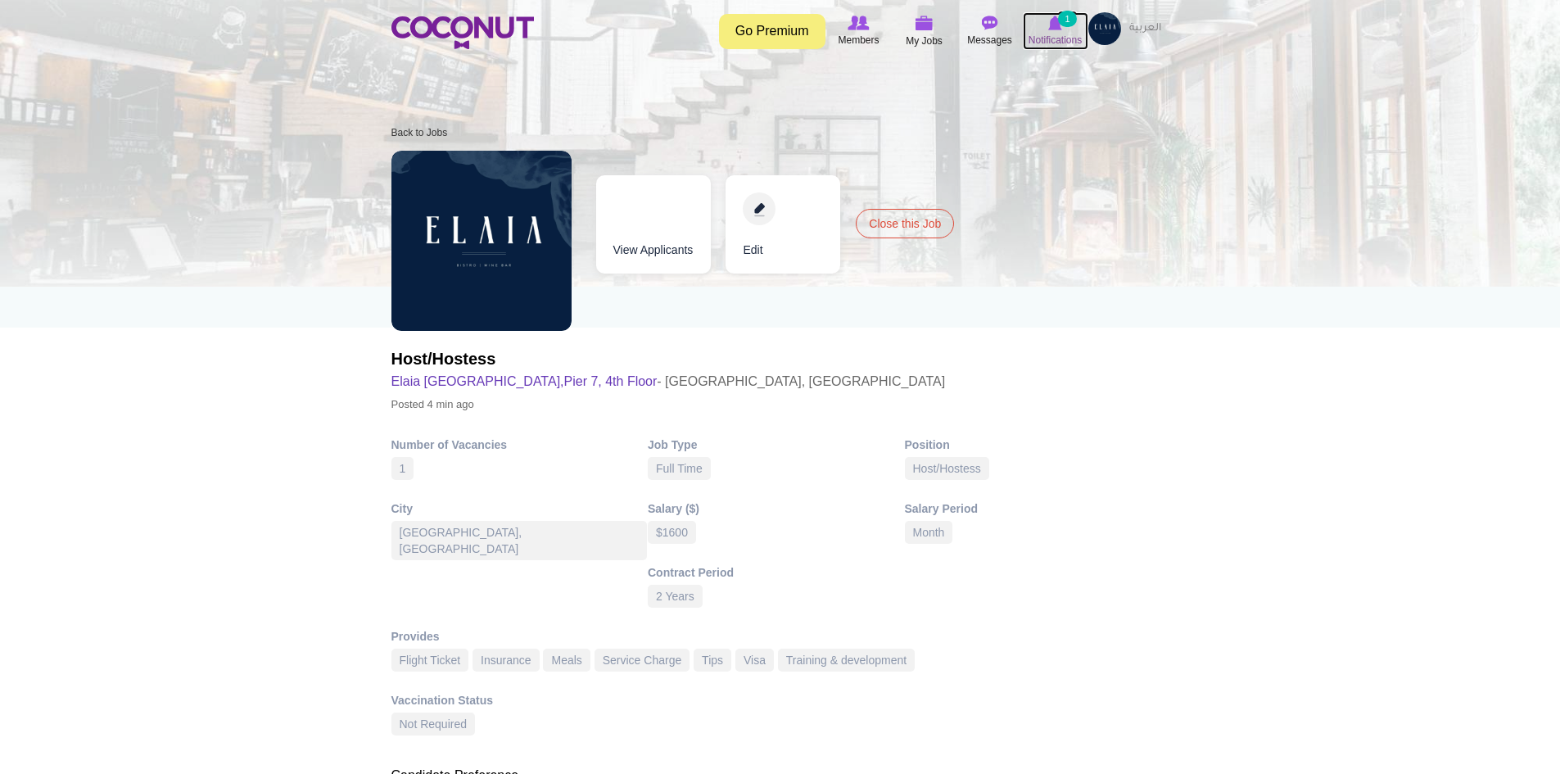
click at [1069, 40] on span "Notifications" at bounding box center [1054, 40] width 53 height 16
click at [912, 29] on icon at bounding box center [924, 23] width 62 height 19
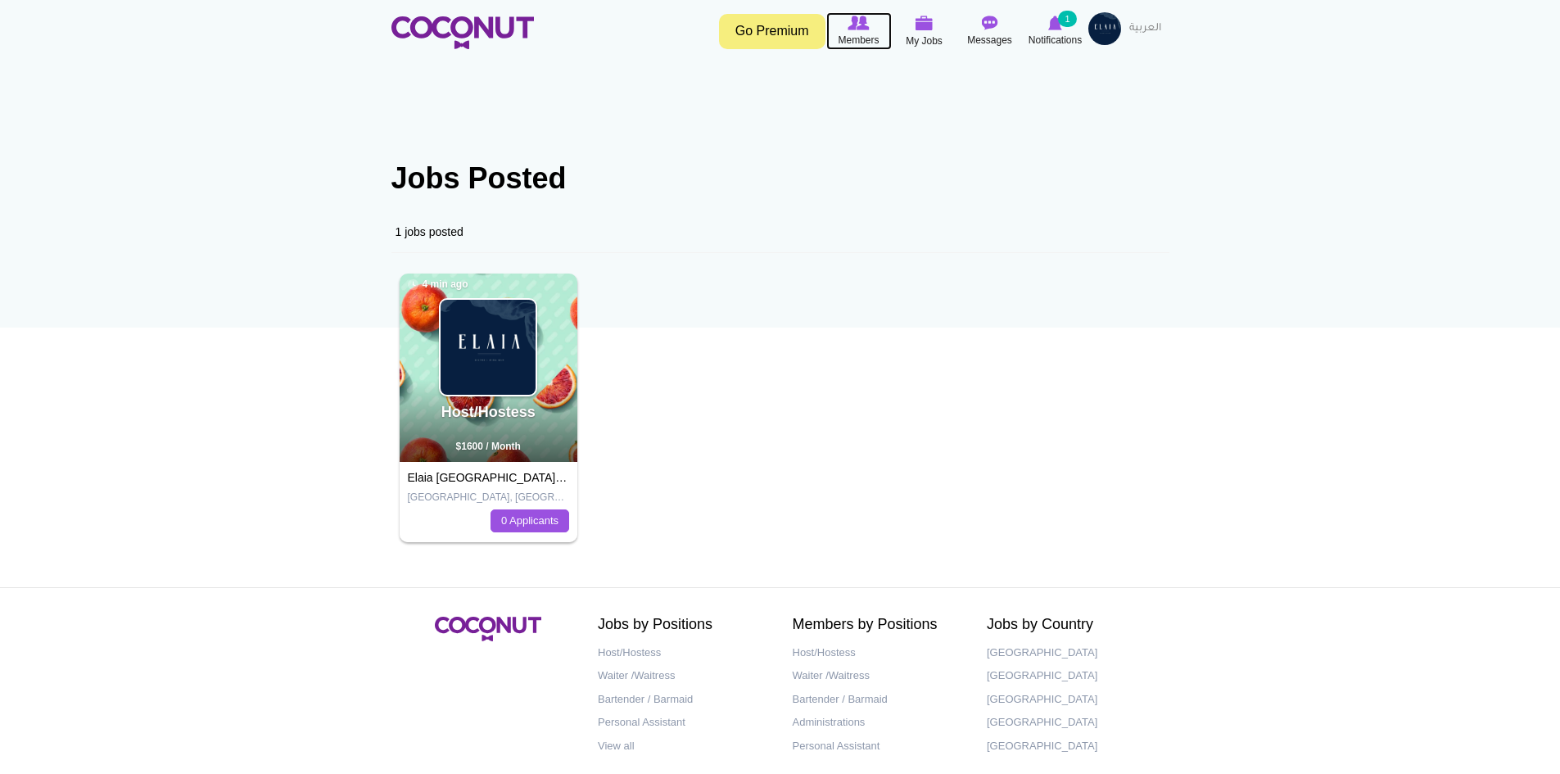
click at [861, 37] on span "Members" at bounding box center [858, 40] width 41 height 16
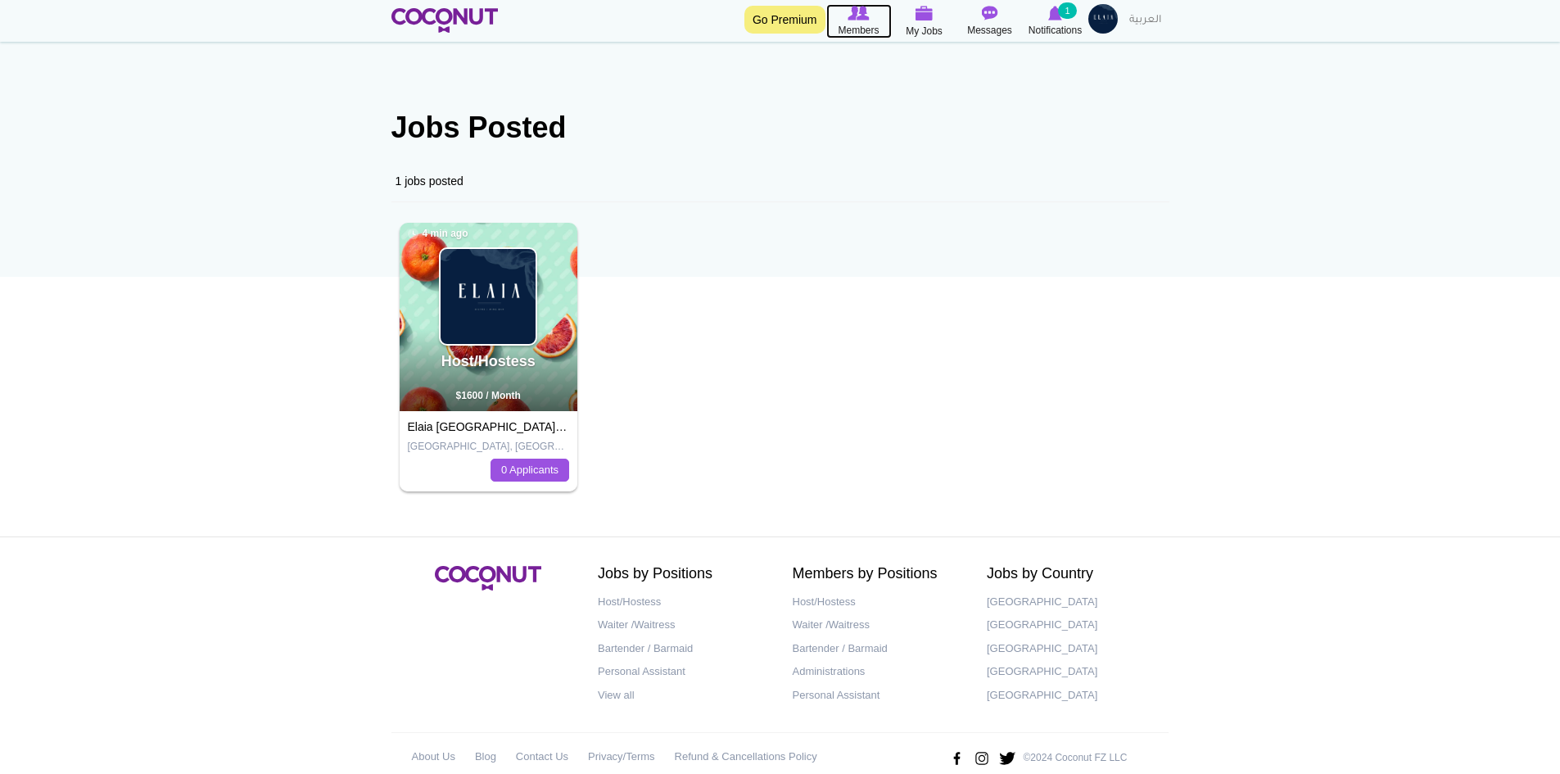
scroll to position [79, 0]
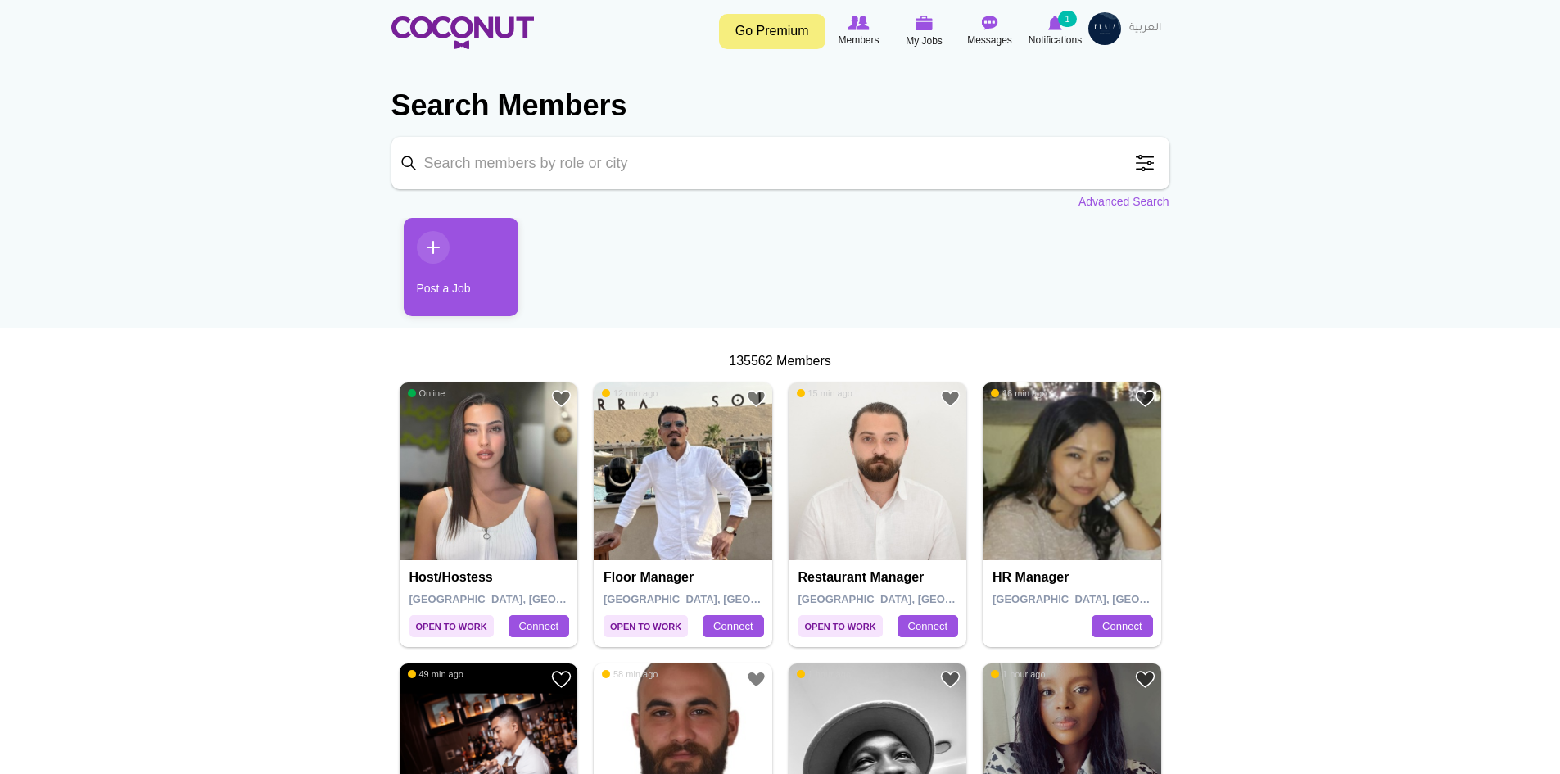
click at [570, 164] on input "Keyword" at bounding box center [780, 163] width 778 height 52
type input "hostess"
click button "Search" at bounding box center [0, 0] width 0 height 0
click at [1001, 162] on input "hostess" at bounding box center [780, 163] width 778 height 52
click button "Search" at bounding box center [0, 0] width 0 height 0
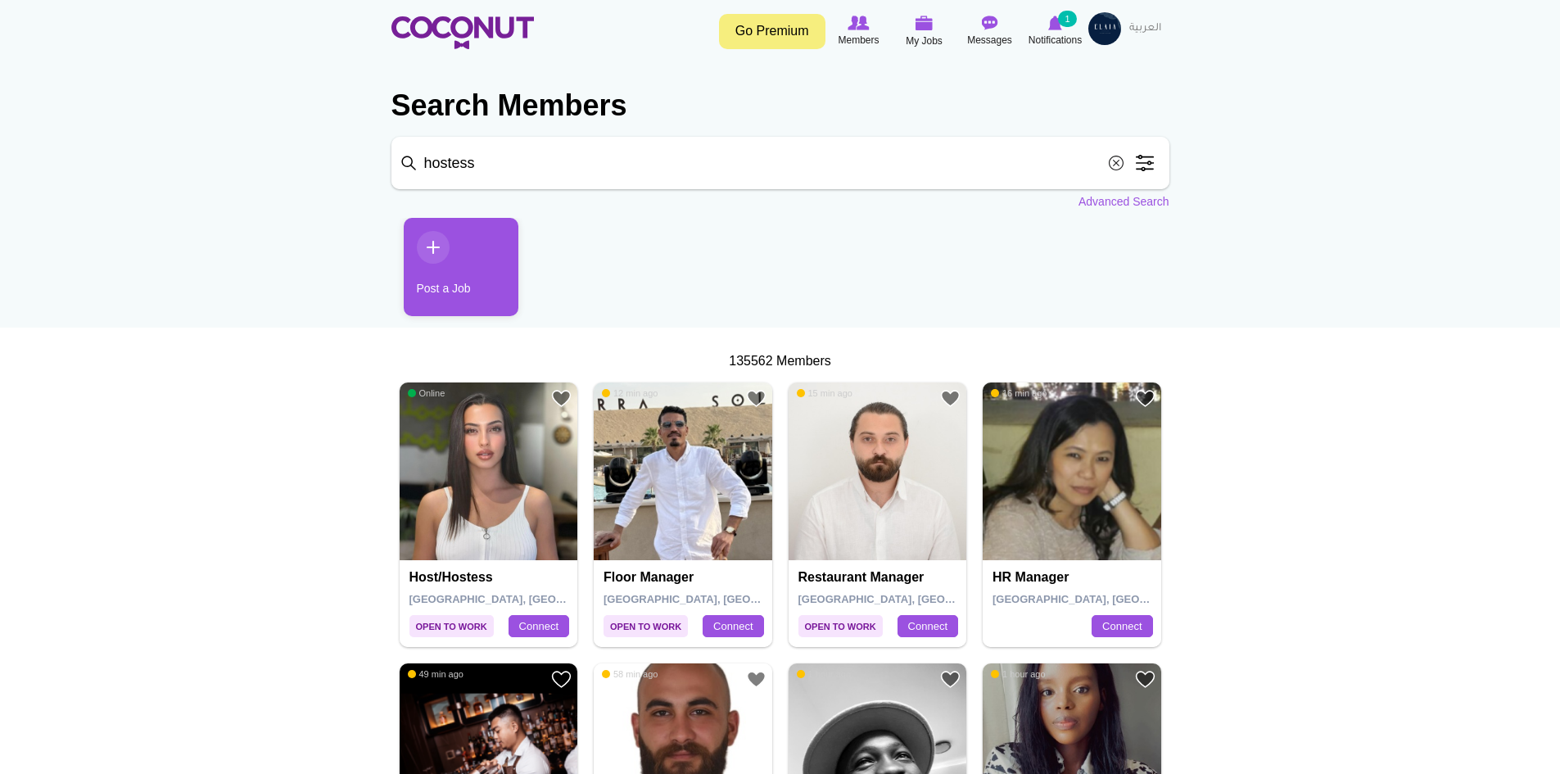
click button "Search" at bounding box center [0, 0] width 0 height 0
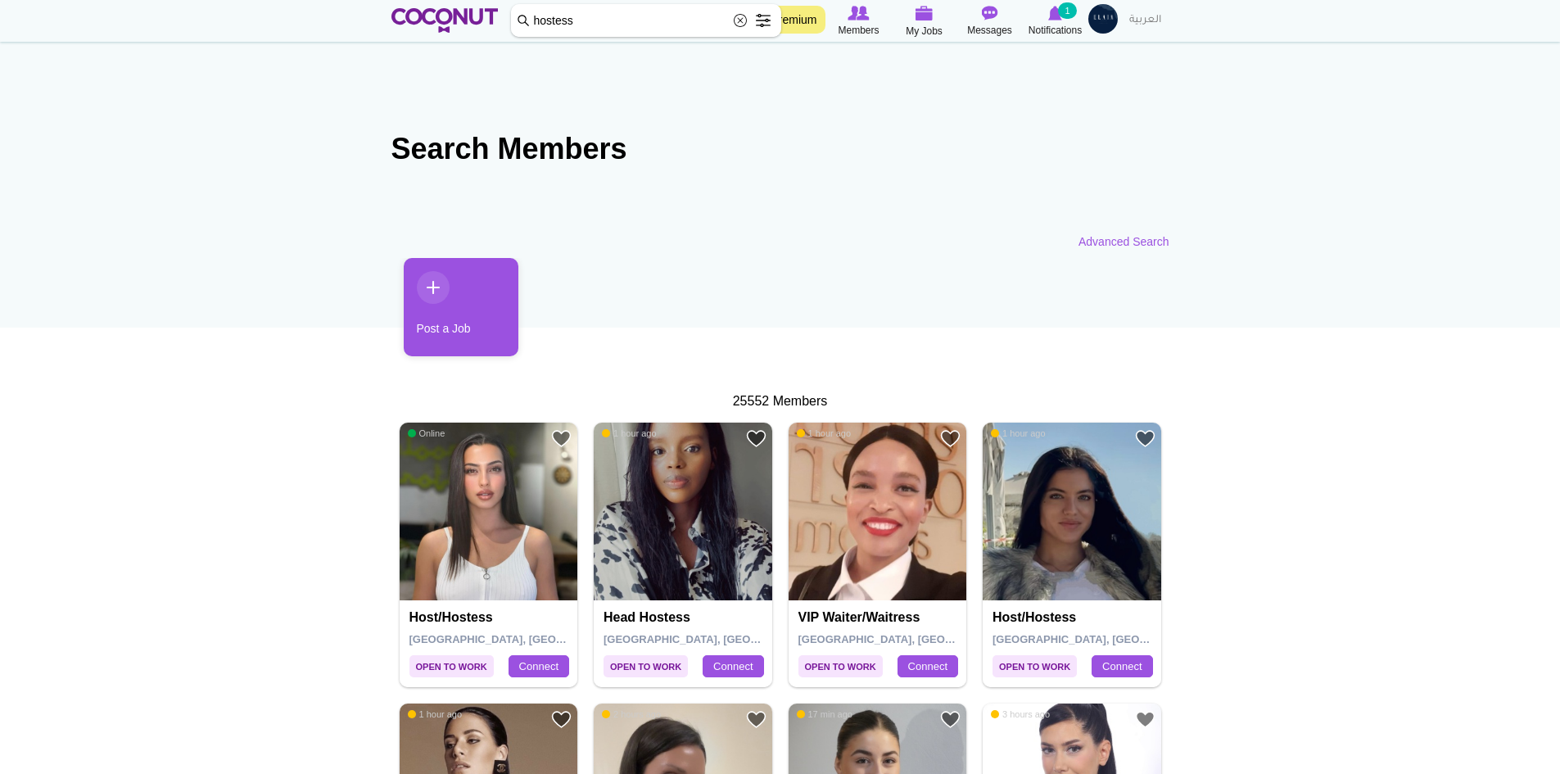
scroll to position [82, 0]
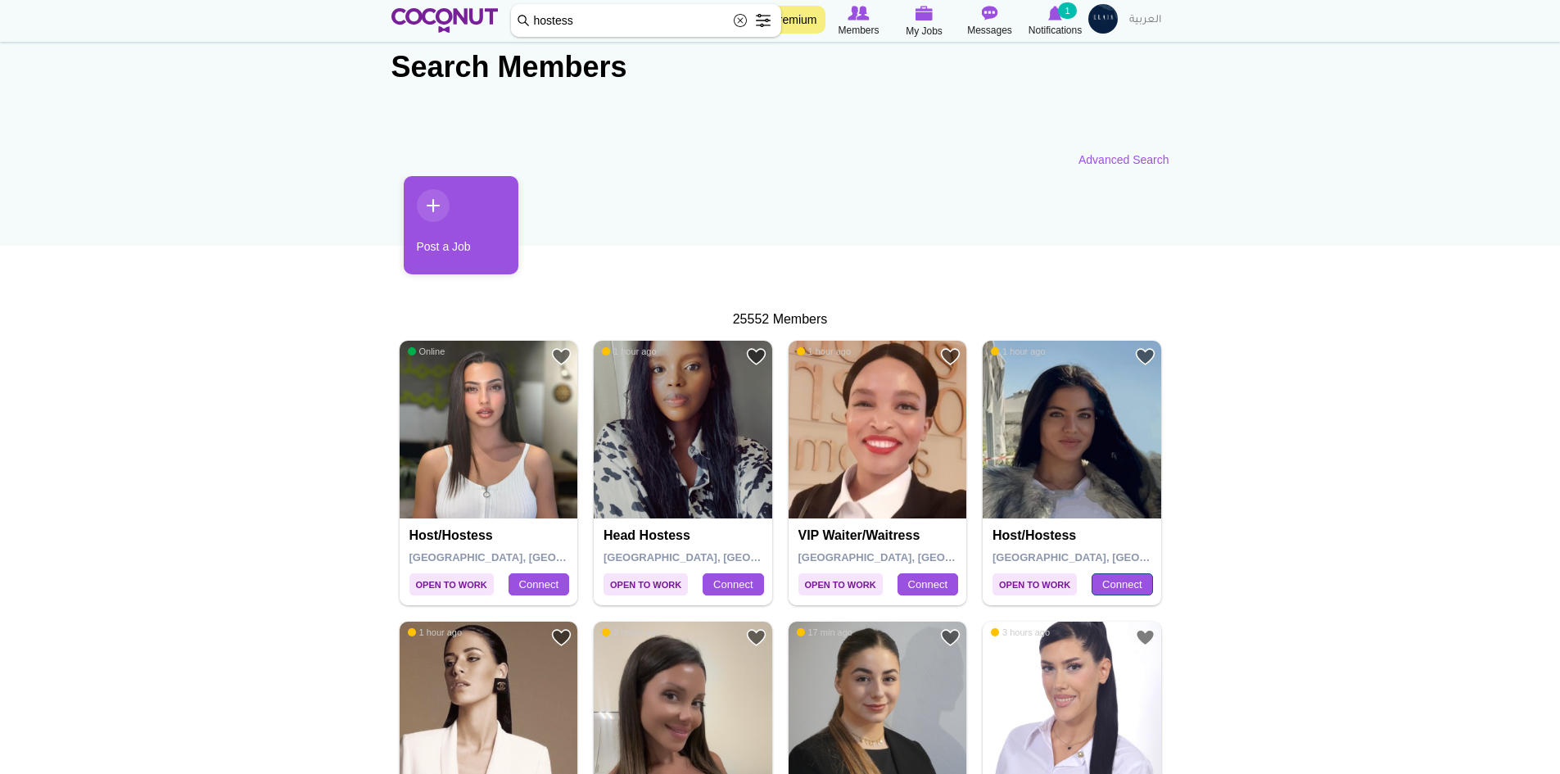
click at [1119, 586] on link "Connect" at bounding box center [1122, 584] width 61 height 23
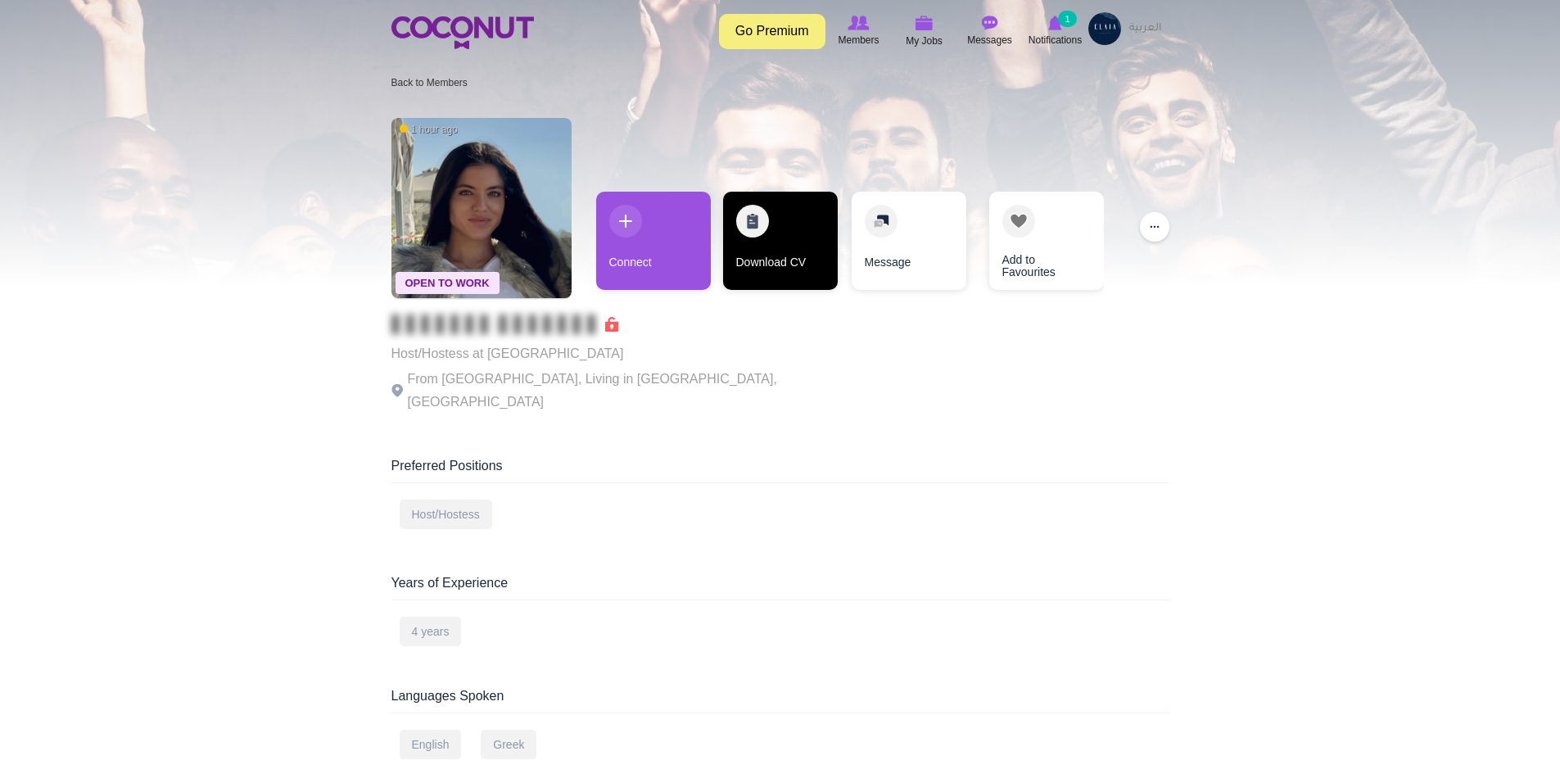
click at [761, 260] on link "Download CV" at bounding box center [780, 241] width 115 height 98
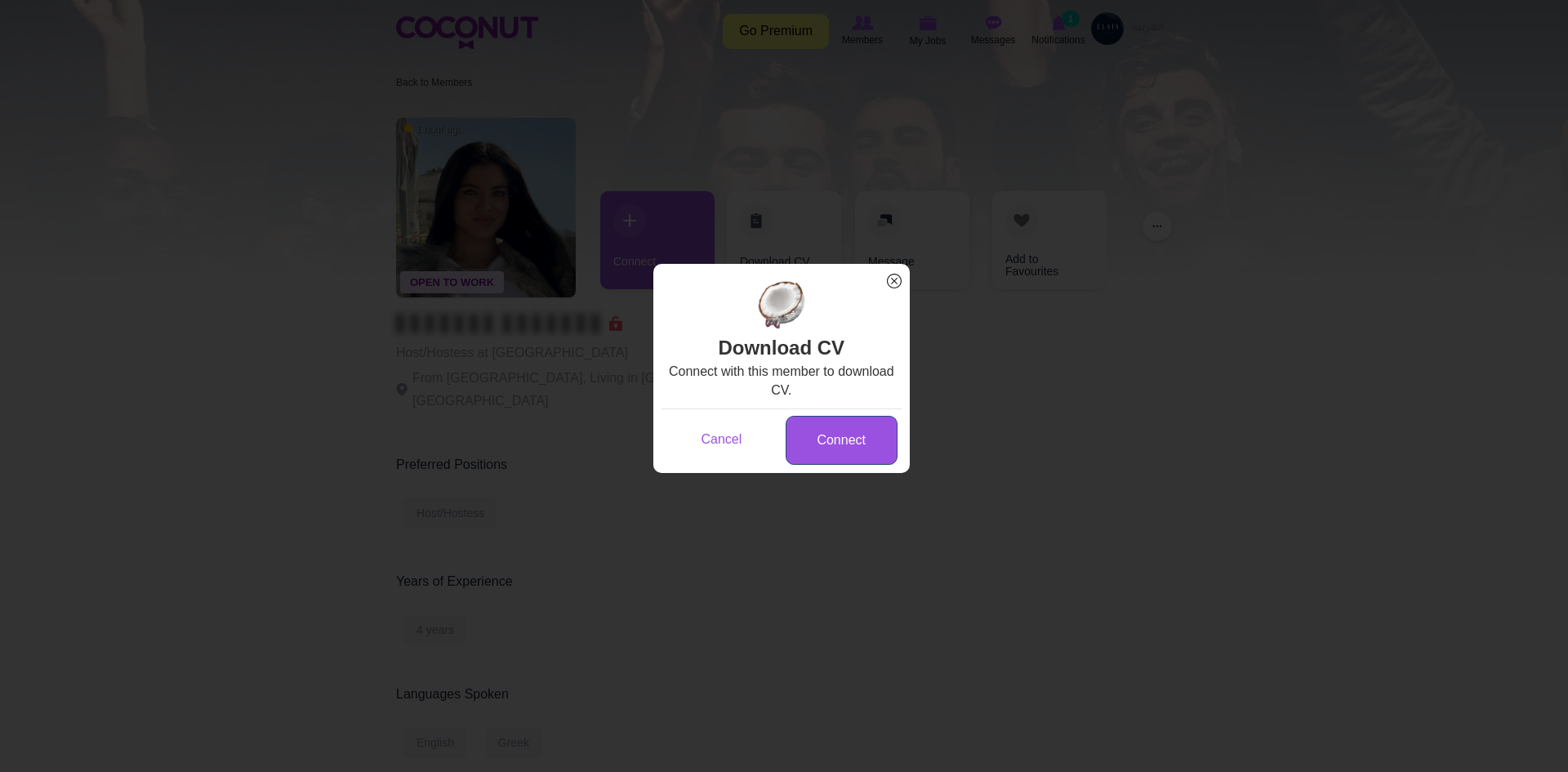
click at [844, 452] on link "Connect" at bounding box center [842, 441] width 112 height 50
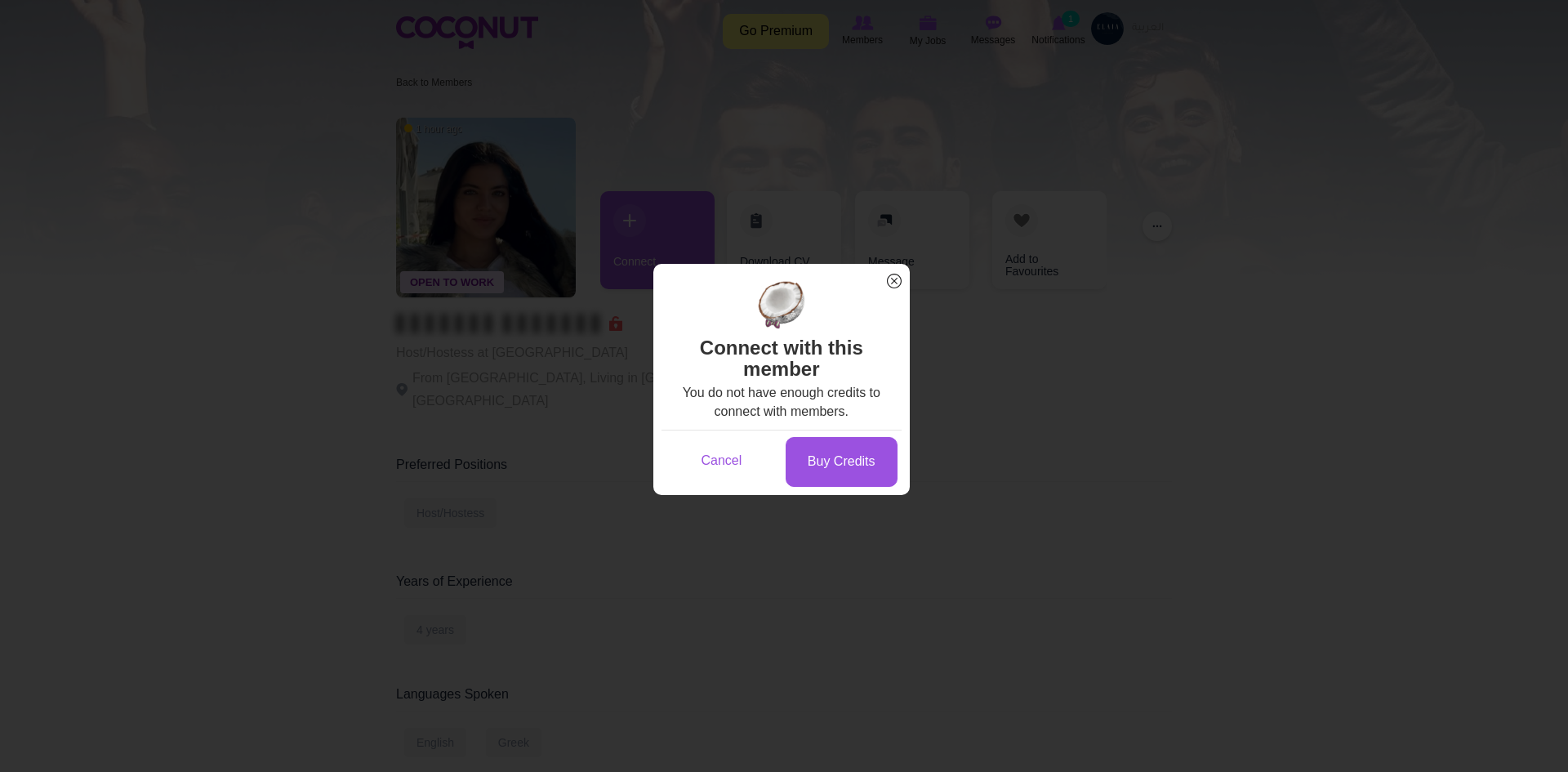
click at [889, 280] on span "x" at bounding box center [894, 280] width 21 height 21
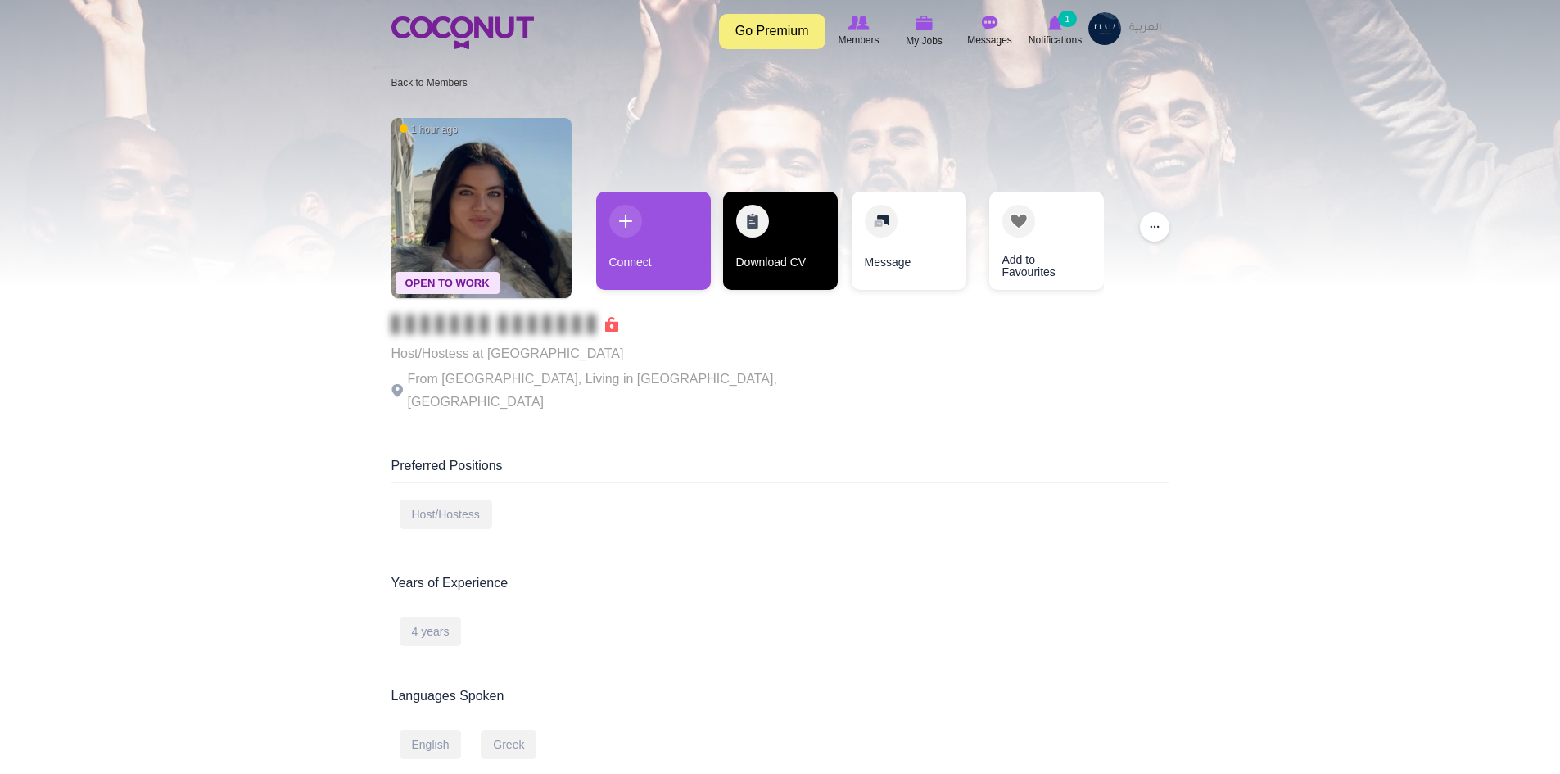
click at [782, 269] on link "Download CV" at bounding box center [780, 241] width 115 height 98
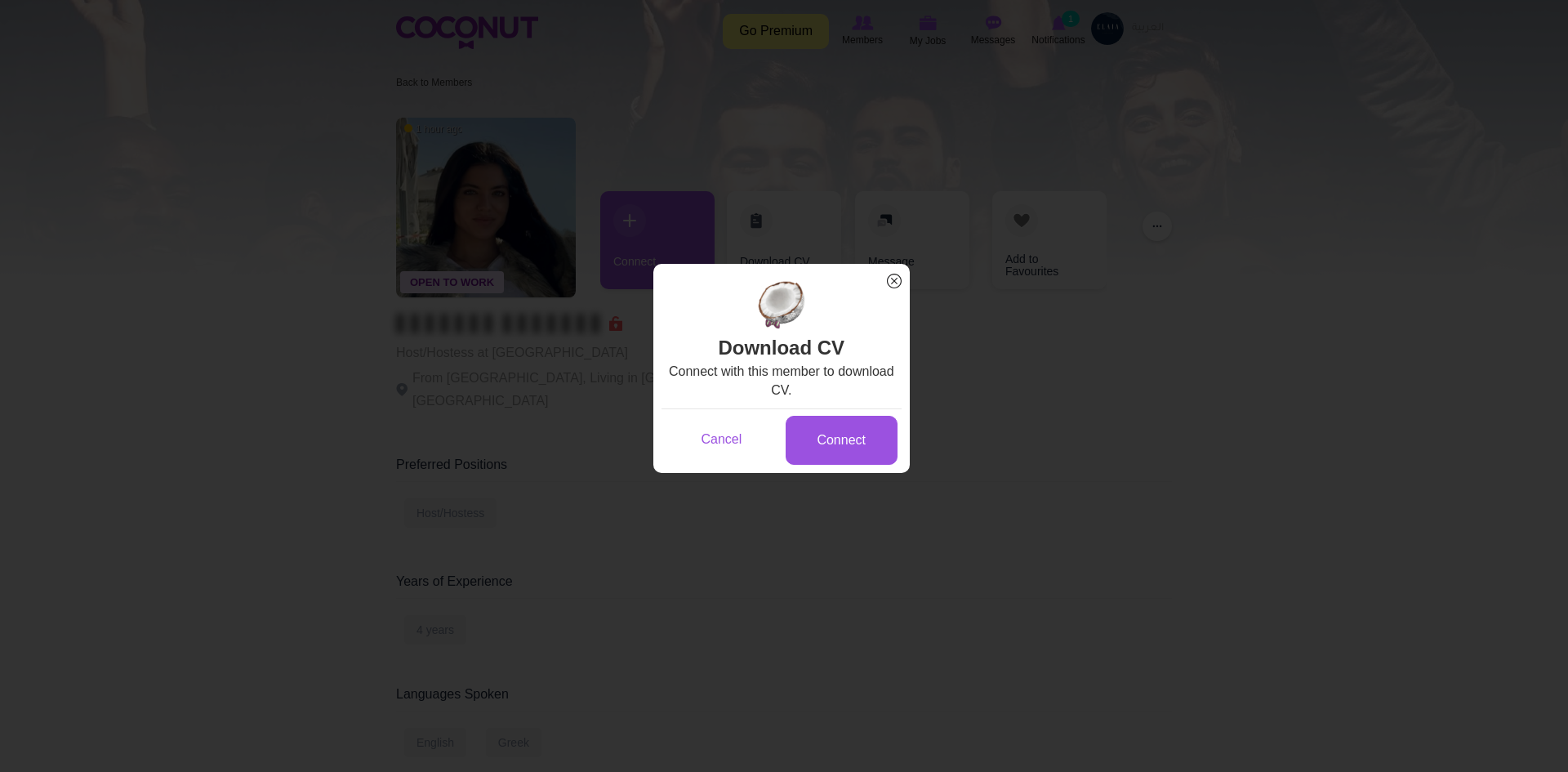
click at [898, 280] on span "x" at bounding box center [894, 280] width 21 height 21
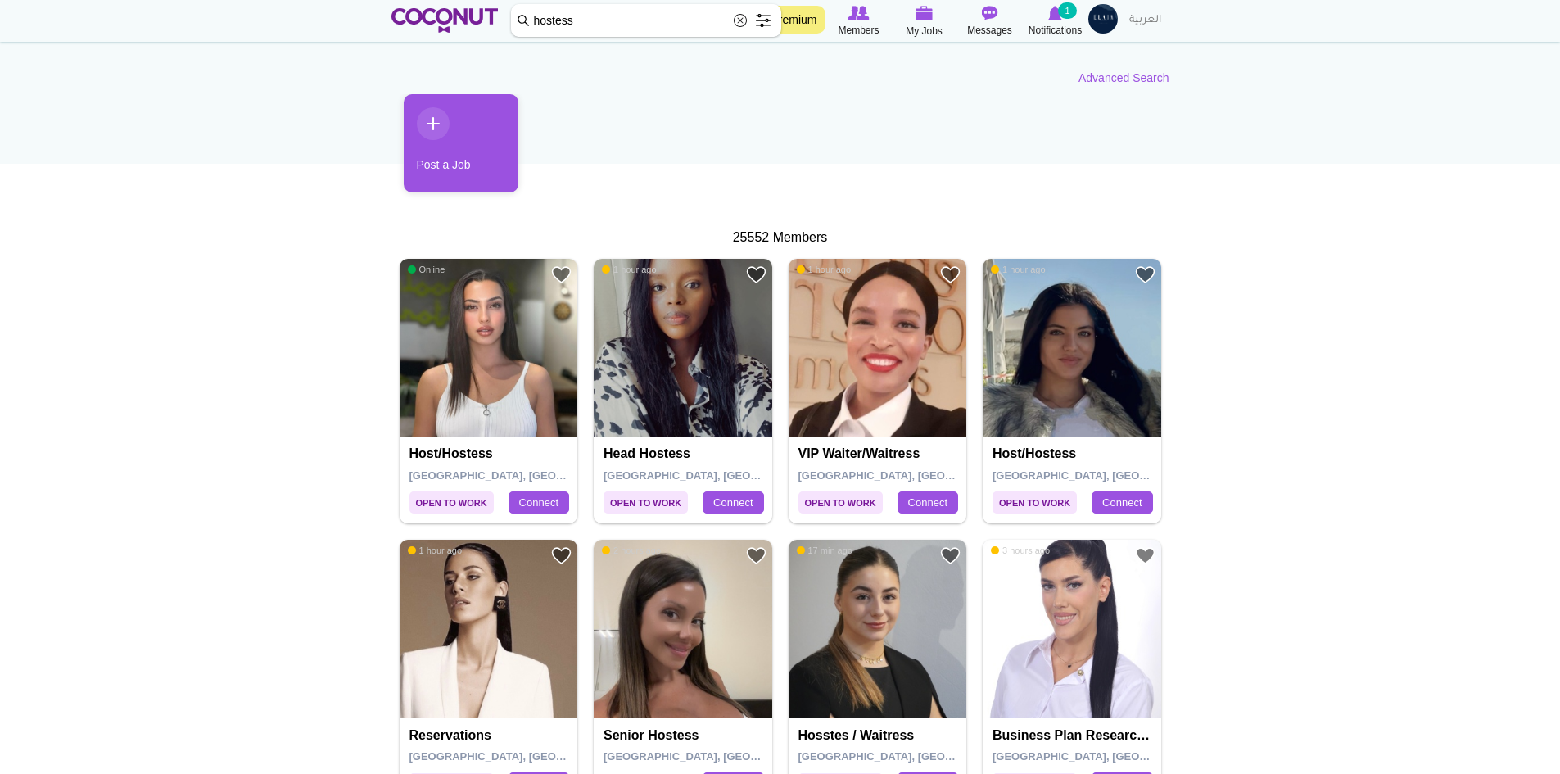
scroll to position [328, 0]
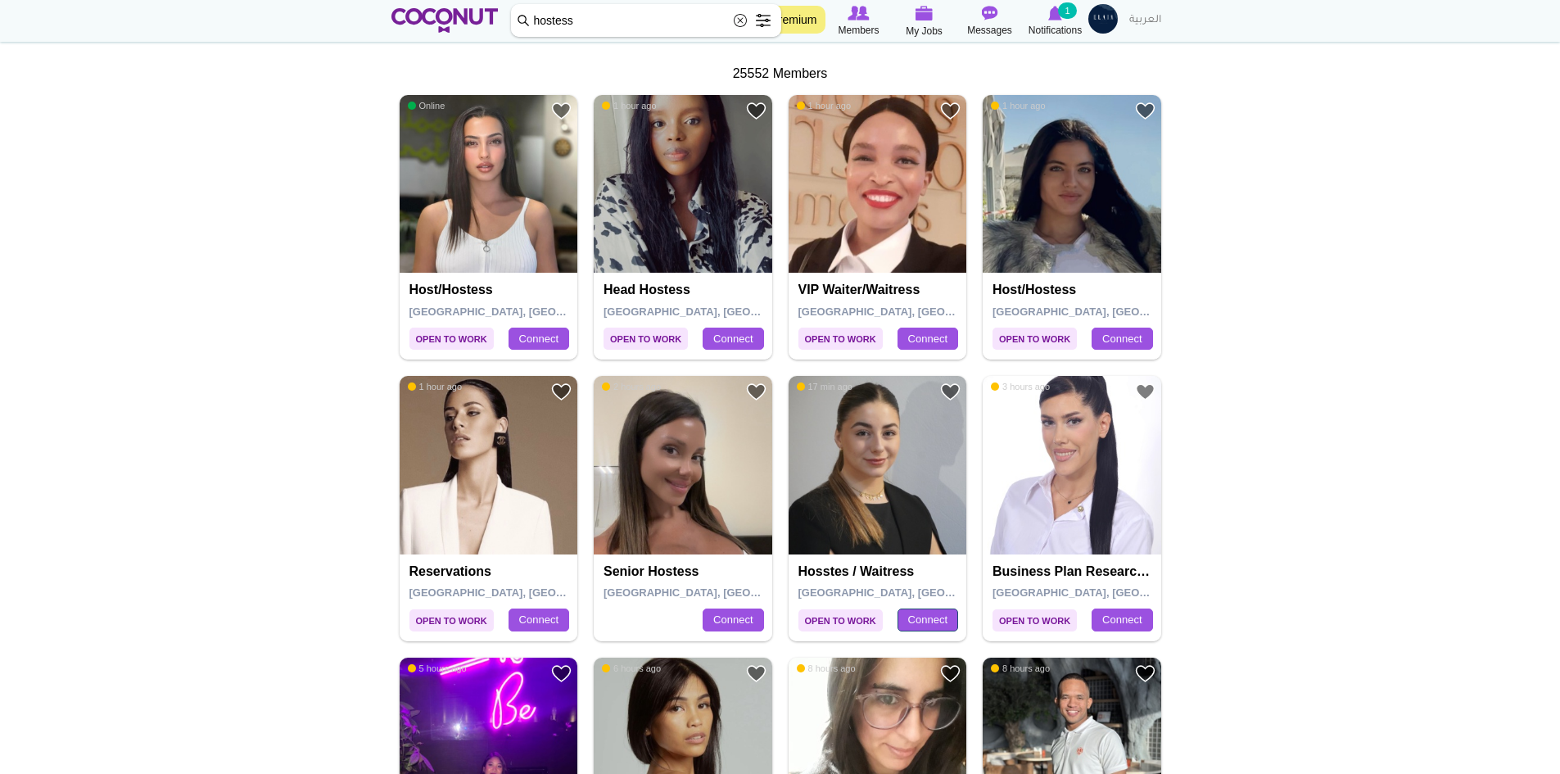
click at [924, 614] on link "Connect" at bounding box center [927, 619] width 61 height 23
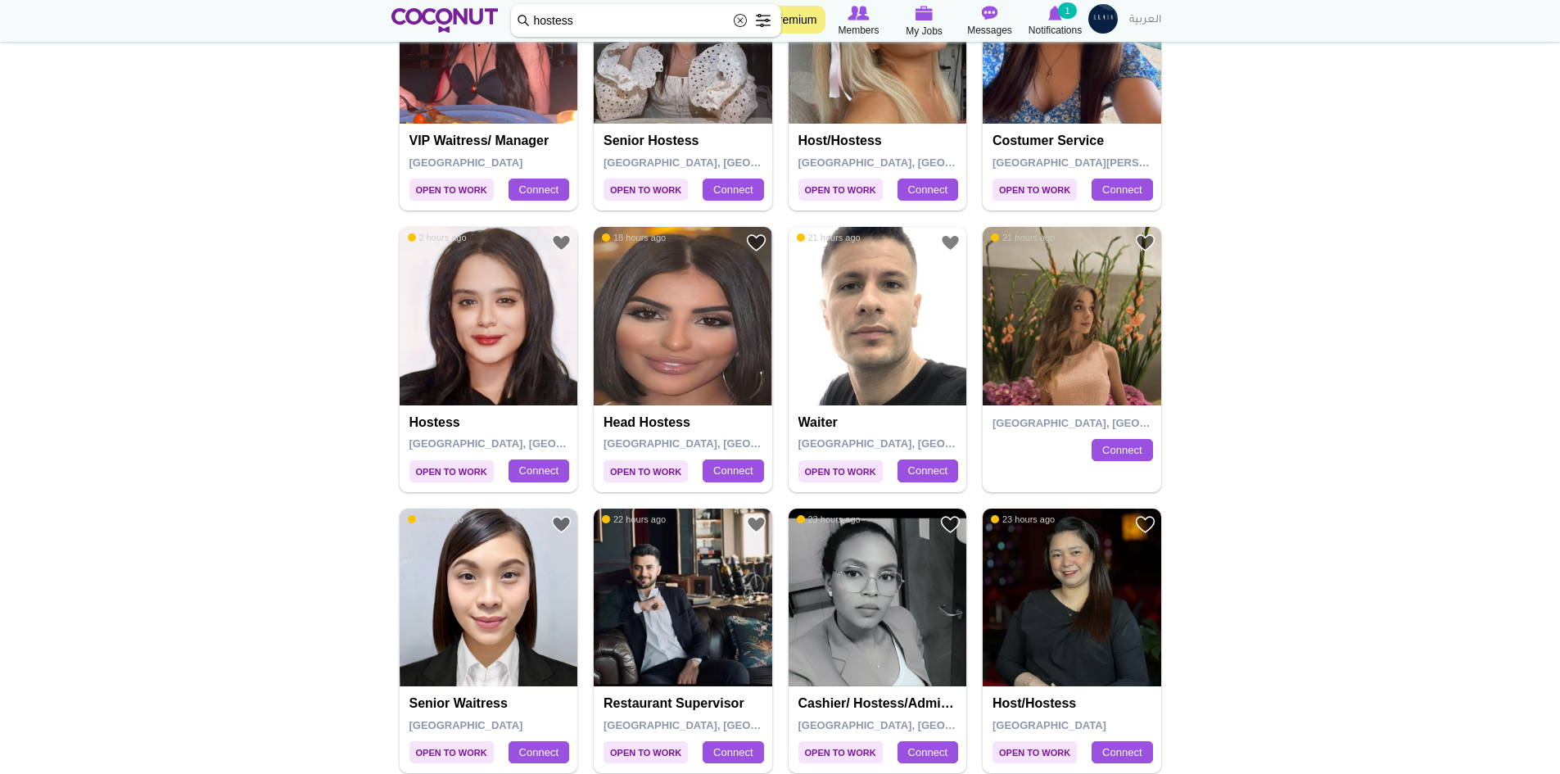
scroll to position [1883, 0]
click at [1119, 448] on link "Connect" at bounding box center [1122, 449] width 61 height 23
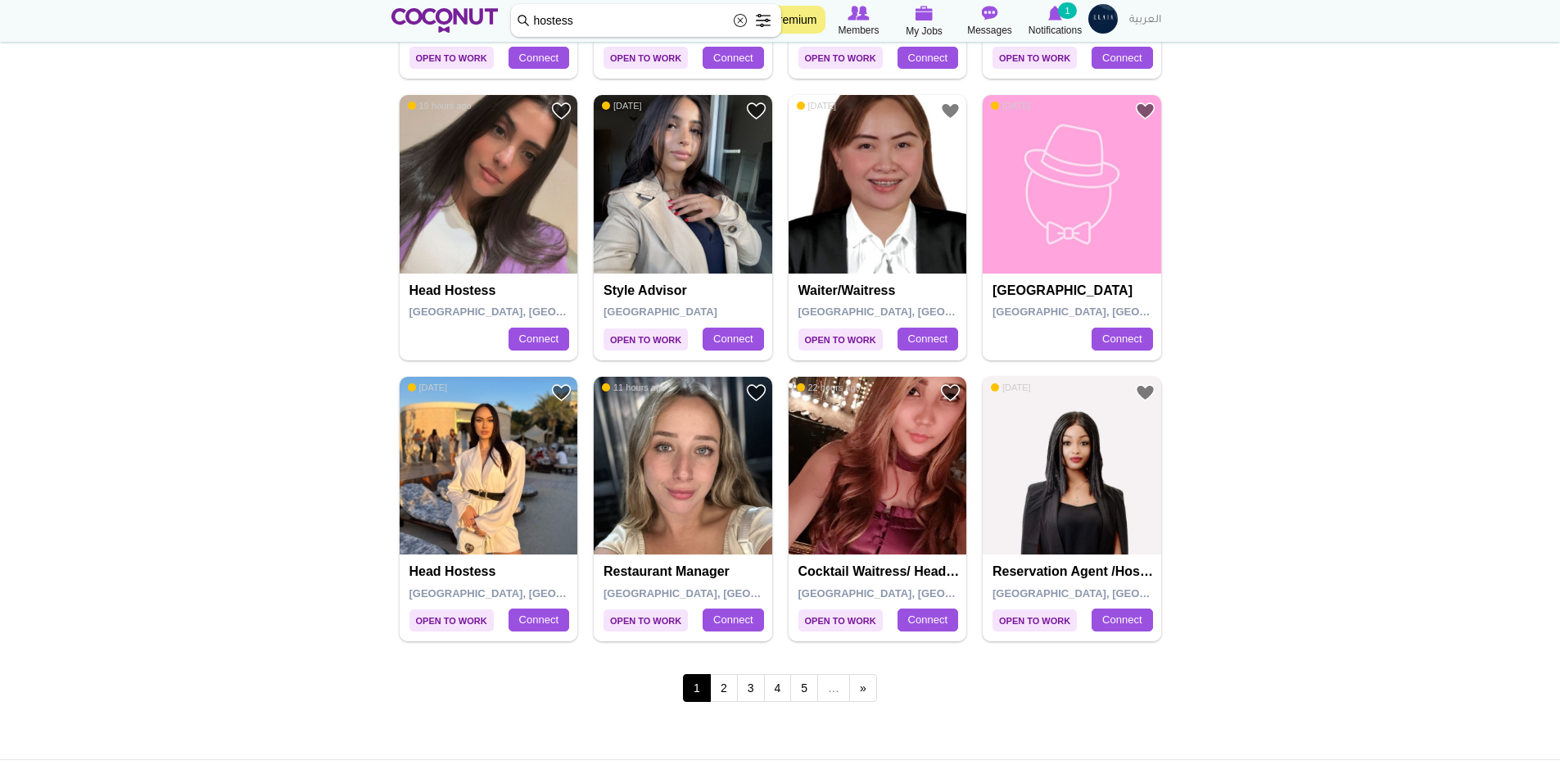
scroll to position [2620, 0]
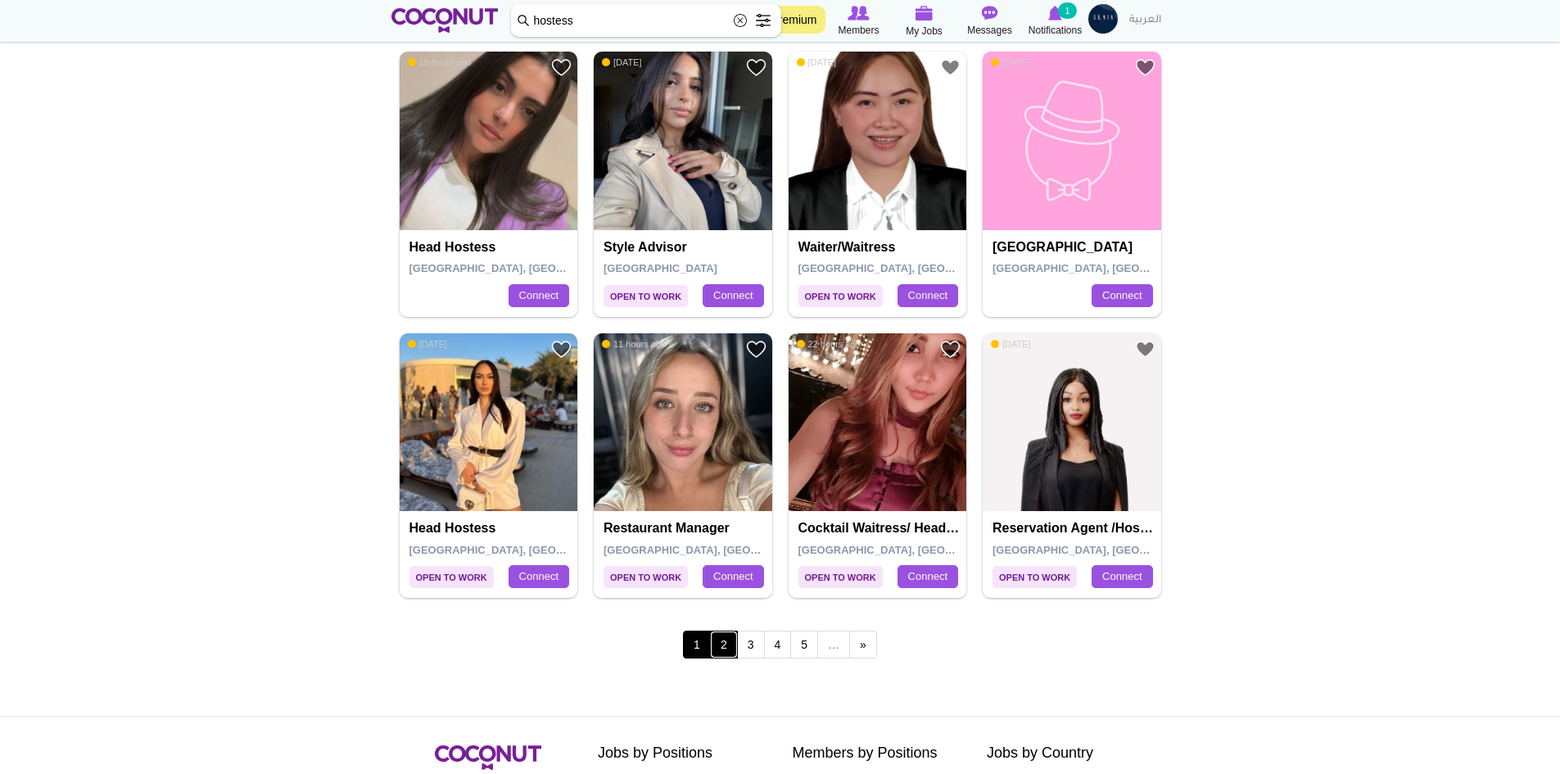
click at [718, 643] on link "2" at bounding box center [724, 644] width 28 height 28
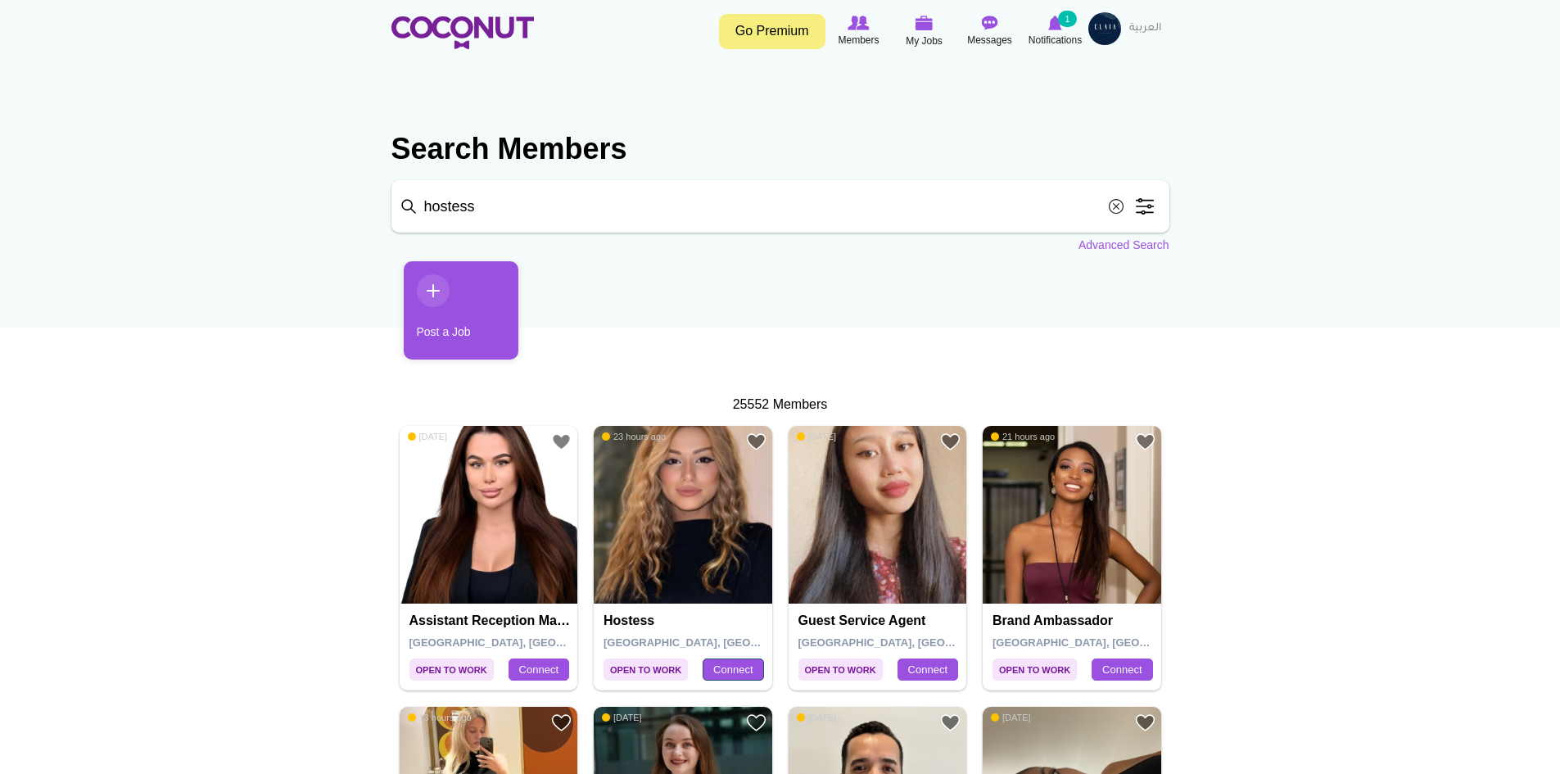
click at [711, 663] on link "Connect" at bounding box center [733, 669] width 61 height 23
click at [544, 671] on link "Connect" at bounding box center [538, 669] width 61 height 23
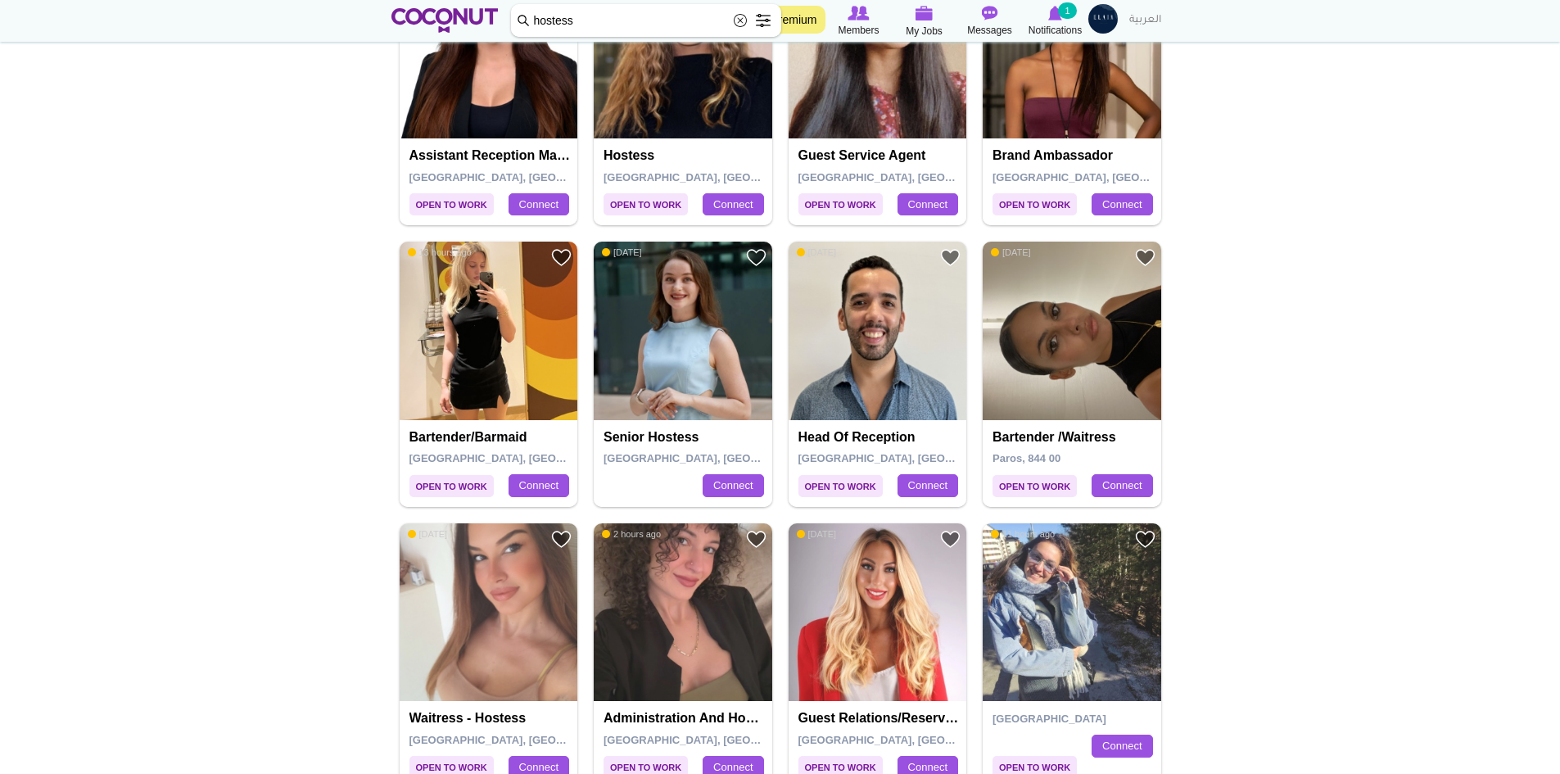
scroll to position [491, 0]
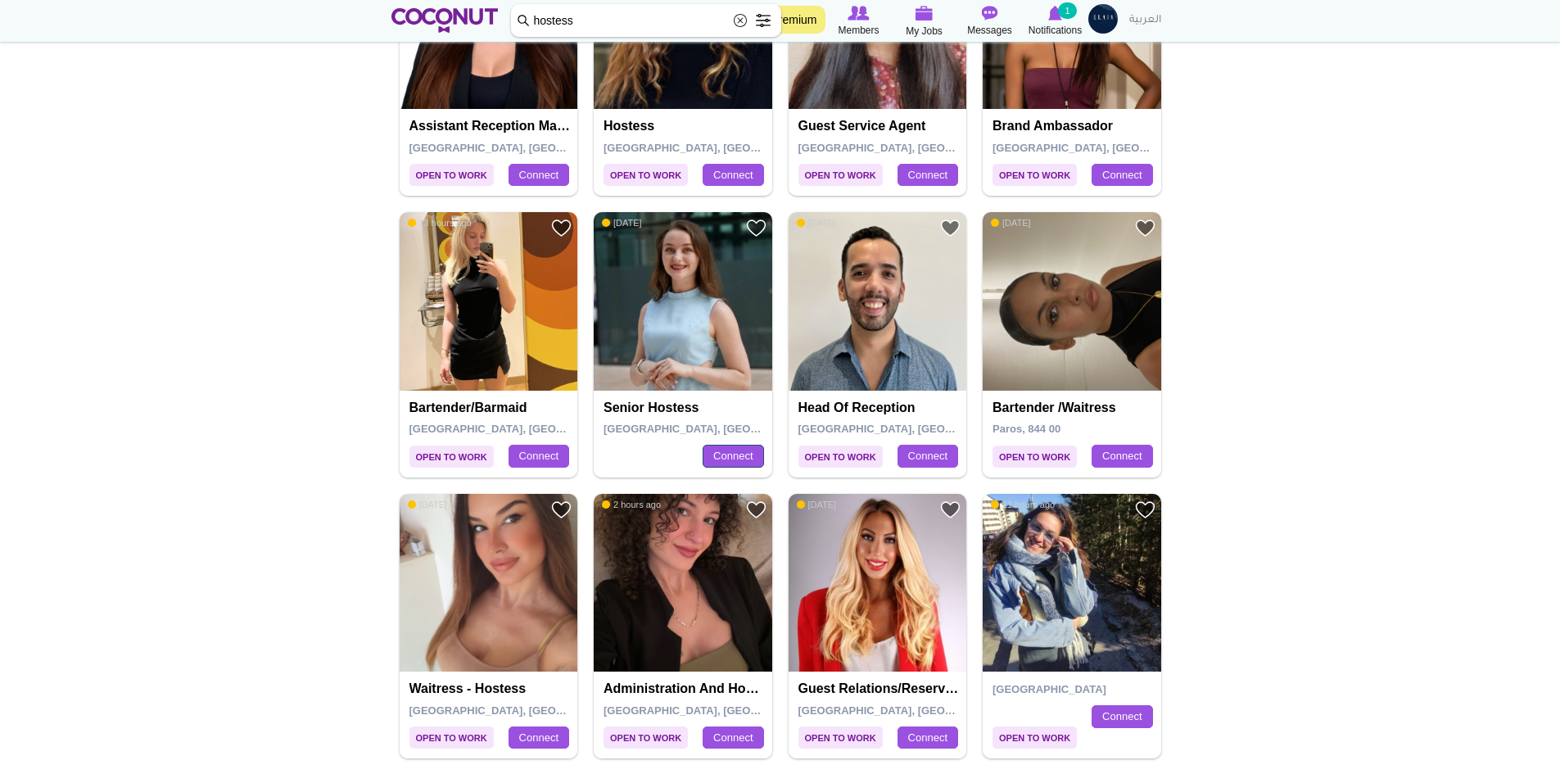
click at [715, 463] on link "Connect" at bounding box center [733, 456] width 61 height 23
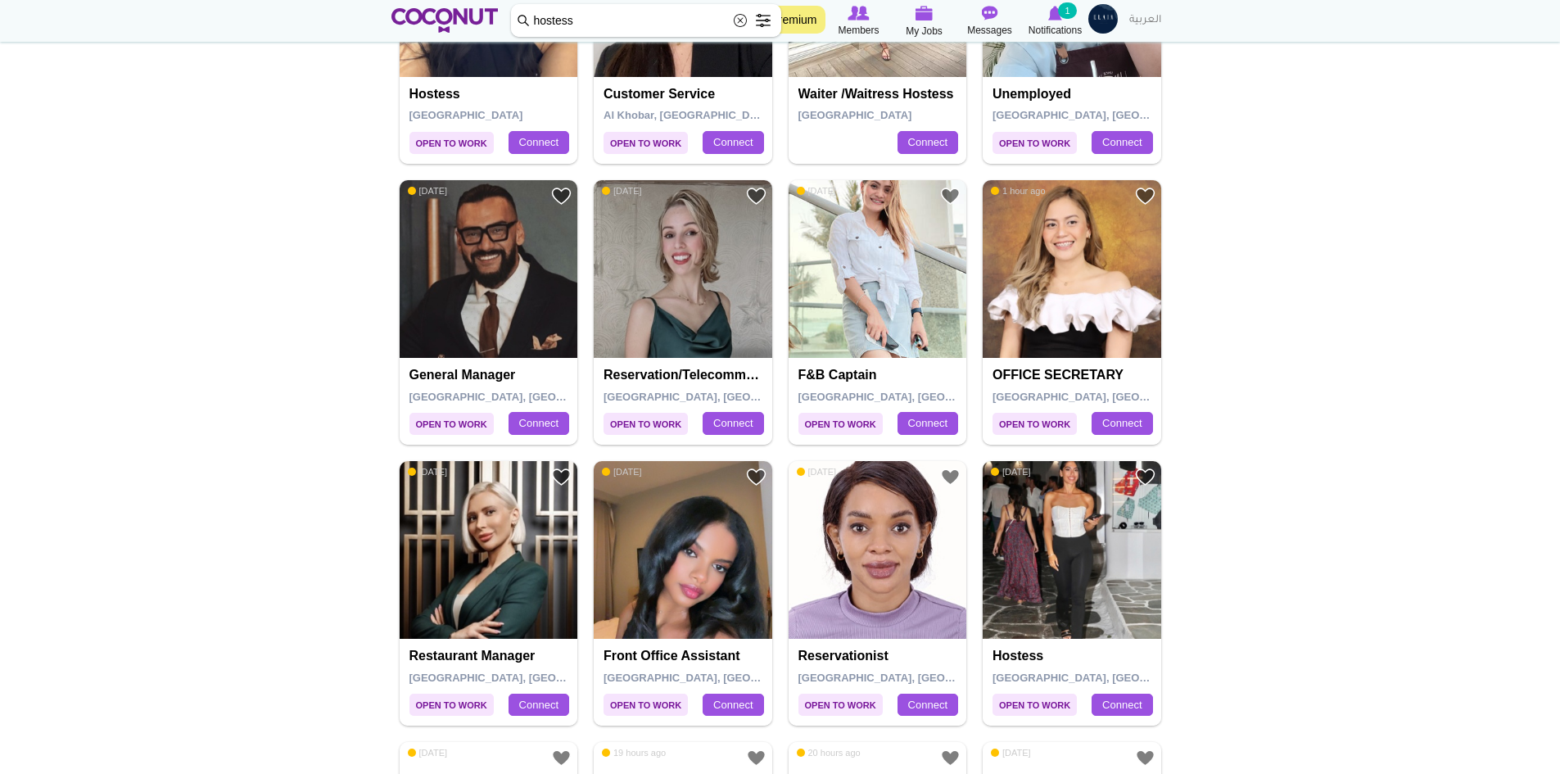
scroll to position [1392, 0]
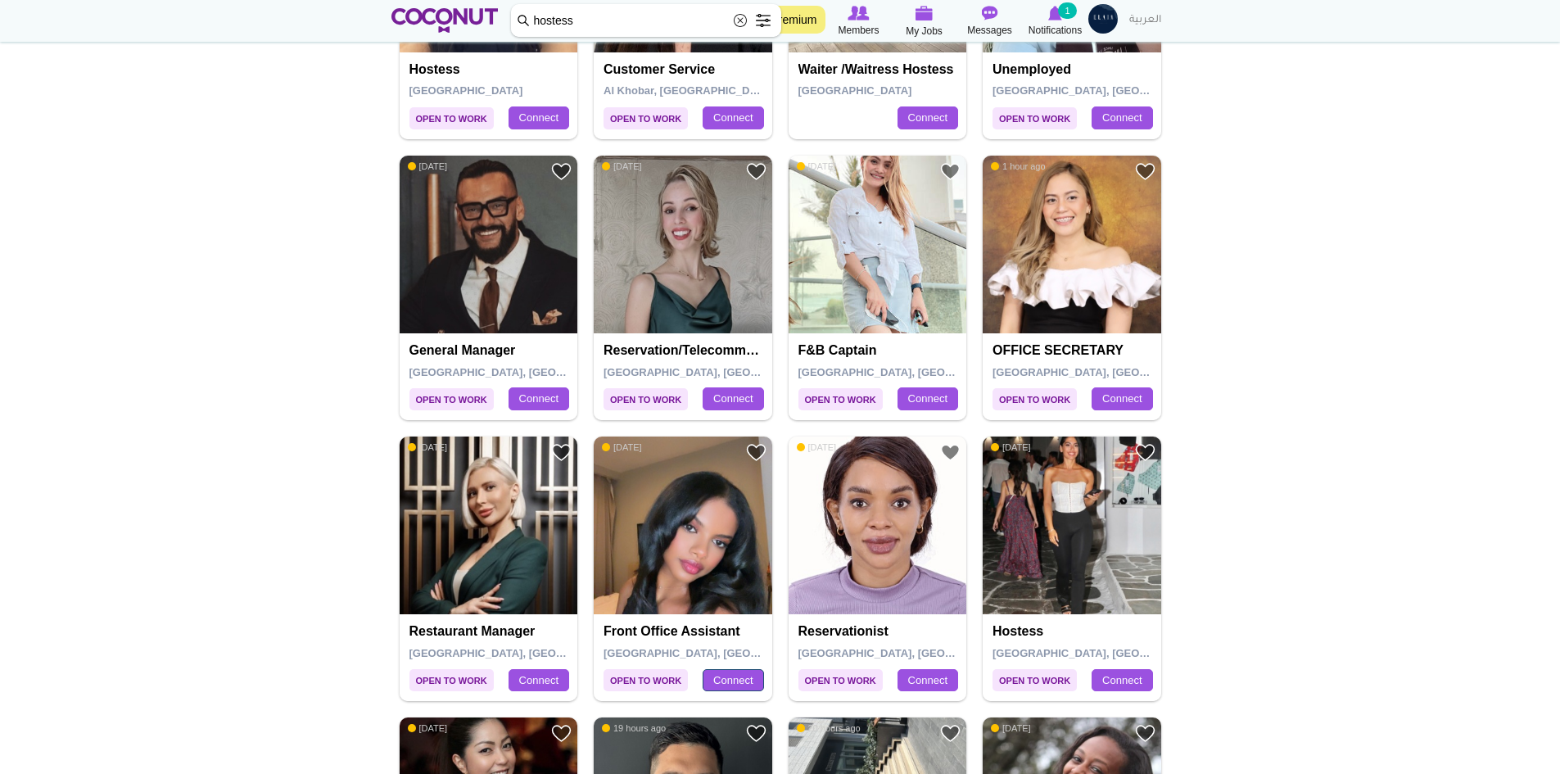
click at [718, 675] on link "Connect" at bounding box center [733, 680] width 61 height 23
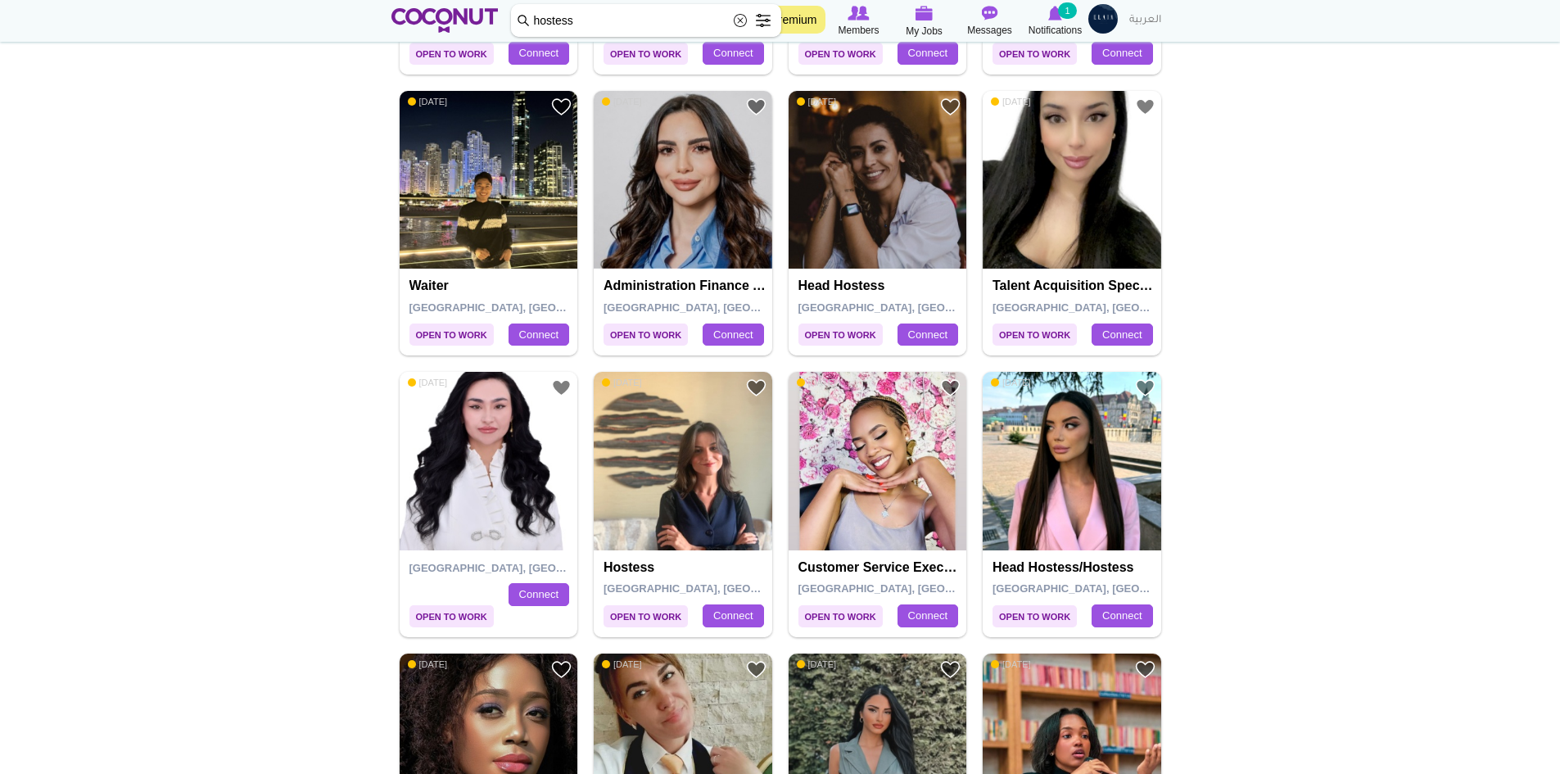
scroll to position [2538, 0]
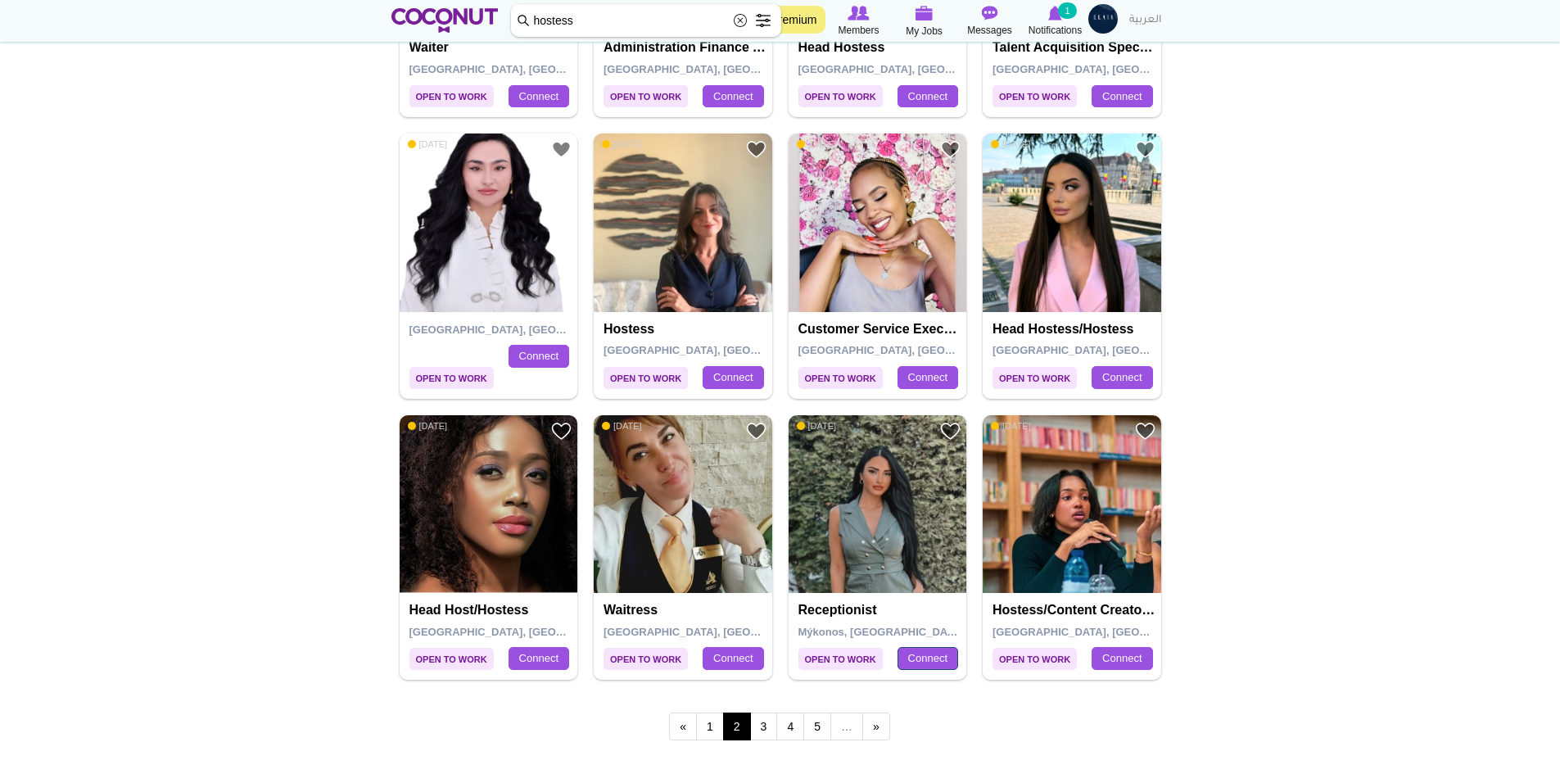
click at [926, 656] on link "Connect" at bounding box center [927, 658] width 61 height 23
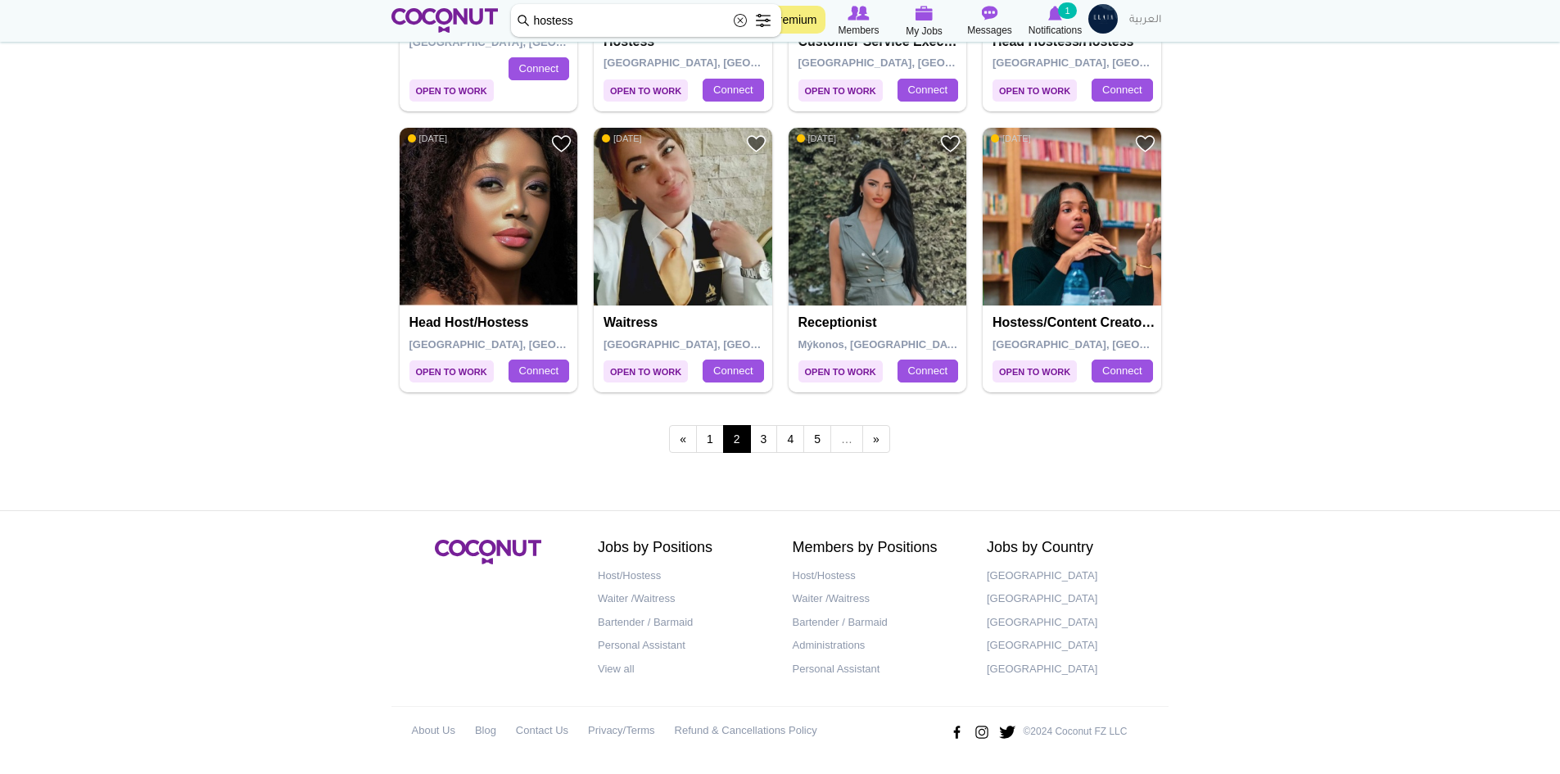
scroll to position [2827, 0]
click at [755, 432] on link "3" at bounding box center [764, 438] width 28 height 28
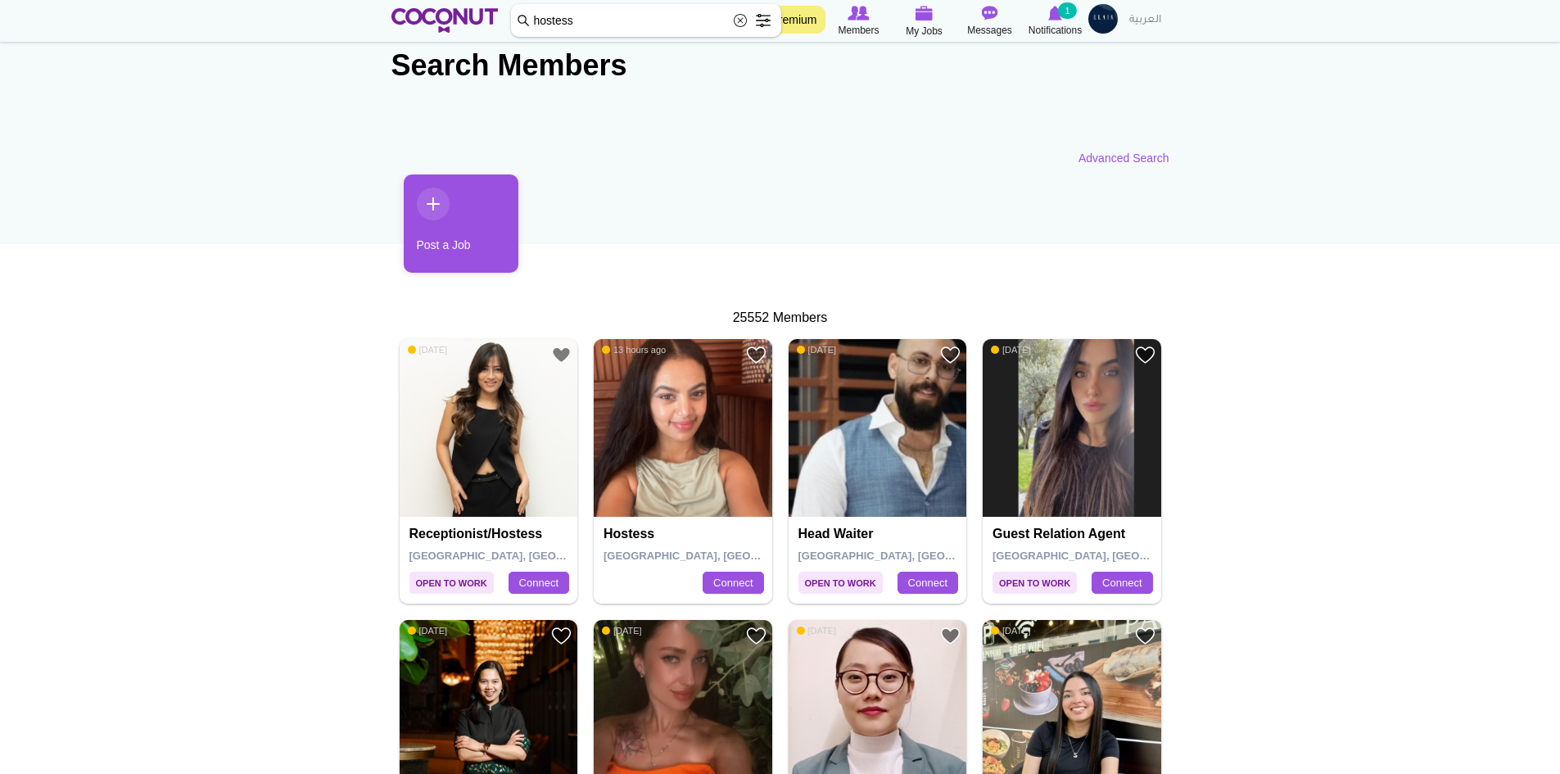
scroll to position [164, 0]
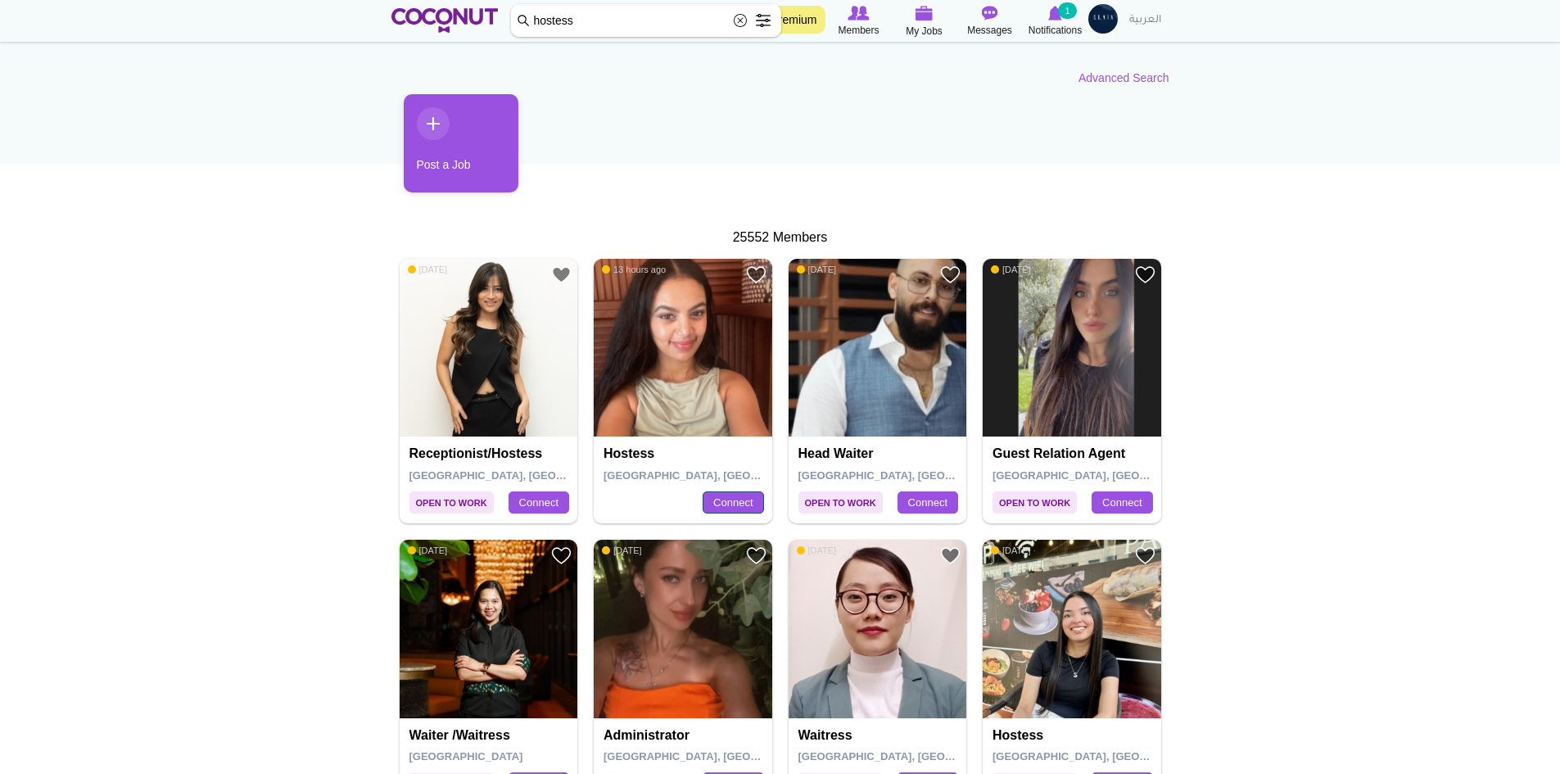
click at [735, 498] on link "Connect" at bounding box center [733, 502] width 61 height 23
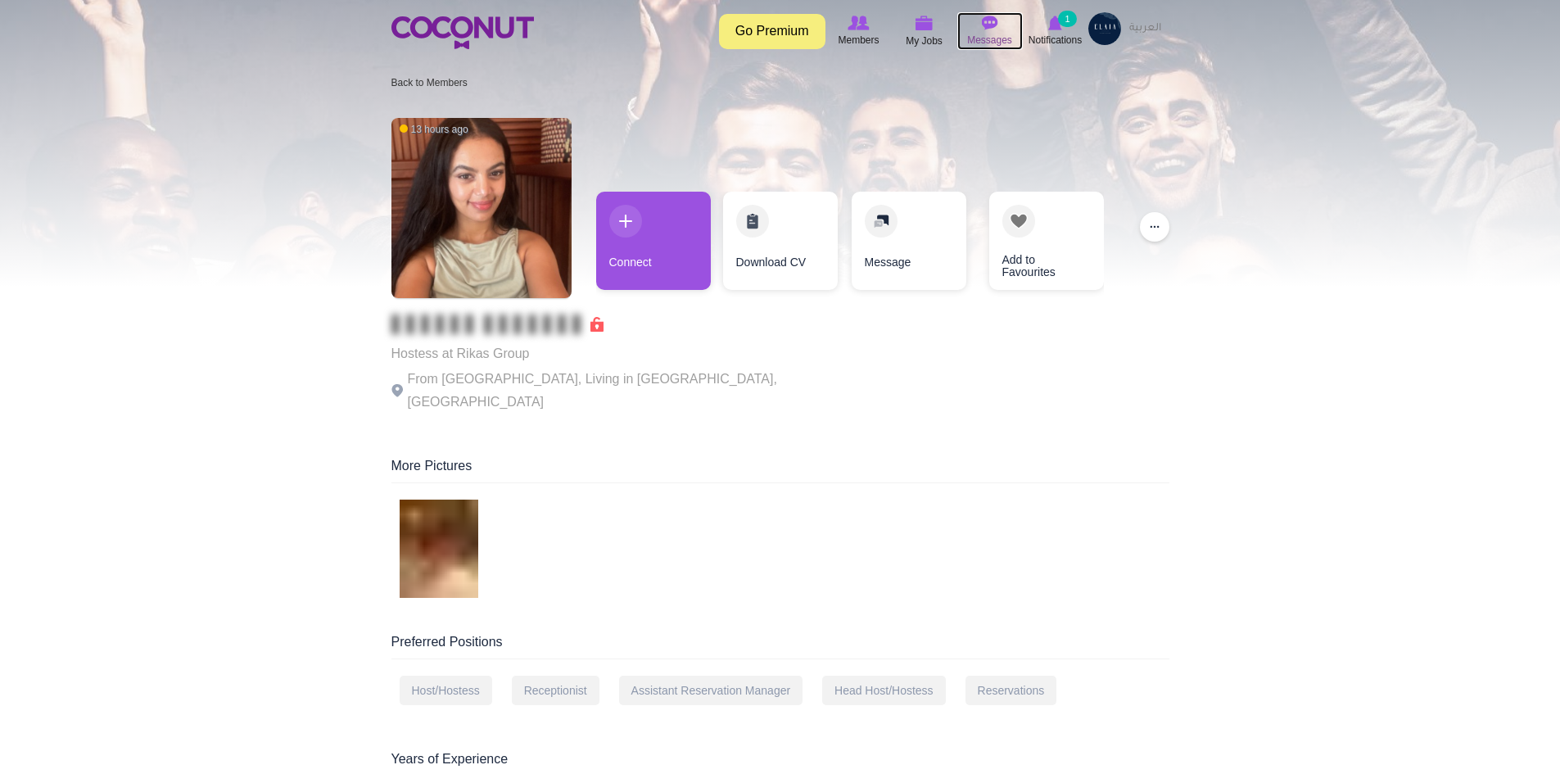
click at [997, 31] on icon at bounding box center [990, 23] width 62 height 18
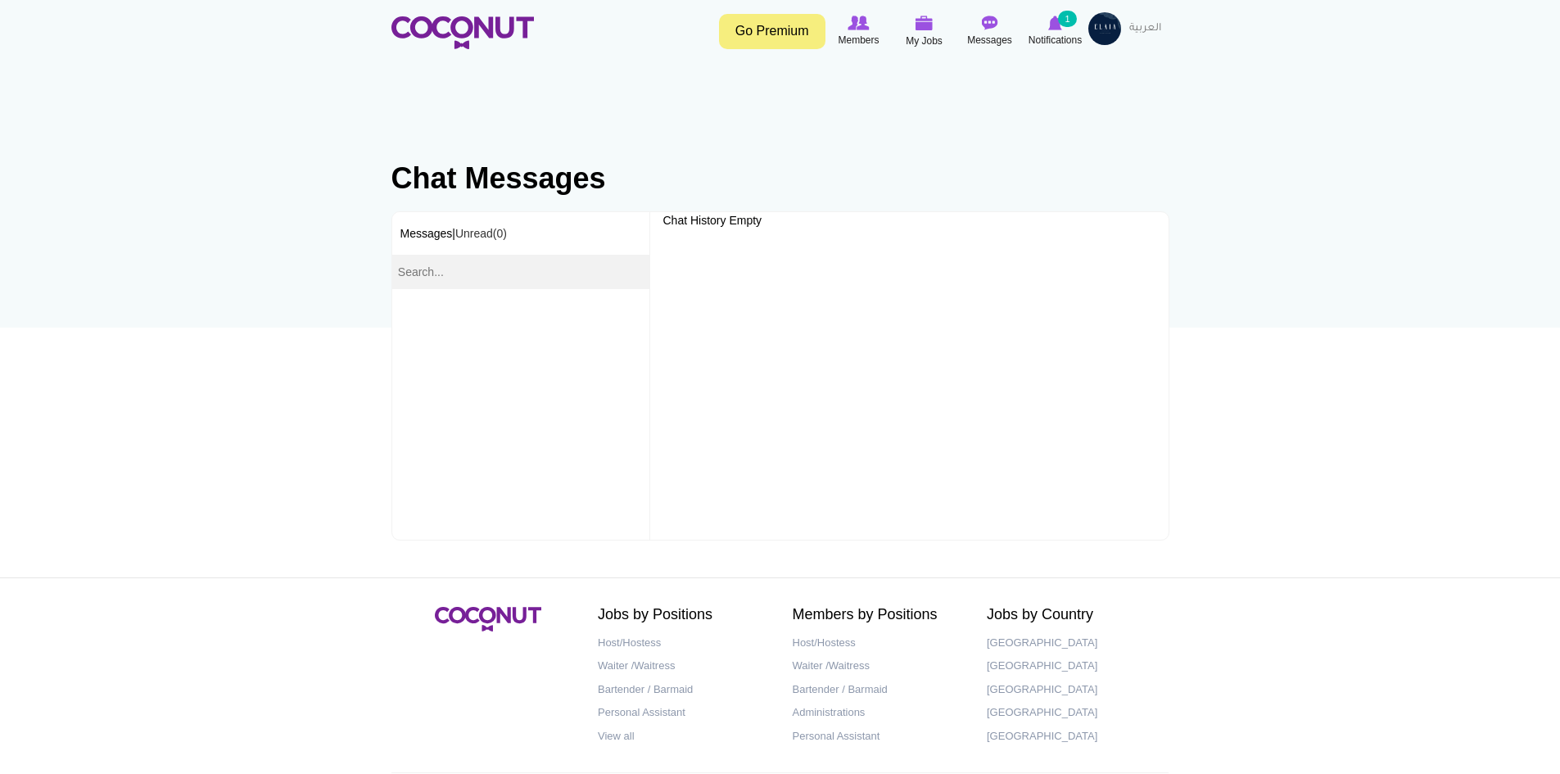
click at [988, 9] on div "Toggle navigation Go Premium Members My Jobs Post a Job Messages Notifications …" at bounding box center [780, 30] width 1560 height 61
click at [986, 31] on icon at bounding box center [990, 23] width 62 height 18
click at [923, 38] on span "My Jobs" at bounding box center [924, 41] width 37 height 16
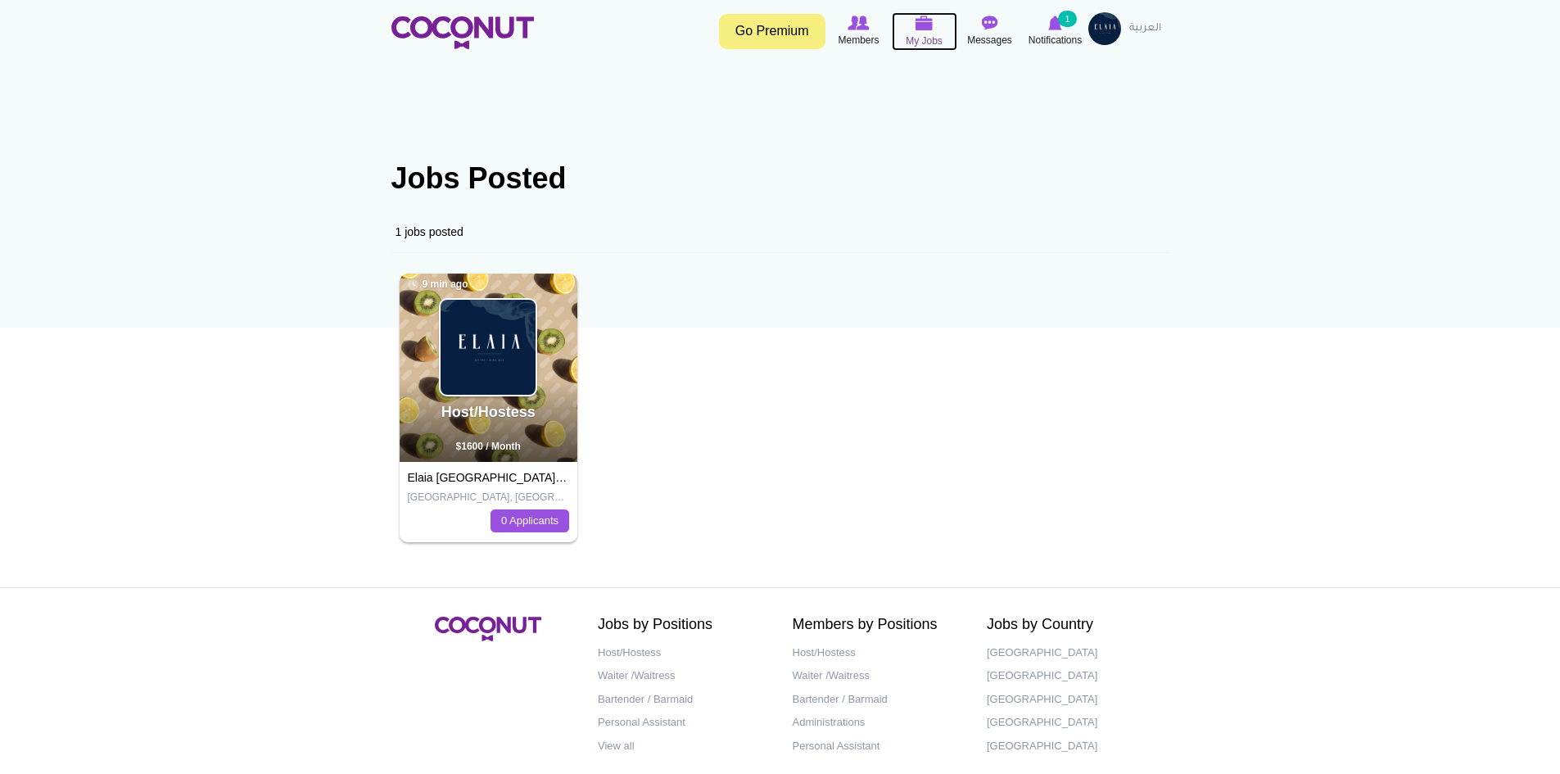
click at [915, 37] on span "My Jobs" at bounding box center [924, 41] width 37 height 16
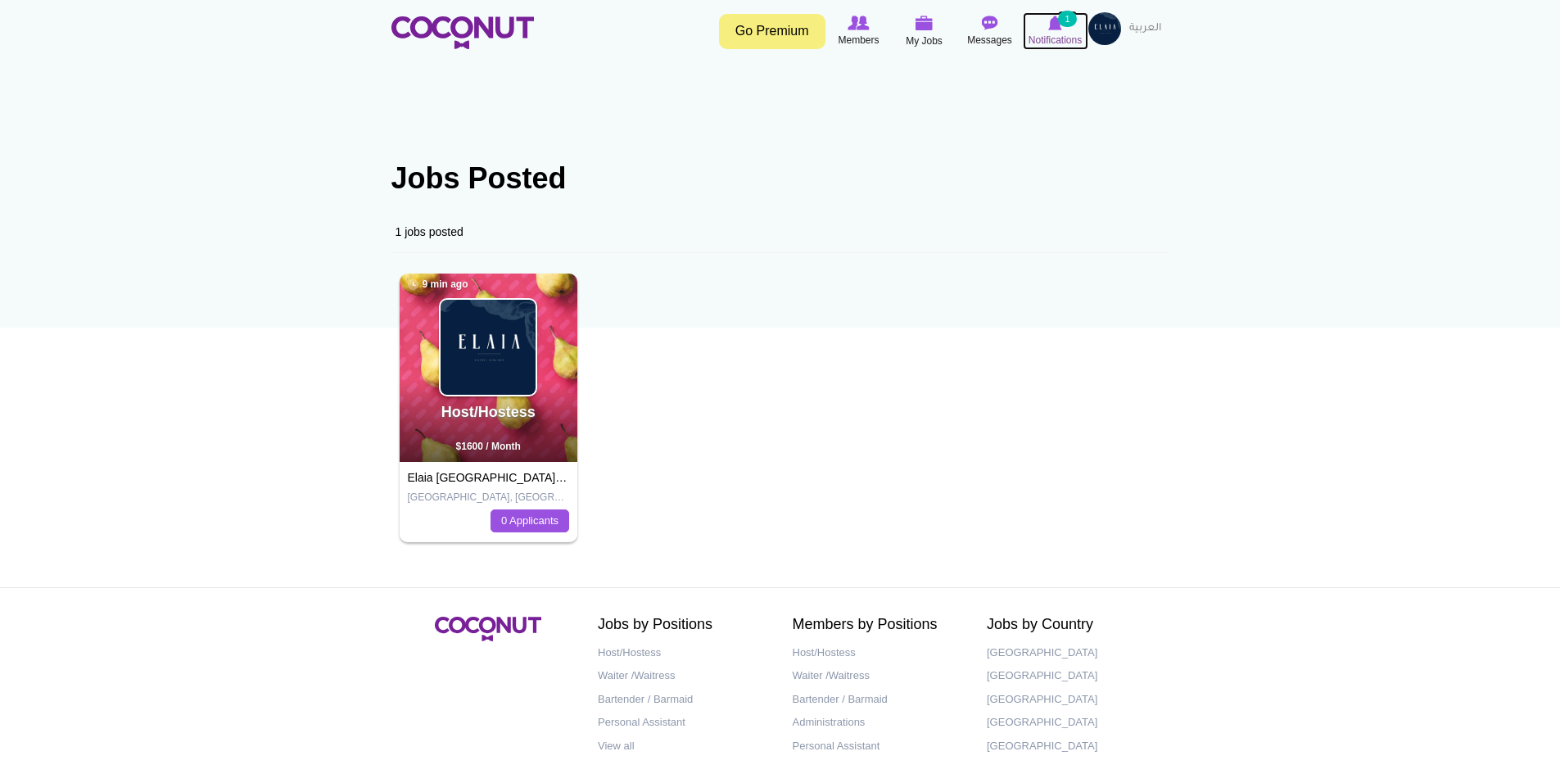
click at [1059, 31] on icon at bounding box center [1055, 23] width 62 height 18
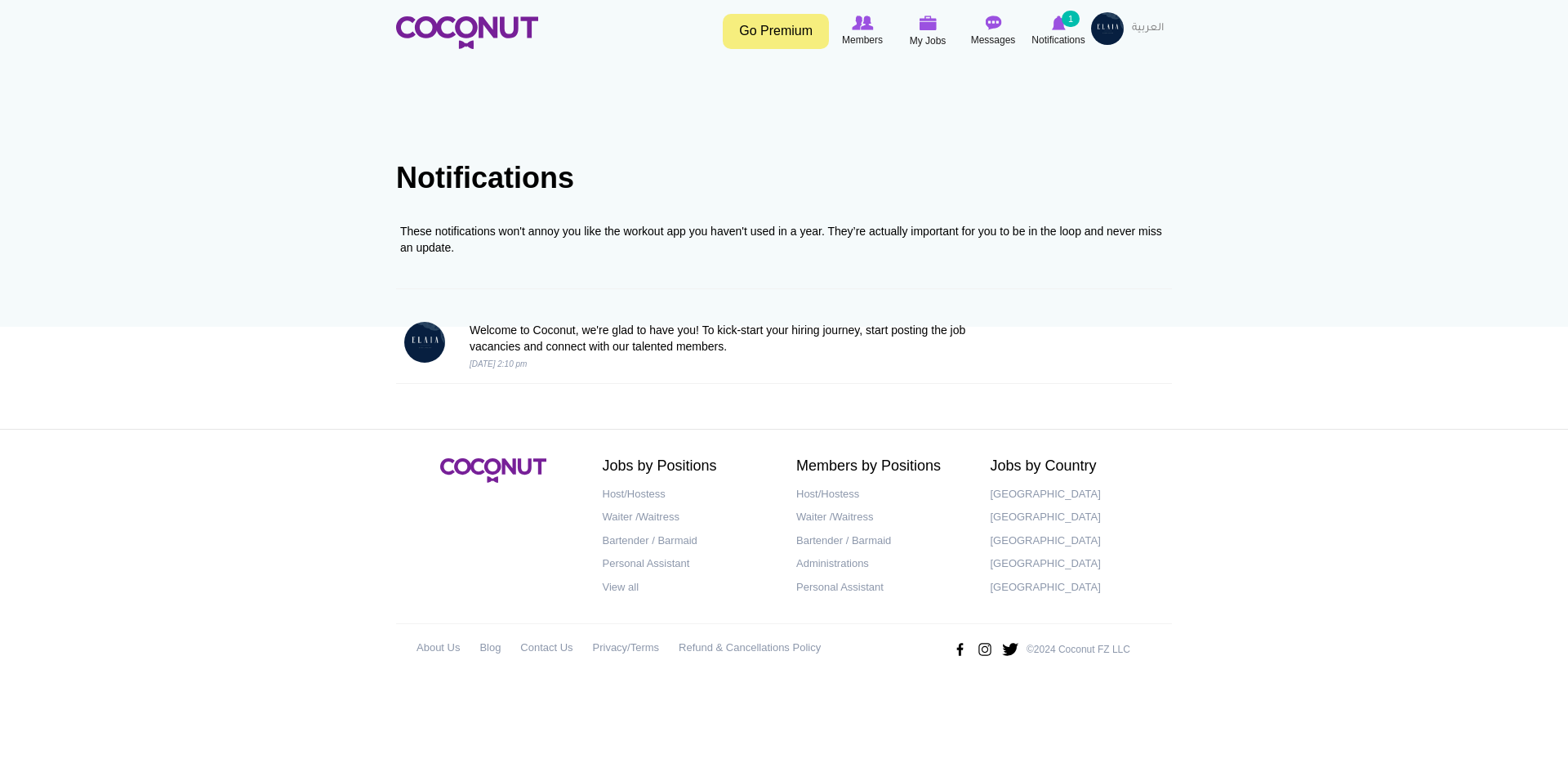
click at [1101, 22] on img at bounding box center [1107, 28] width 33 height 33
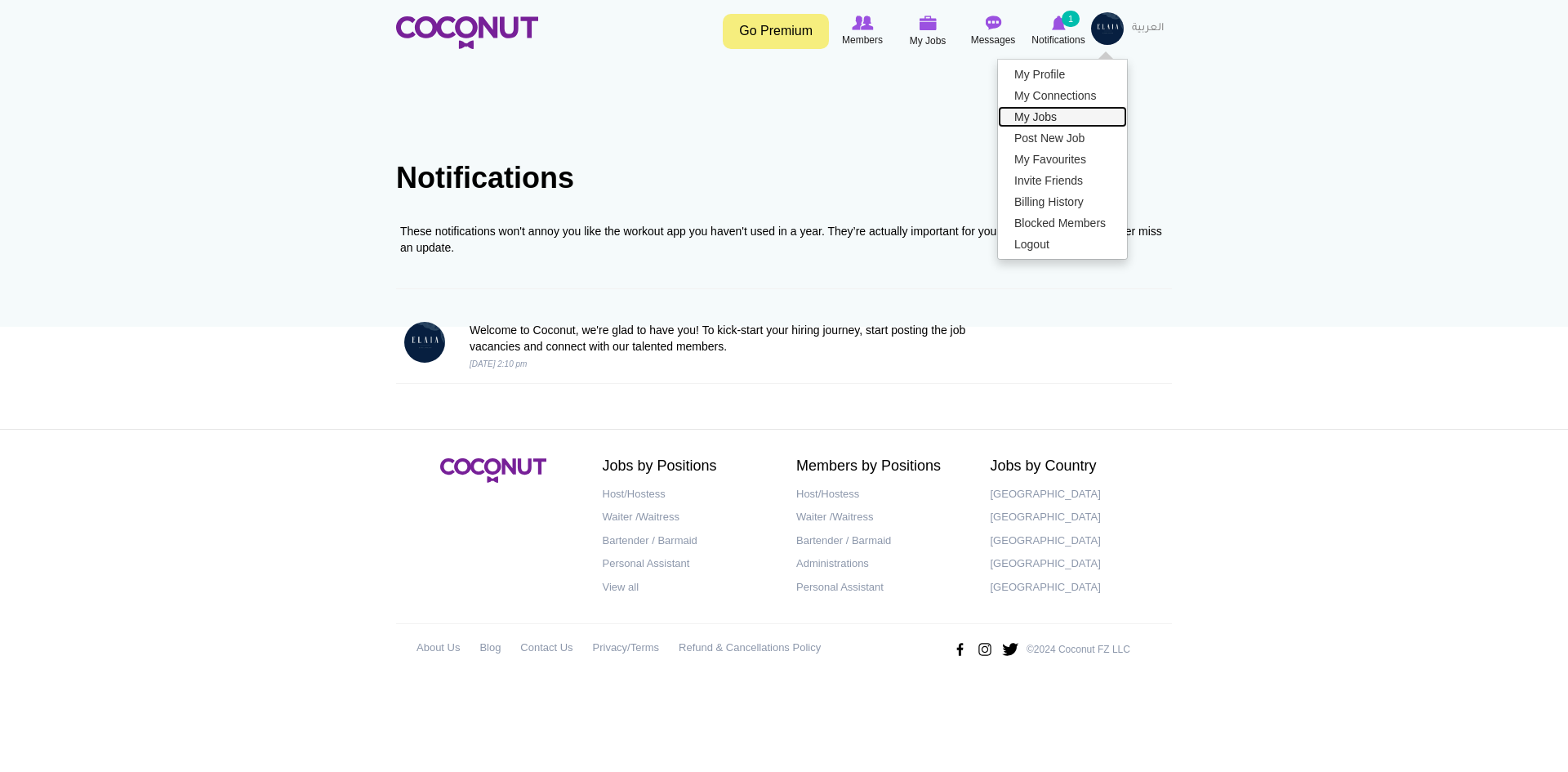
click at [1044, 120] on link "My Jobs" at bounding box center [1062, 116] width 129 height 21
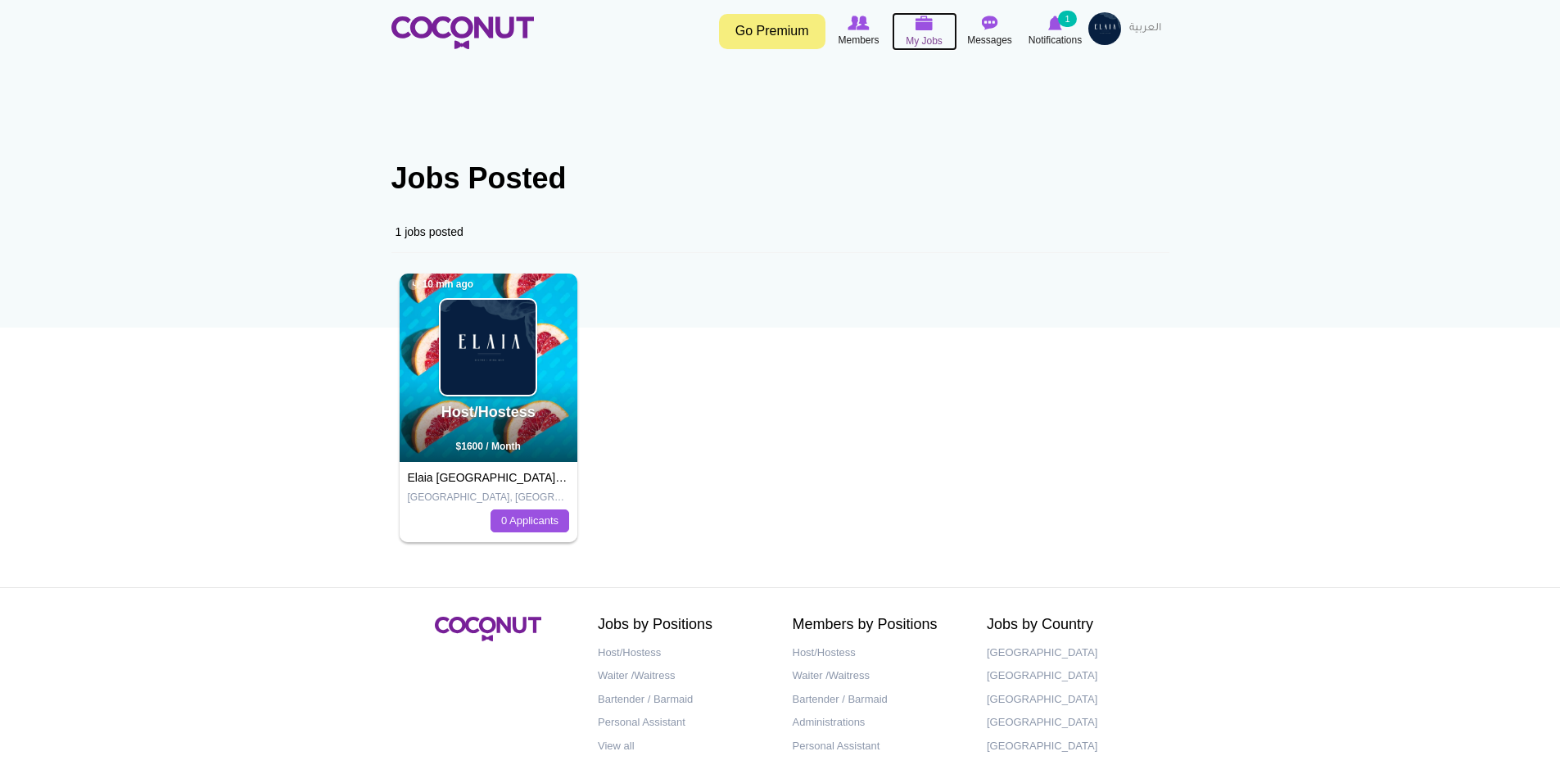
click at [927, 31] on icon at bounding box center [924, 23] width 62 height 19
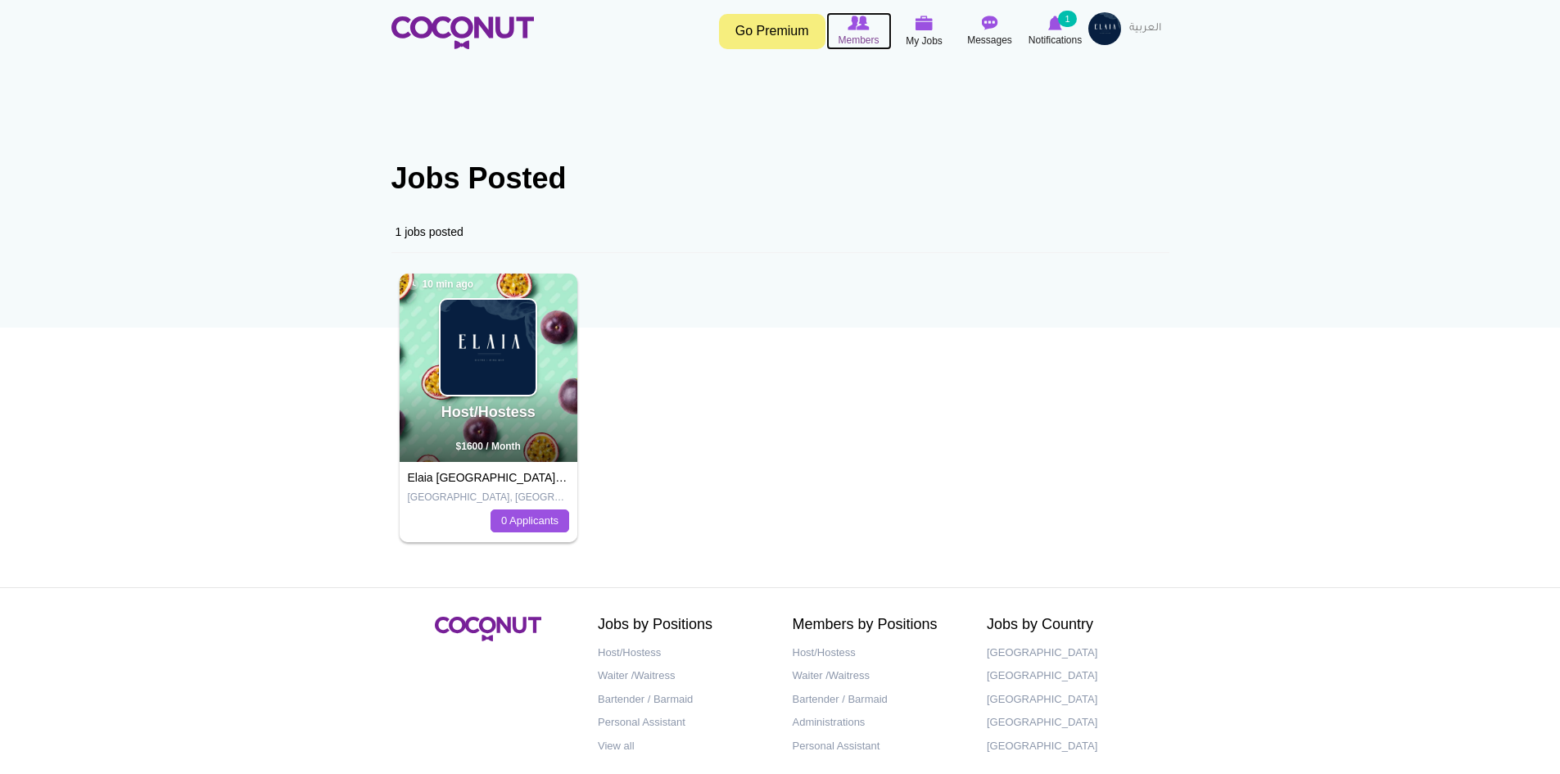
click at [875, 30] on icon at bounding box center [859, 23] width 62 height 18
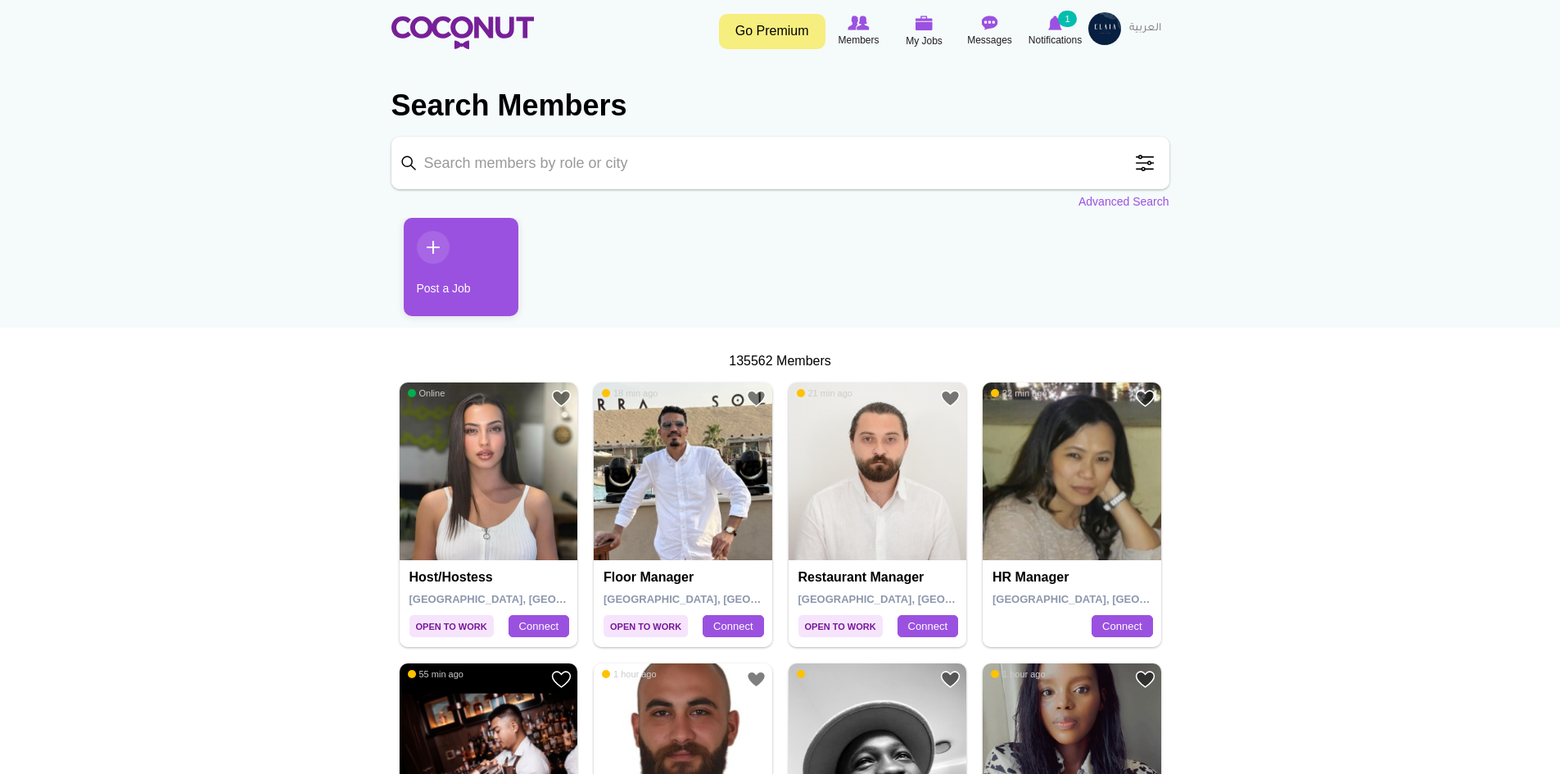
click at [606, 158] on input "Keyword" at bounding box center [780, 163] width 778 height 52
click button "Search" at bounding box center [0, 0] width 0 height 0
click at [728, 134] on section "Search Members Keyword aigul zhumakadyrova Searching for matches... Search Posi…" at bounding box center [780, 140] width 778 height 140
click at [992, 169] on input "[PERSON_NAME]" at bounding box center [780, 163] width 778 height 52
type input "[PERSON_NAME]"
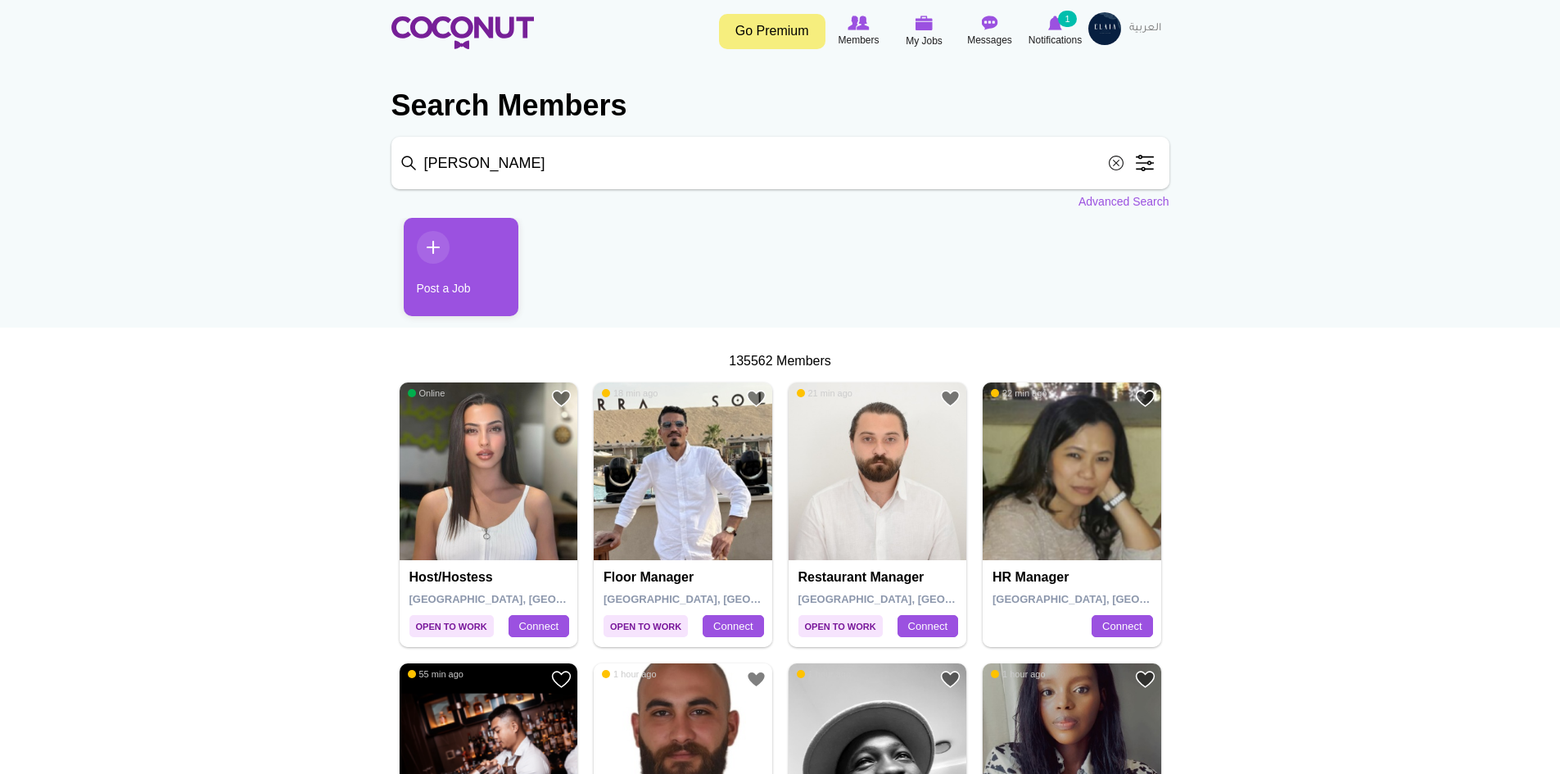
click button "Search" at bounding box center [0, 0] width 0 height 0
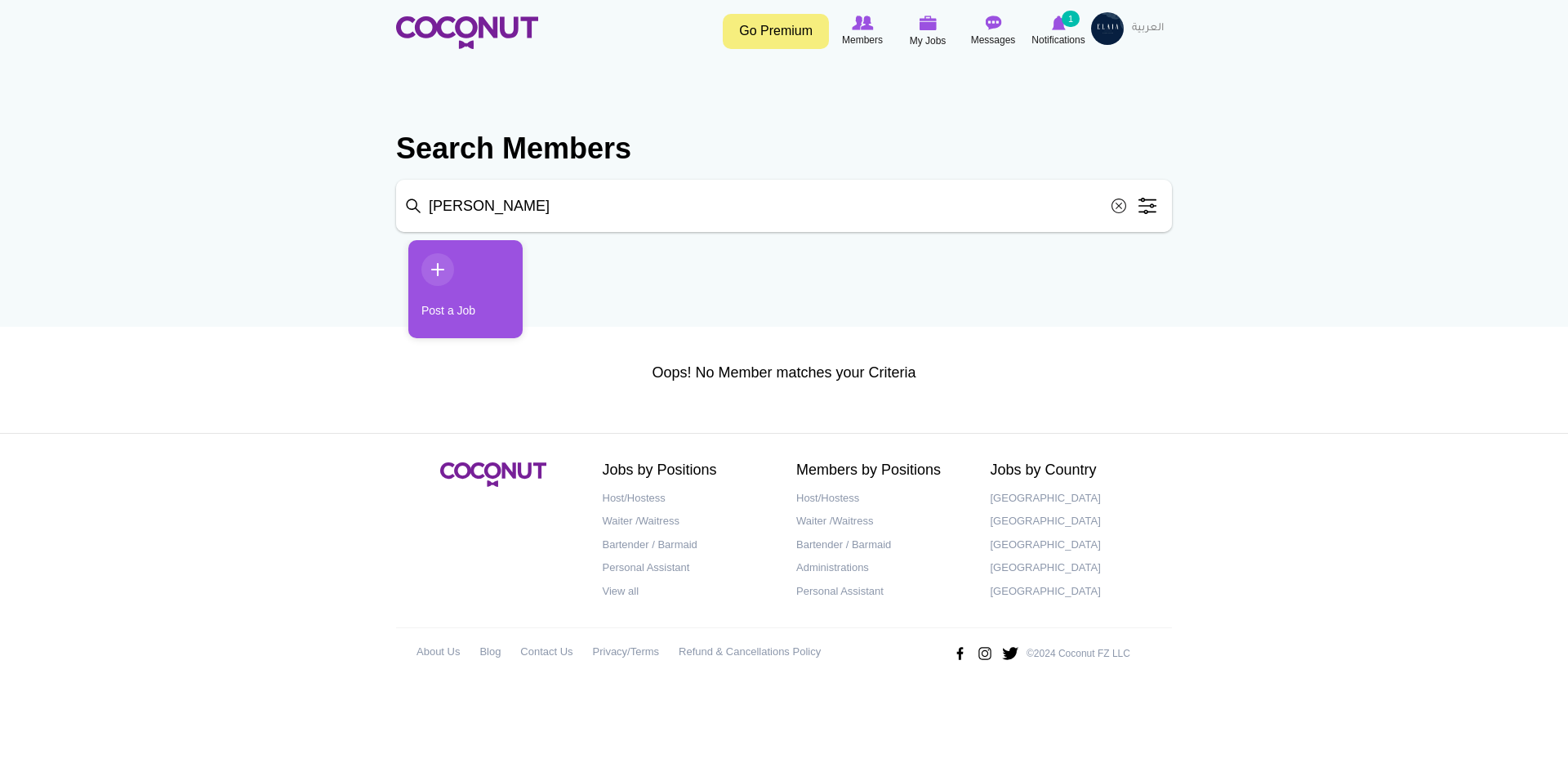
drag, startPoint x: 621, startPoint y: 205, endPoint x: 546, endPoint y: 227, distance: 78.2
click at [546, 227] on input "[PERSON_NAME]" at bounding box center [784, 205] width 776 height 52
click button "Search" at bounding box center [0, 0] width 0 height 0
click at [470, 205] on input "[PERSON_NAME]" at bounding box center [784, 205] width 776 height 52
click at [445, 209] on input "[PERSON_NAME]" at bounding box center [784, 205] width 776 height 52
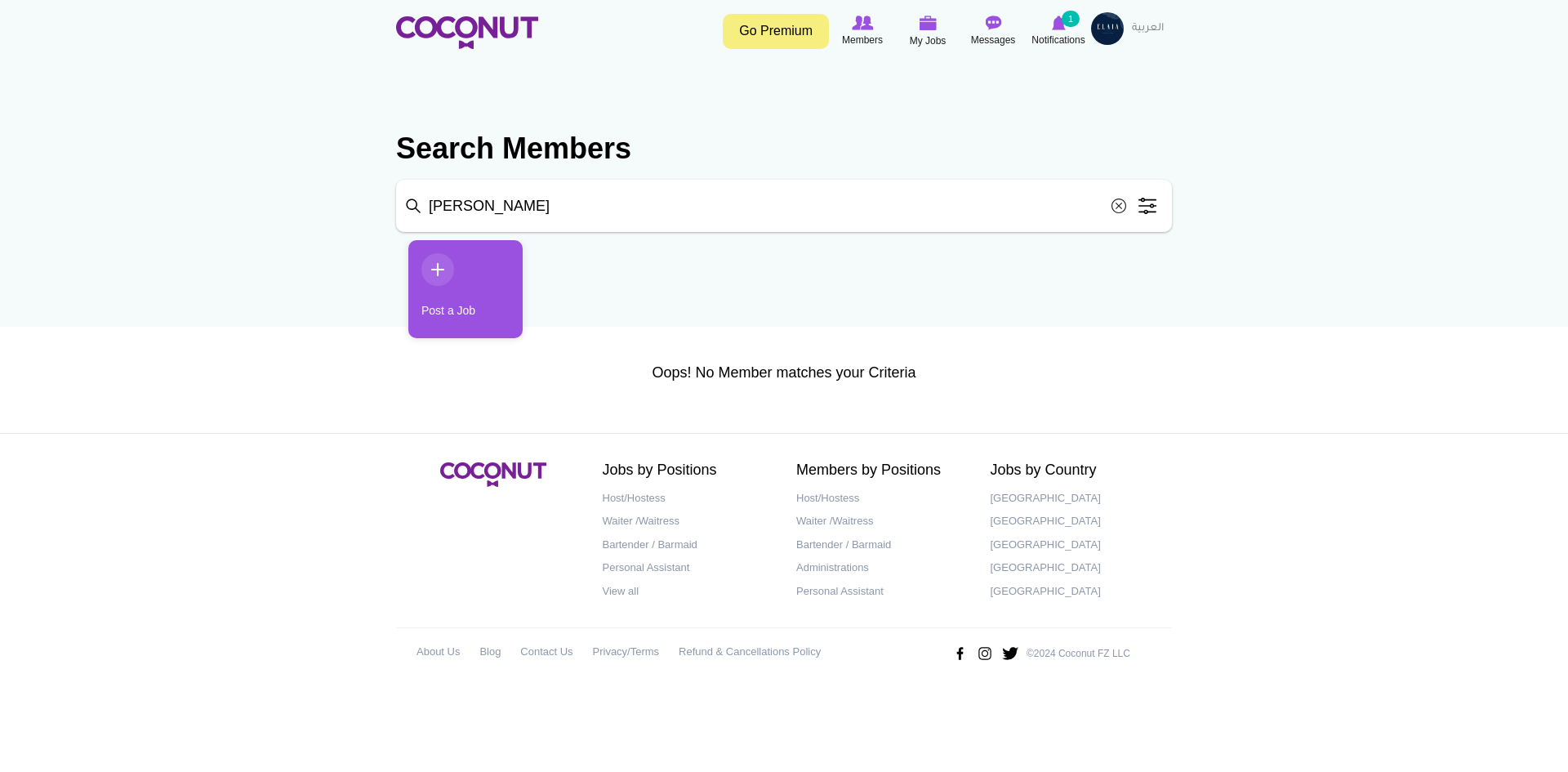
click at [441, 207] on input "aigul zhumakadyr" at bounding box center [784, 205] width 776 height 52
click button "Search" at bounding box center [0, 0] width 0 height 0
click at [605, 202] on input "[PERSON_NAME]" at bounding box center [784, 205] width 776 height 52
type input "[PERSON_NAME]"
click button "Search" at bounding box center [0, 0] width 0 height 0
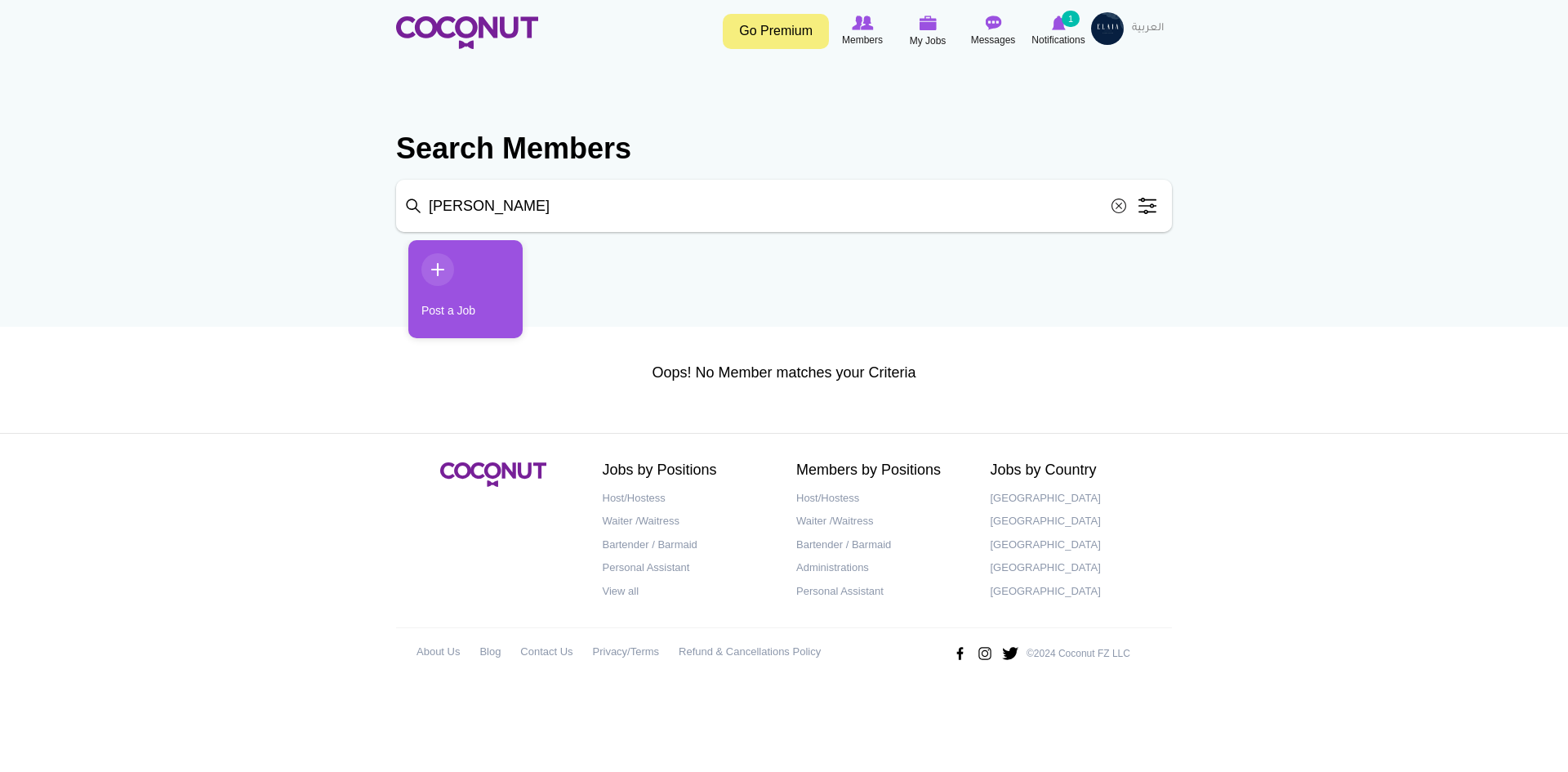
drag, startPoint x: 562, startPoint y: 209, endPoint x: 366, endPoint y: 218, distance: 196.2
click at [366, 218] on body "Toggle navigation Go Premium Members My Jobs Post a Job Messages Notifications …" at bounding box center [784, 348] width 1568 height 696
type input "hostess"
click button "Search" at bounding box center [0, 0] width 0 height 0
click at [556, 210] on input "hostess" at bounding box center [784, 205] width 776 height 52
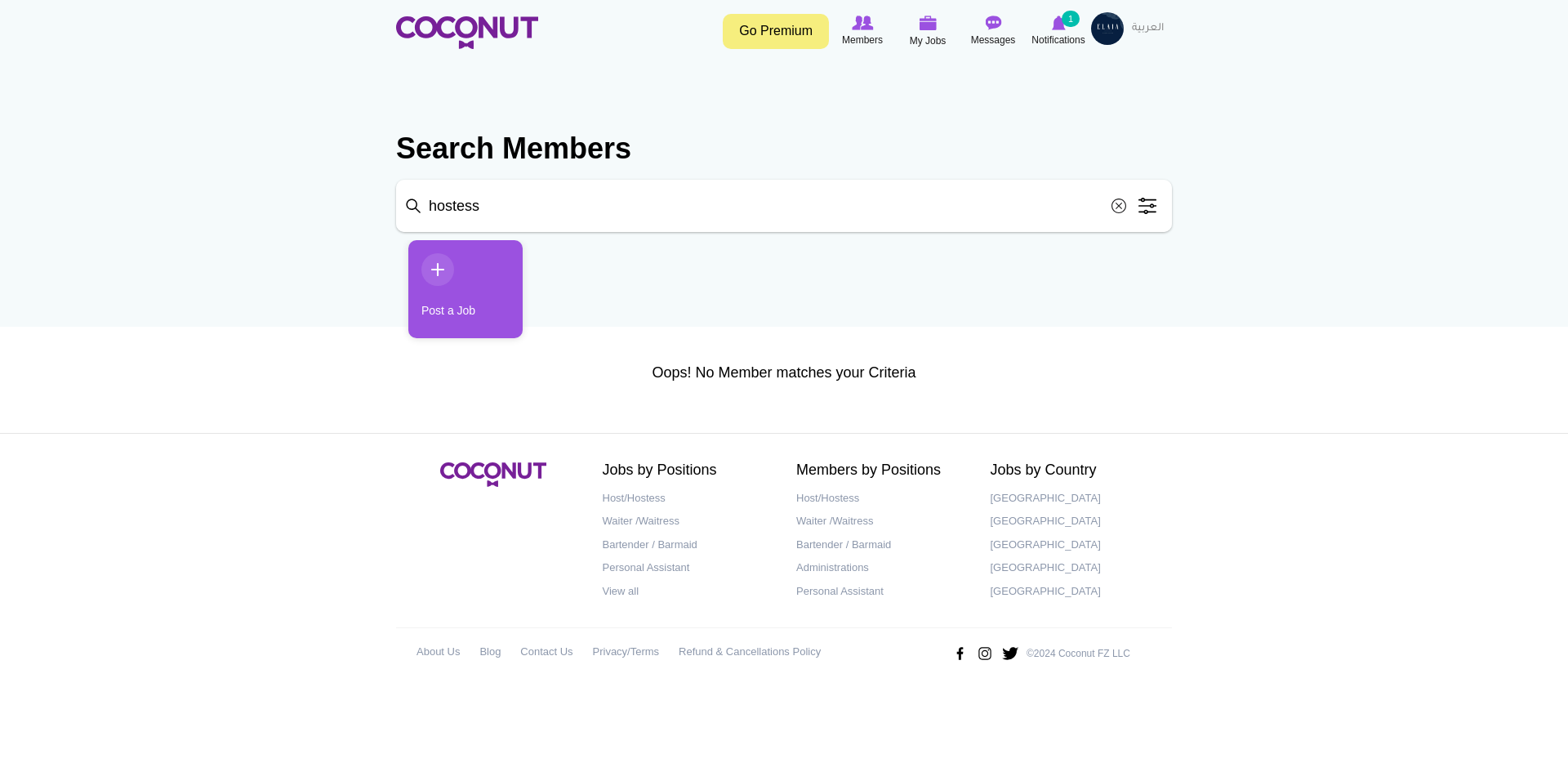
click at [470, 209] on input "hostess" at bounding box center [784, 205] width 776 height 52
click at [1052, 24] on img at bounding box center [1059, 23] width 14 height 15
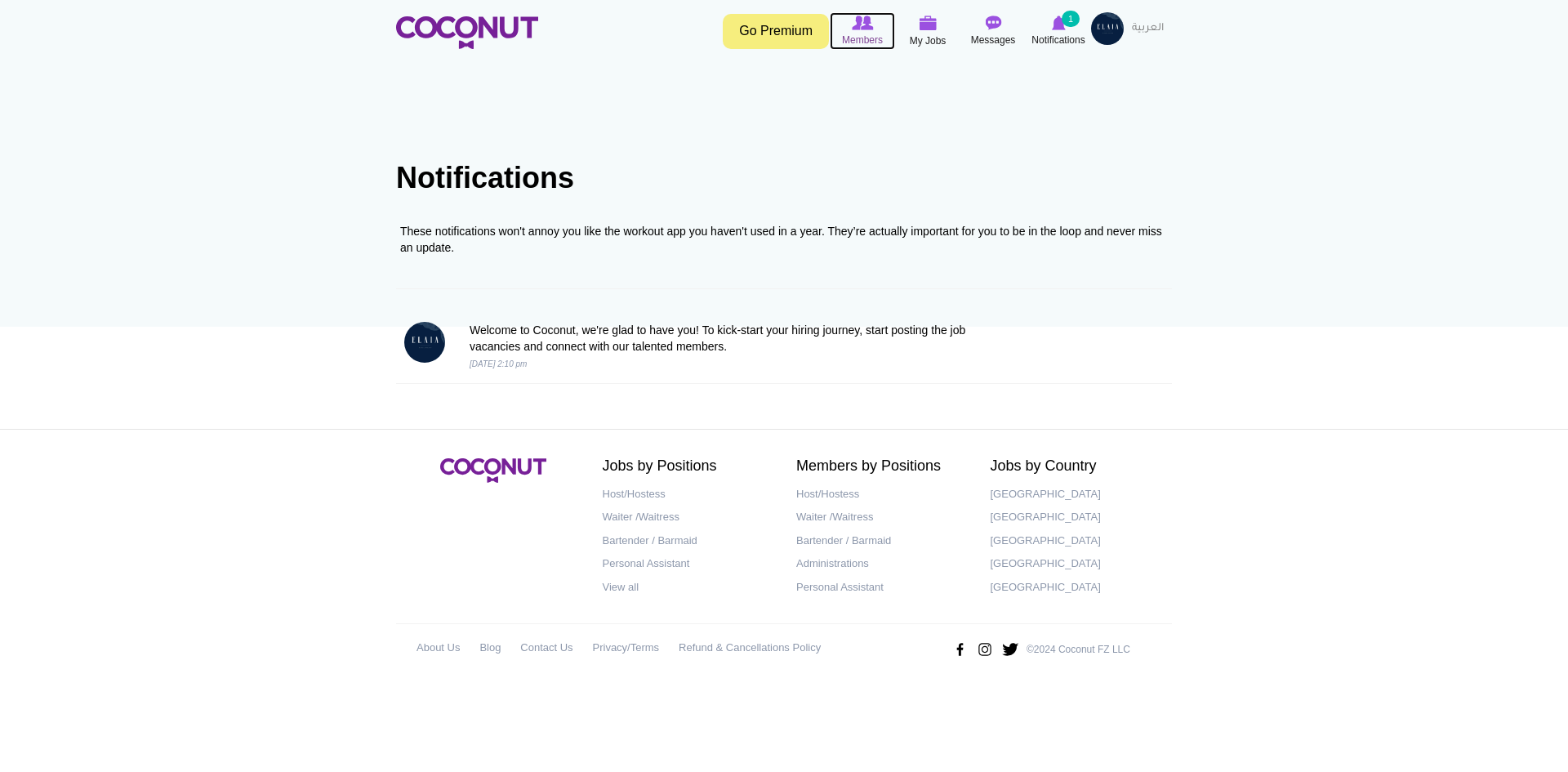
click at [852, 29] on img at bounding box center [862, 23] width 21 height 15
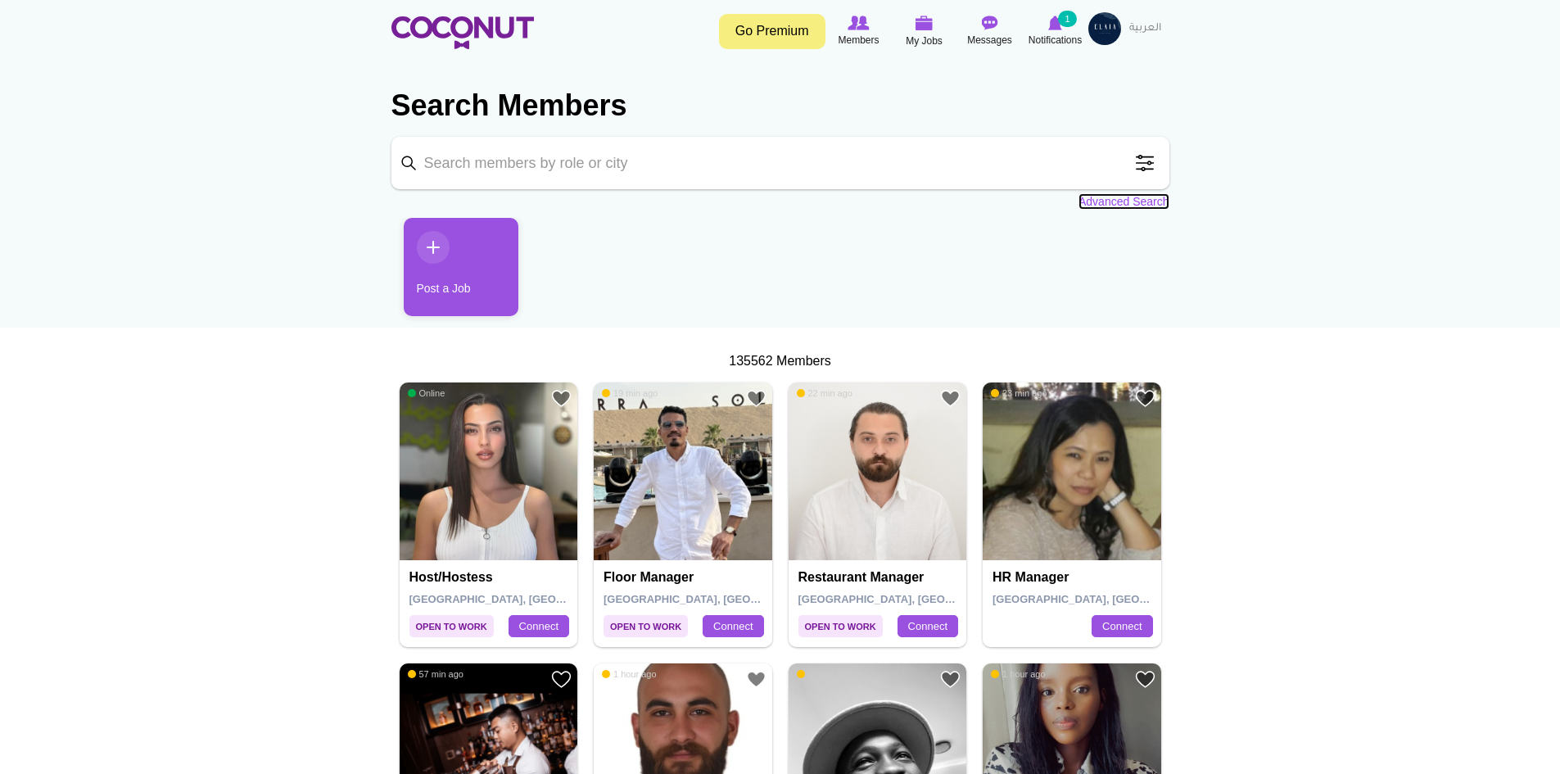
click at [1098, 197] on link "Advanced Search" at bounding box center [1123, 201] width 91 height 16
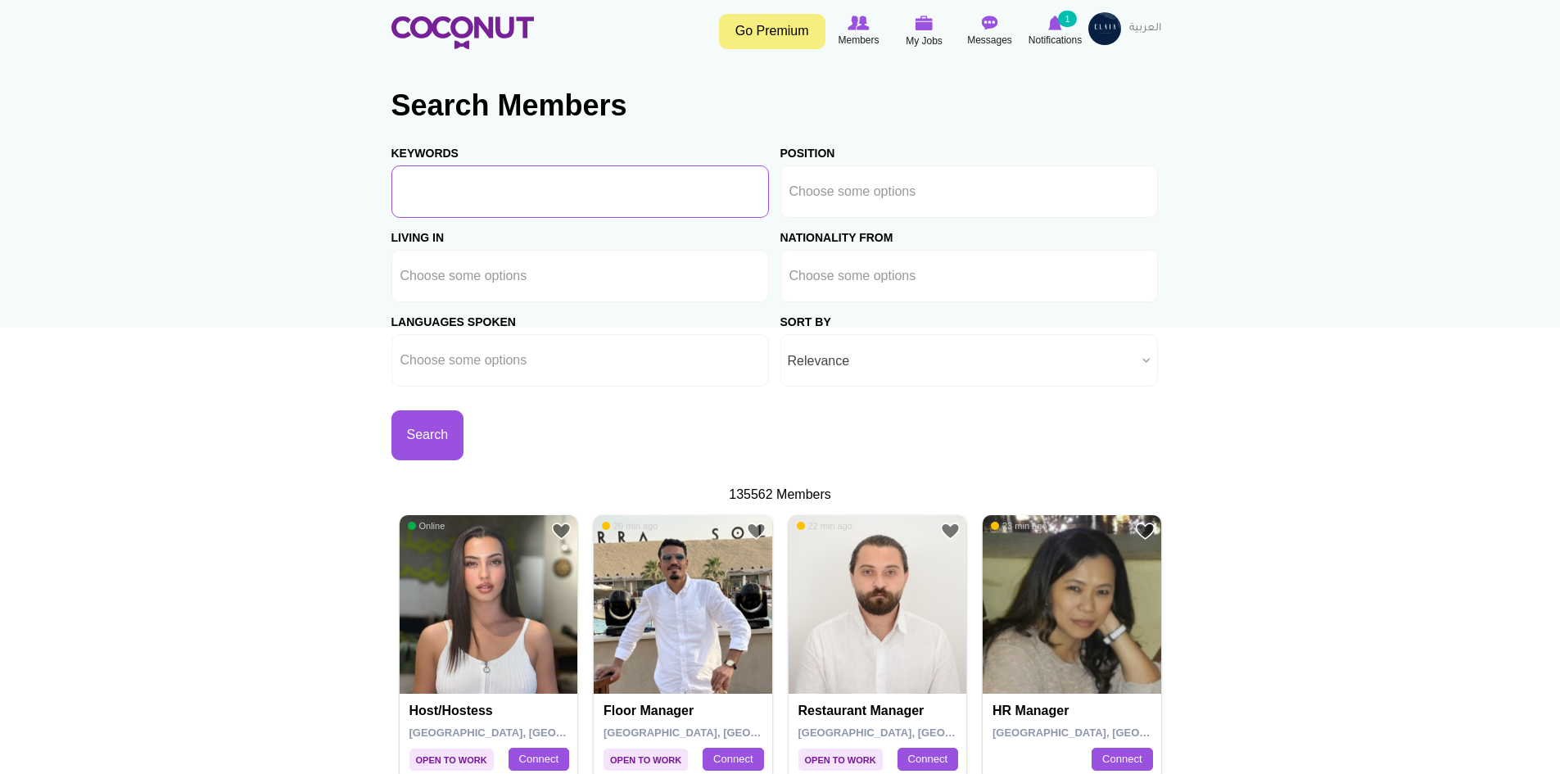
click at [542, 190] on input "Keywords" at bounding box center [579, 191] width 377 height 52
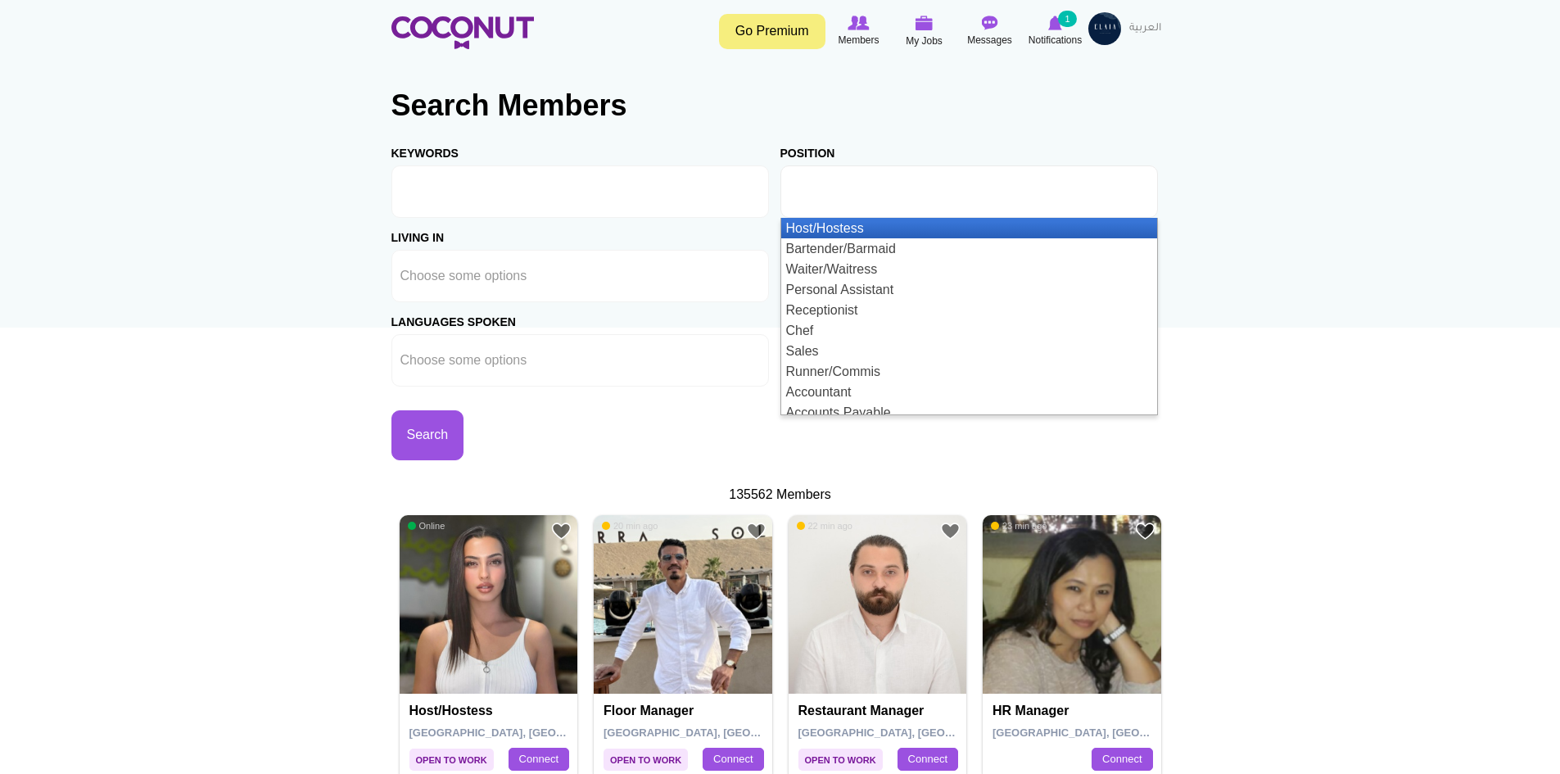
click at [881, 198] on input "text" at bounding box center [862, 191] width 147 height 15
click at [847, 219] on li "Host/Hostess" at bounding box center [969, 228] width 376 height 20
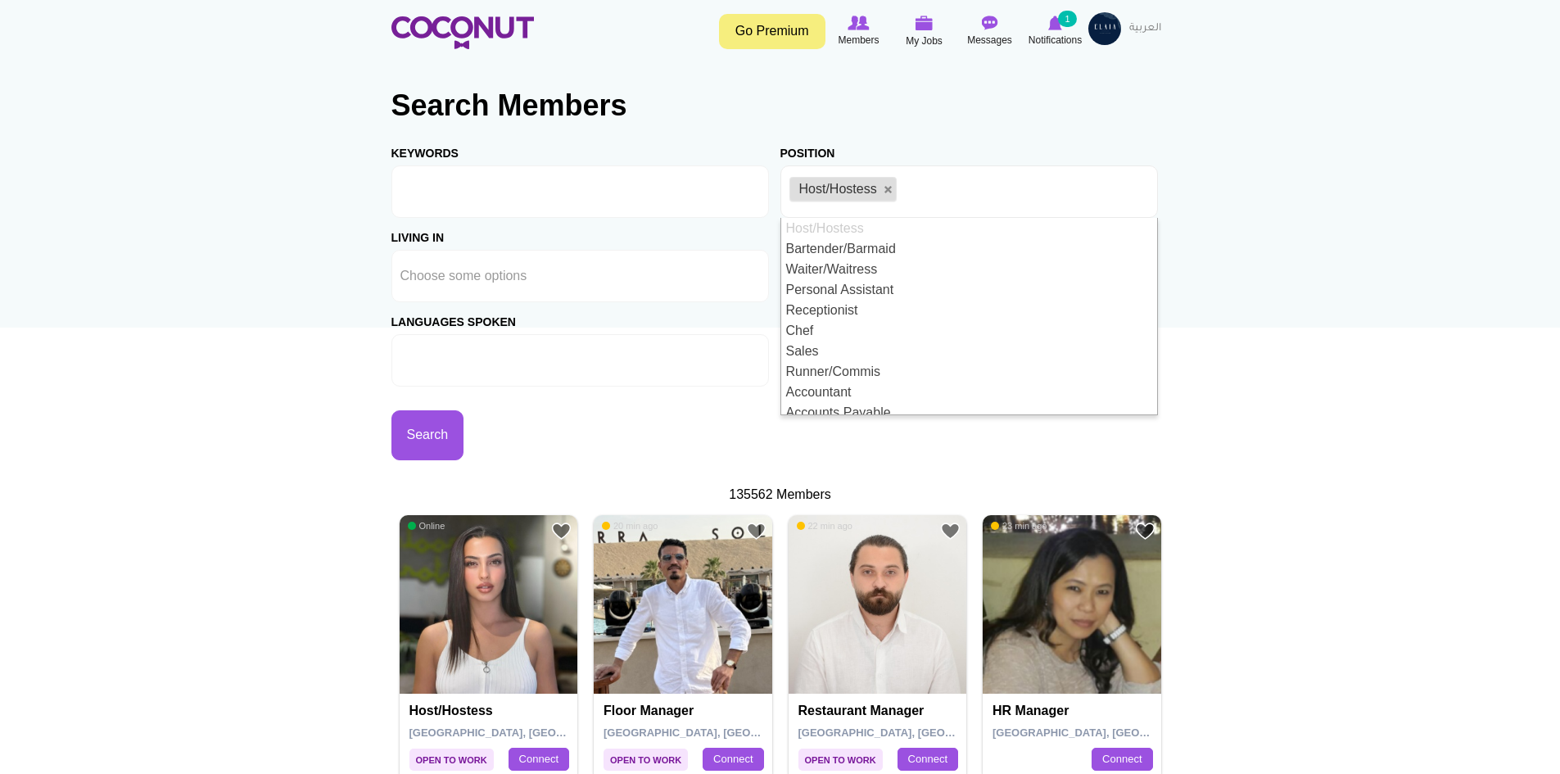
click at [679, 357] on ul at bounding box center [579, 360] width 377 height 52
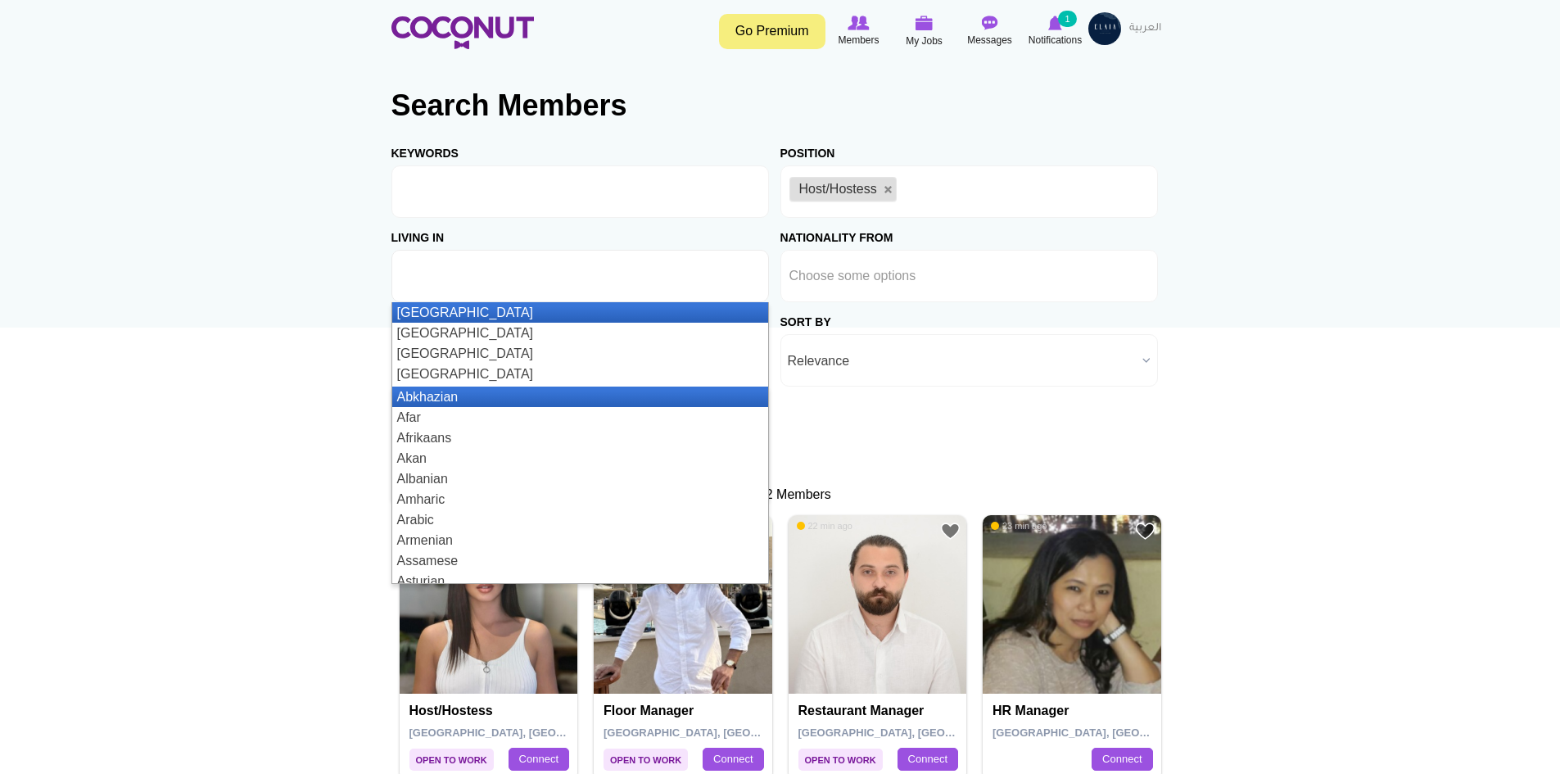
type input "Choose some options"
click at [579, 271] on ul at bounding box center [579, 276] width 377 height 52
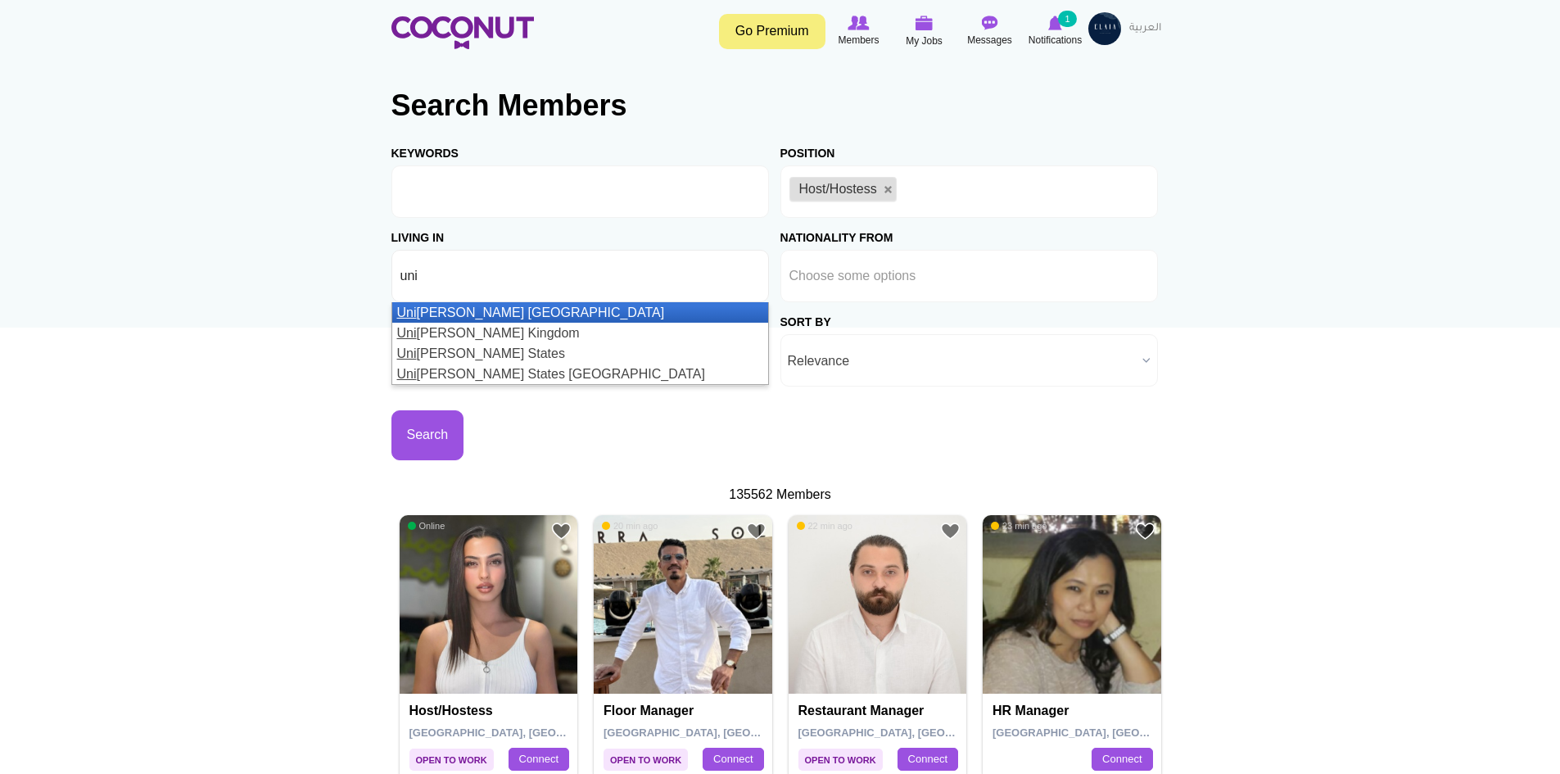
type input "uni"
click at [509, 317] on li "Uni ted Arab Emirates" at bounding box center [580, 312] width 376 height 20
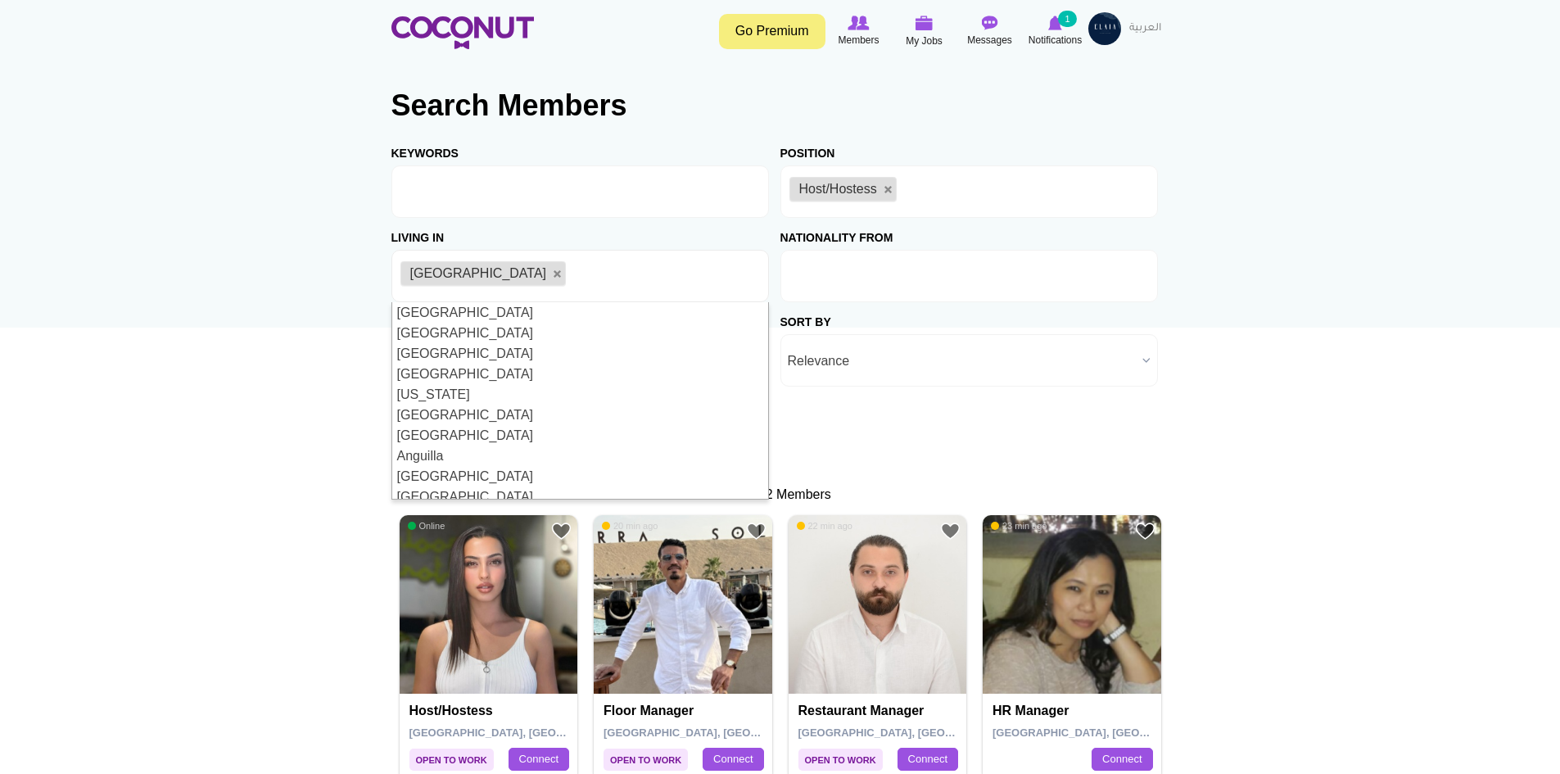
click at [892, 287] on li at bounding box center [862, 276] width 147 height 34
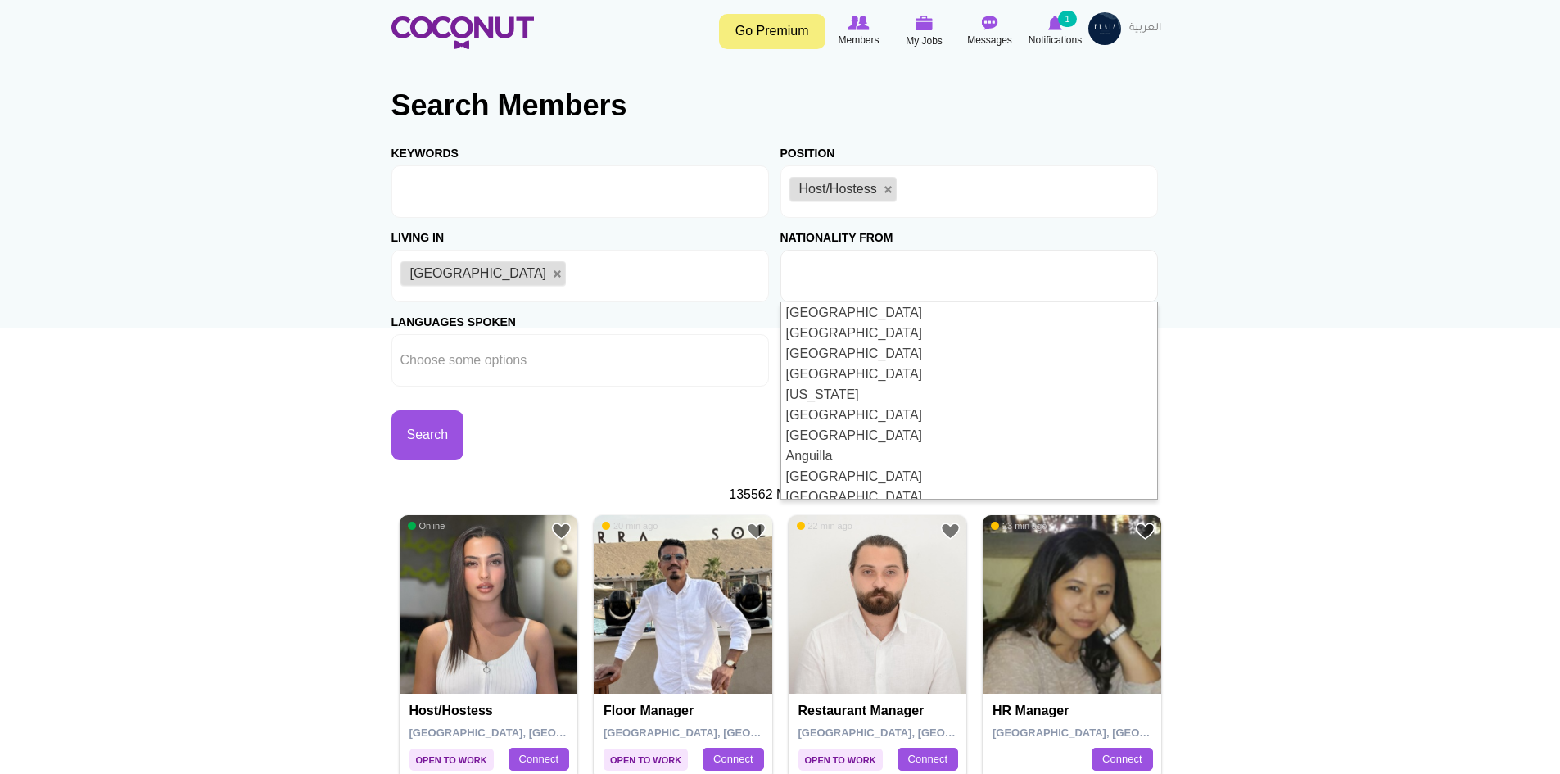
type input "Choose some options"
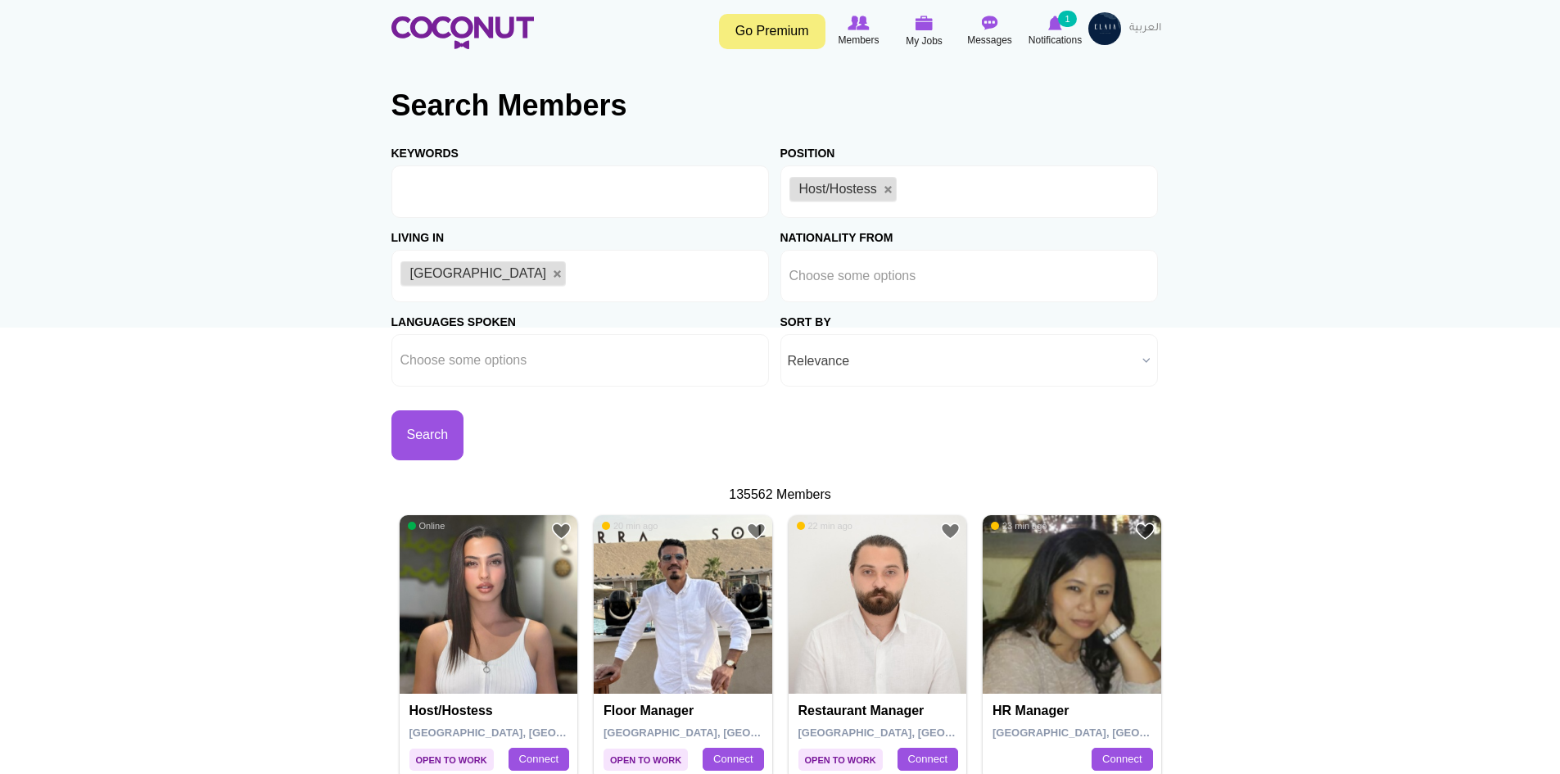
click at [879, 368] on span "Relevance" at bounding box center [962, 361] width 348 height 52
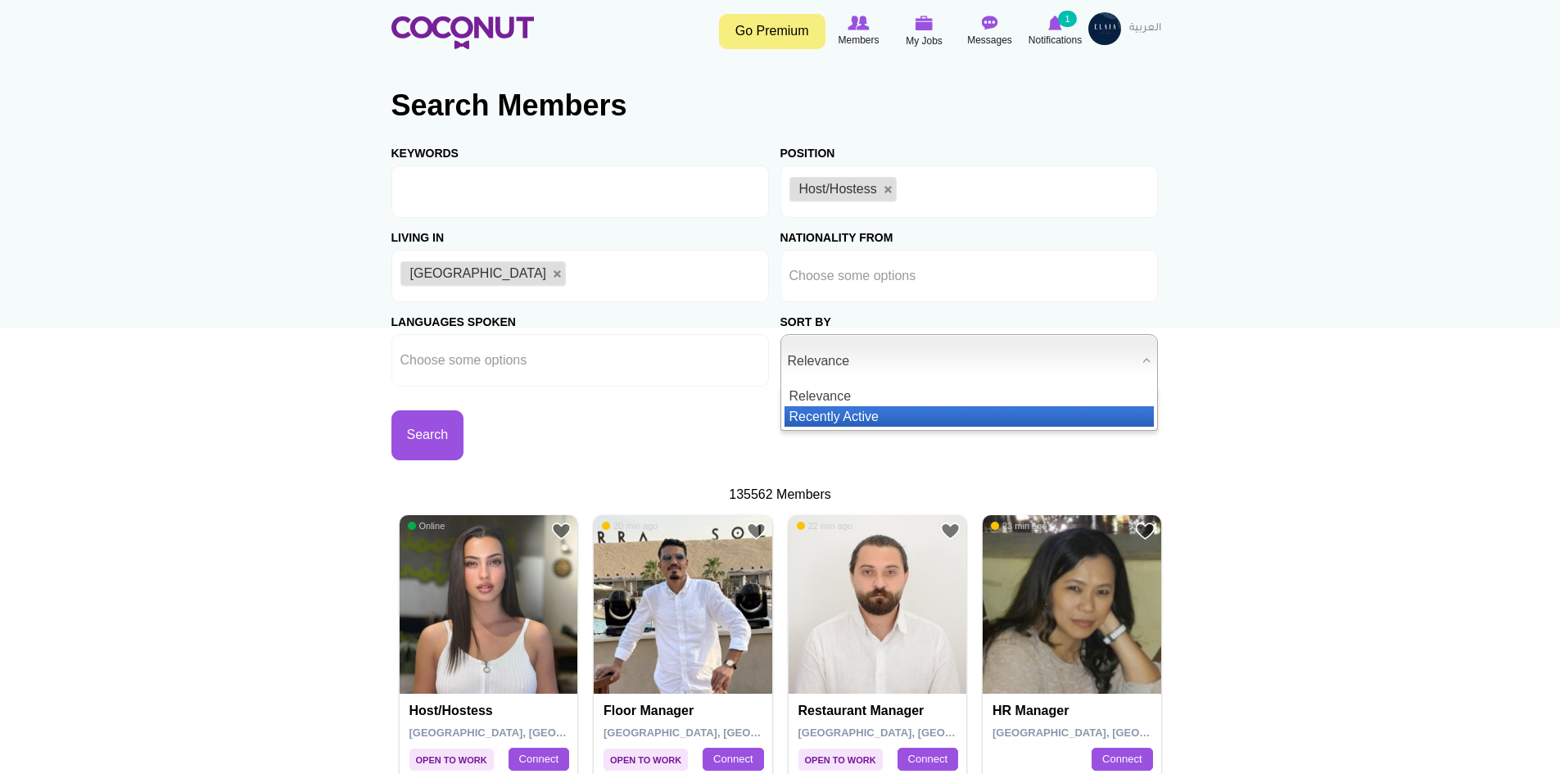
click at [877, 416] on li "Recently Active" at bounding box center [968, 416] width 369 height 20
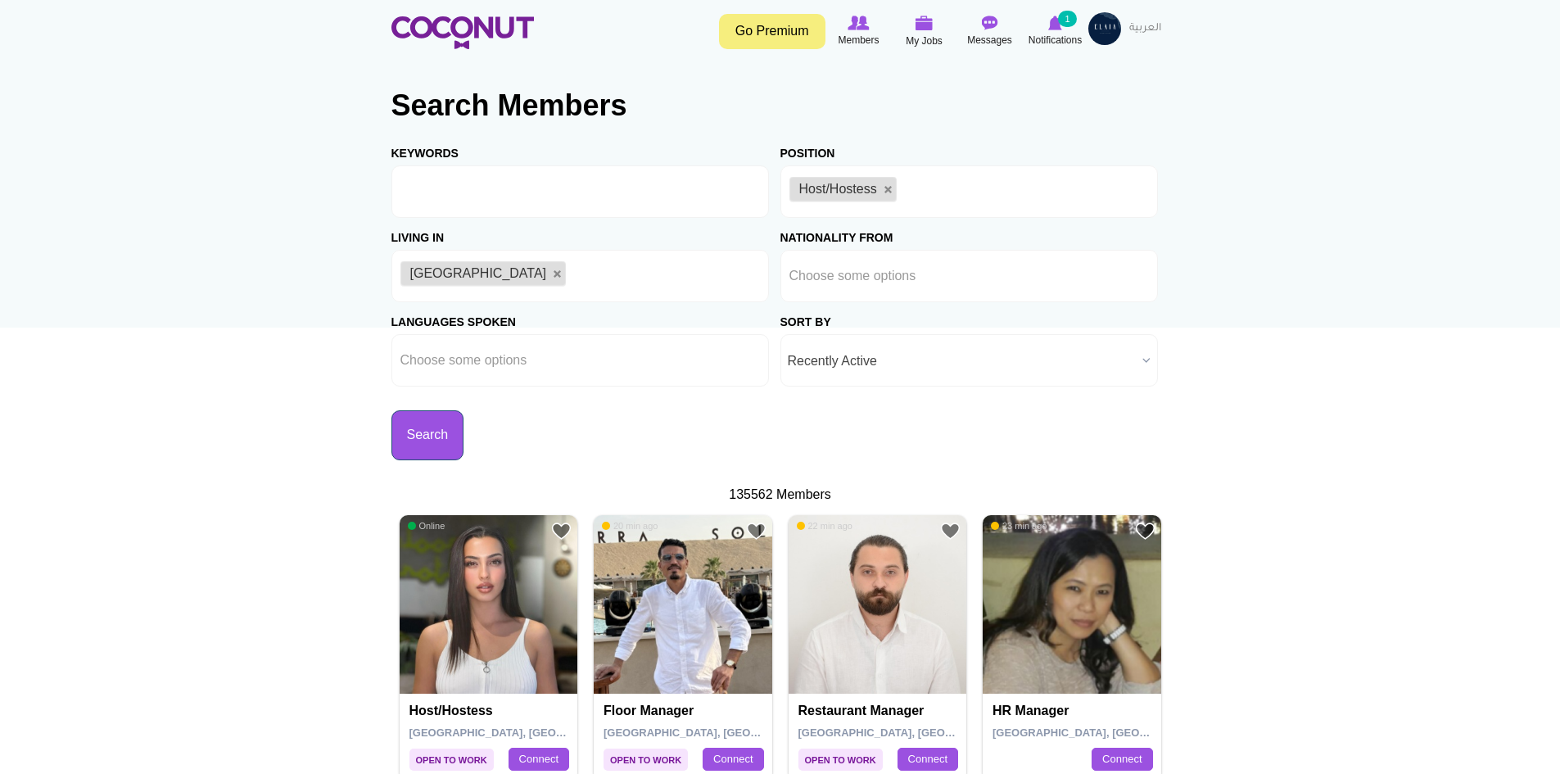
click at [417, 424] on button "Search" at bounding box center [427, 435] width 73 height 50
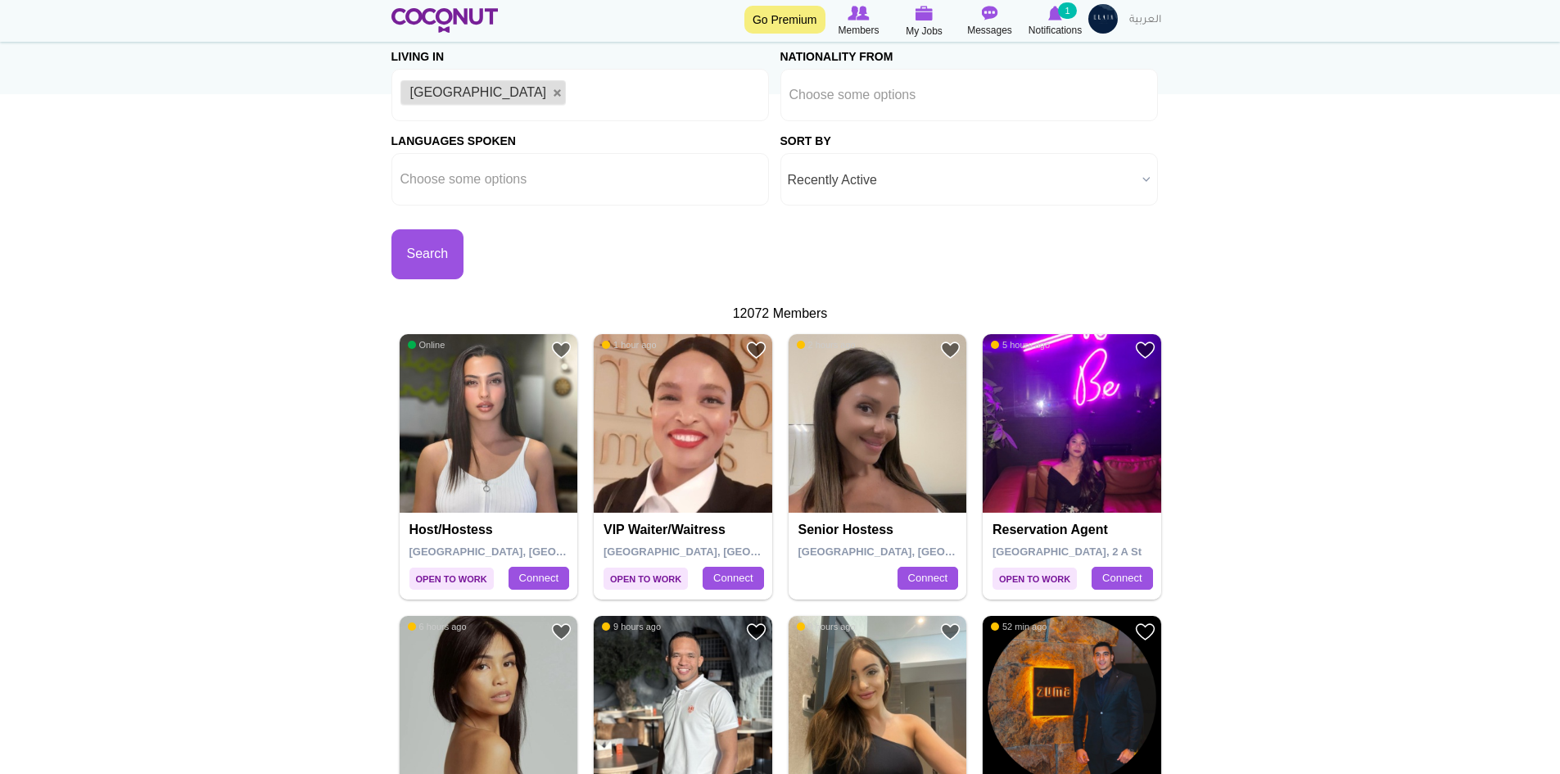
scroll to position [246, 0]
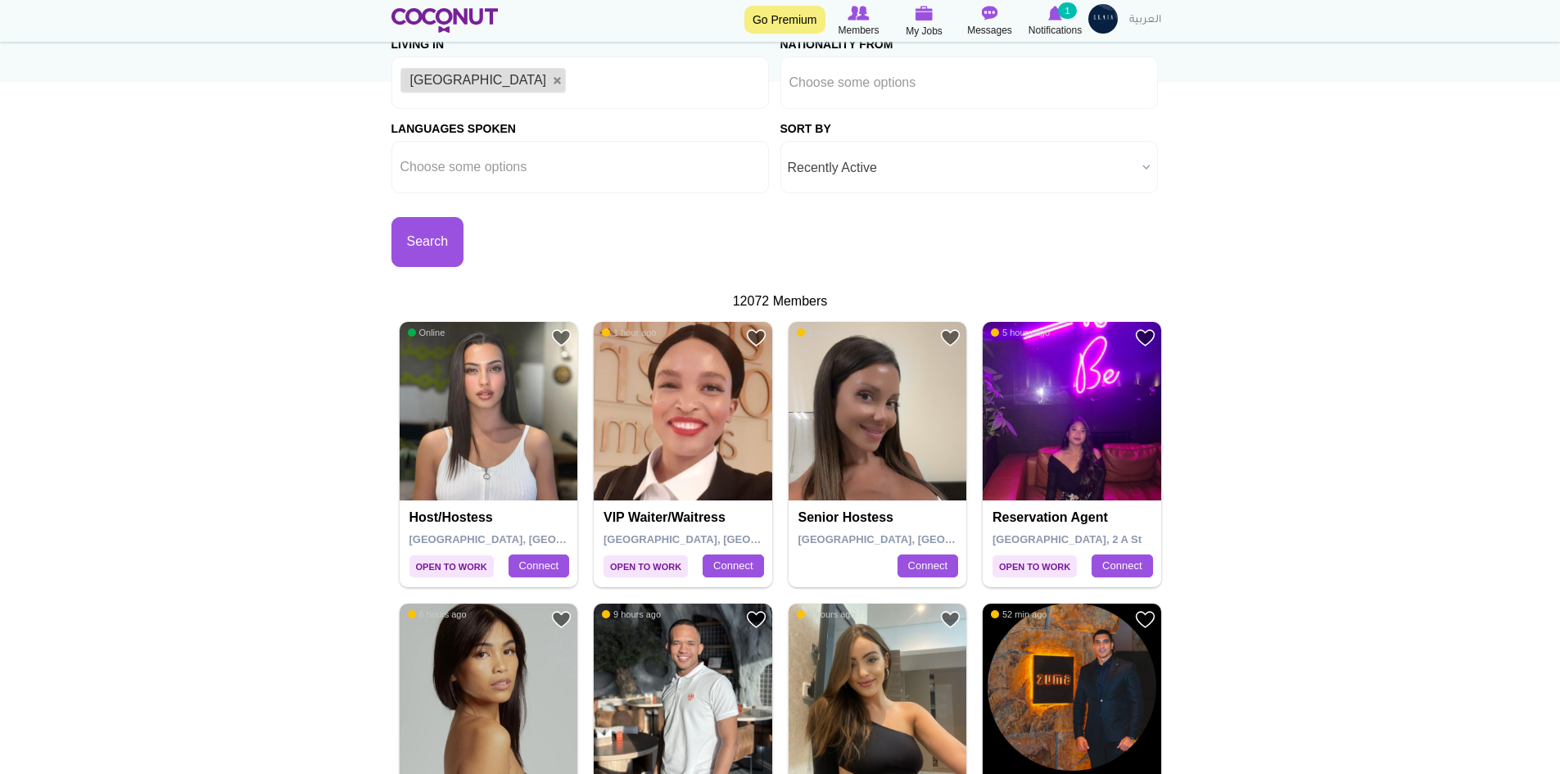
click at [853, 522] on h4 "Senior hostess" at bounding box center [879, 517] width 163 height 15
click at [843, 540] on span "Dubai, United Arab Emirates" at bounding box center [914, 539] width 233 height 12
click at [860, 398] on img at bounding box center [878, 411] width 179 height 179
click at [919, 563] on link "Connect" at bounding box center [927, 565] width 61 height 23
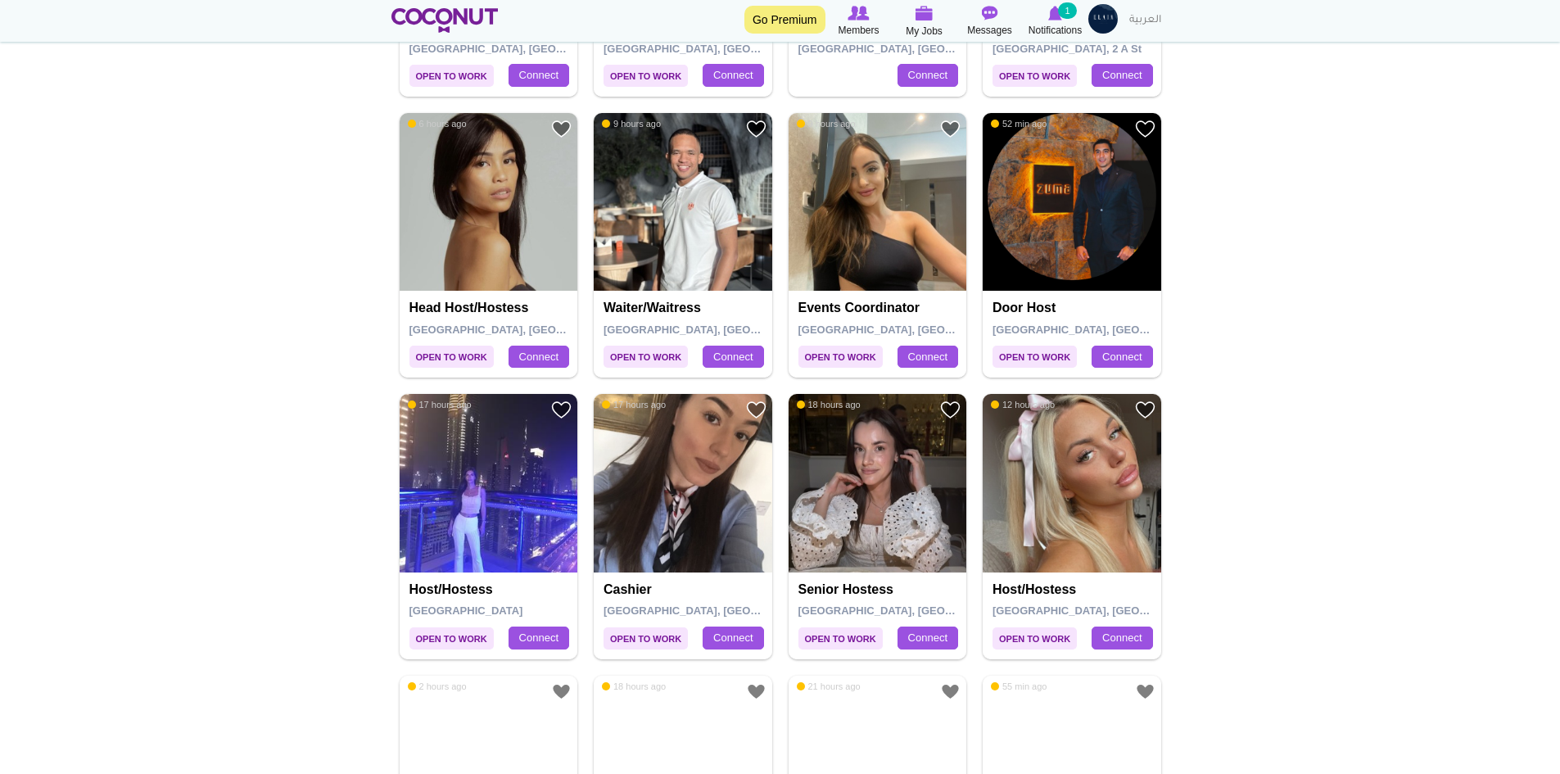
scroll to position [737, 0]
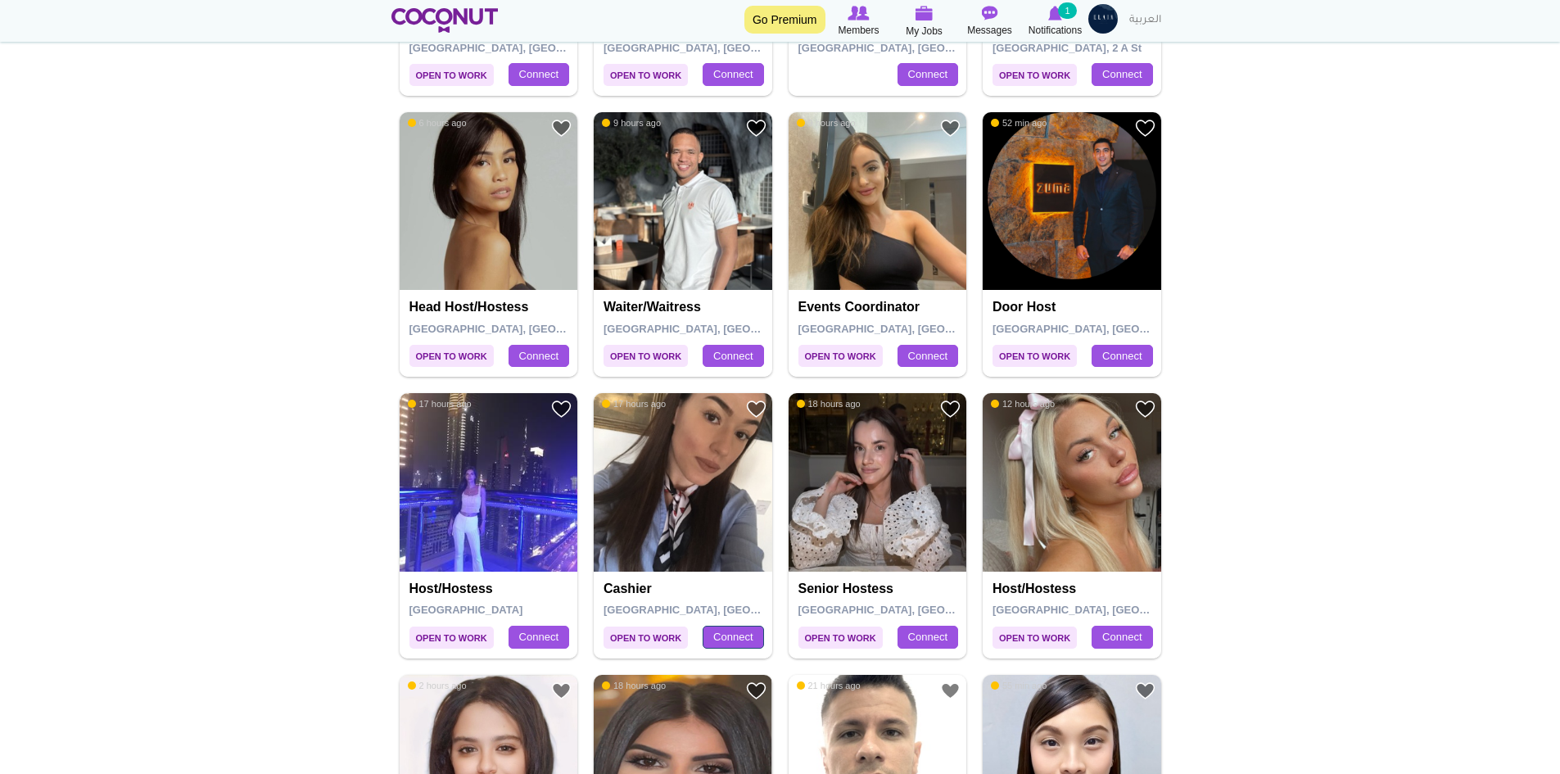
click at [727, 629] on link "Connect" at bounding box center [733, 637] width 61 height 23
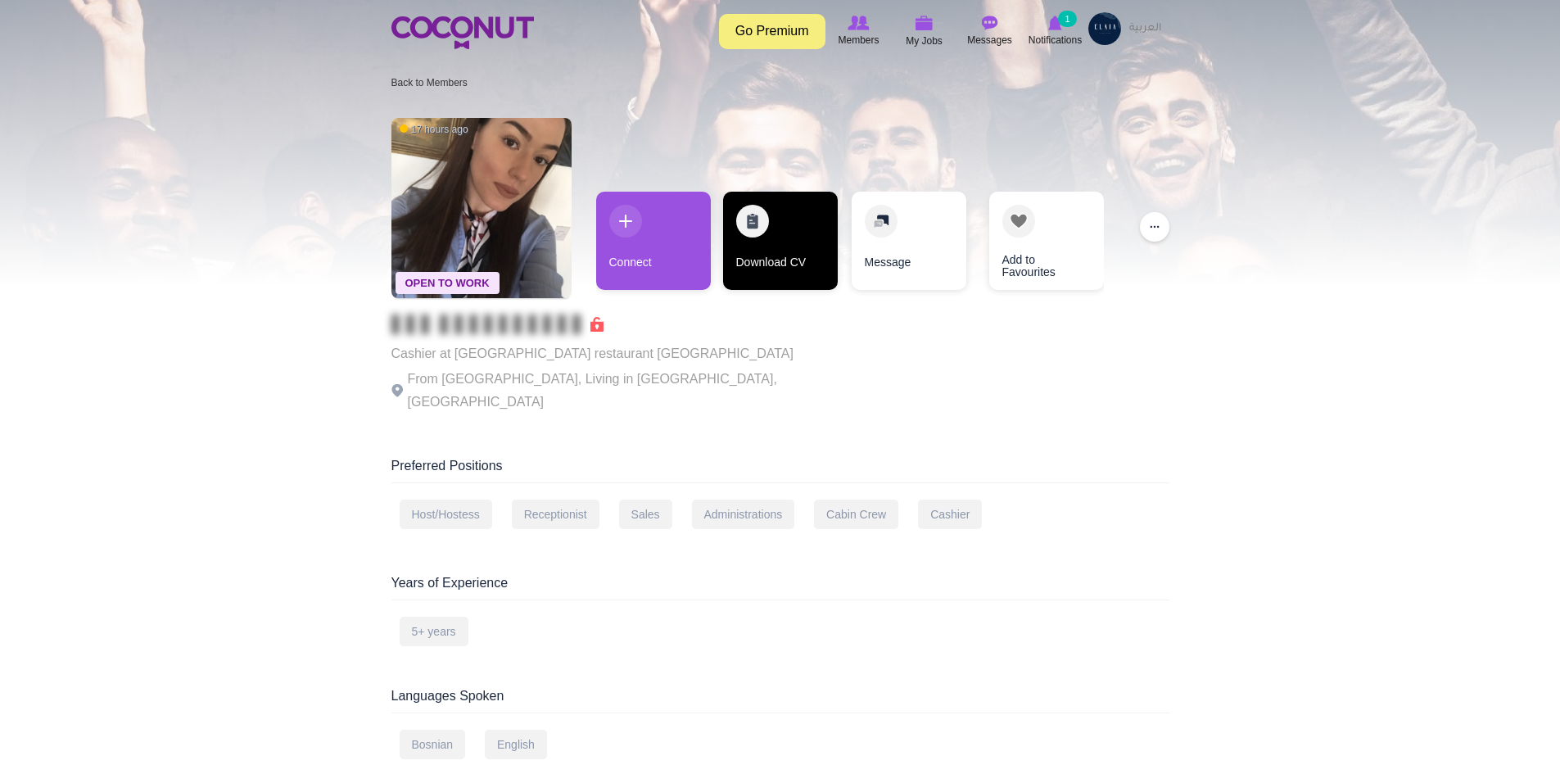
click at [764, 273] on link "Download CV" at bounding box center [780, 241] width 115 height 98
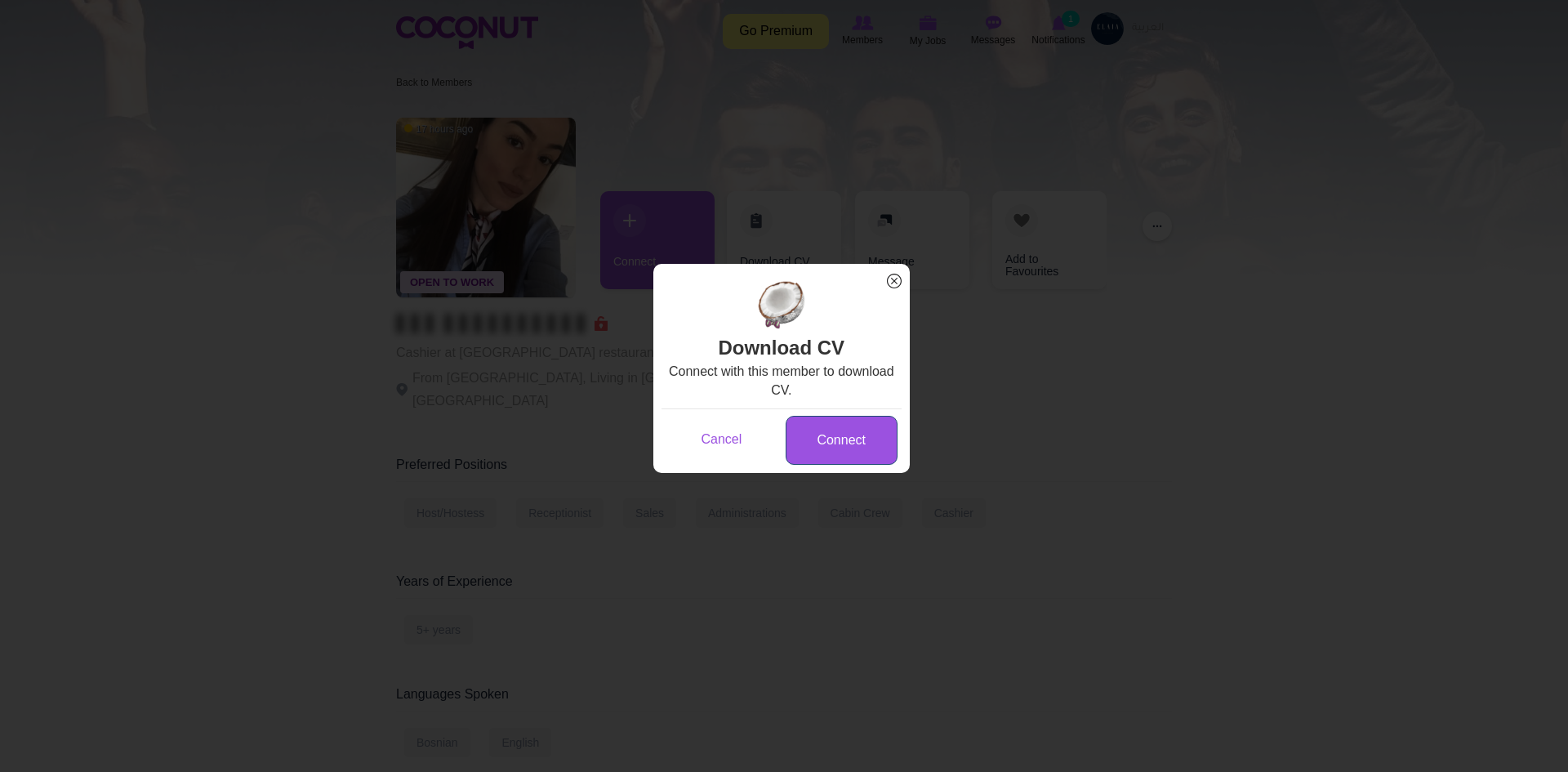
click at [805, 441] on link "Connect" at bounding box center [842, 441] width 112 height 50
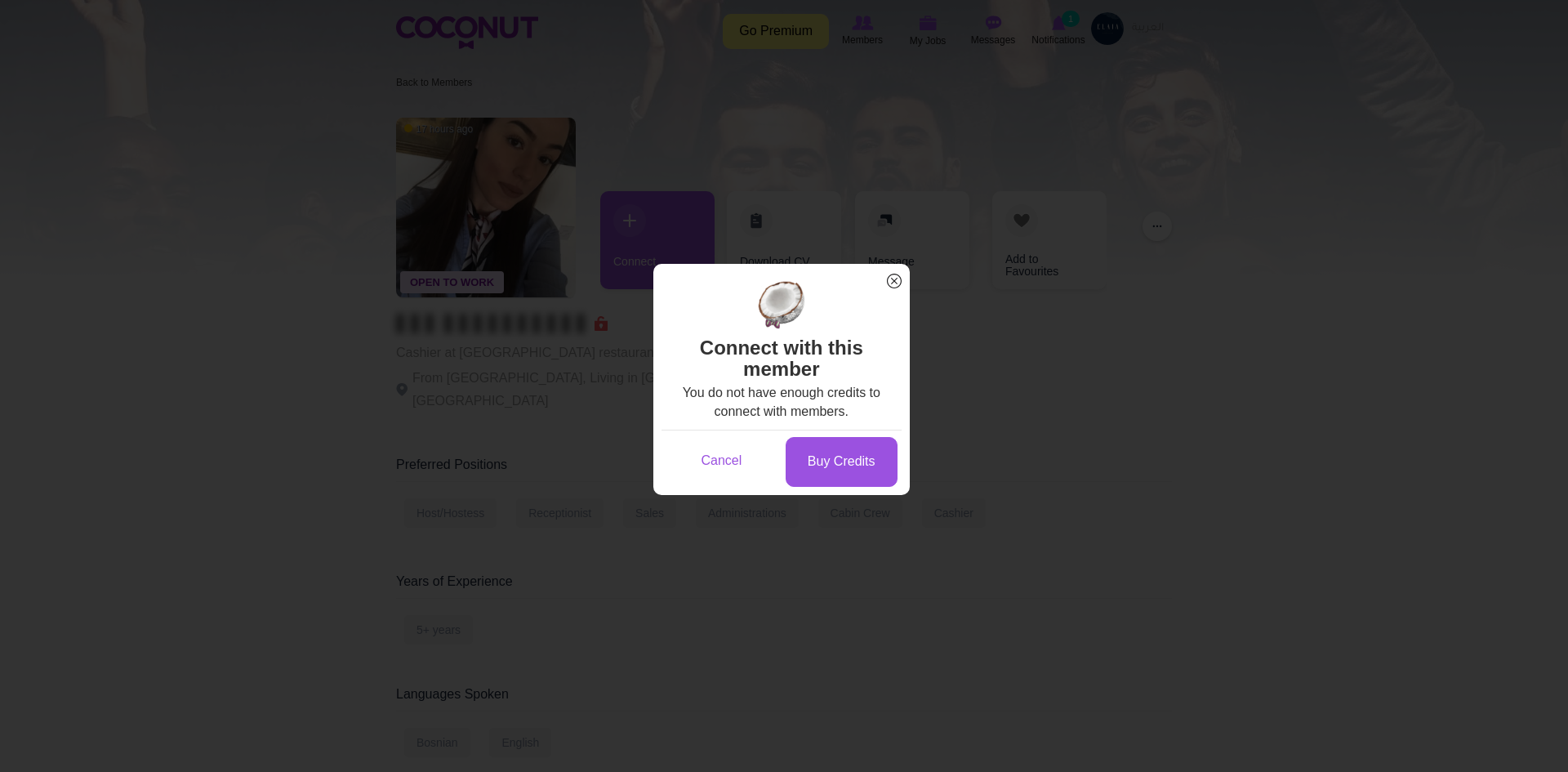
click at [905, 274] on div "Loading... x" at bounding box center [781, 271] width 256 height 16
click at [903, 279] on span "x" at bounding box center [894, 280] width 21 height 21
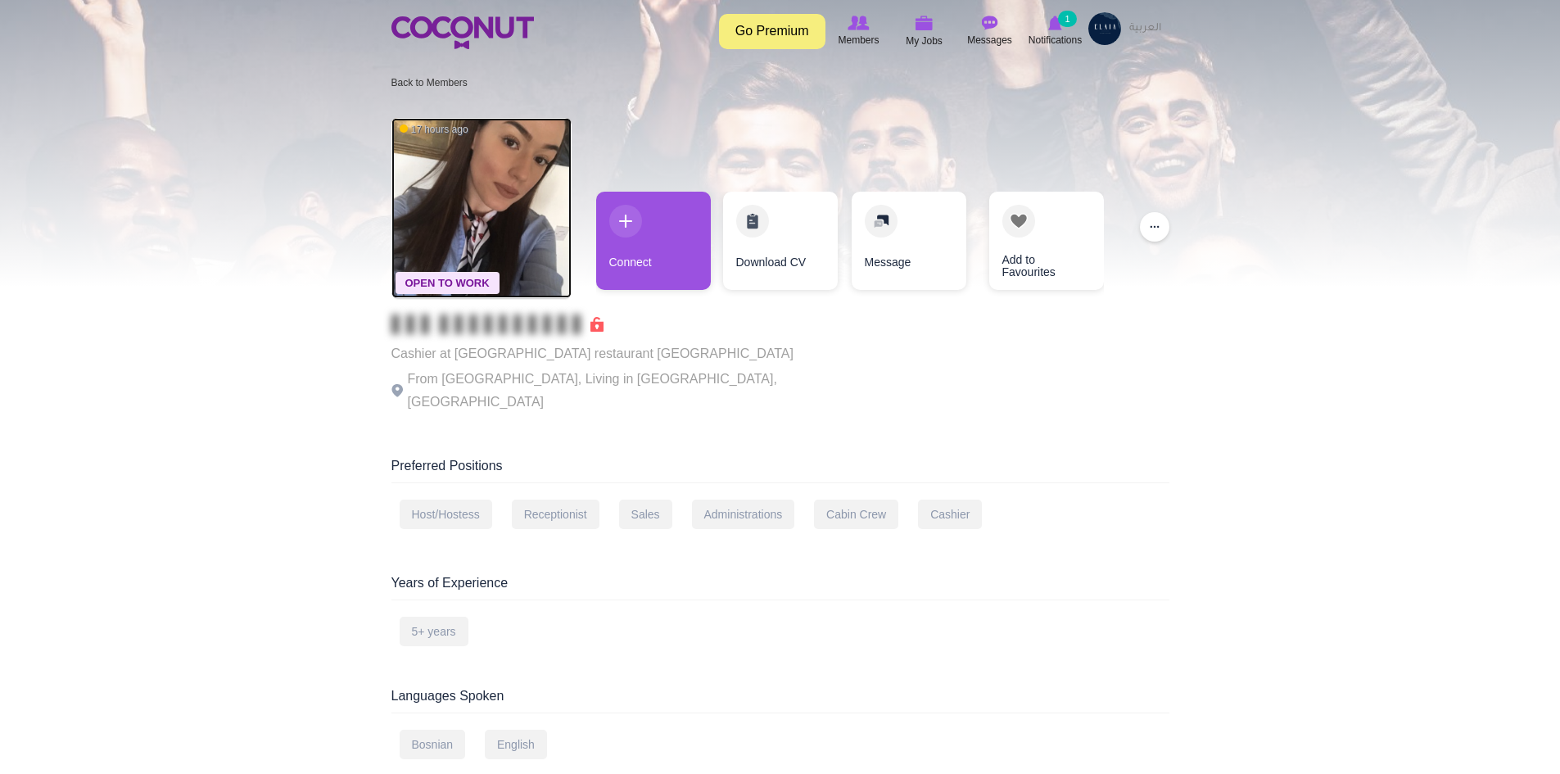
click at [473, 201] on img at bounding box center [481, 208] width 180 height 180
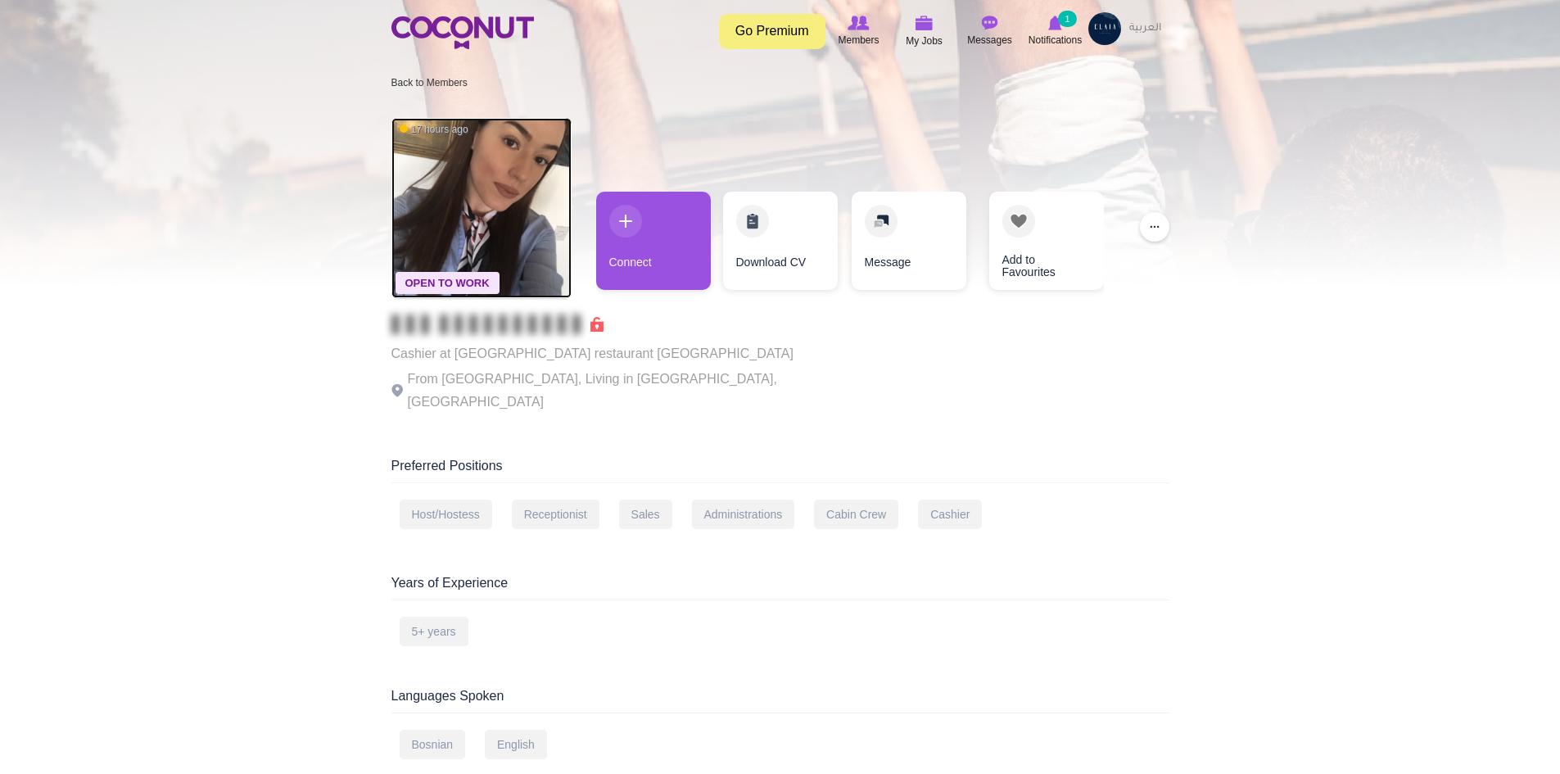
click at [501, 211] on img at bounding box center [481, 208] width 180 height 180
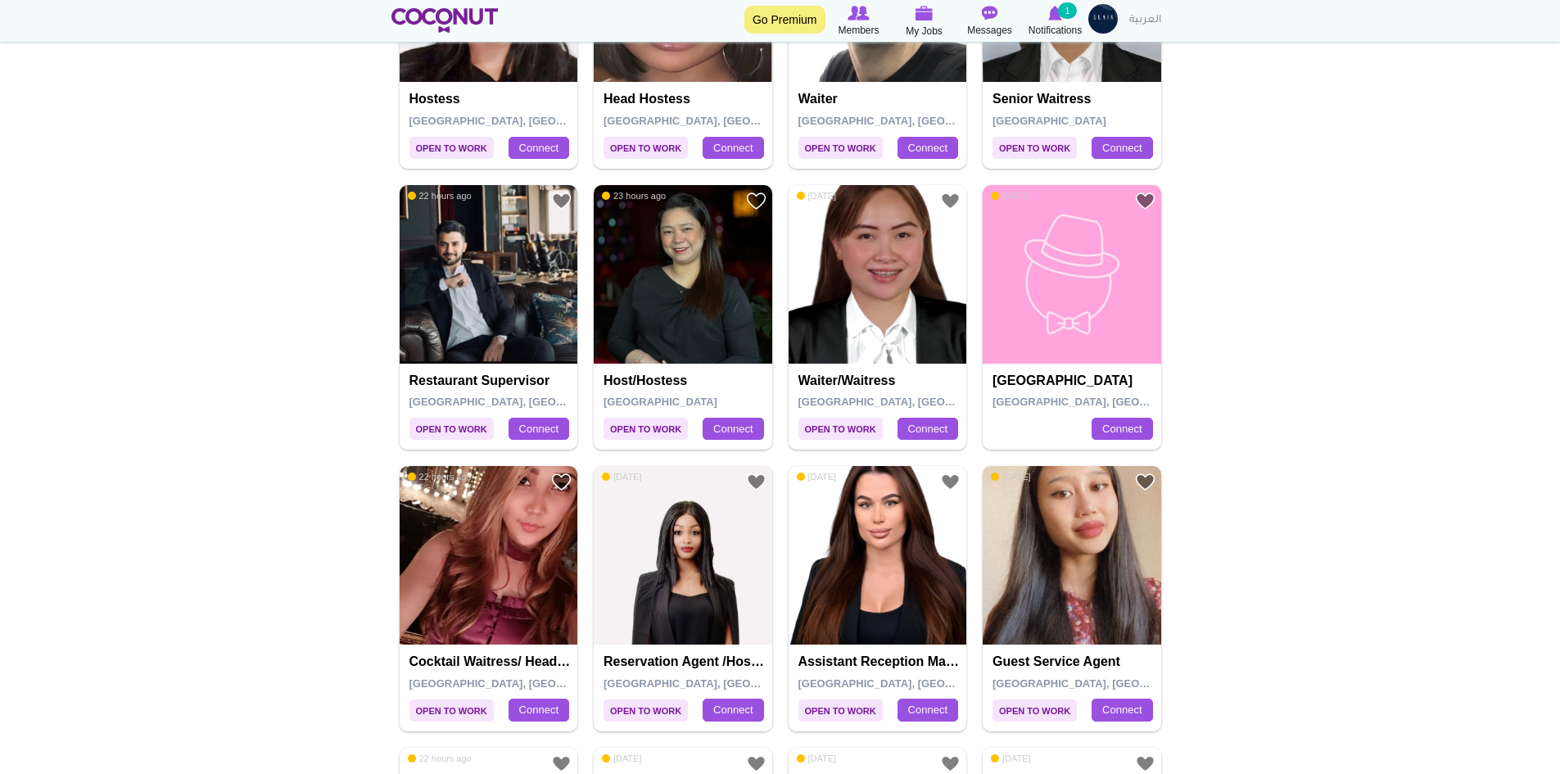
scroll to position [1556, 0]
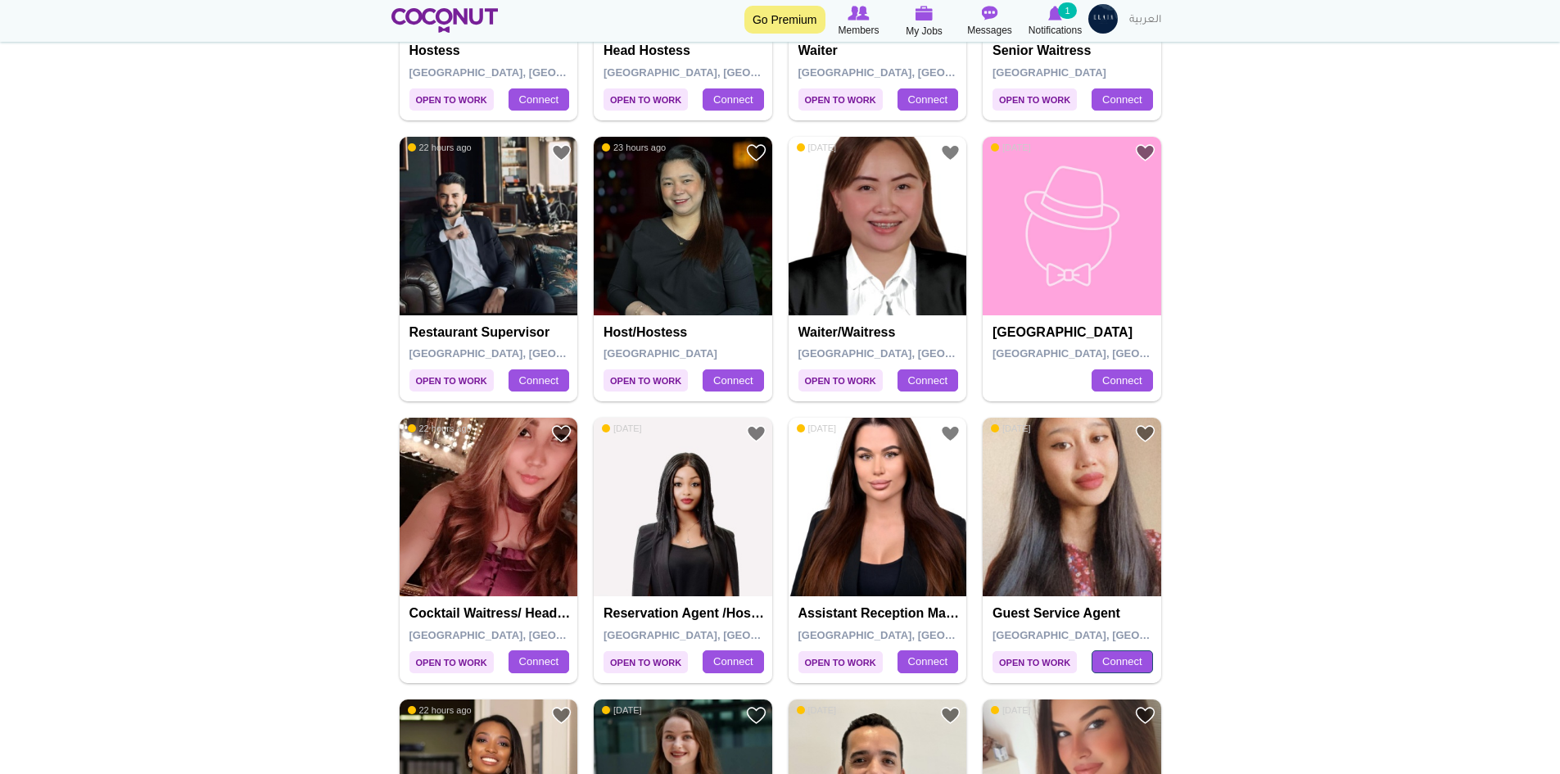
click at [1102, 668] on link "Connect" at bounding box center [1122, 661] width 61 height 23
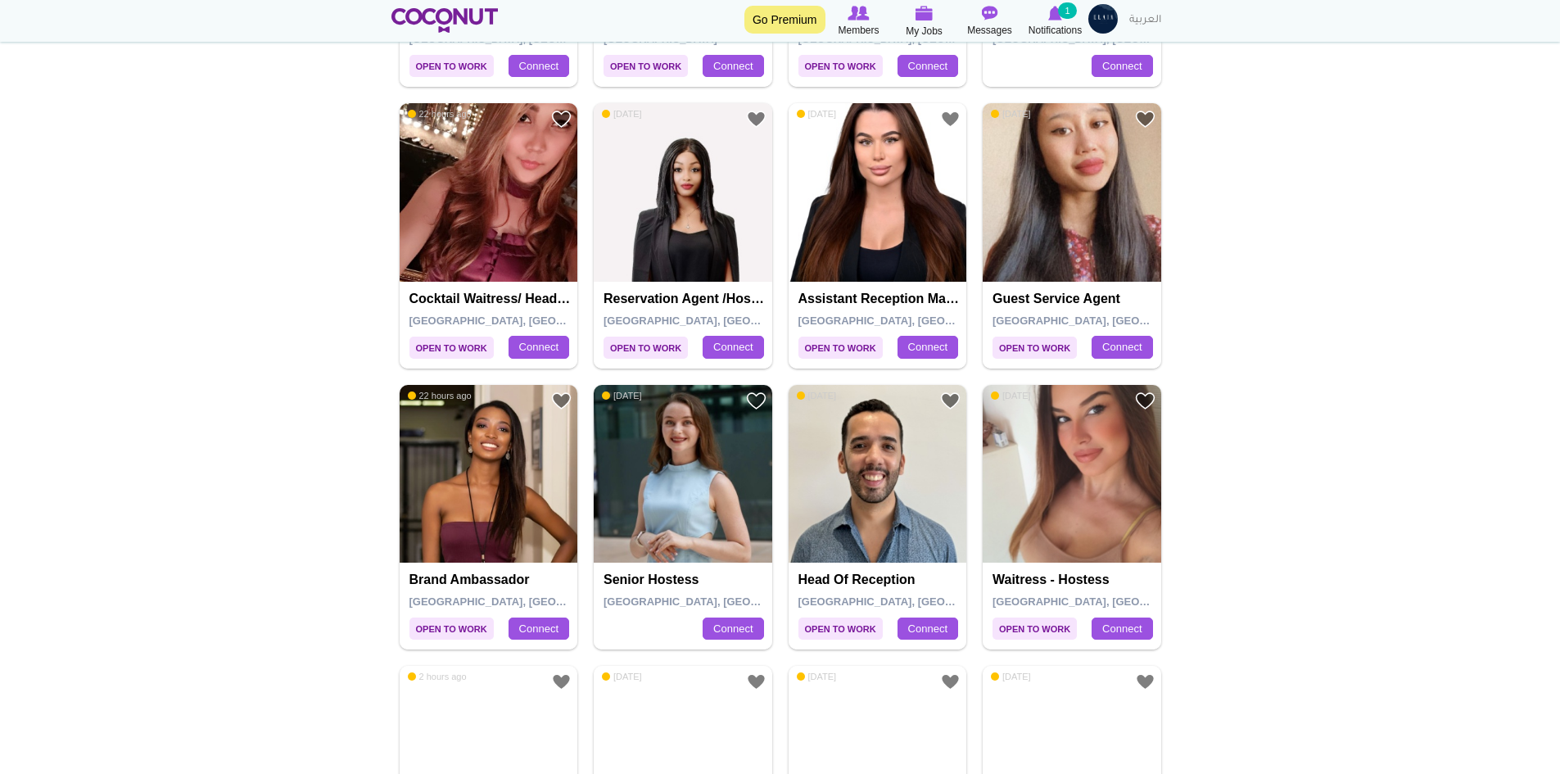
scroll to position [1883, 0]
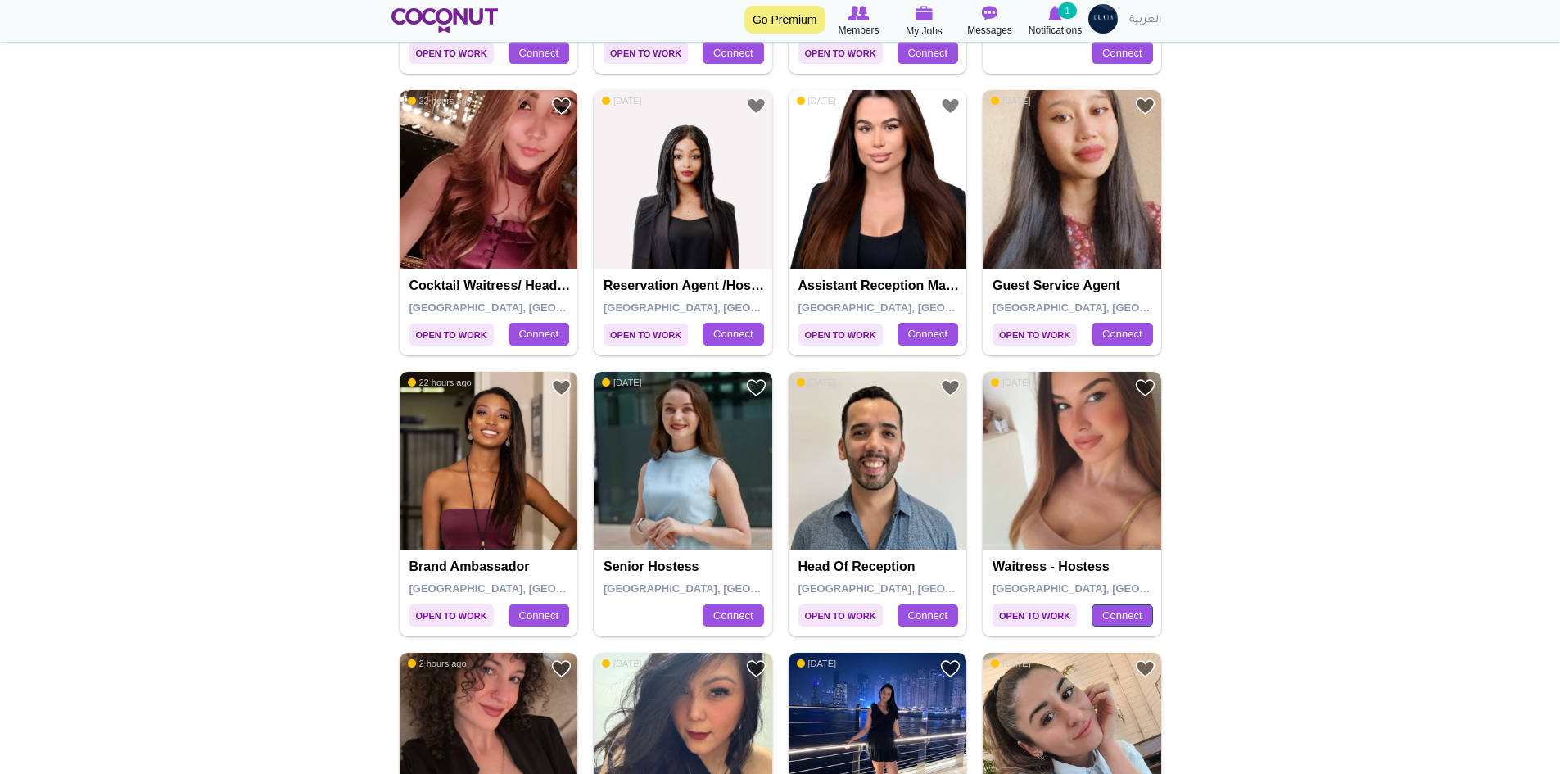
click at [1120, 616] on link "Connect" at bounding box center [1122, 615] width 61 height 23
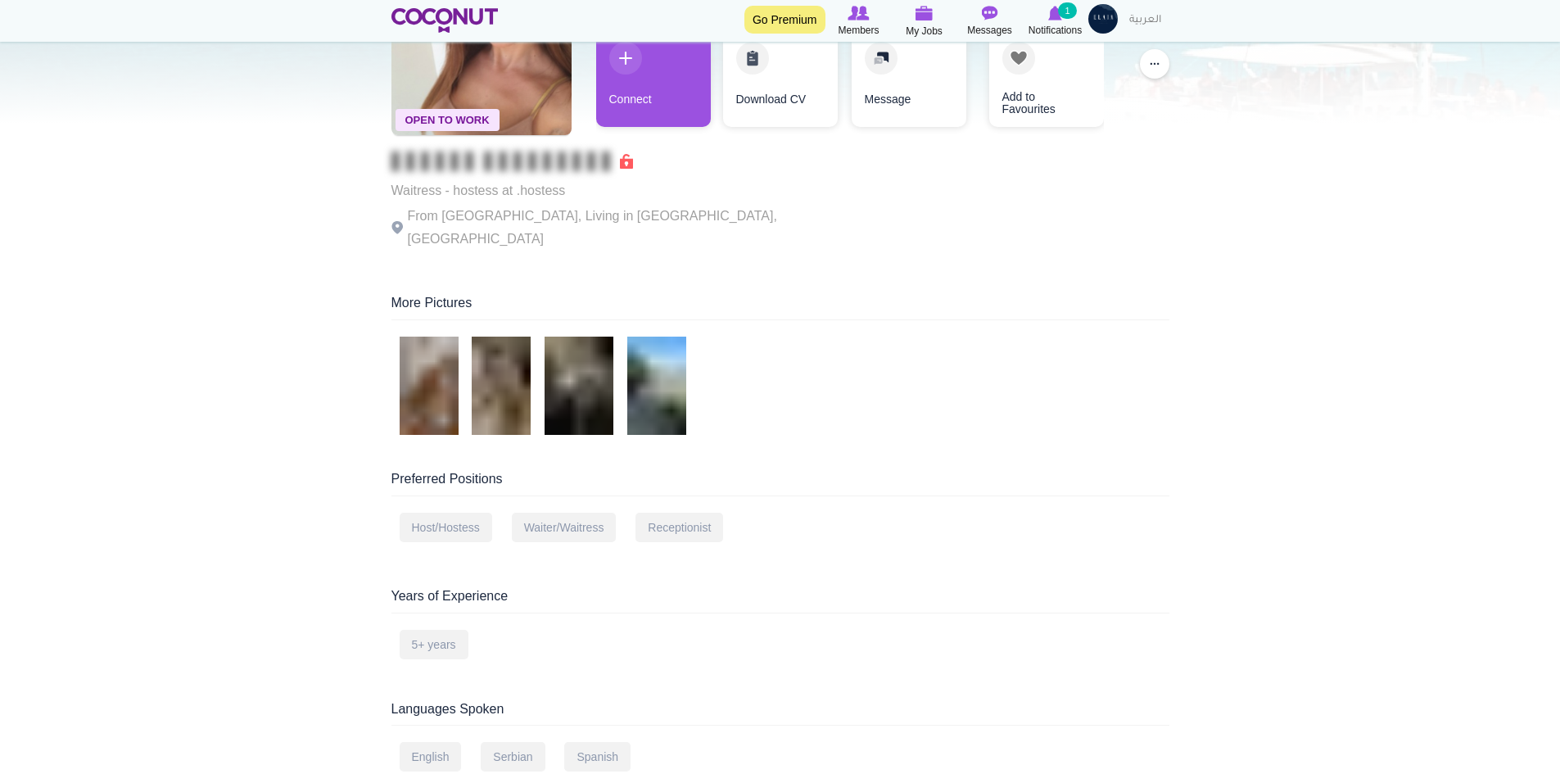
scroll to position [164, 0]
click at [694, 81] on link "Connect" at bounding box center [653, 77] width 115 height 98
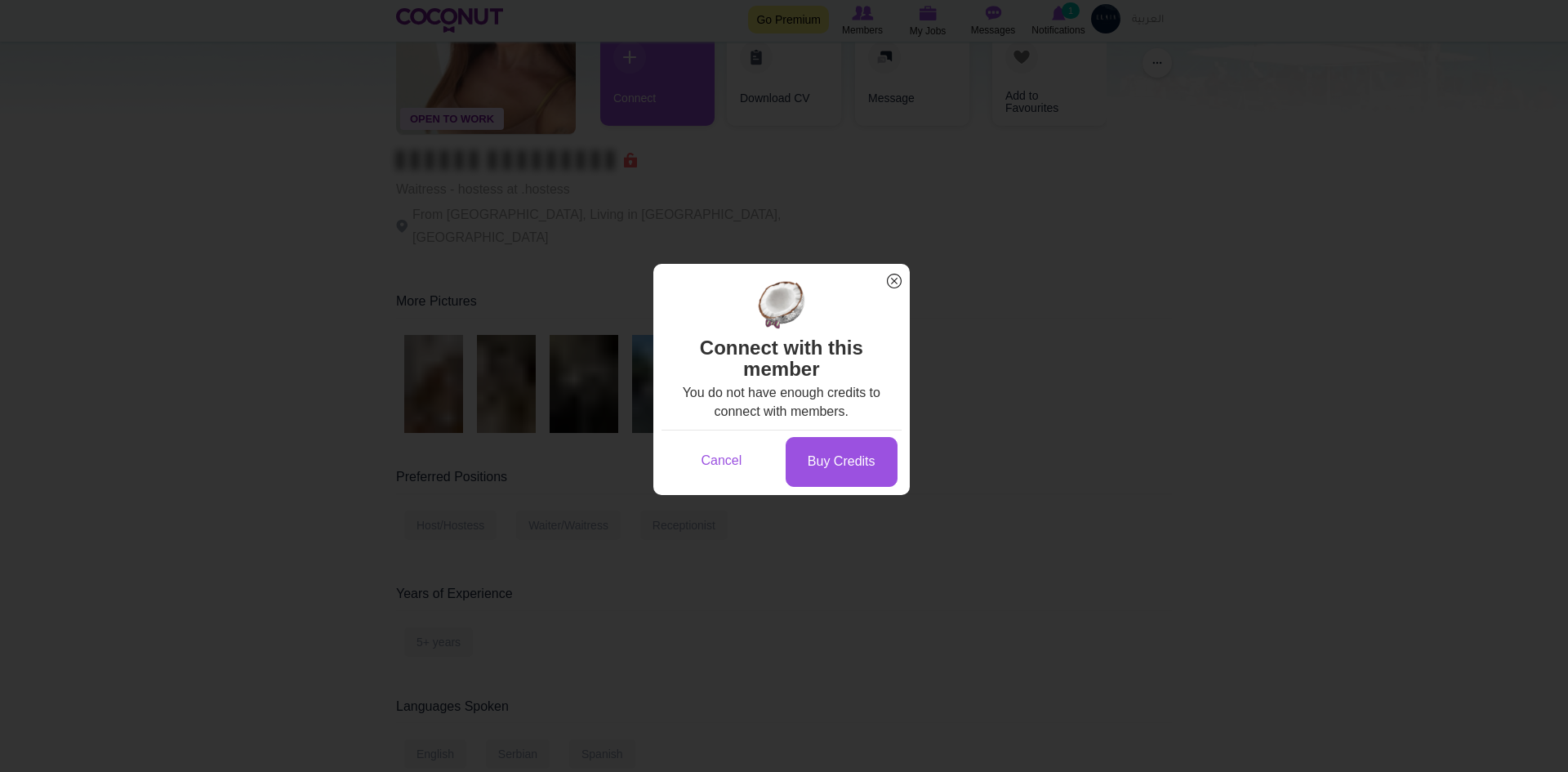
click at [886, 270] on span "x" at bounding box center [894, 280] width 21 height 21
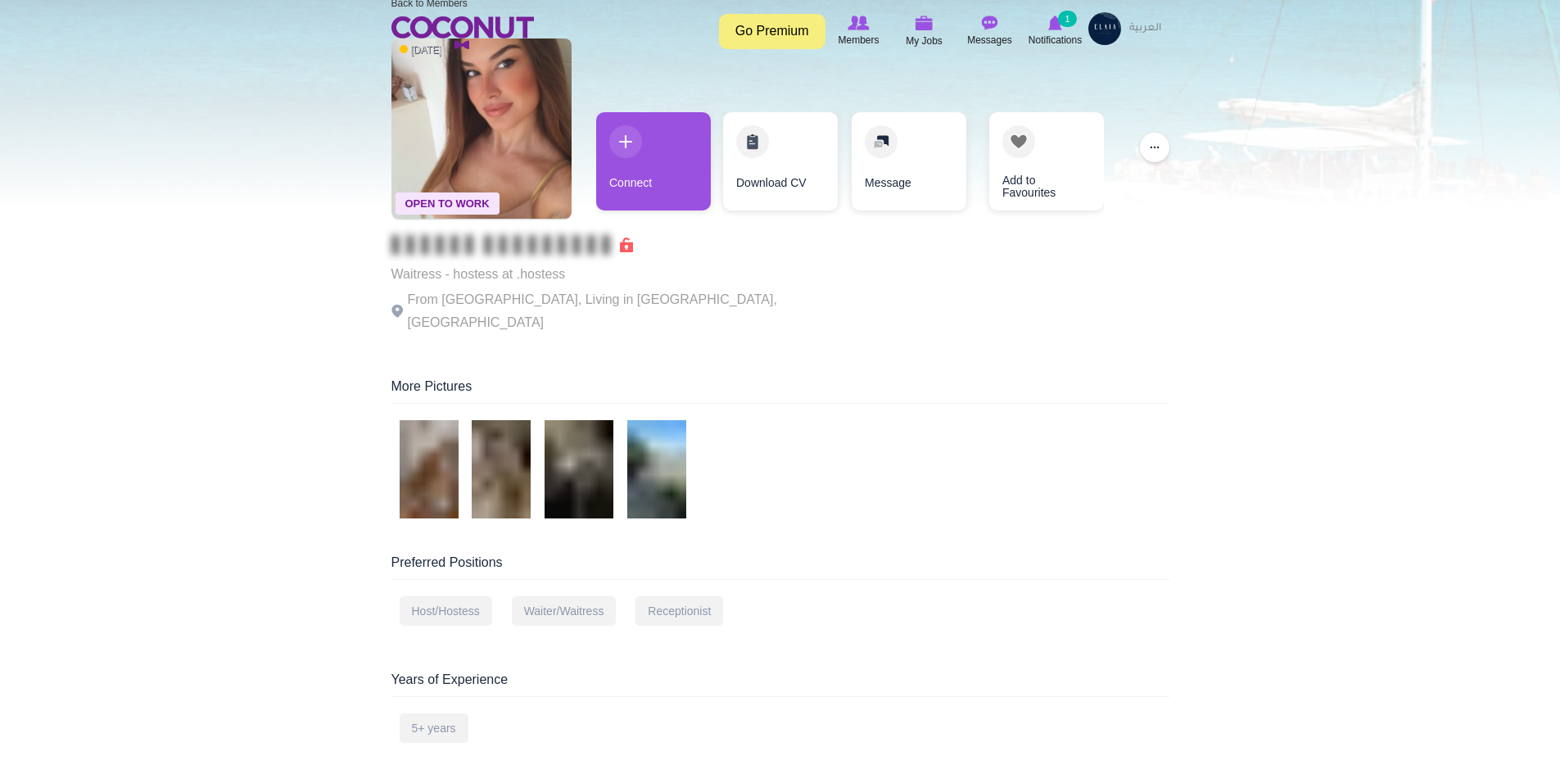
scroll to position [0, 0]
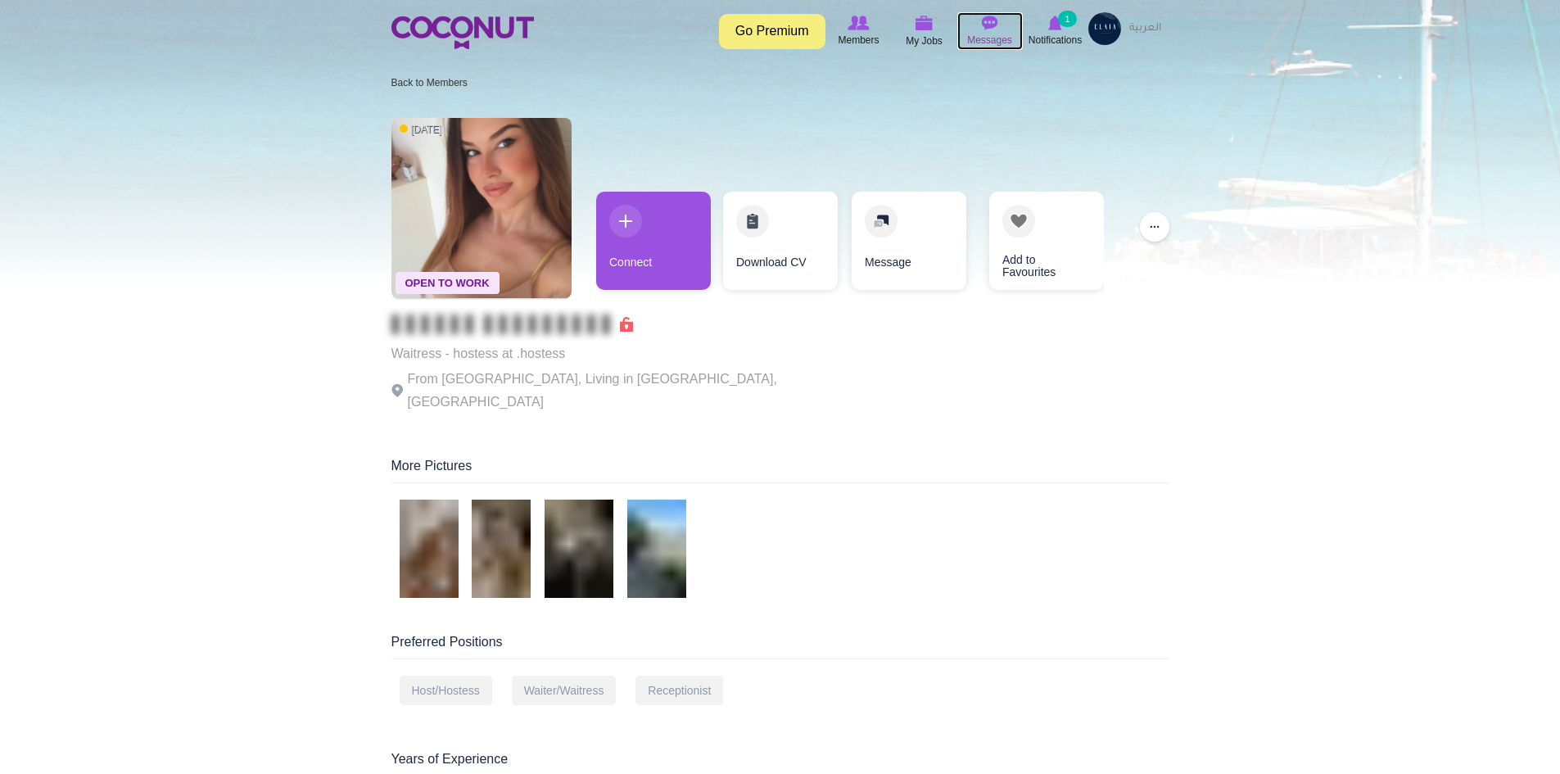
click at [983, 29] on img at bounding box center [990, 23] width 16 height 15
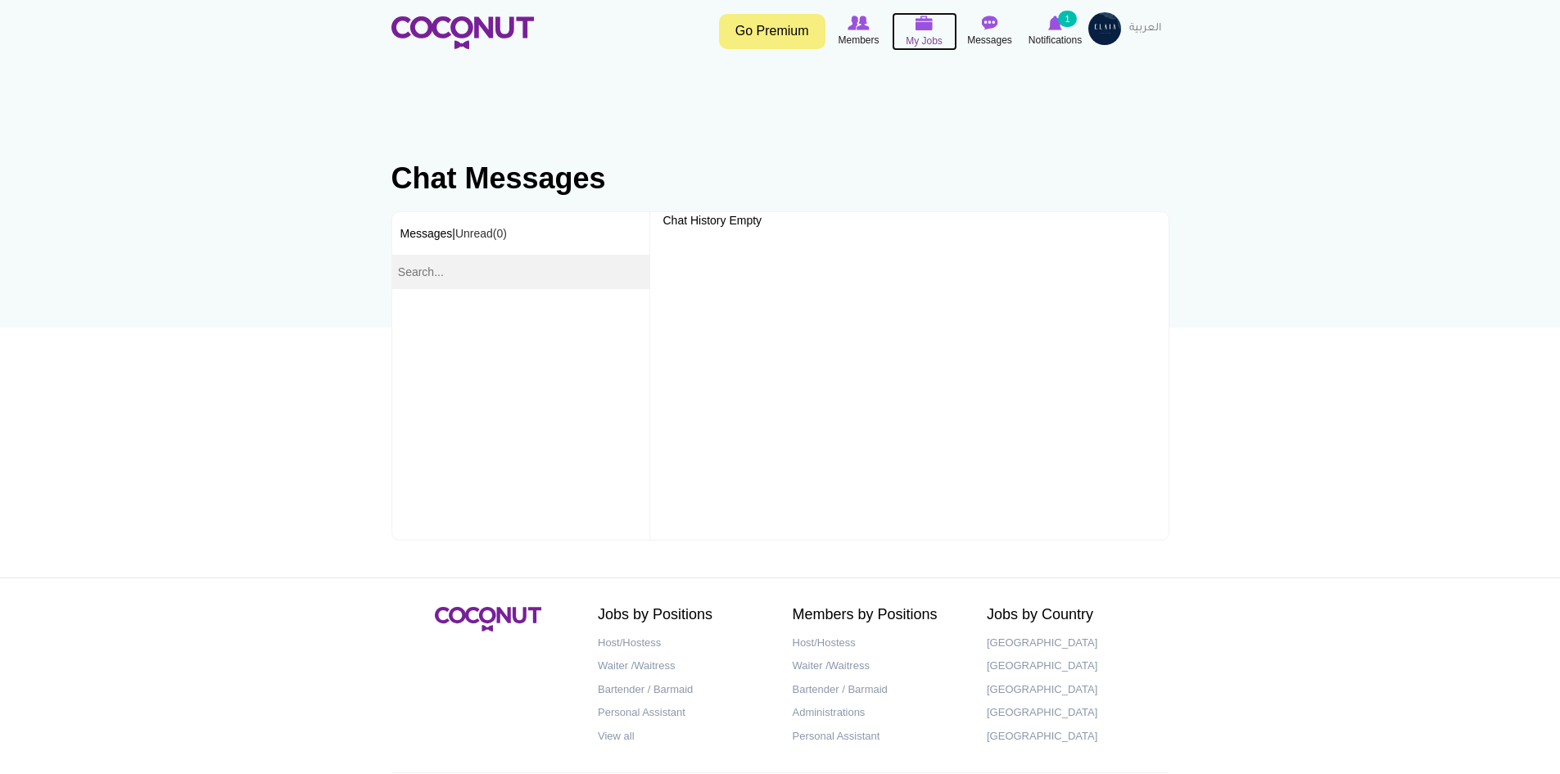
click at [915, 36] on span "My Jobs" at bounding box center [924, 41] width 37 height 16
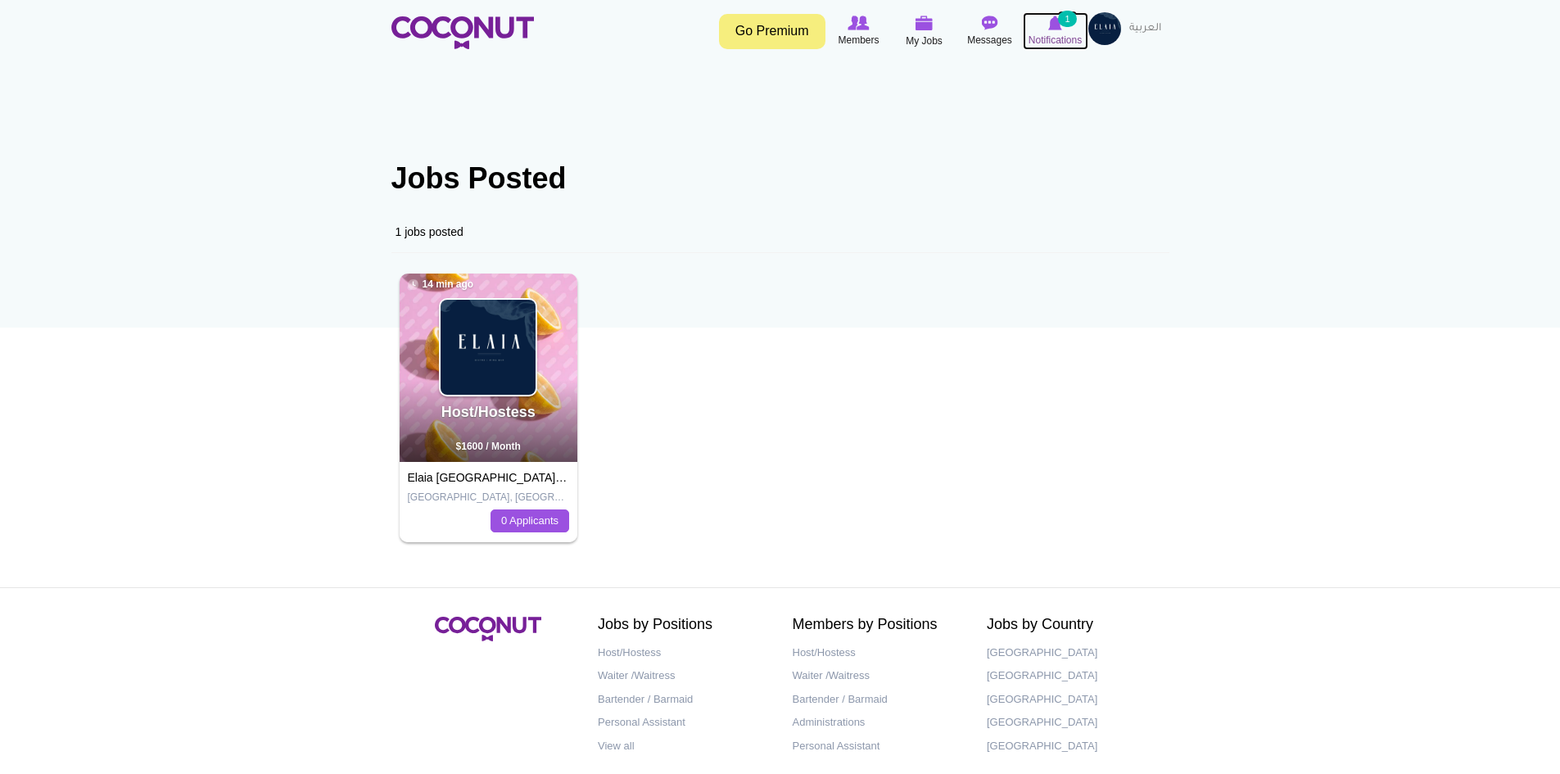
click at [1045, 36] on span "Notifications" at bounding box center [1054, 40] width 53 height 16
click at [491, 29] on img at bounding box center [462, 32] width 142 height 33
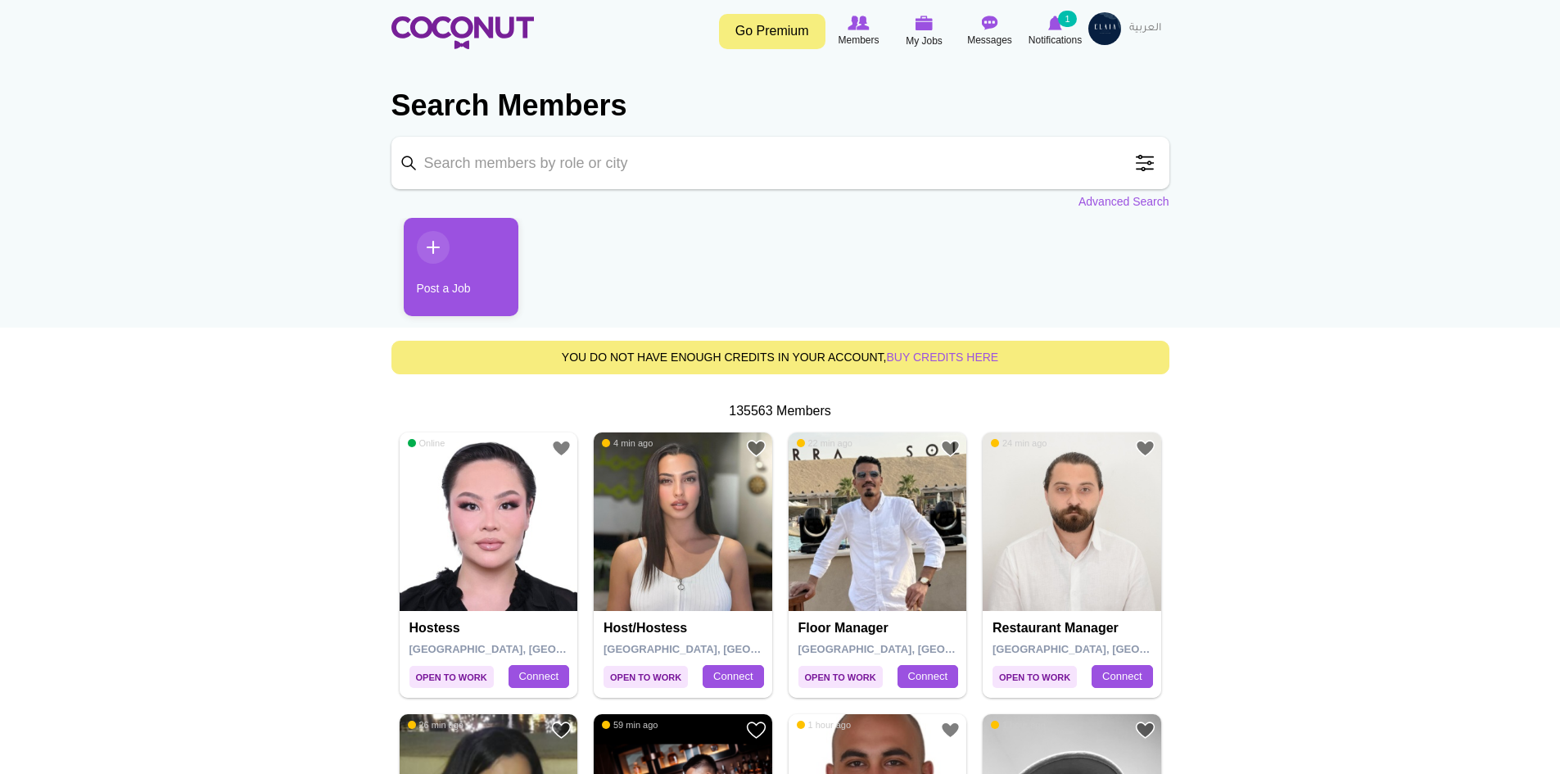
click at [598, 170] on input "Keyword" at bounding box center [780, 163] width 778 height 52
type input "elaia"
click button "Search" at bounding box center [0, 0] width 0 height 0
click at [530, 676] on link "Connect" at bounding box center [538, 676] width 61 height 23
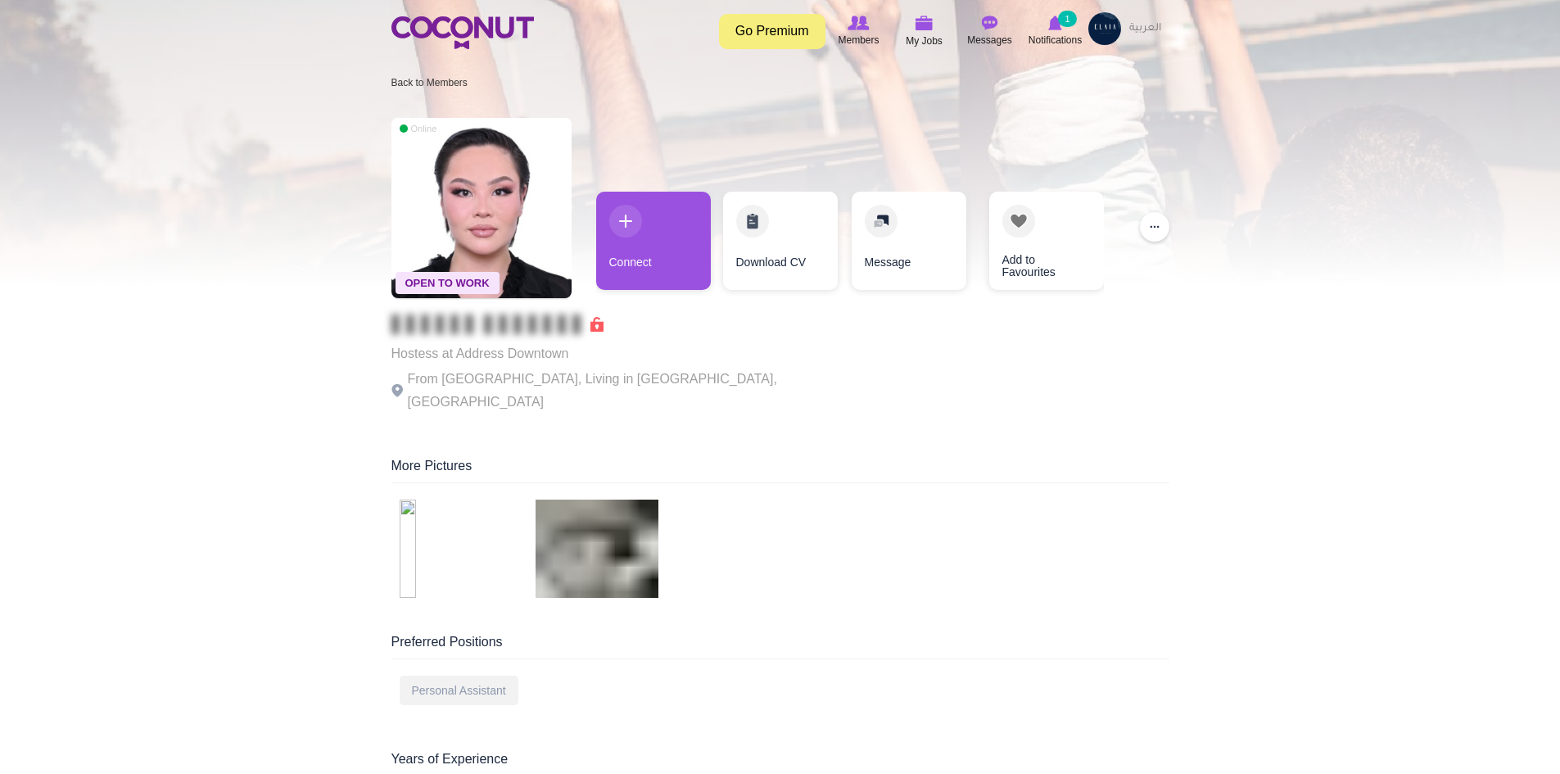
click at [1102, 29] on img at bounding box center [1104, 28] width 33 height 33
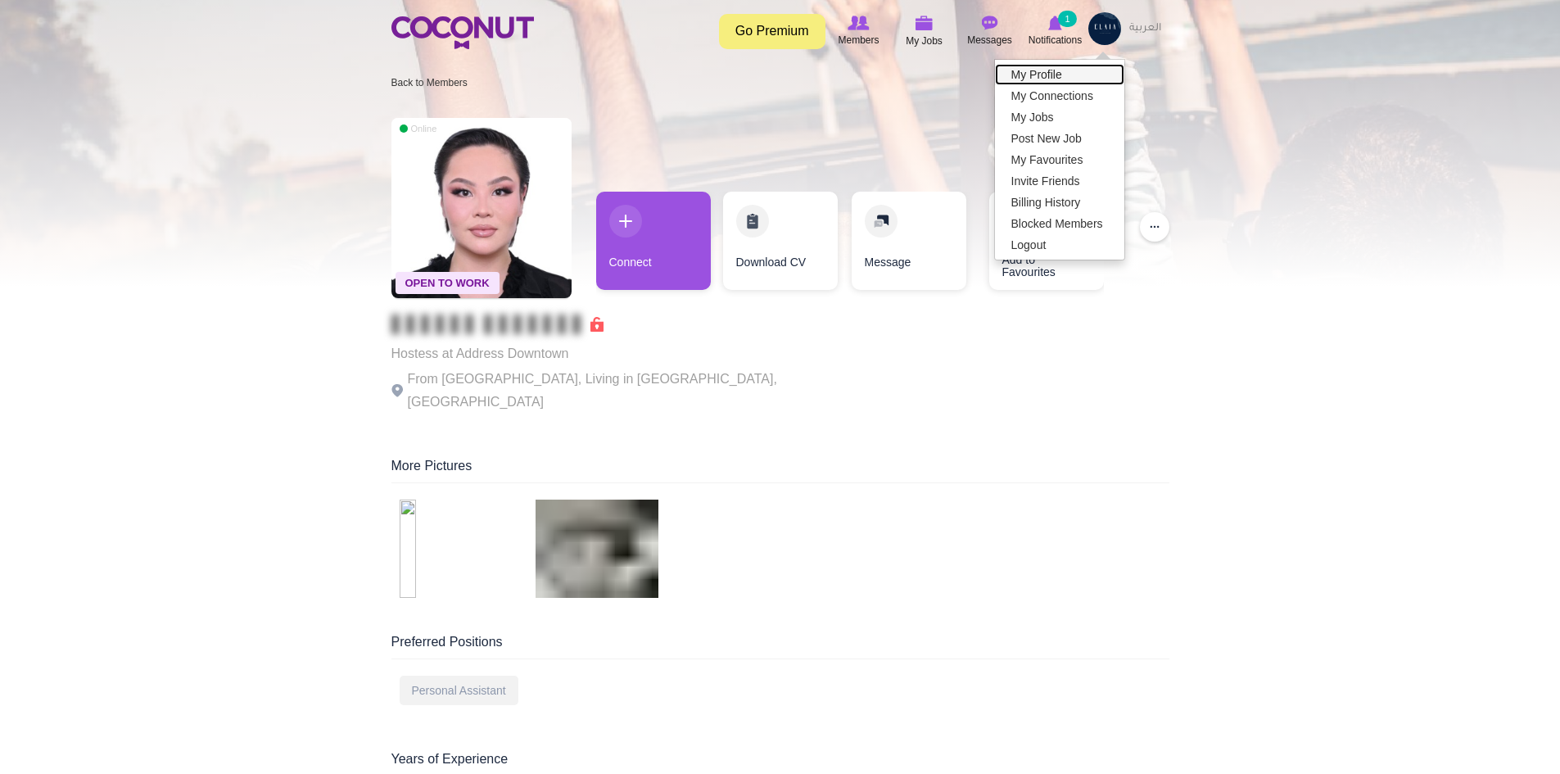
click at [1043, 74] on link "My Profile" at bounding box center [1059, 74] width 129 height 21
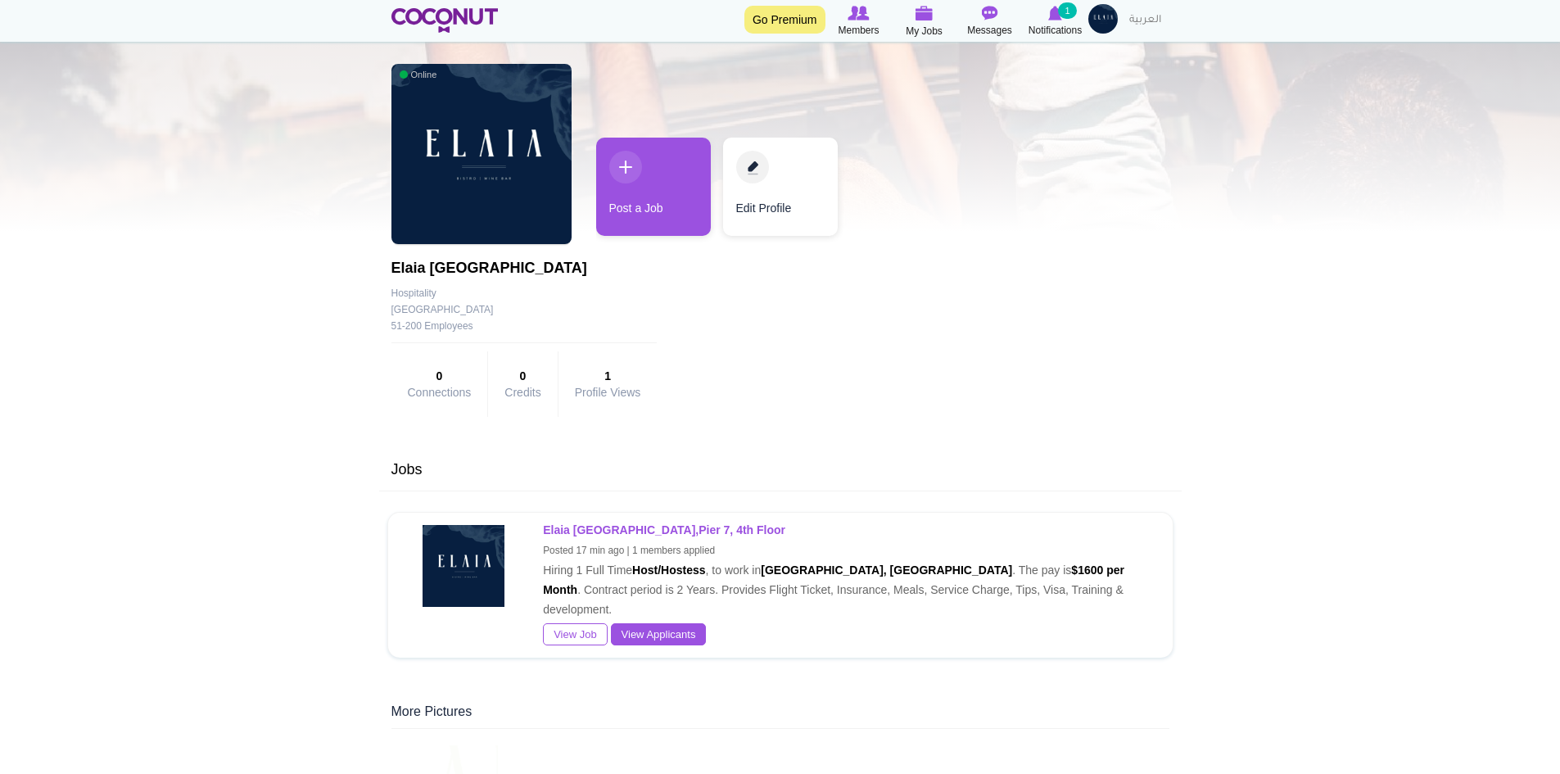
scroll to position [82, 0]
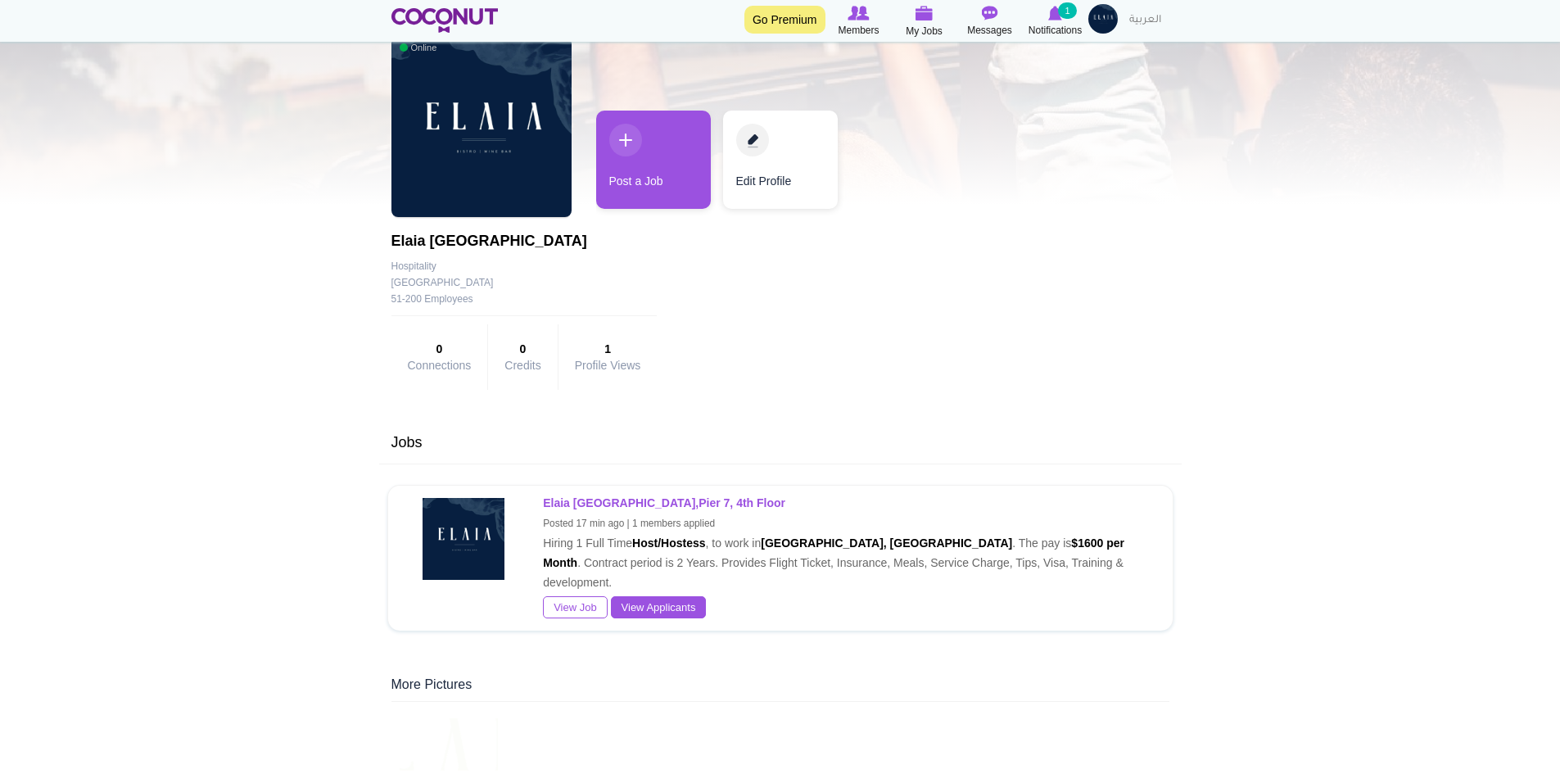
click at [419, 676] on div "More Pictures" at bounding box center [780, 689] width 778 height 26
click at [603, 345] on strong "1" at bounding box center [608, 349] width 66 height 16
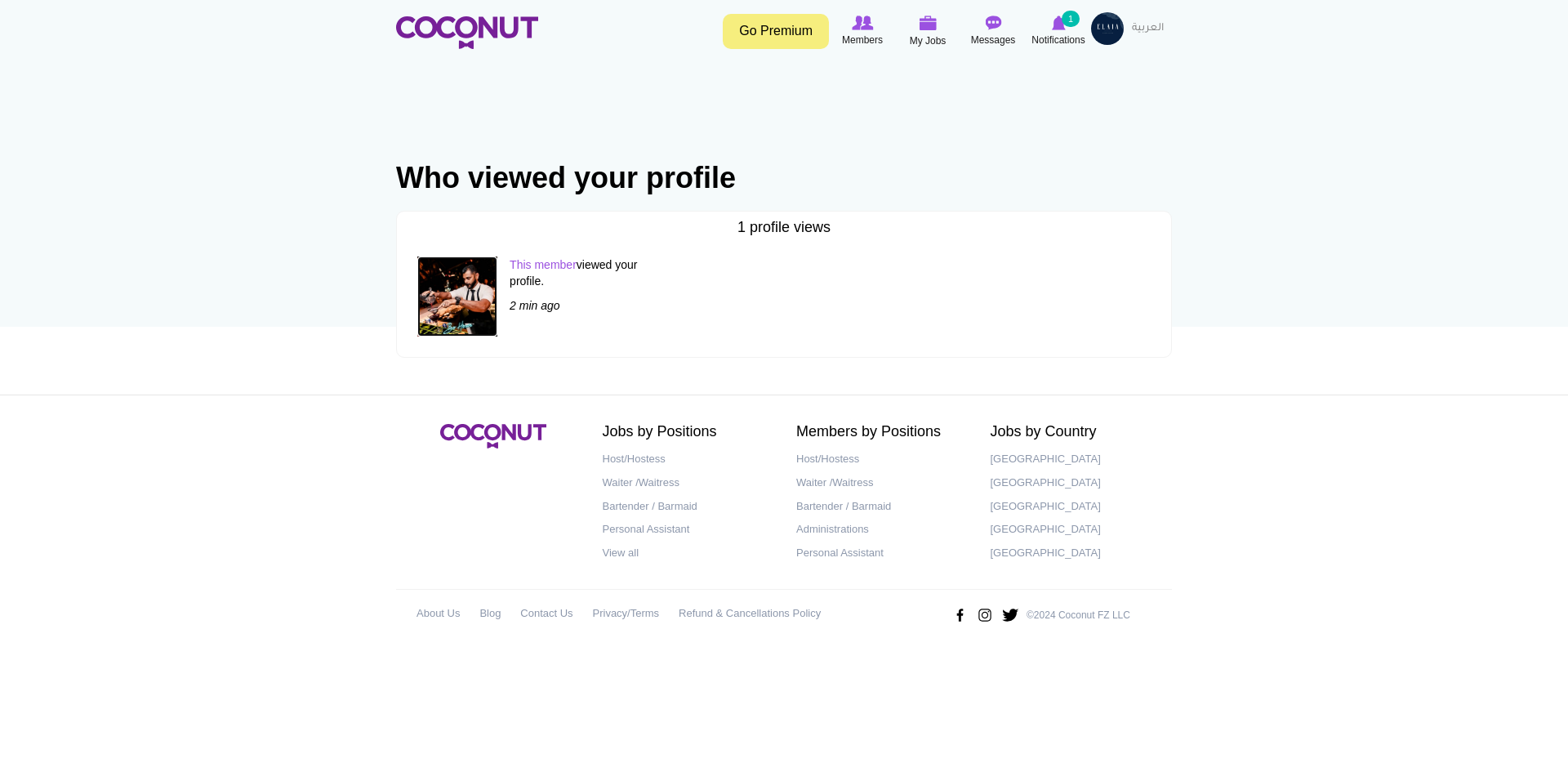
click at [470, 289] on img at bounding box center [457, 296] width 80 height 80
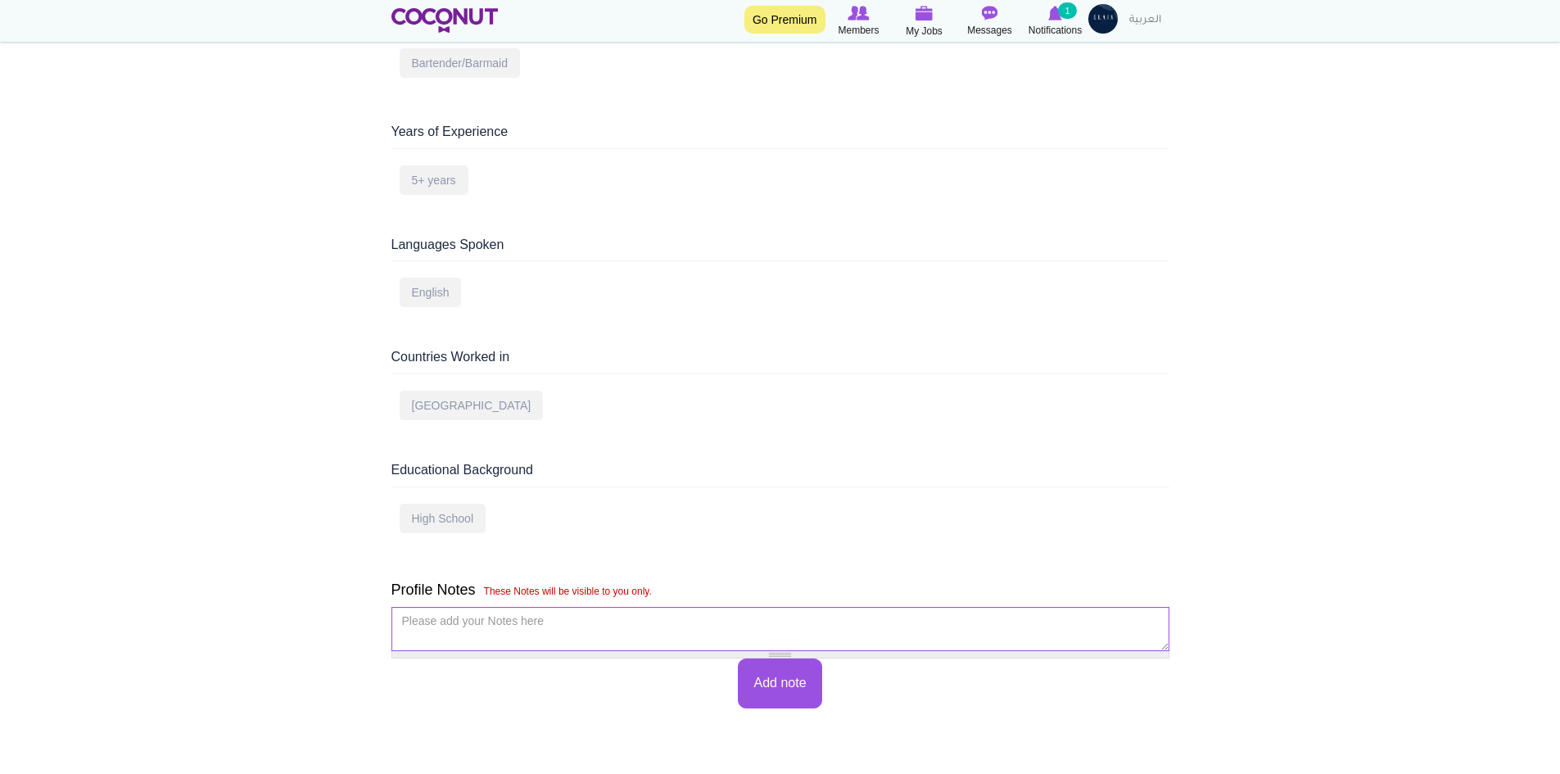
scroll to position [737, 0]
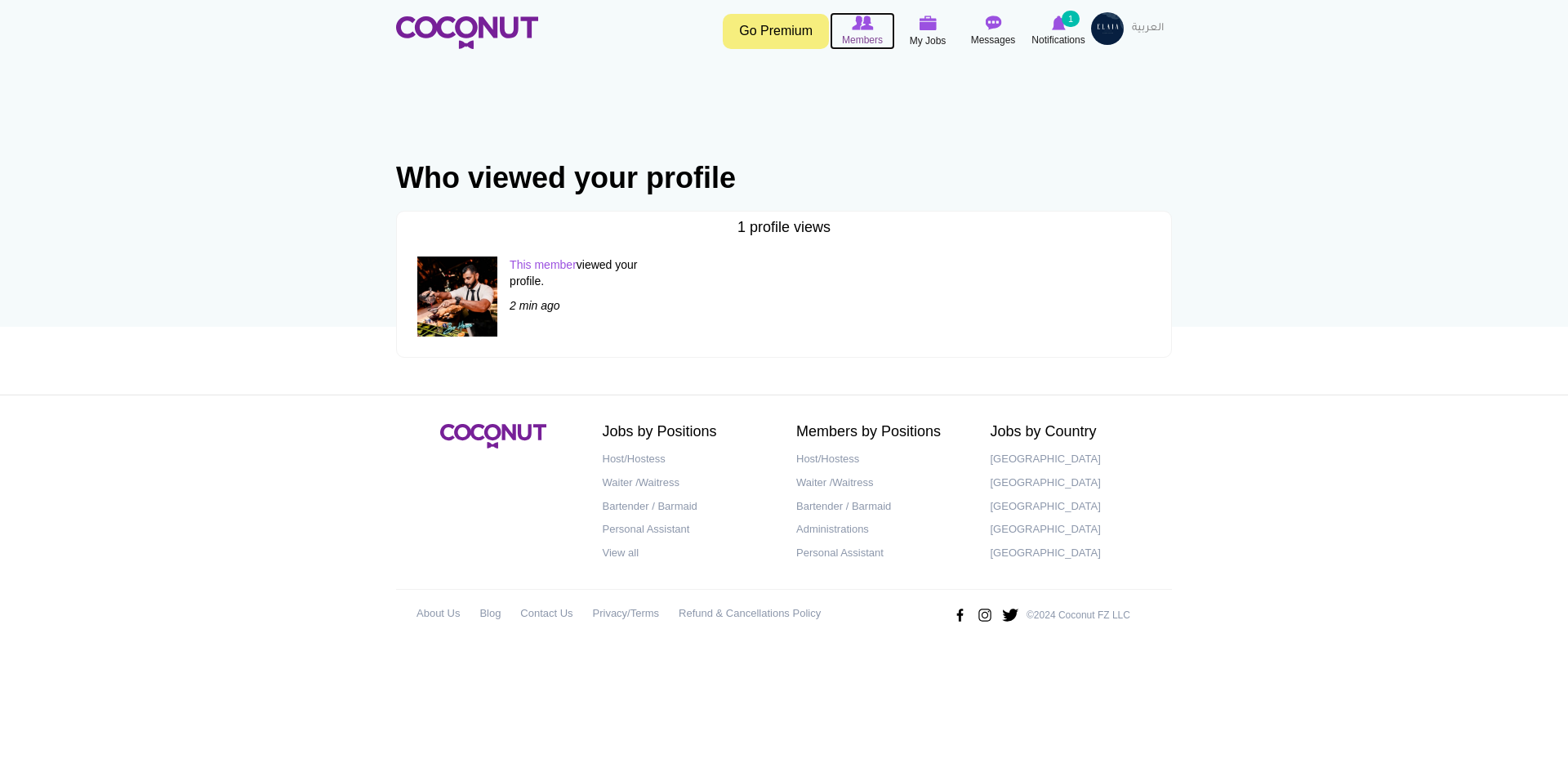
click at [873, 39] on span "Members" at bounding box center [862, 40] width 41 height 16
click at [872, 38] on span "Members" at bounding box center [862, 40] width 41 height 16
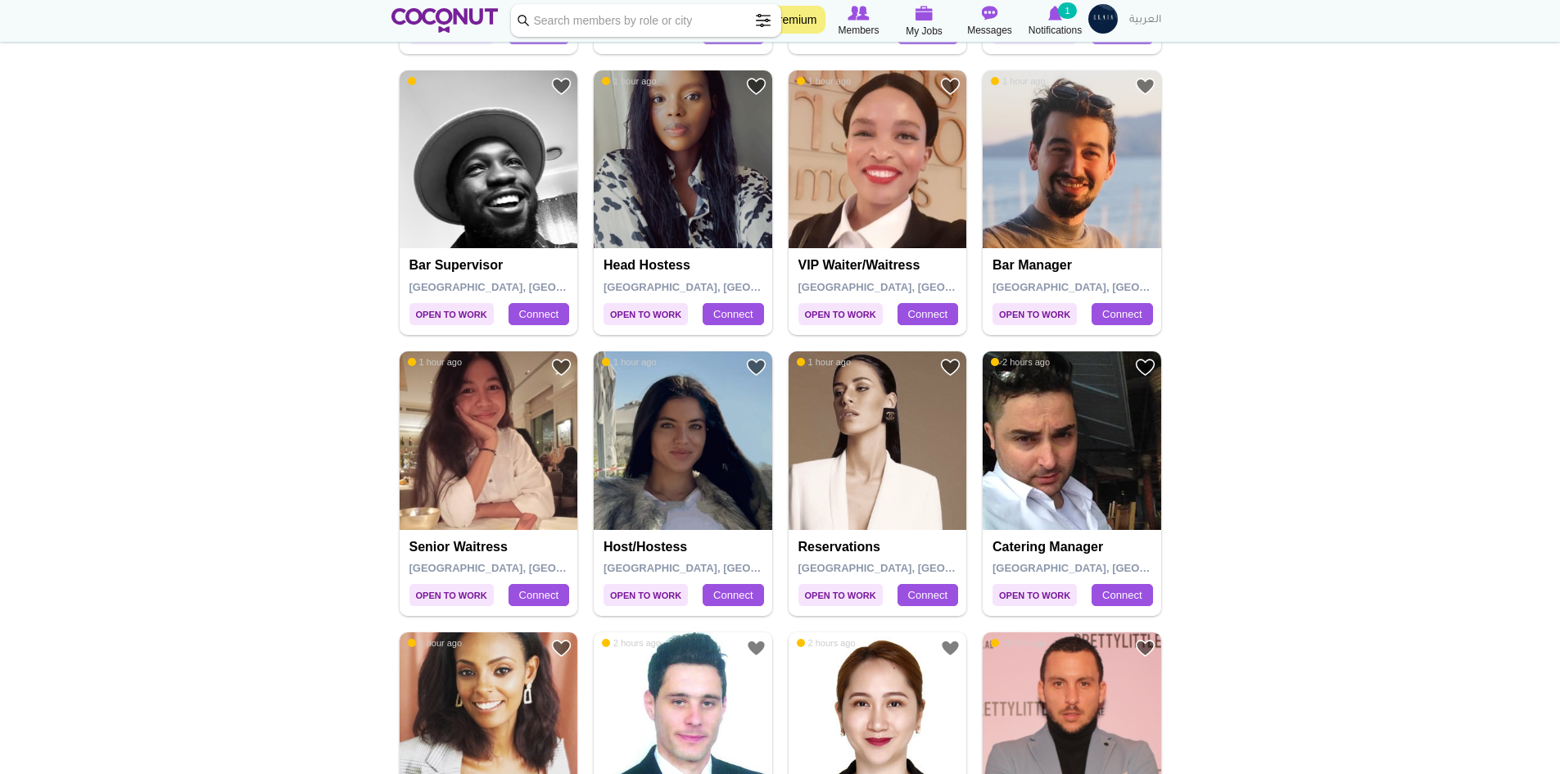
scroll to position [901, 0]
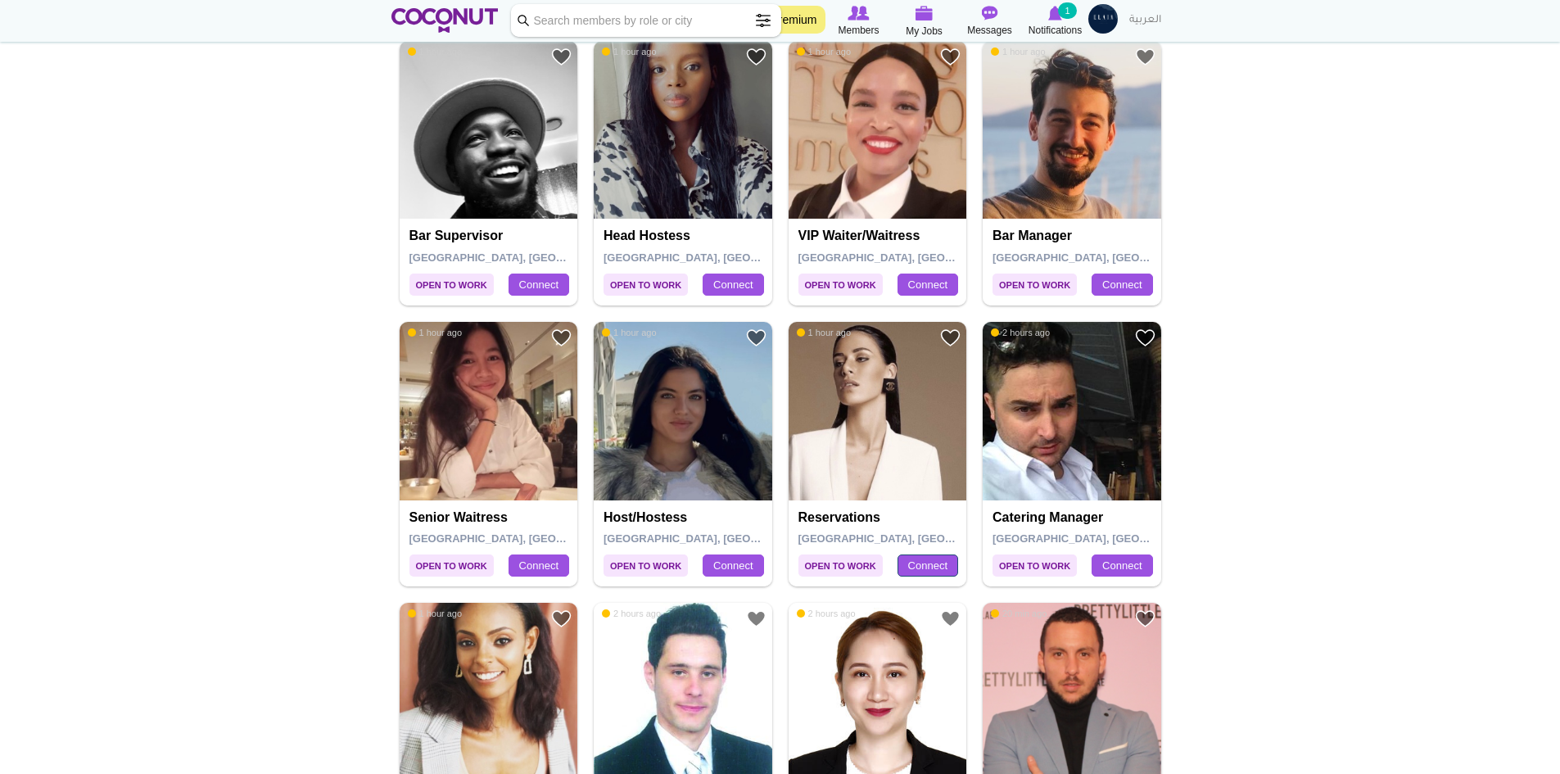
click at [906, 570] on link "Connect" at bounding box center [927, 565] width 61 height 23
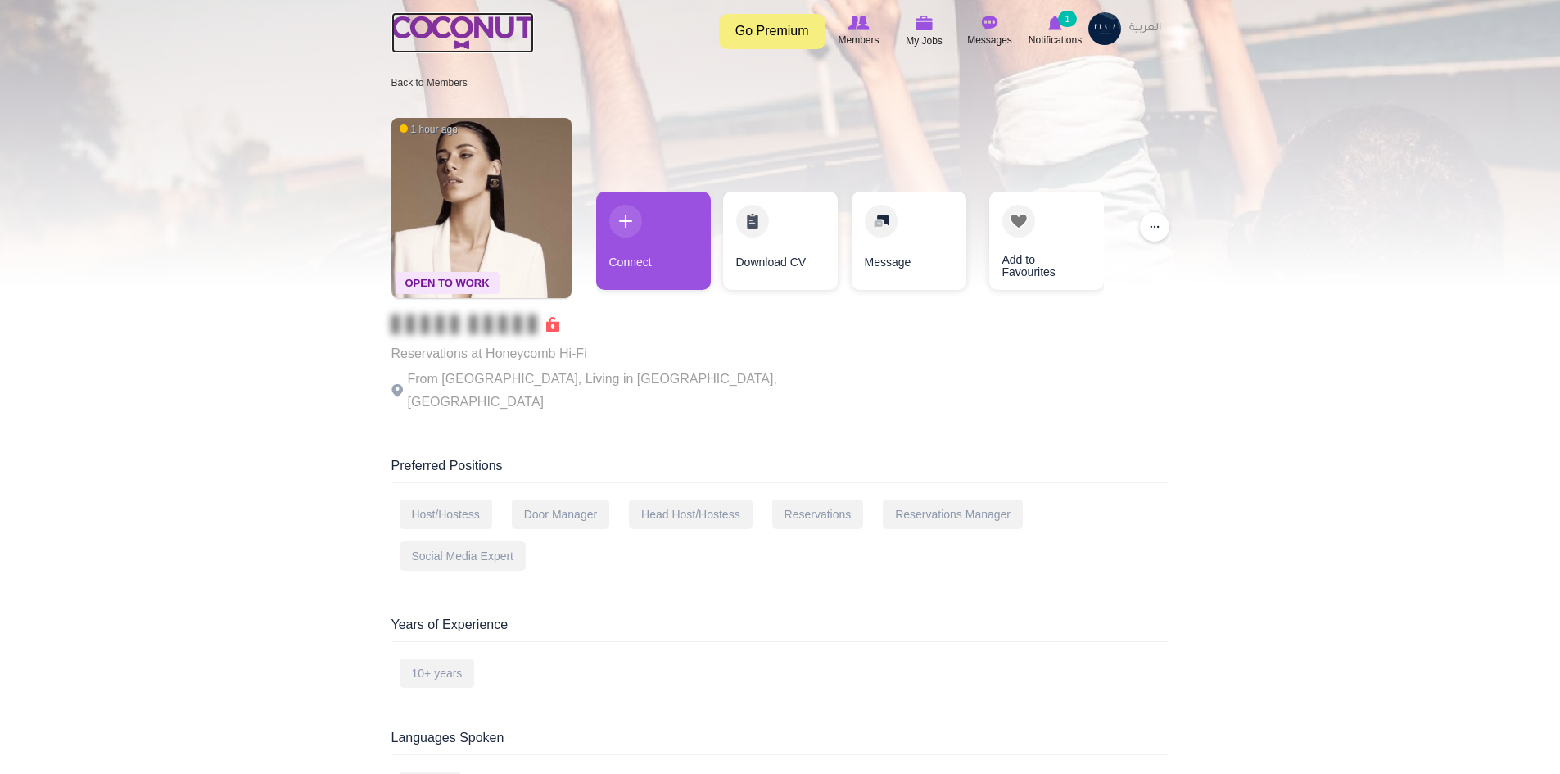
click at [457, 18] on img at bounding box center [462, 32] width 142 height 33
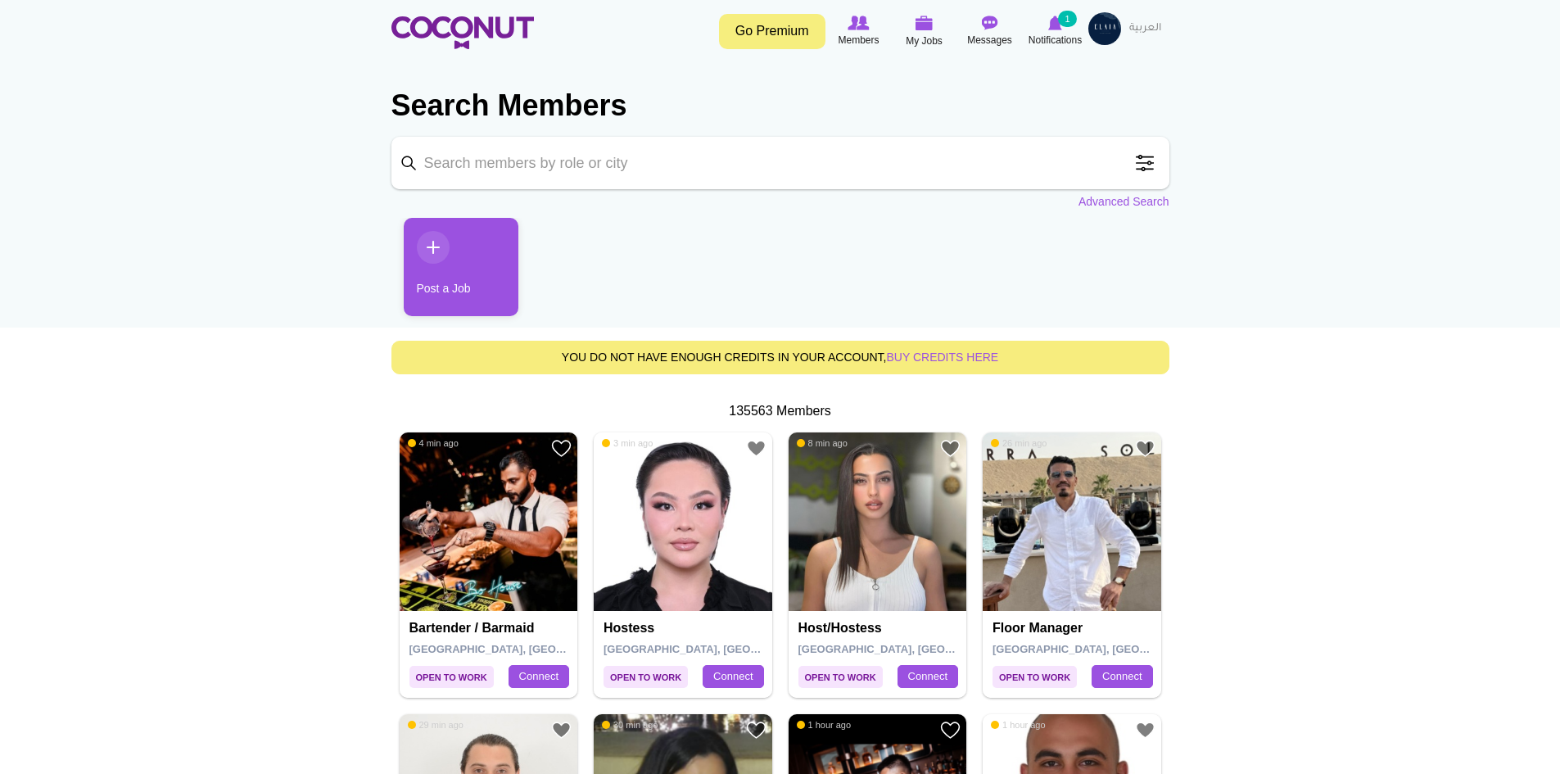
click at [432, 276] on link "Post a Job" at bounding box center [461, 267] width 115 height 98
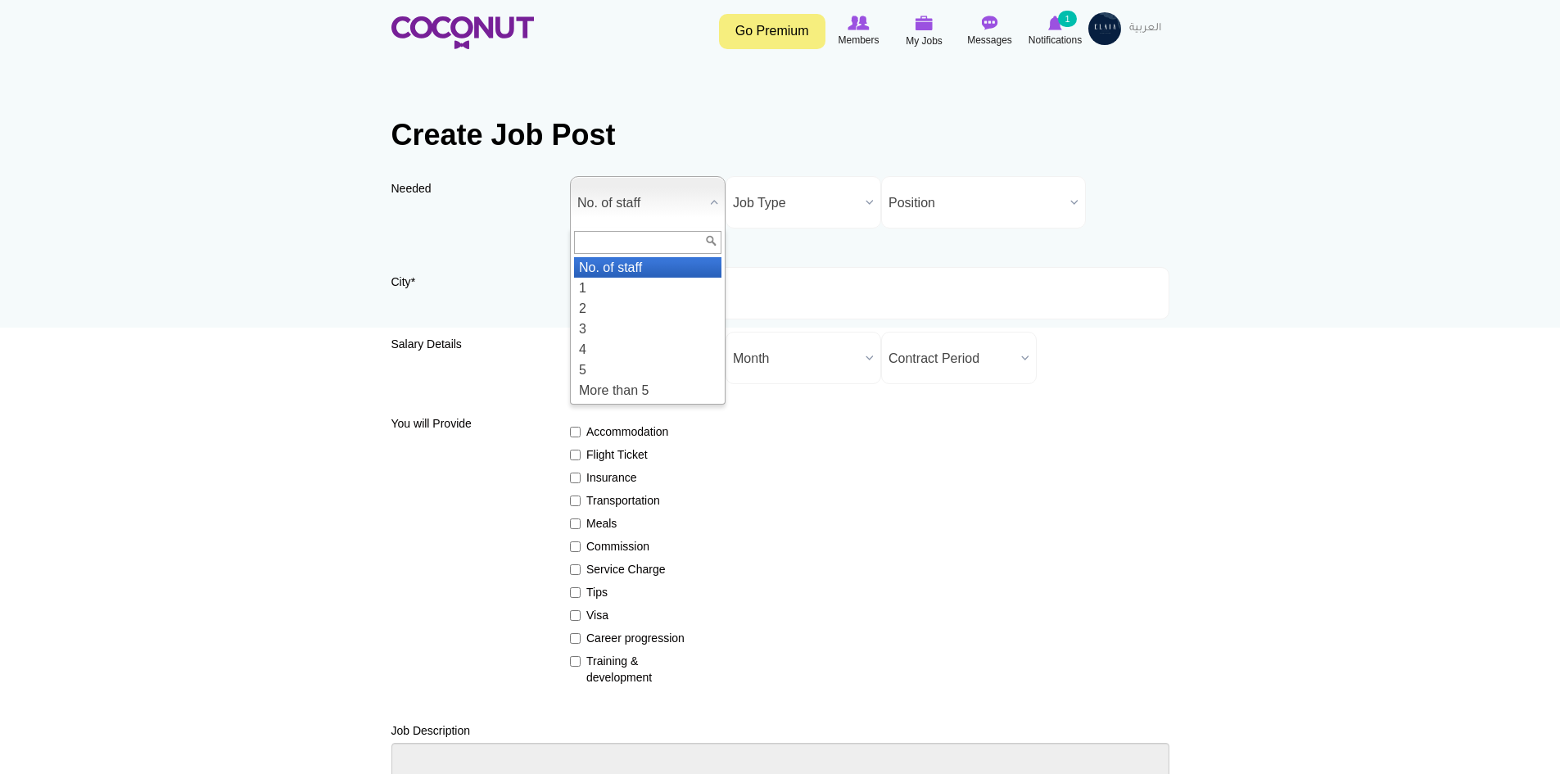
click at [634, 208] on span "No. of staff" at bounding box center [640, 203] width 126 height 52
click at [608, 285] on li "1" at bounding box center [647, 288] width 147 height 20
click at [799, 219] on span "Job Type" at bounding box center [796, 203] width 126 height 52
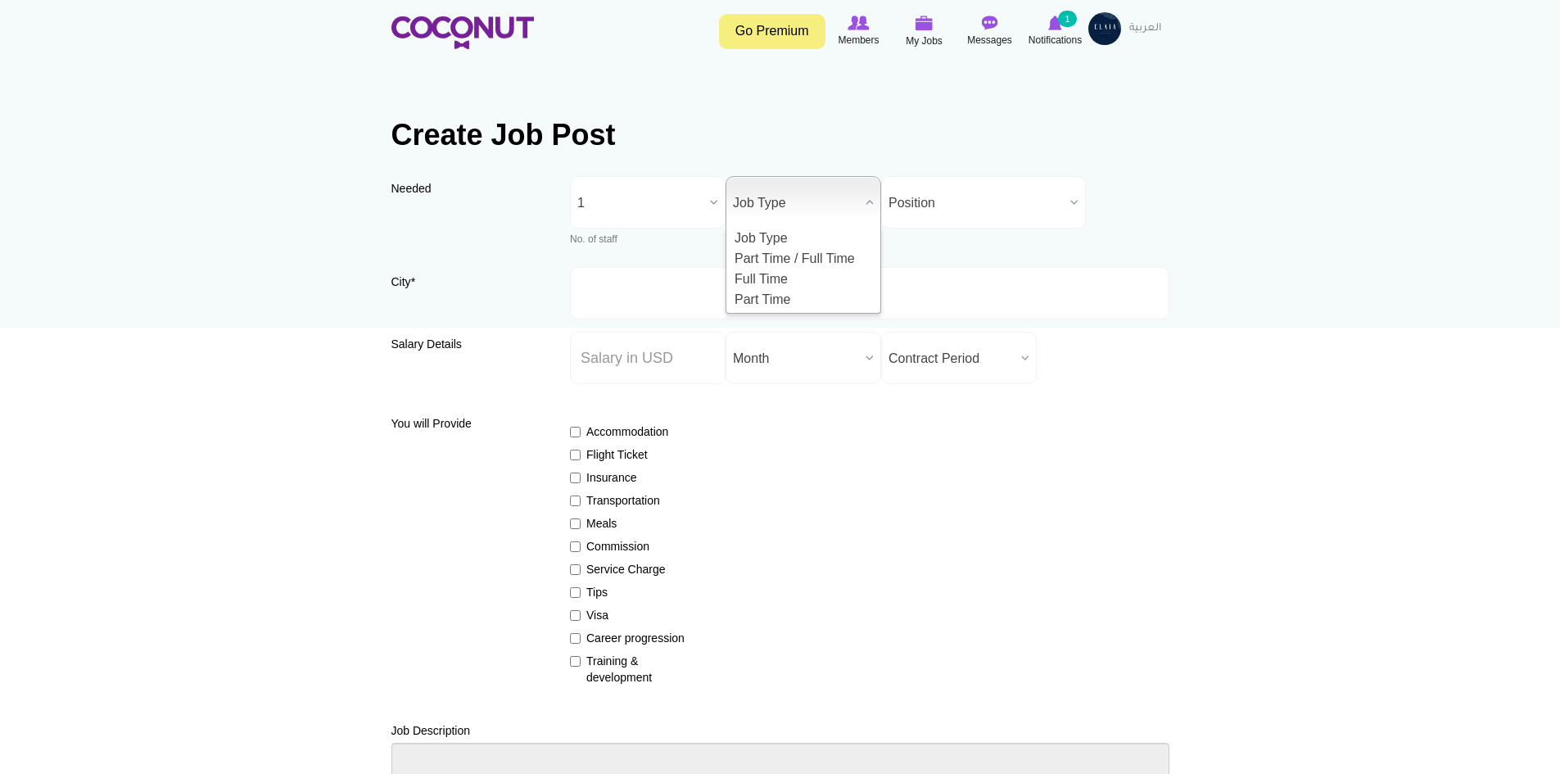
click at [1040, 38] on span "Notifications" at bounding box center [1054, 40] width 53 height 16
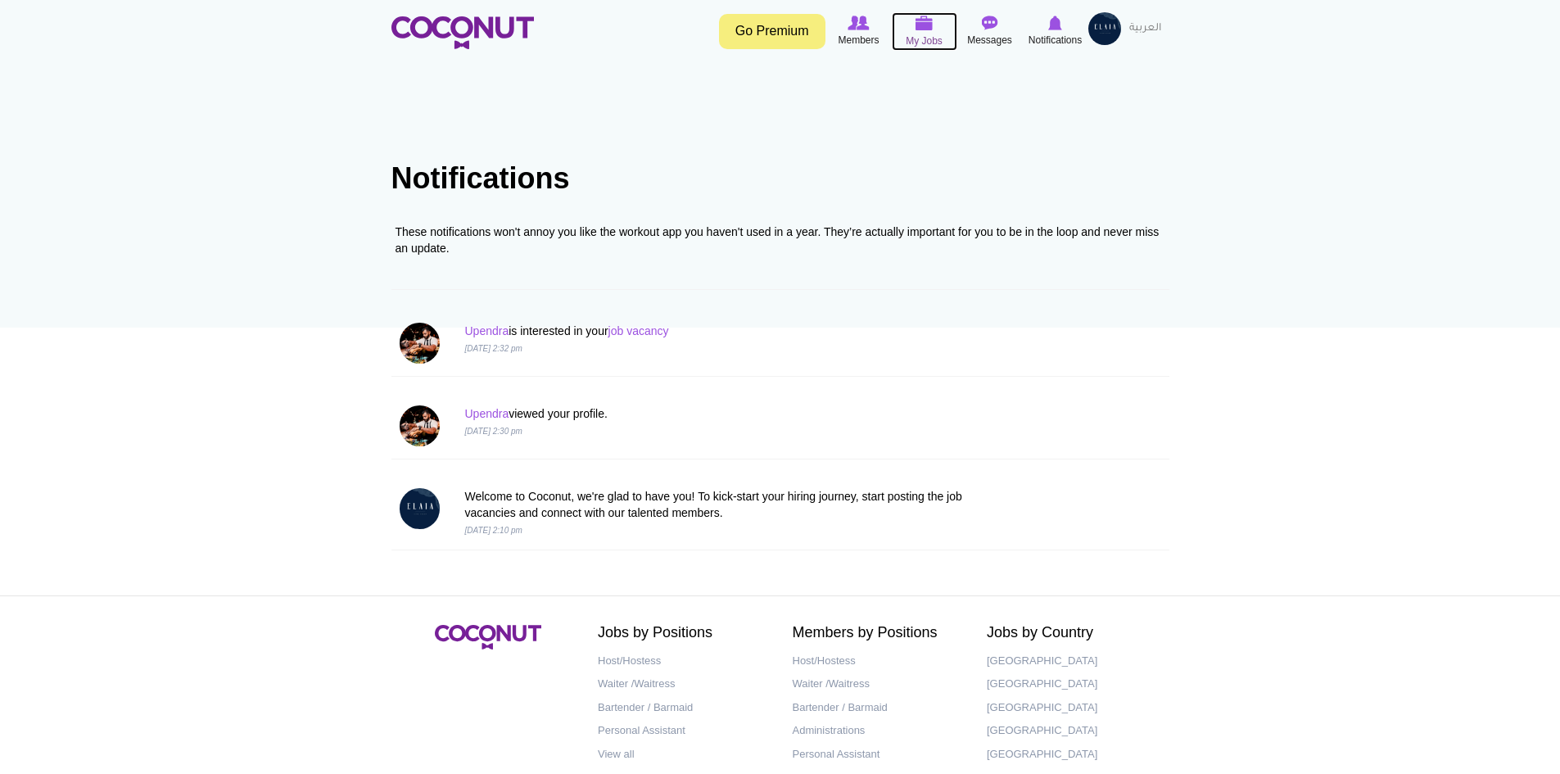
click at [937, 43] on span "My Jobs" at bounding box center [924, 41] width 37 height 16
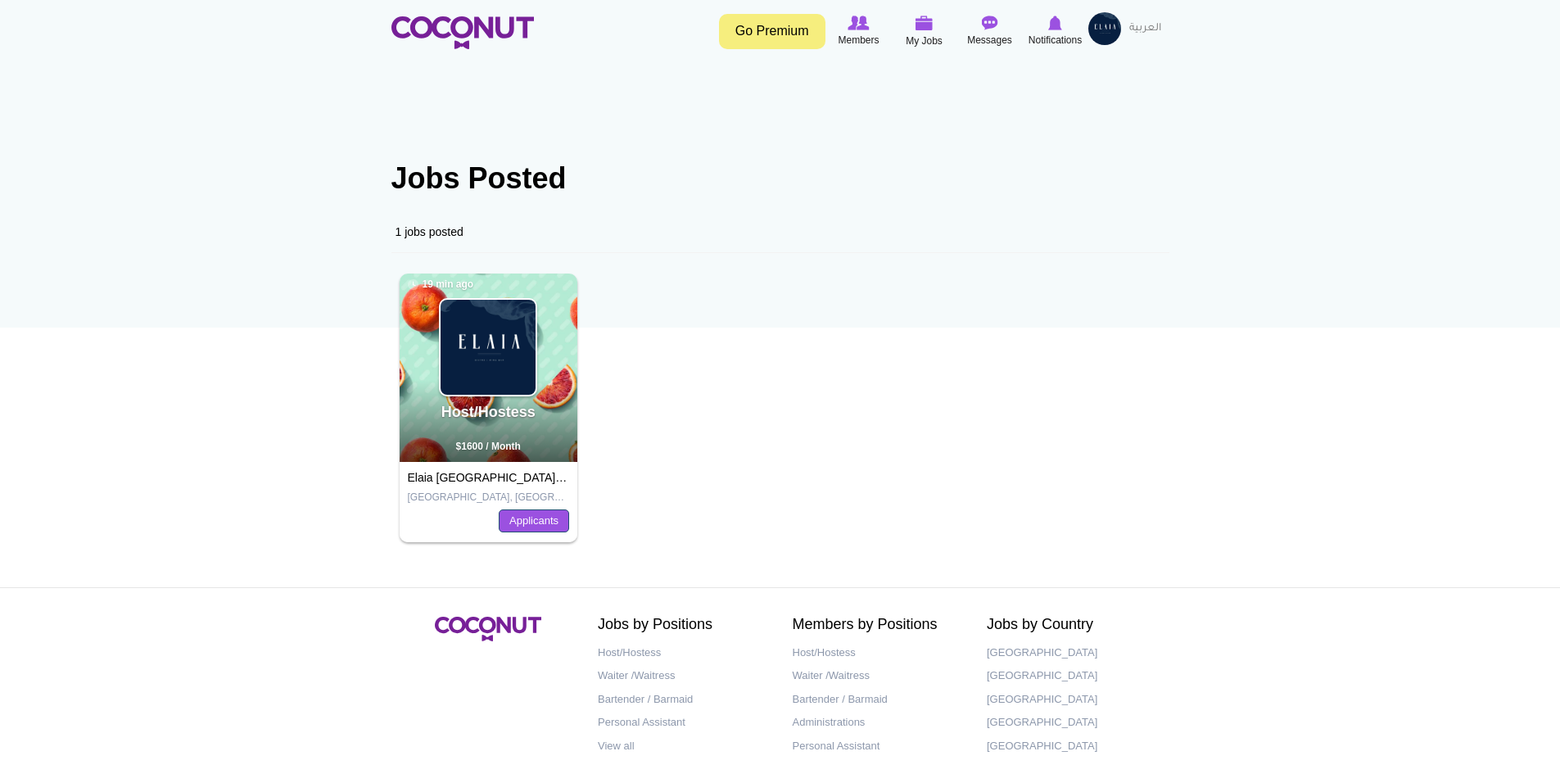
click at [536, 525] on link "Applicants" at bounding box center [534, 520] width 70 height 23
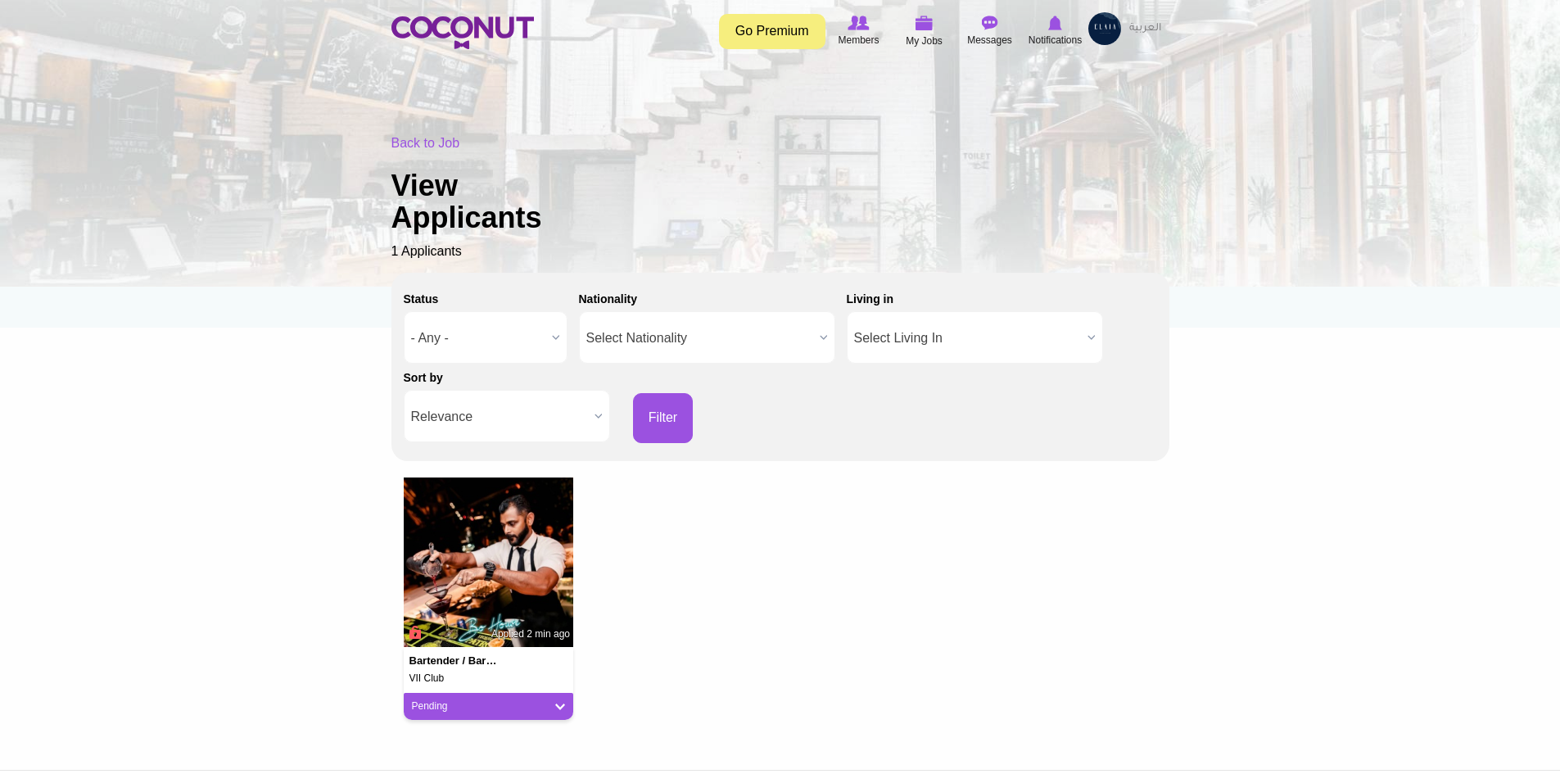
click at [506, 337] on span "- Any -" at bounding box center [478, 338] width 134 height 52
click at [983, 585] on div "Bartender / Barmaid VII Club Applied 2 min ago Pending Pending Good Fit Maybe N…" at bounding box center [780, 604] width 778 height 255
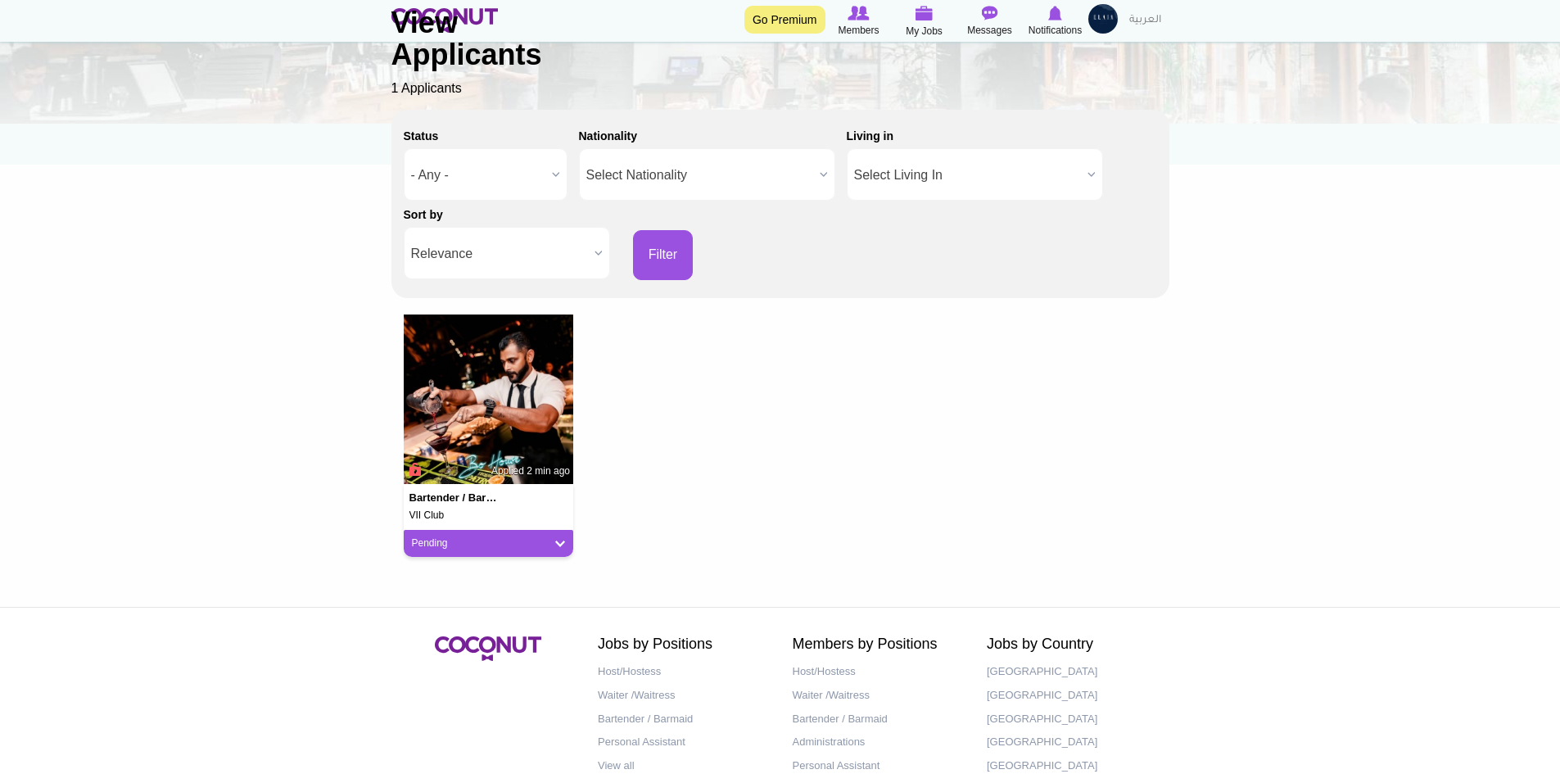
scroll to position [164, 0]
click at [472, 540] on link "Pending" at bounding box center [489, 543] width 154 height 14
click at [510, 430] on img at bounding box center [489, 399] width 170 height 170
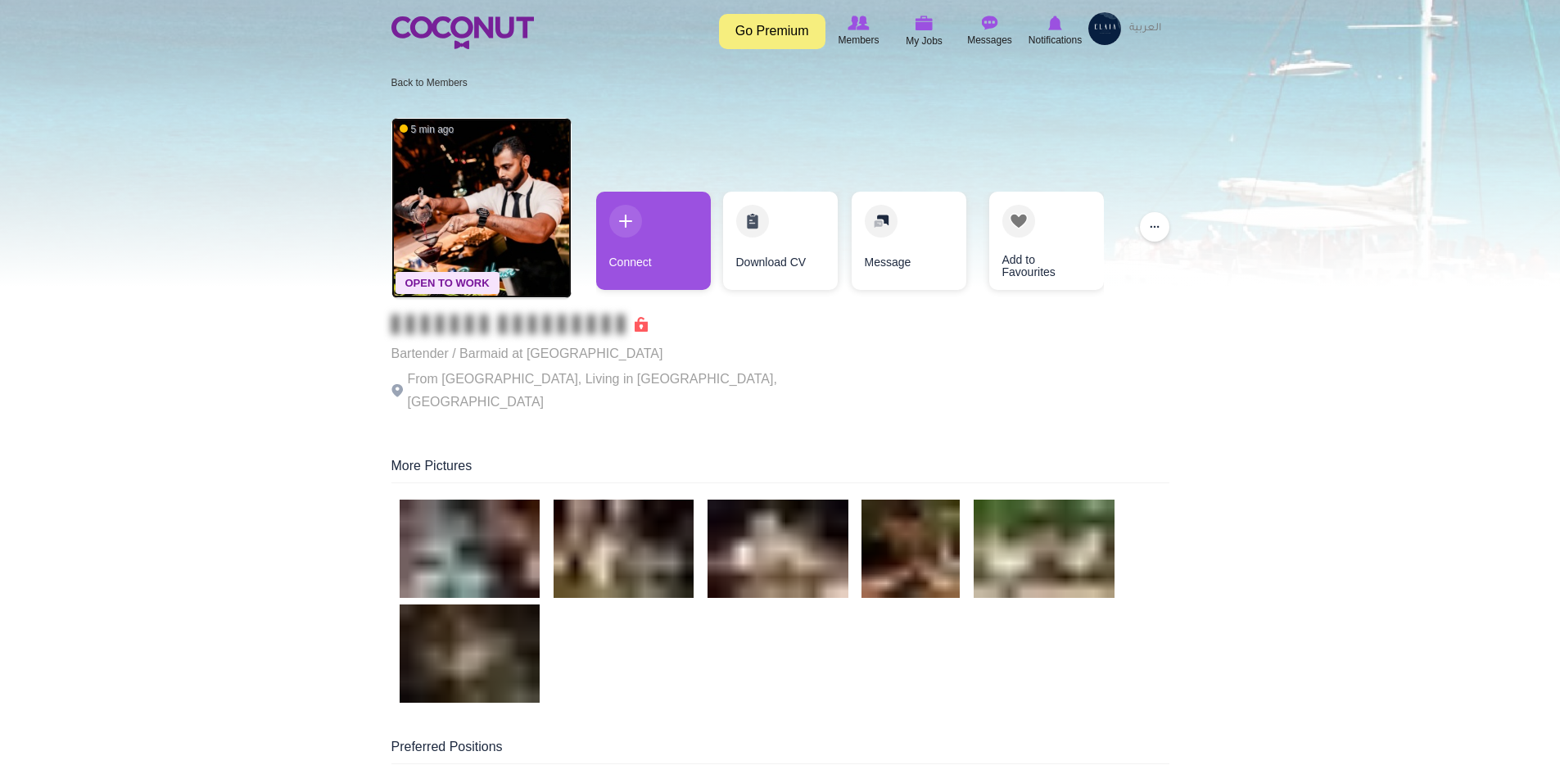
click at [549, 181] on img at bounding box center [481, 208] width 180 height 180
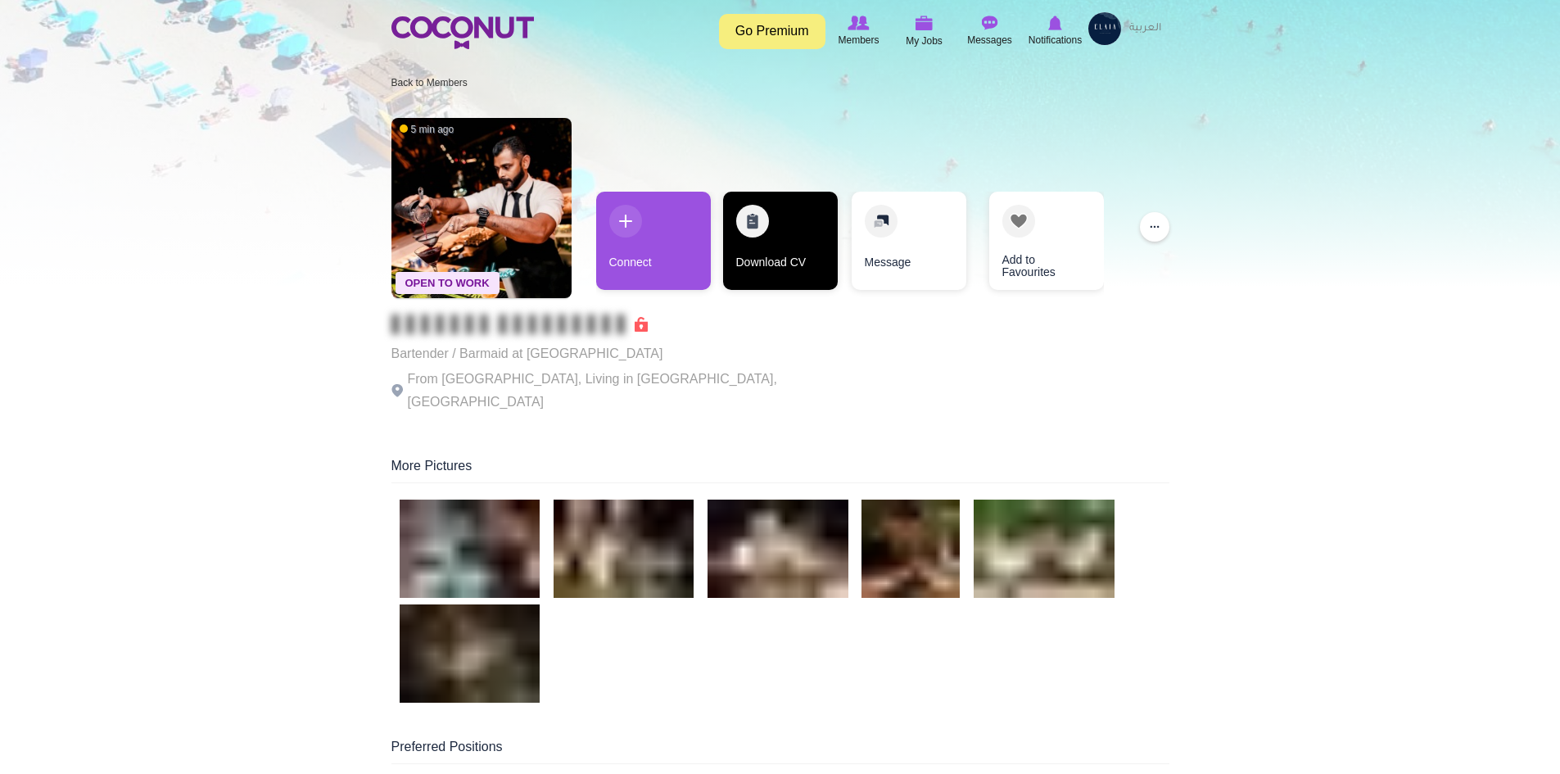
click at [784, 256] on link "Download CV" at bounding box center [780, 241] width 115 height 98
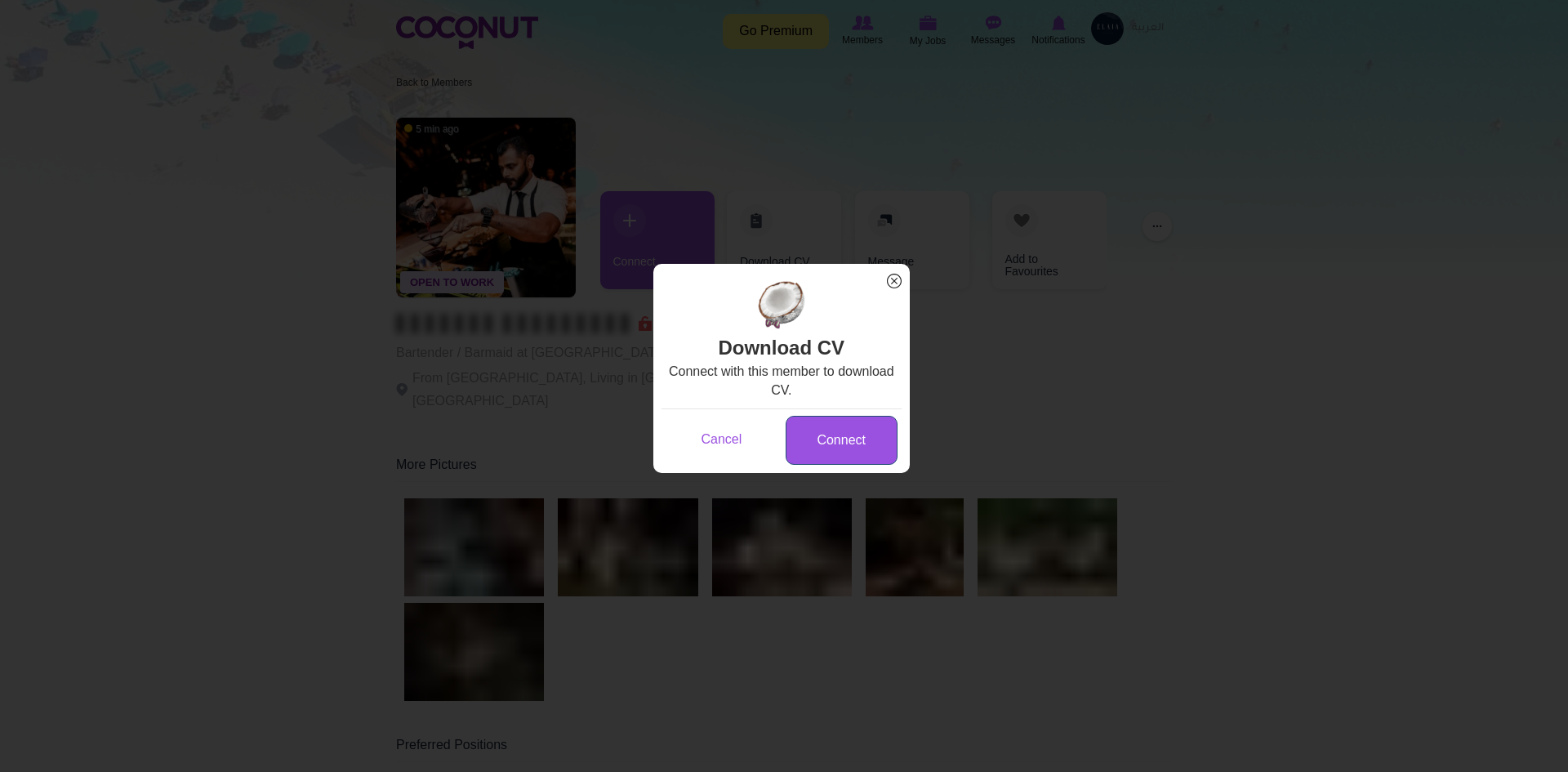
click at [848, 450] on link "Connect" at bounding box center [842, 441] width 112 height 50
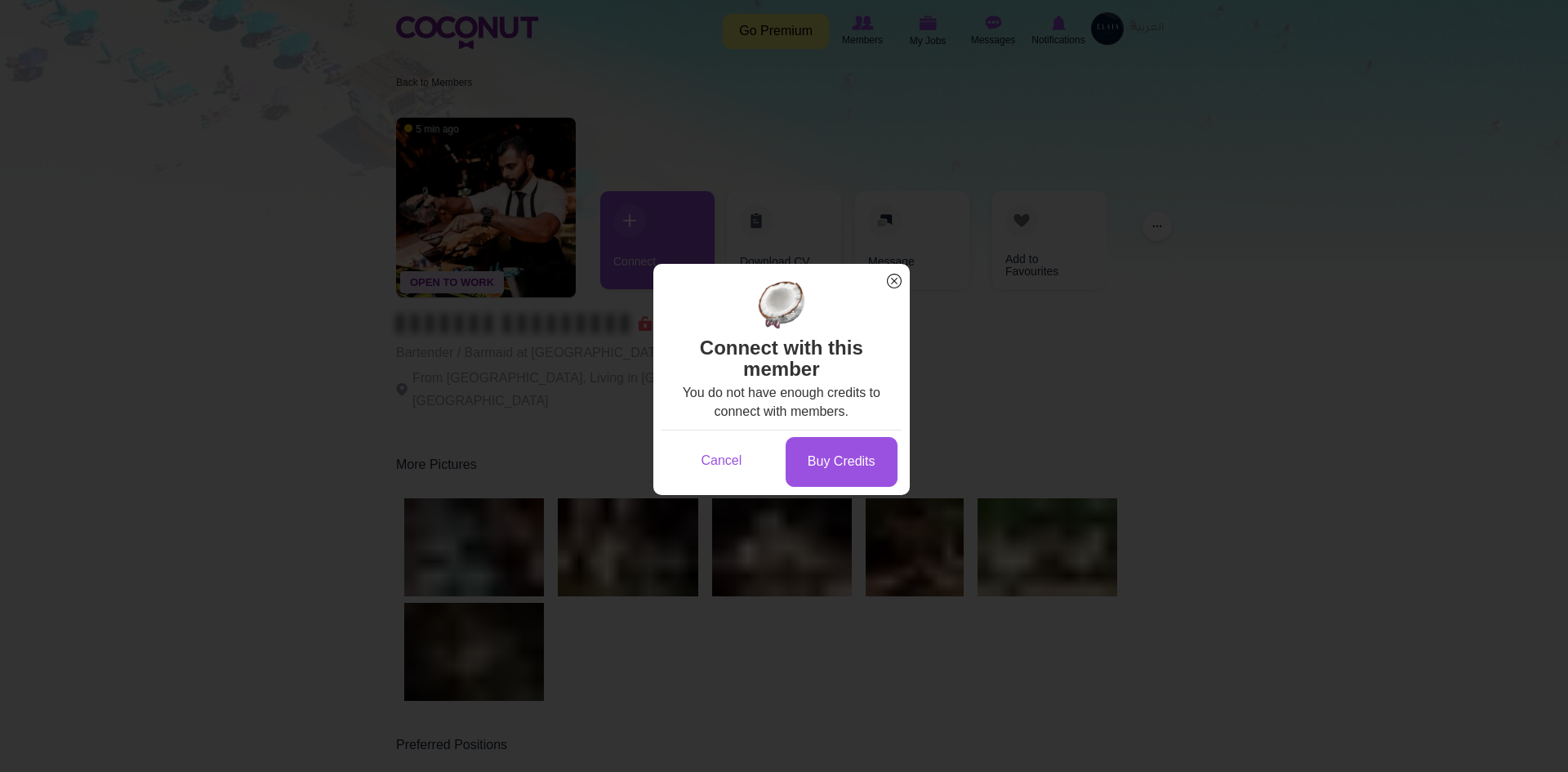
click at [897, 275] on span "x" at bounding box center [894, 280] width 21 height 21
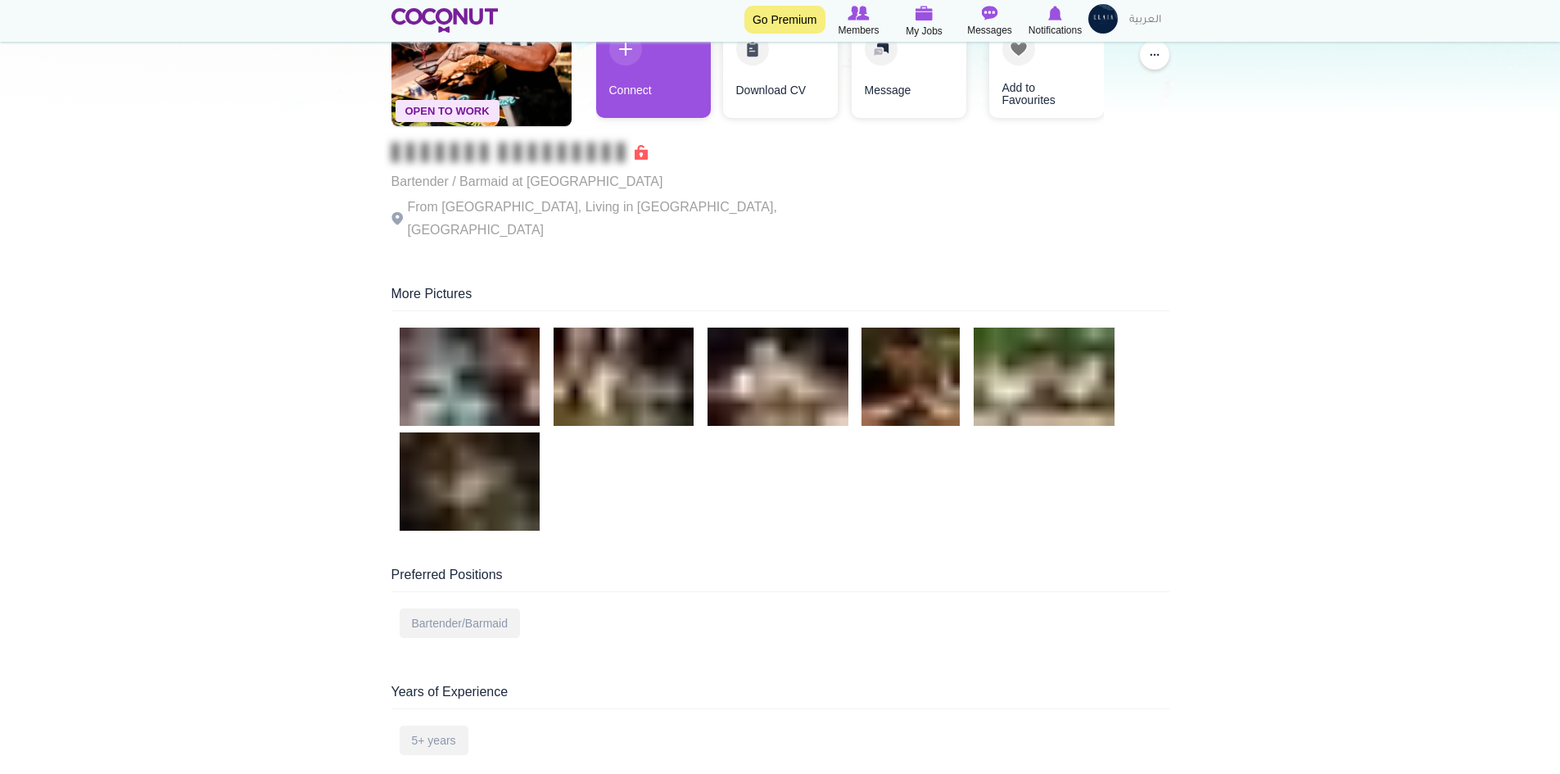
scroll to position [164, 0]
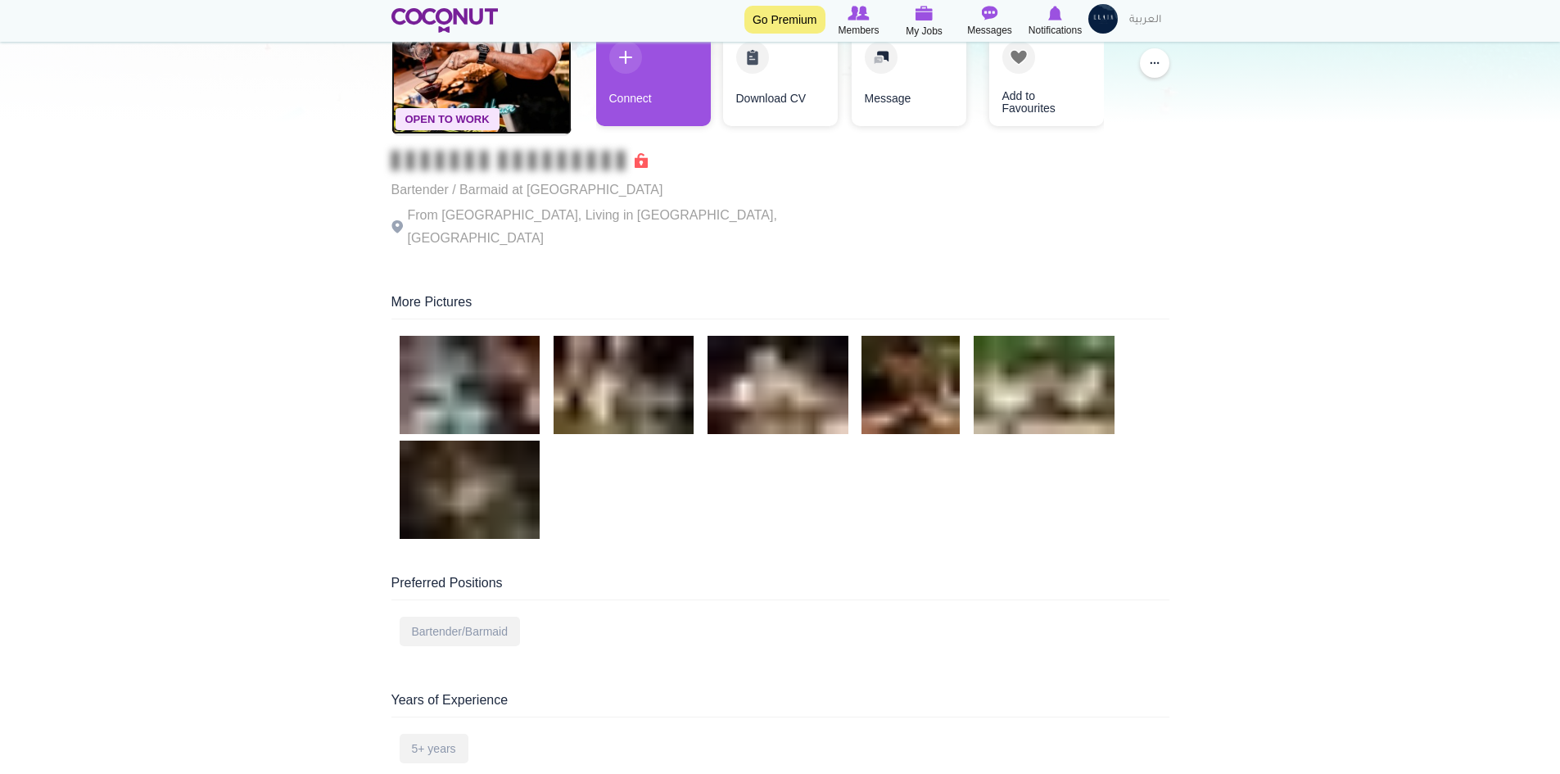
click at [541, 52] on img at bounding box center [481, 44] width 180 height 180
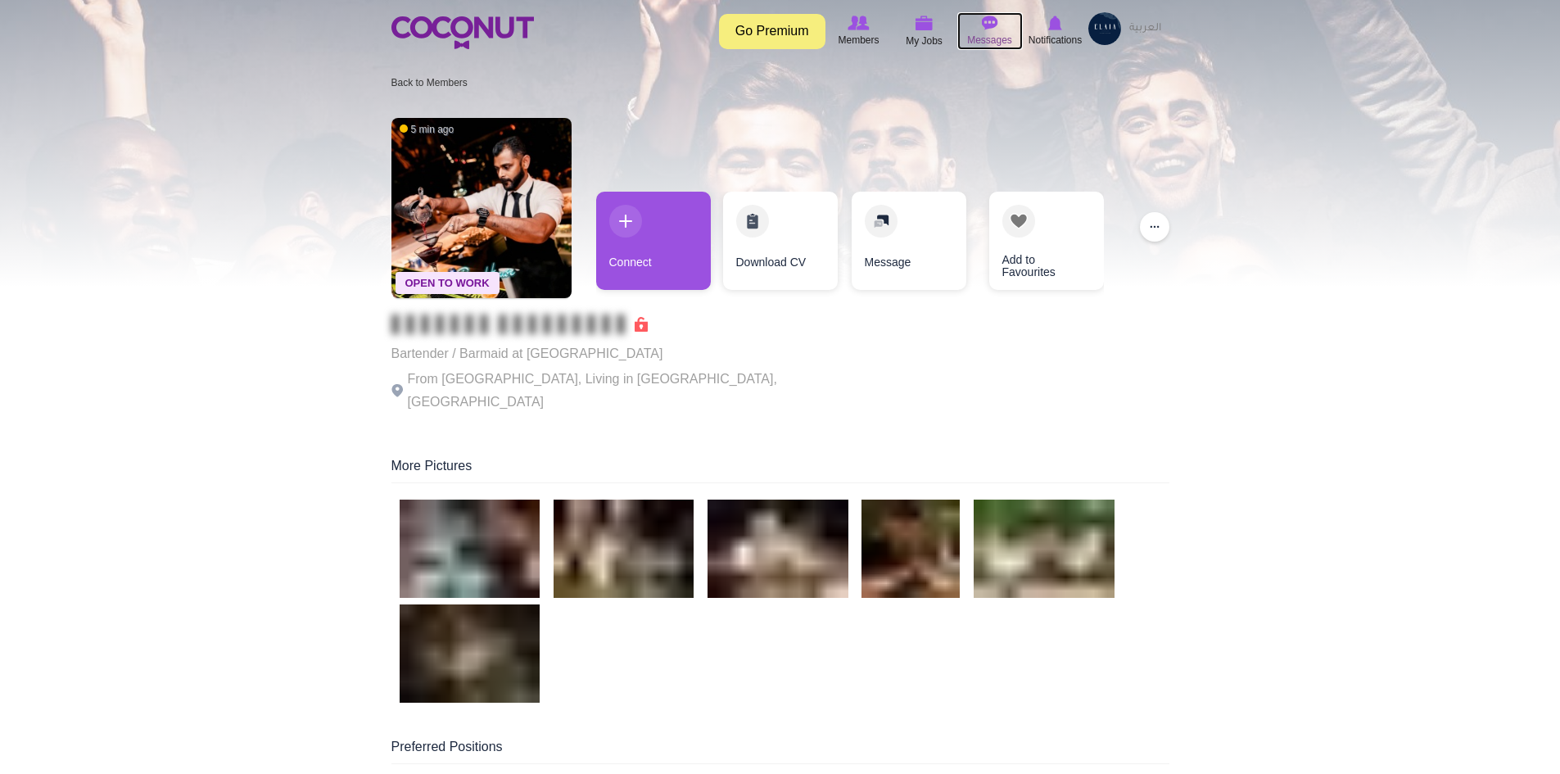
click at [1010, 31] on icon at bounding box center [990, 23] width 62 height 18
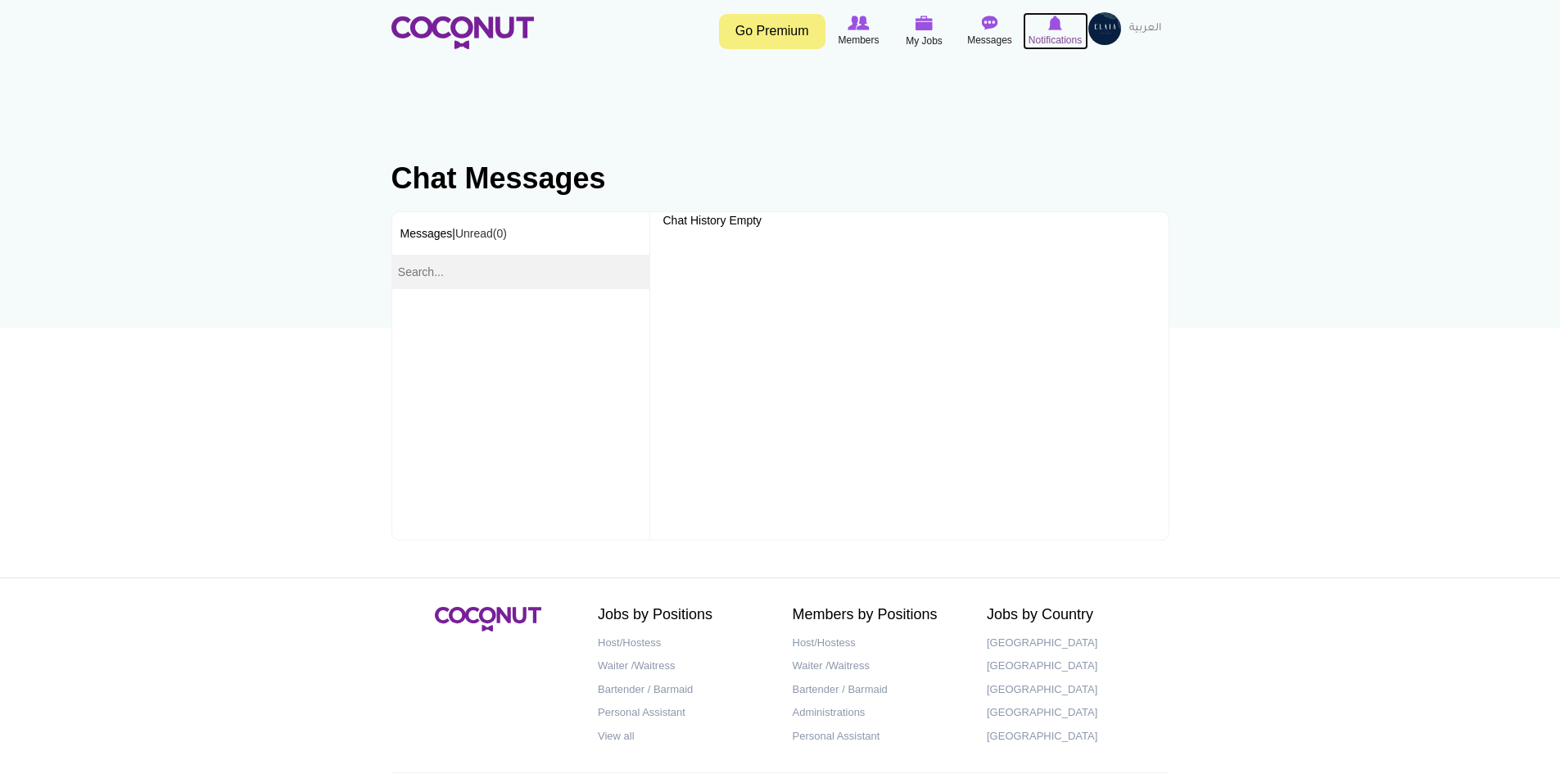
click at [1061, 39] on span "Notifications" at bounding box center [1054, 40] width 53 height 16
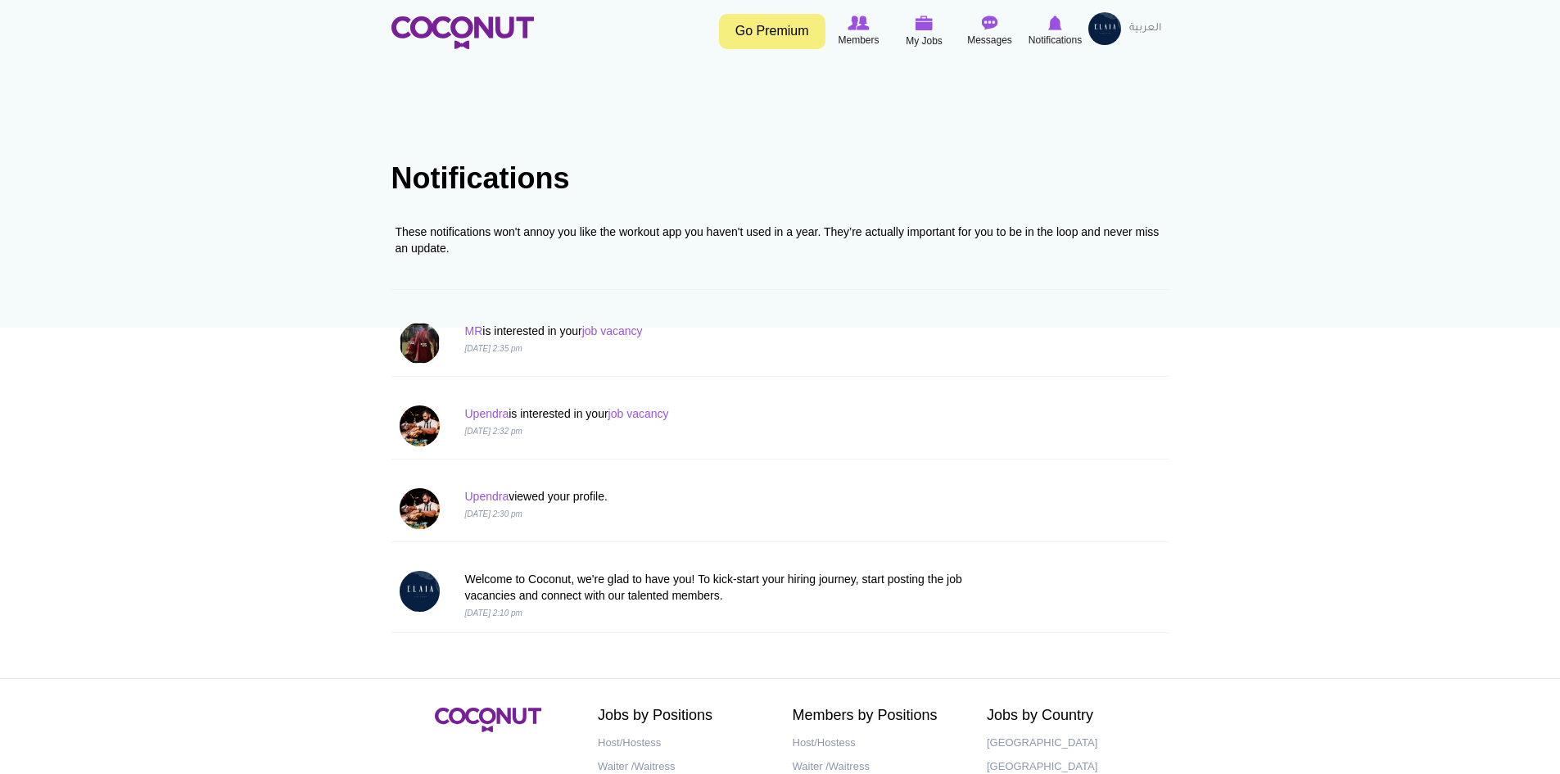
click at [406, 350] on img at bounding box center [420, 343] width 41 height 41
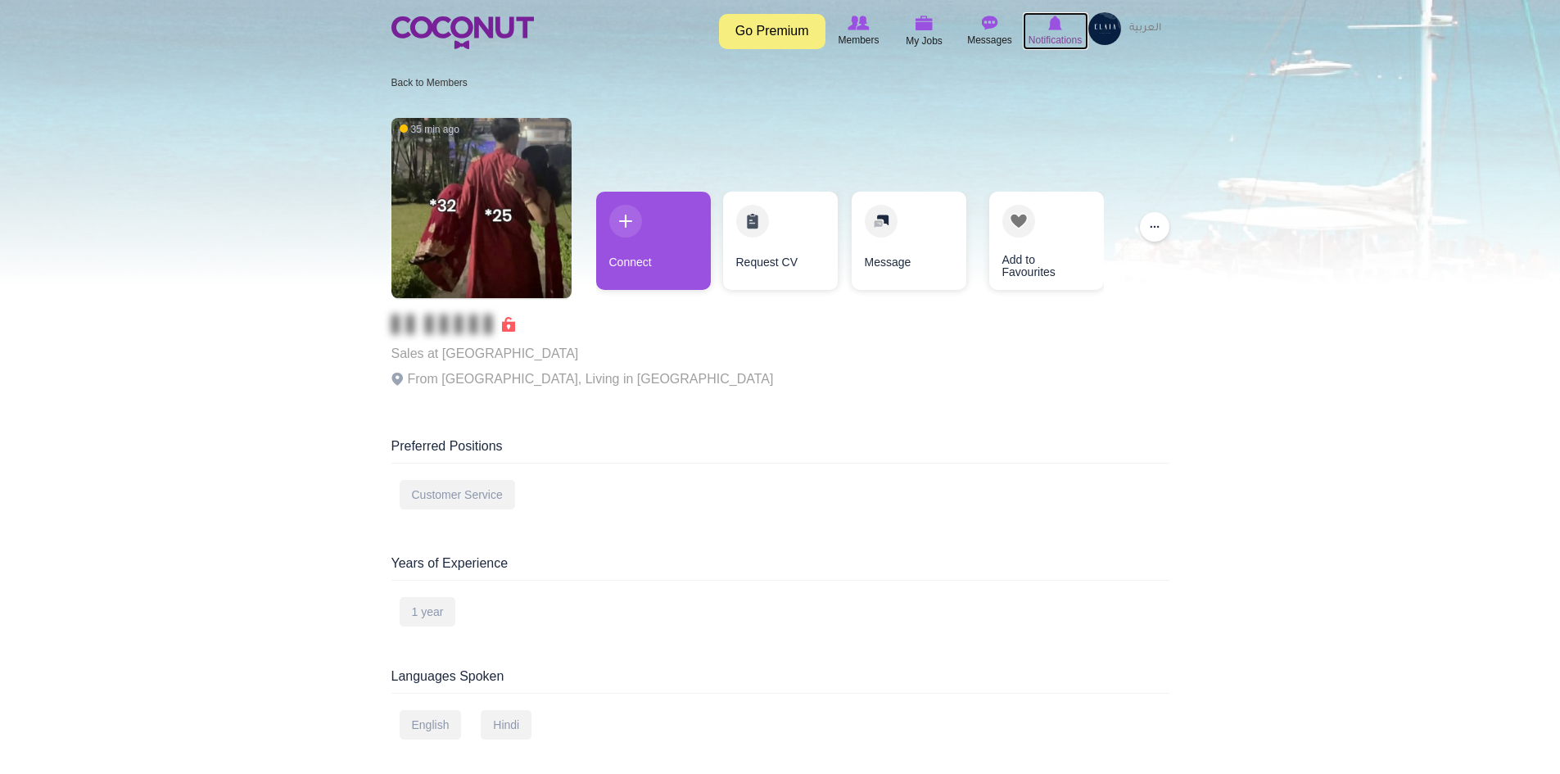
click at [1067, 25] on icon at bounding box center [1055, 23] width 62 height 18
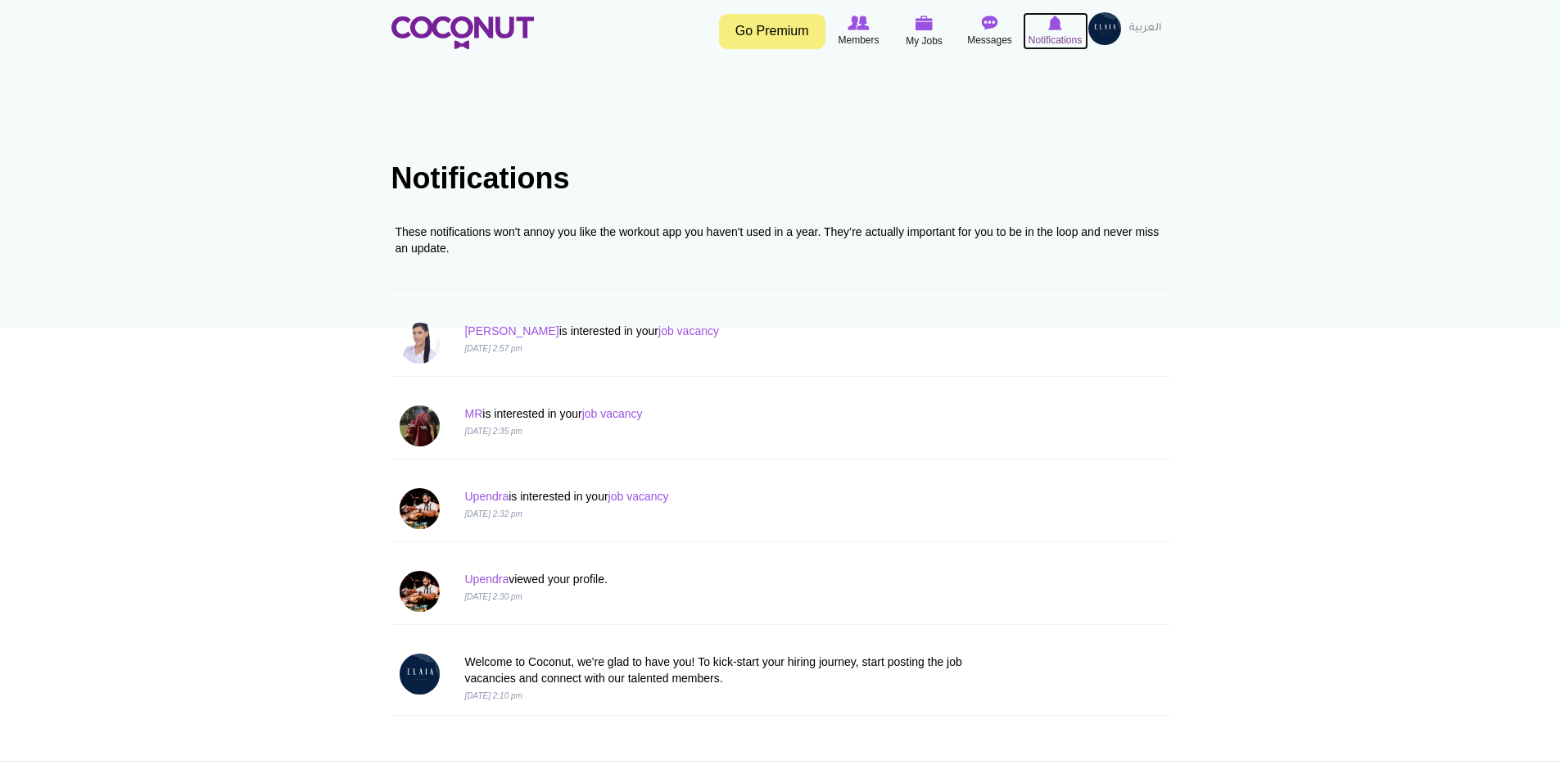
click at [1030, 29] on icon at bounding box center [1055, 23] width 62 height 18
click at [1051, 22] on img at bounding box center [1055, 23] width 14 height 15
click at [406, 362] on div at bounding box center [420, 343] width 66 height 41
click at [452, 334] on div "Danica is interested in your job vacancy 28 Aug 2025, 2:57 pm" at bounding box center [714, 339] width 524 height 33
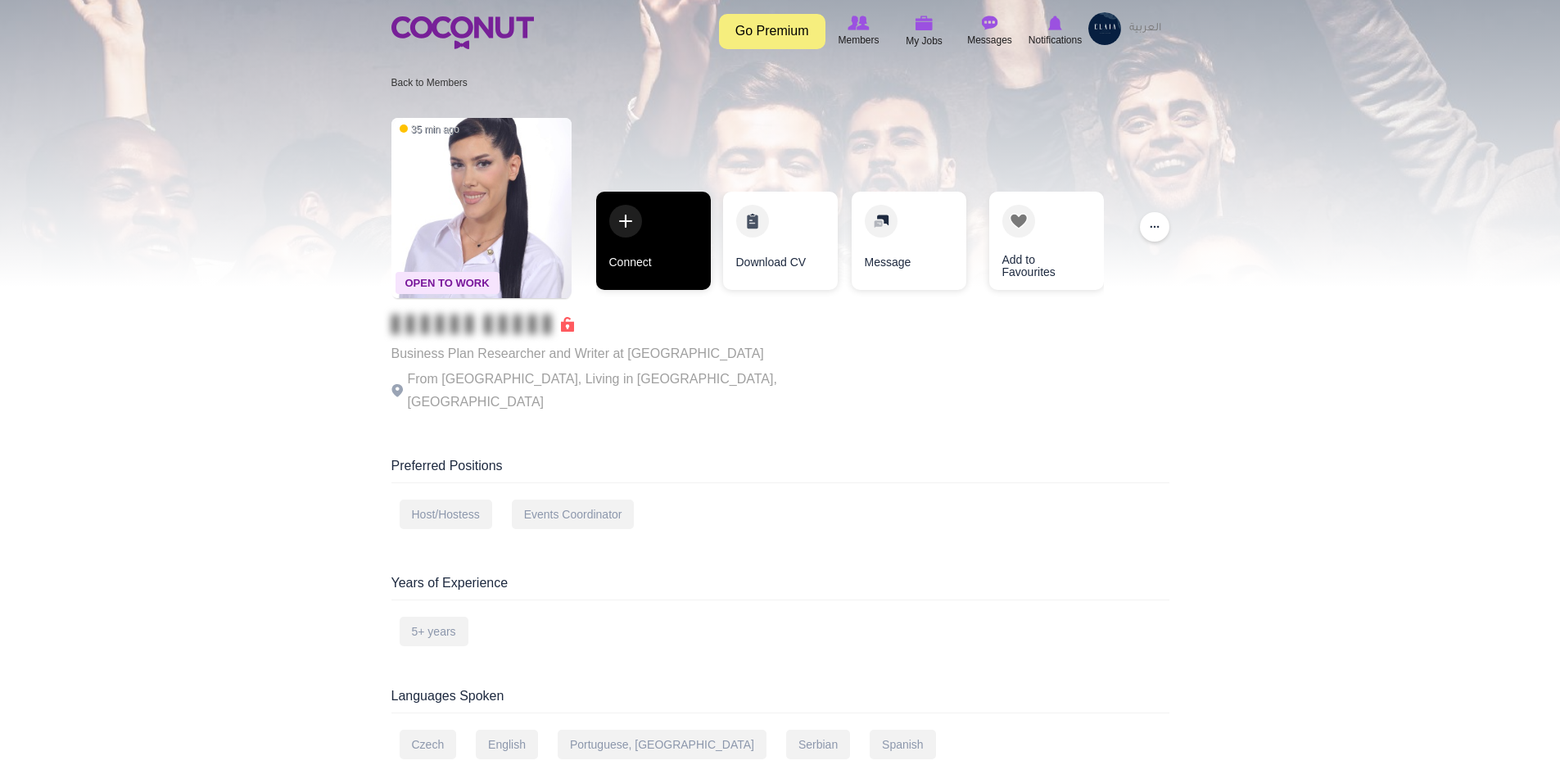
click at [626, 230] on link "Connect" at bounding box center [653, 241] width 115 height 98
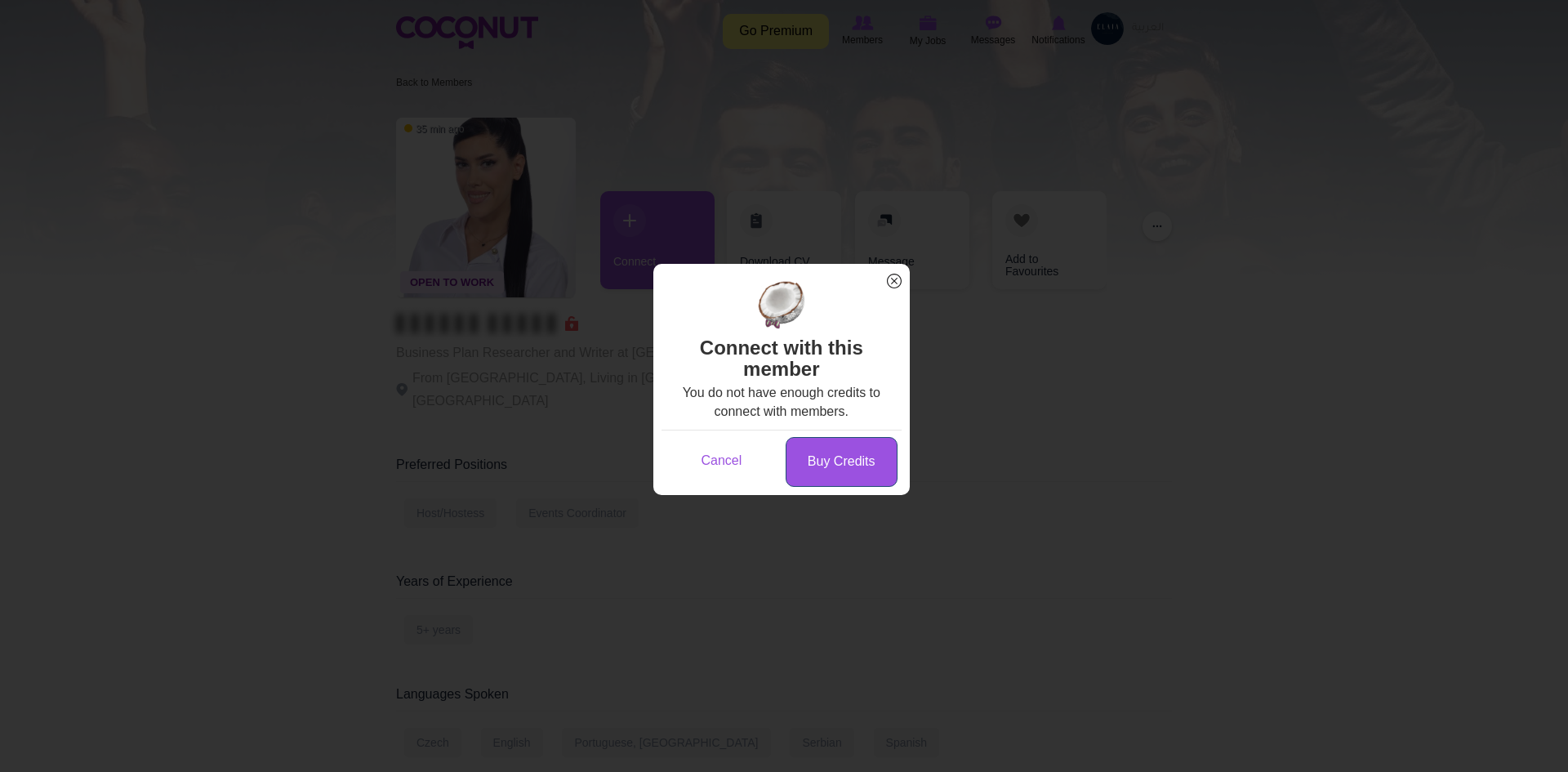
click at [874, 472] on link "Buy Credits" at bounding box center [842, 462] width 112 height 50
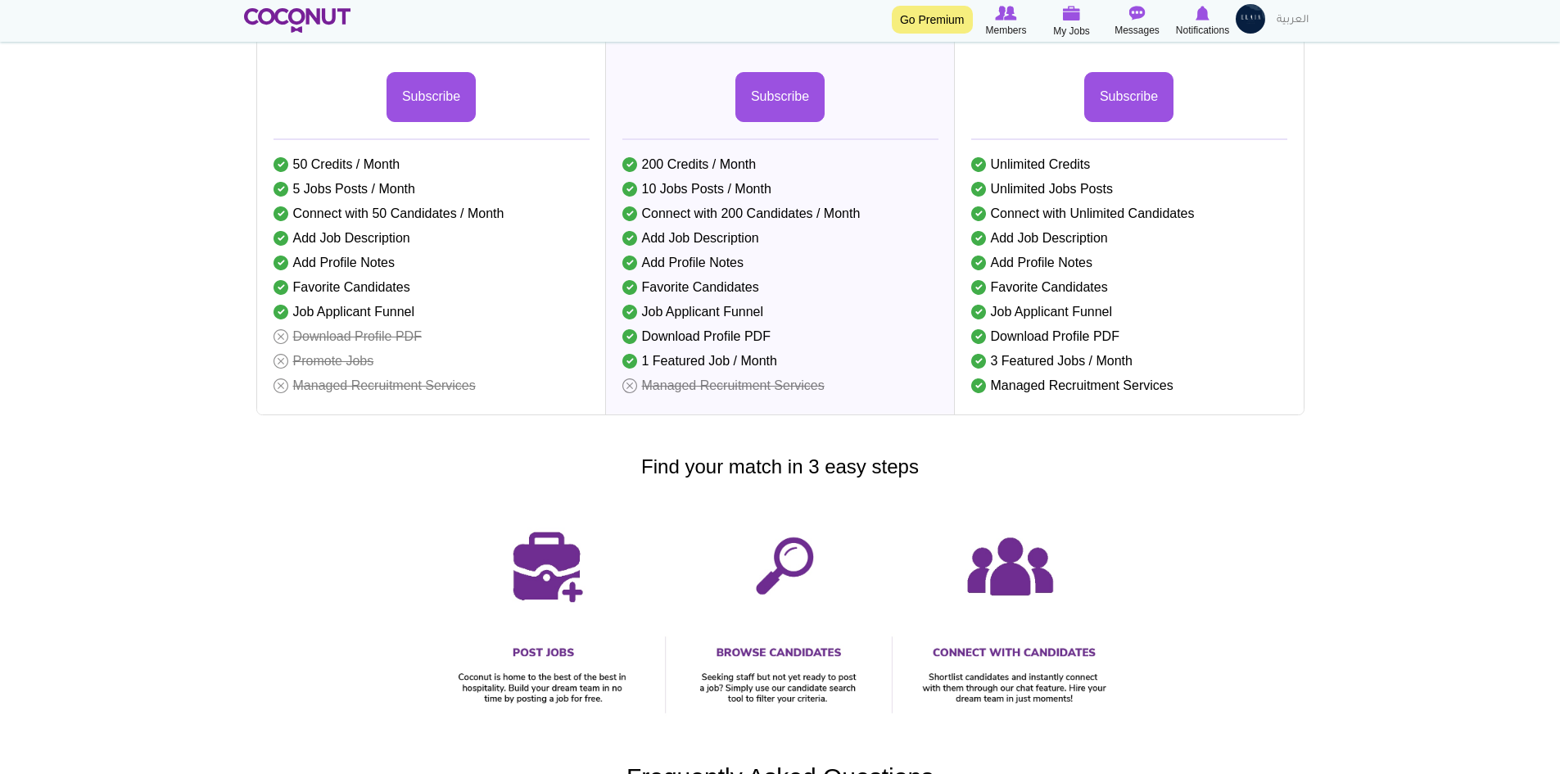
scroll to position [409, 0]
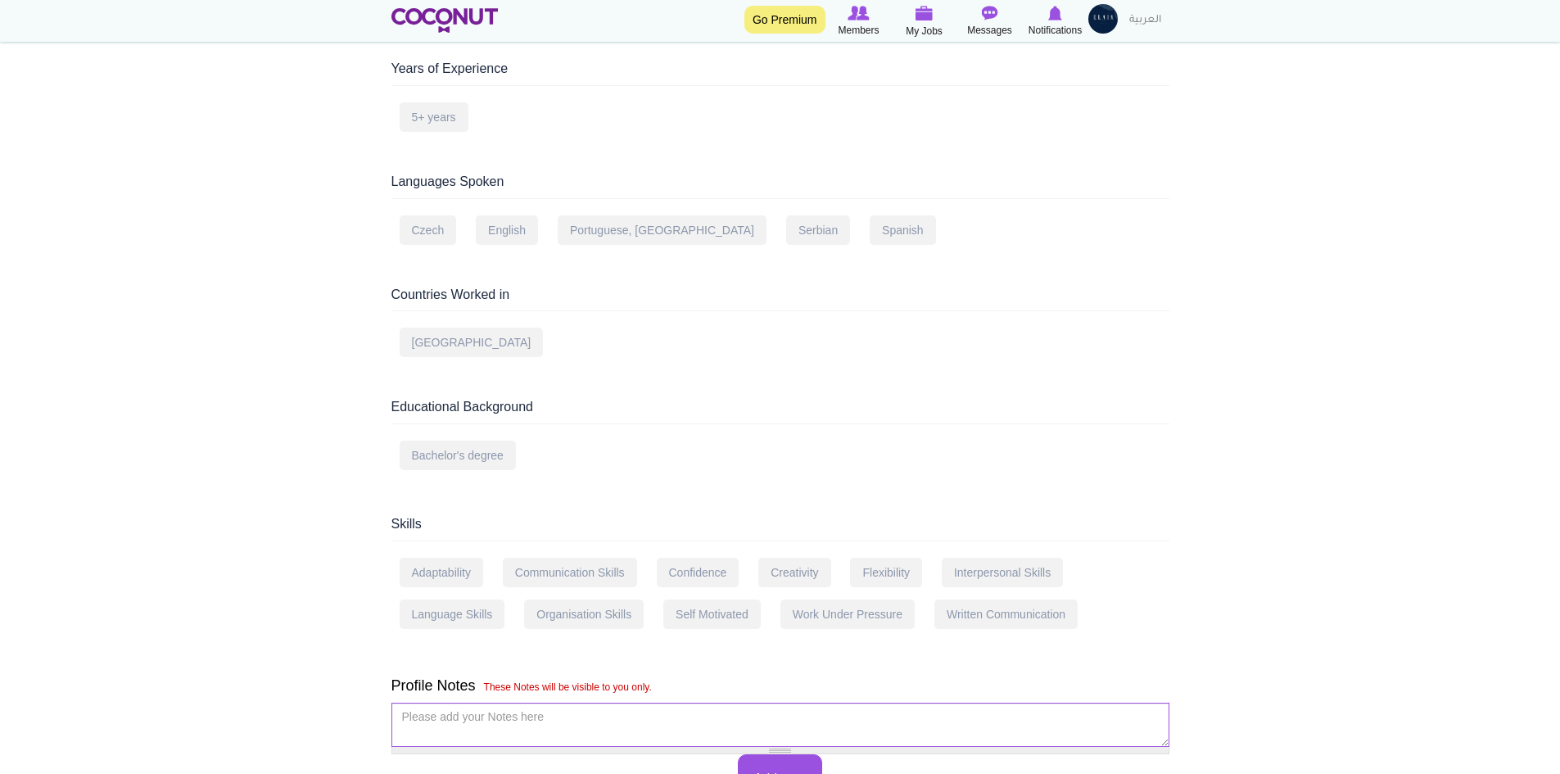
scroll to position [655, 0]
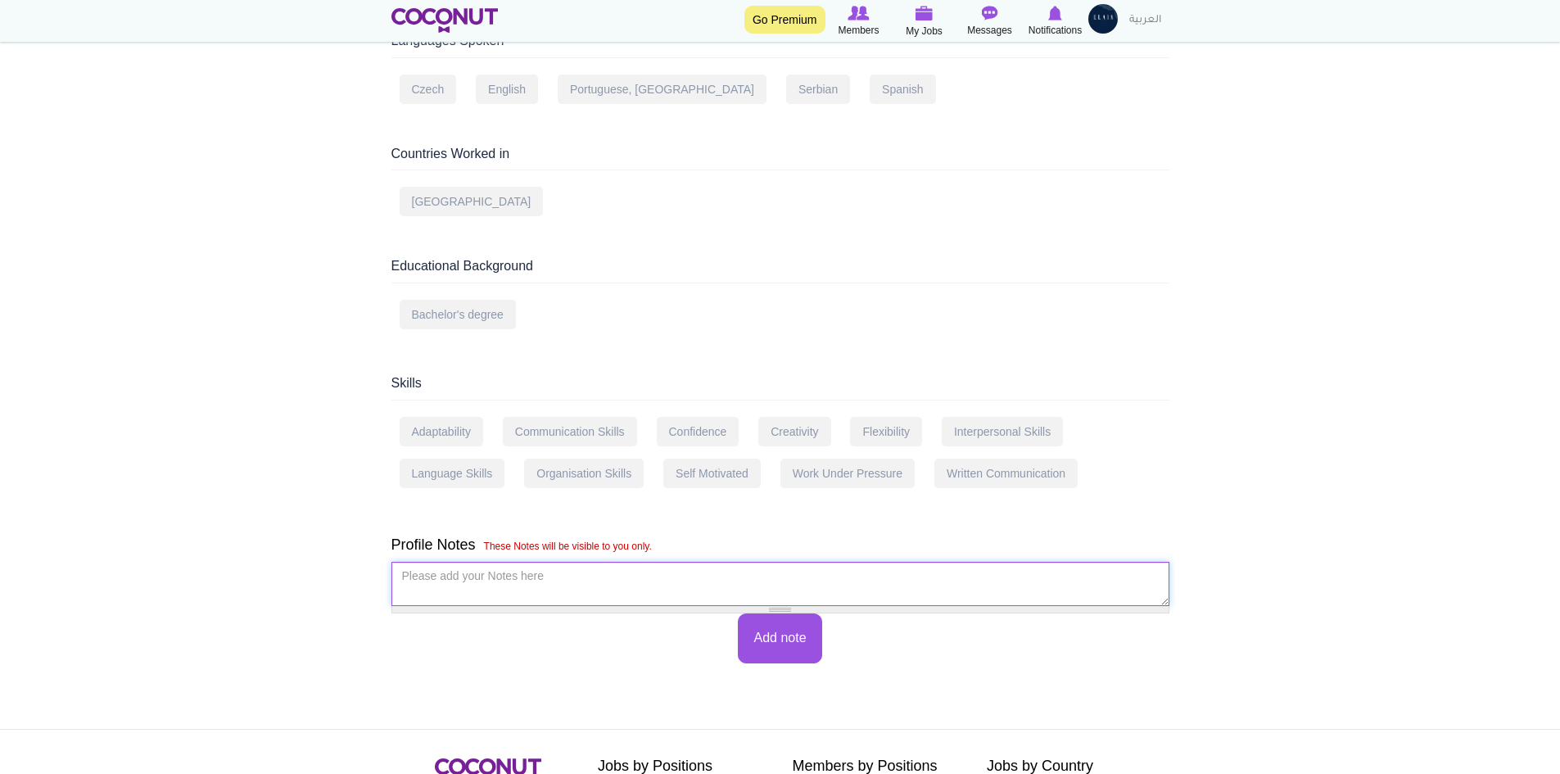
click at [629, 576] on textarea "Please add your Notes here *" at bounding box center [780, 584] width 778 height 44
click at [795, 634] on button "Add note" at bounding box center [780, 638] width 84 height 50
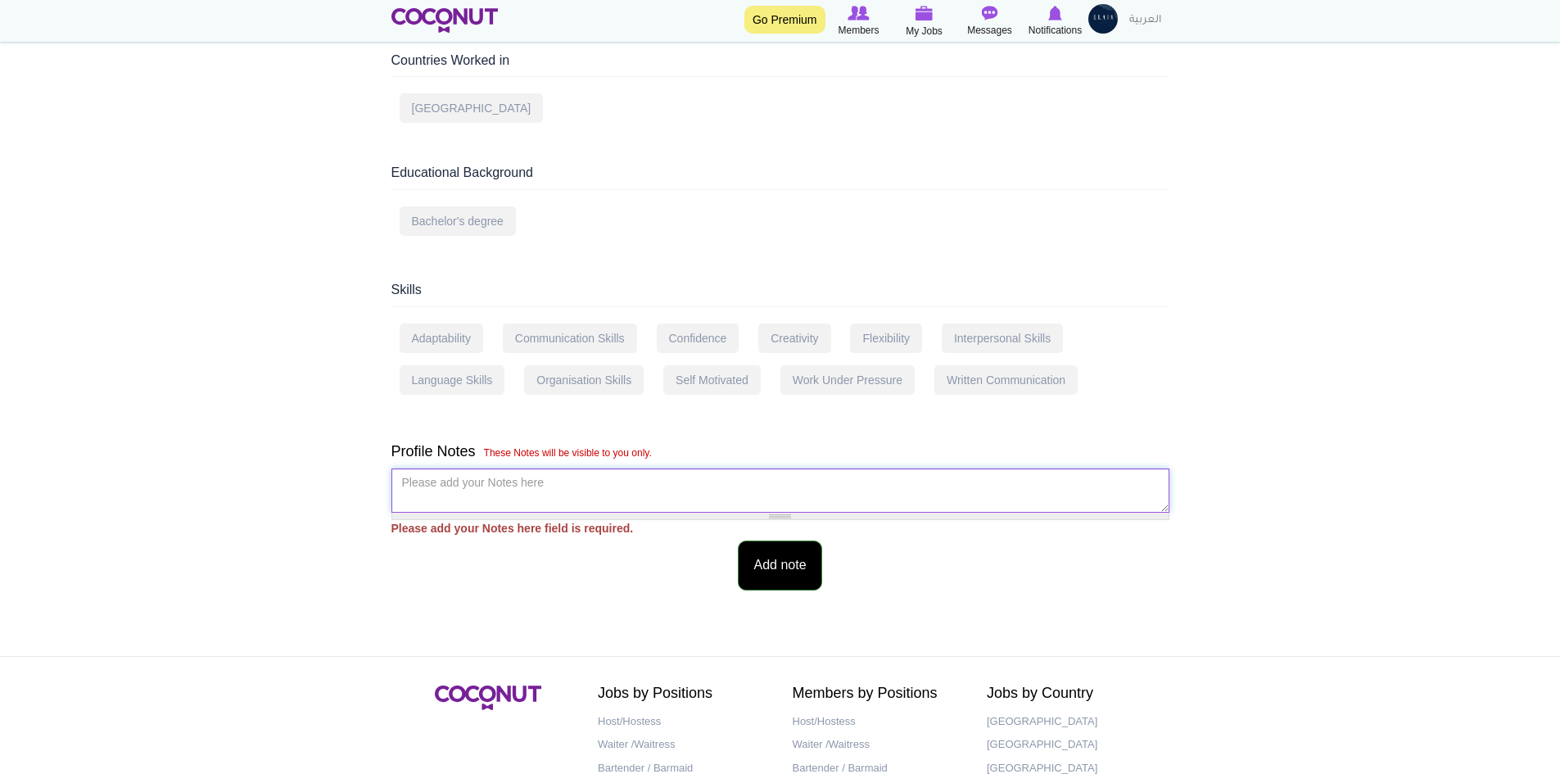
scroll to position [875, 0]
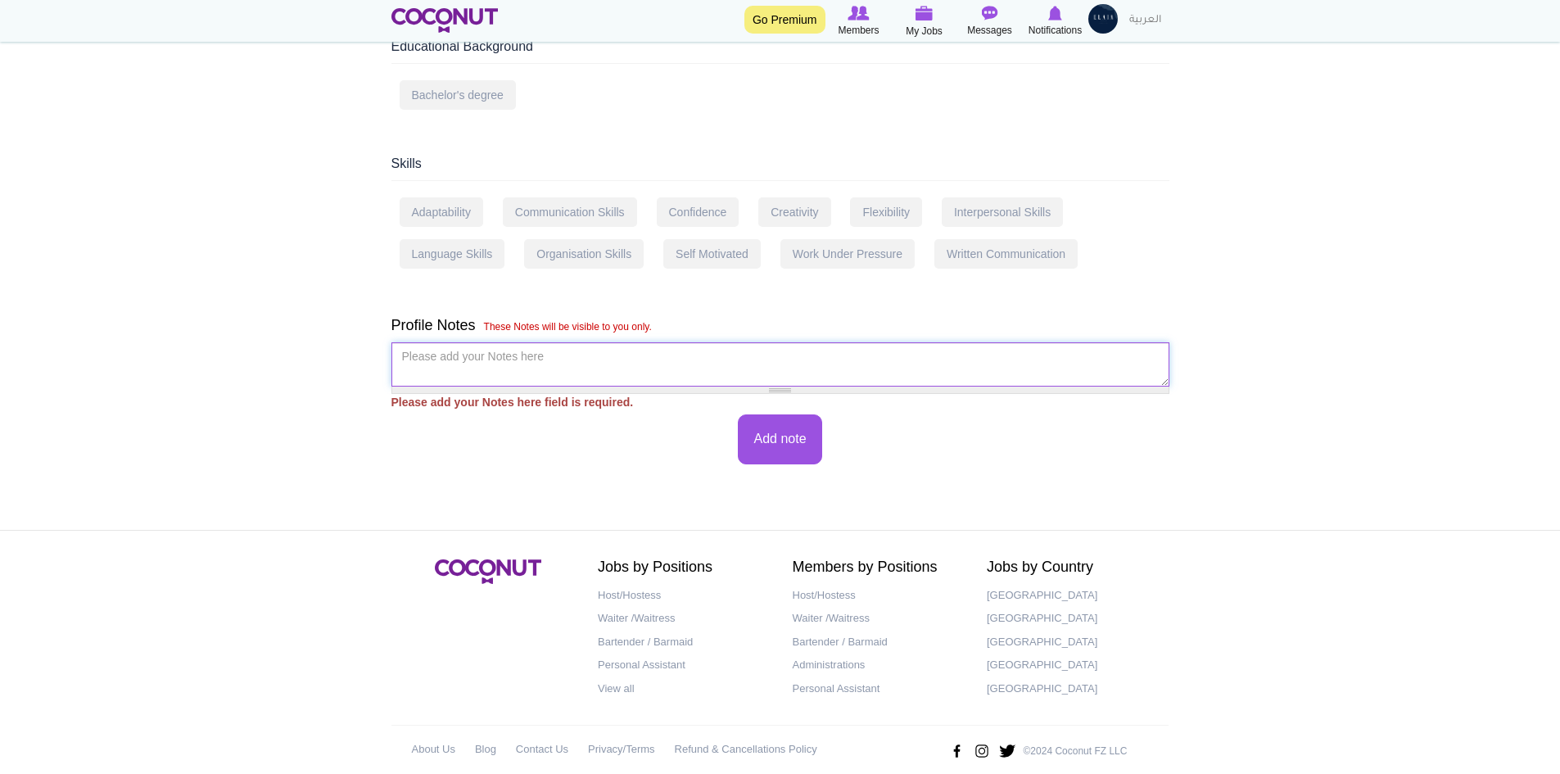
click at [550, 355] on textarea "Please add your Notes here *" at bounding box center [780, 364] width 778 height 44
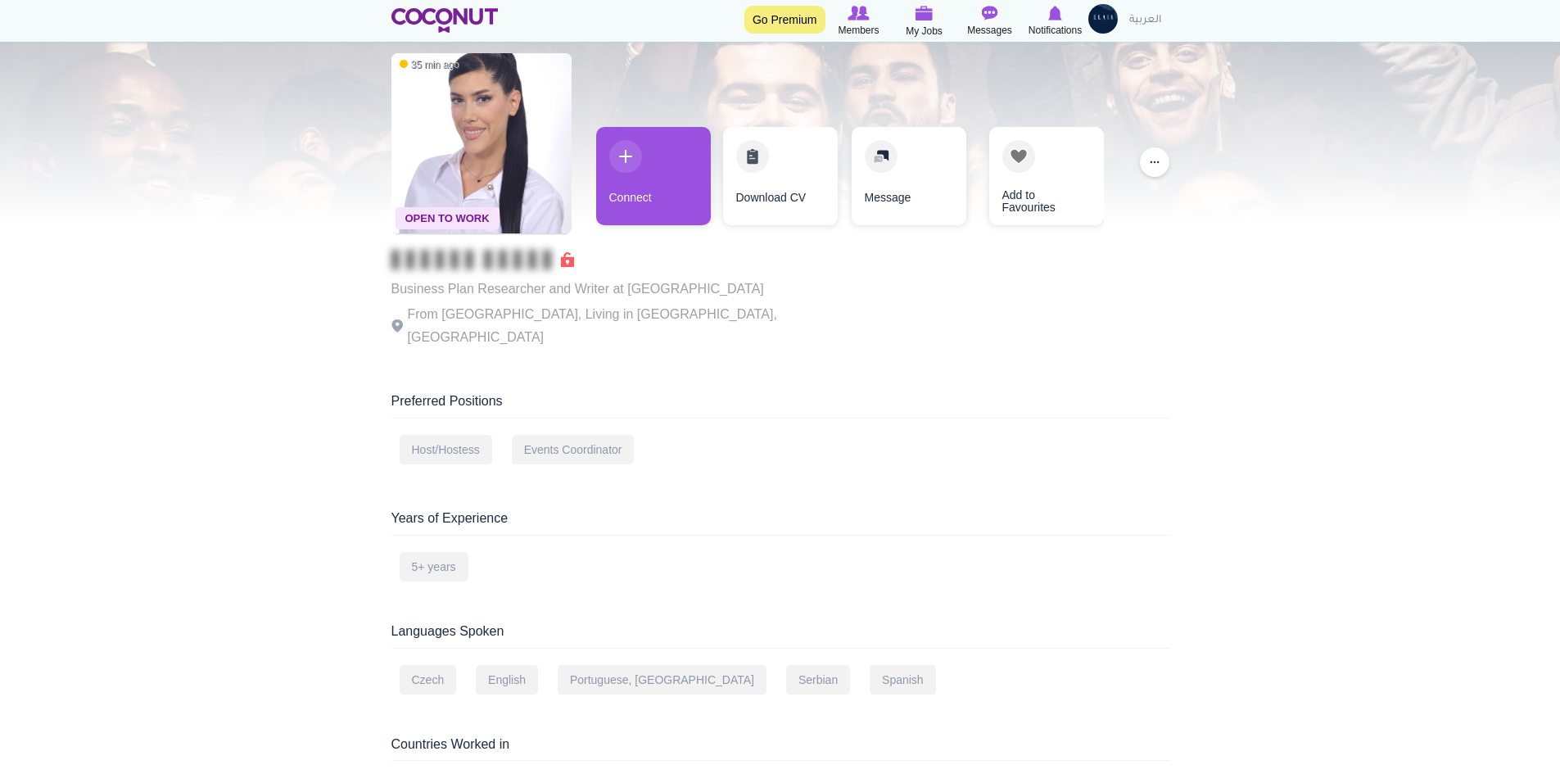
scroll to position [0, 0]
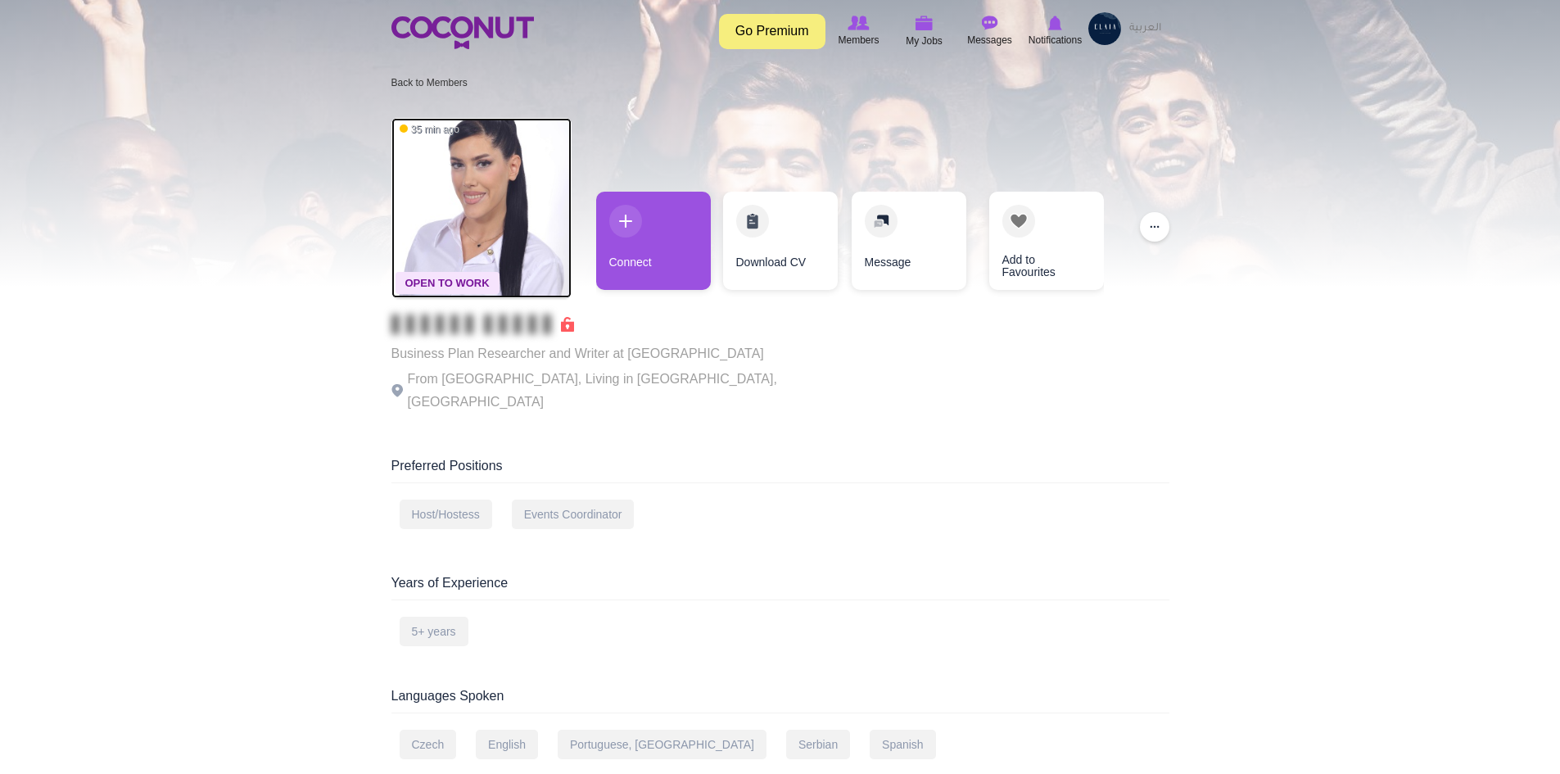
click at [482, 201] on img at bounding box center [481, 208] width 180 height 180
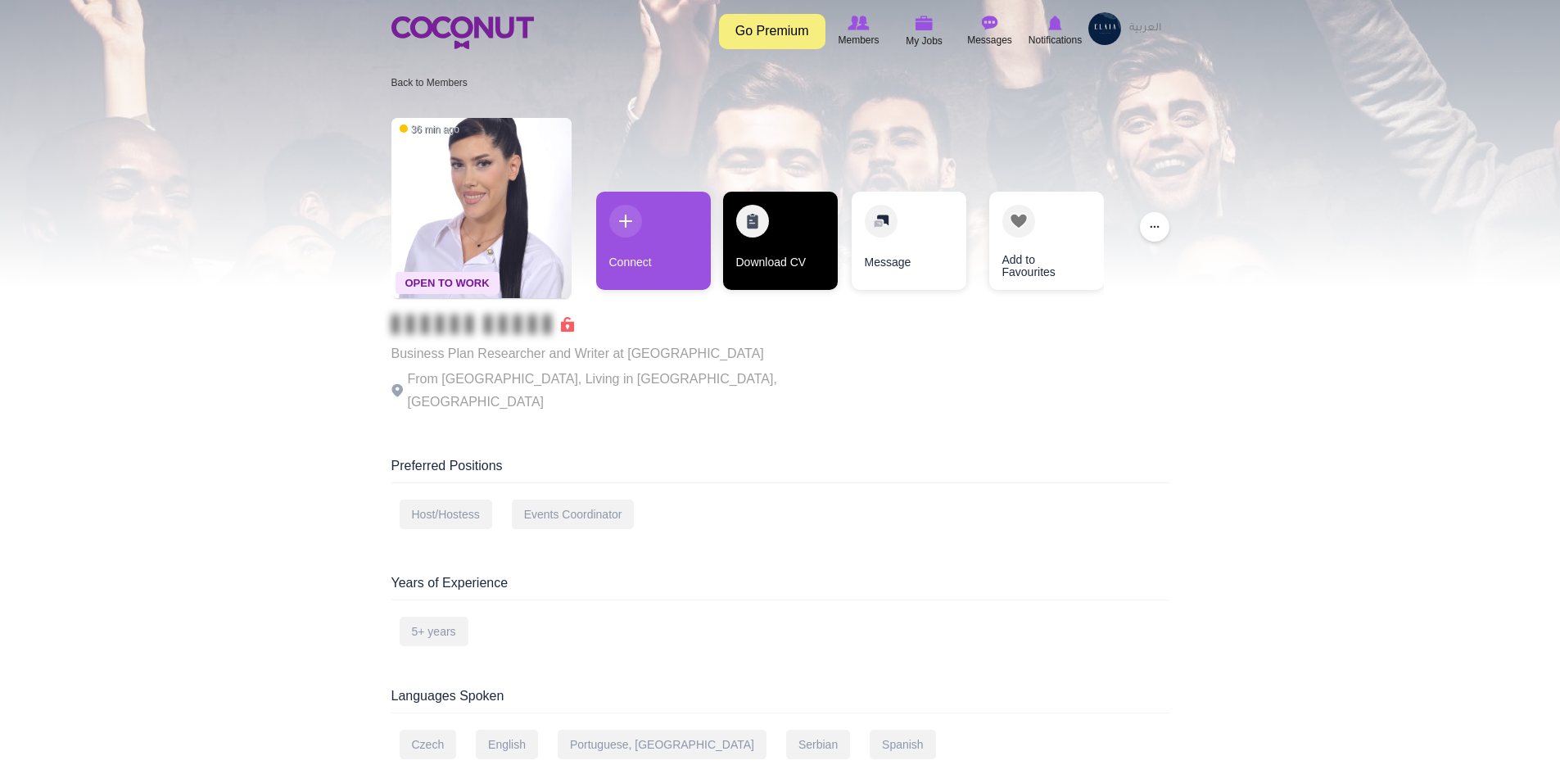
click at [766, 273] on link "Download CV" at bounding box center [780, 241] width 115 height 98
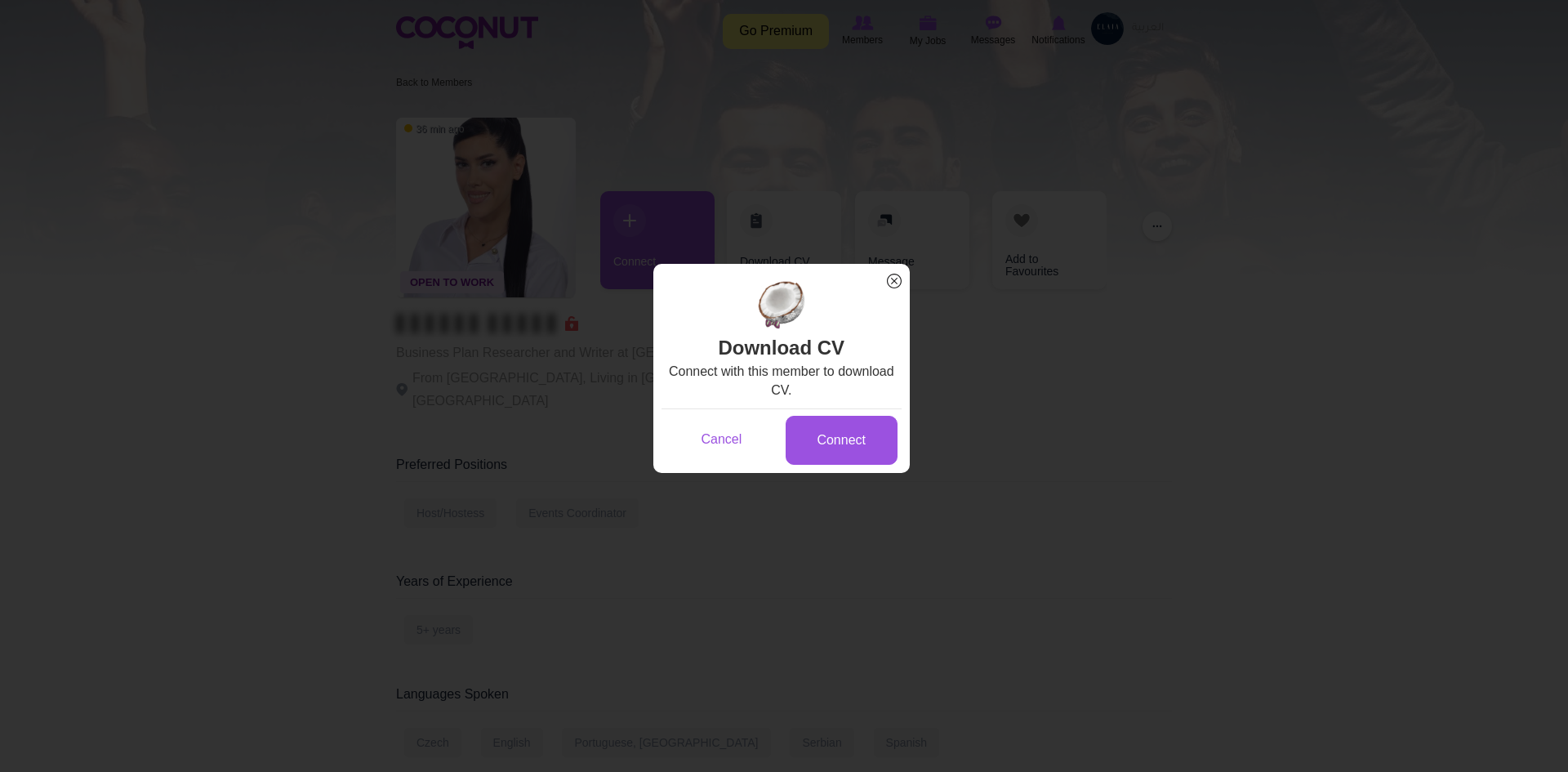
click at [900, 291] on span "x" at bounding box center [894, 280] width 21 height 21
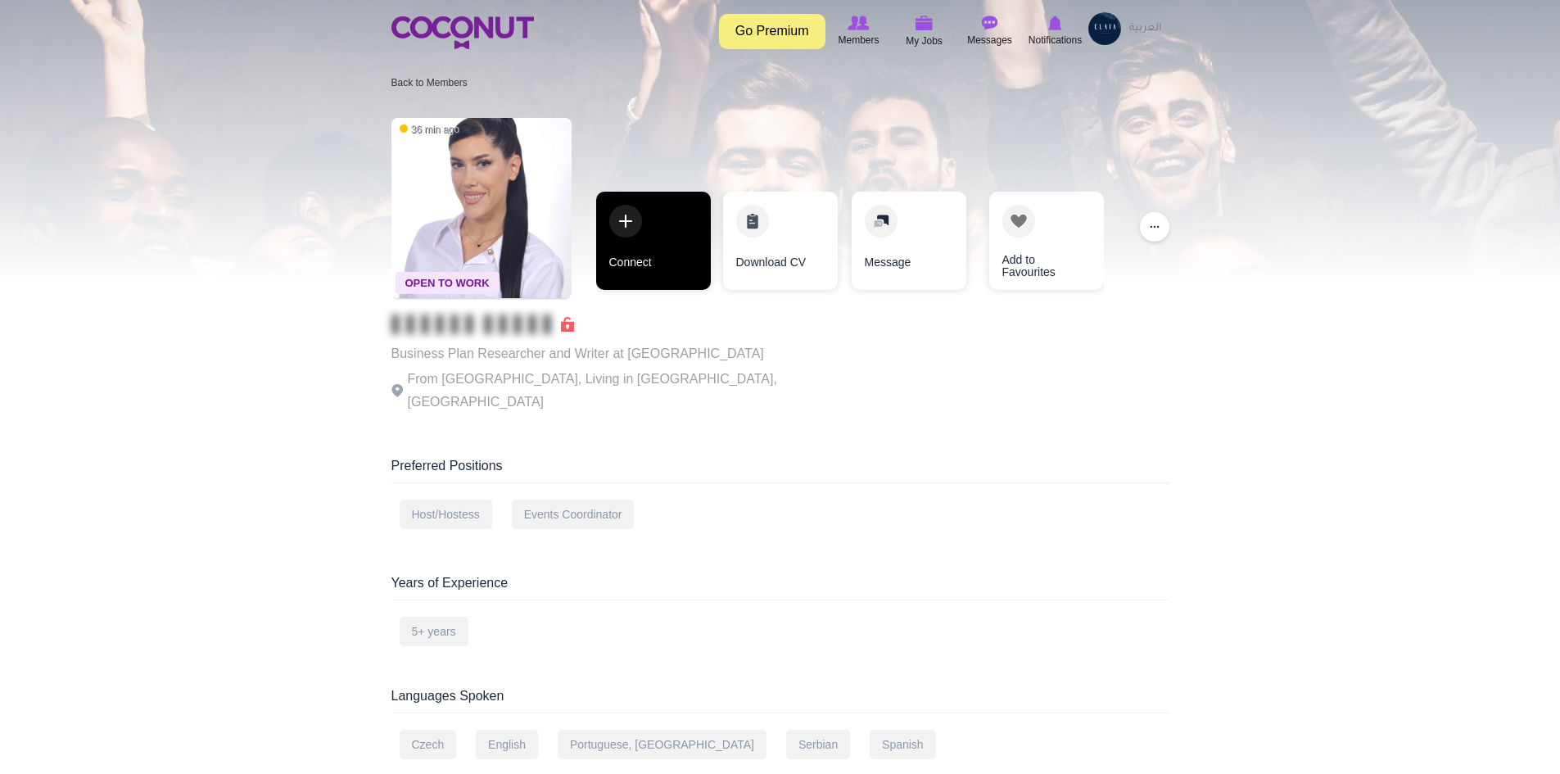
click at [638, 254] on link "Connect" at bounding box center [653, 241] width 115 height 98
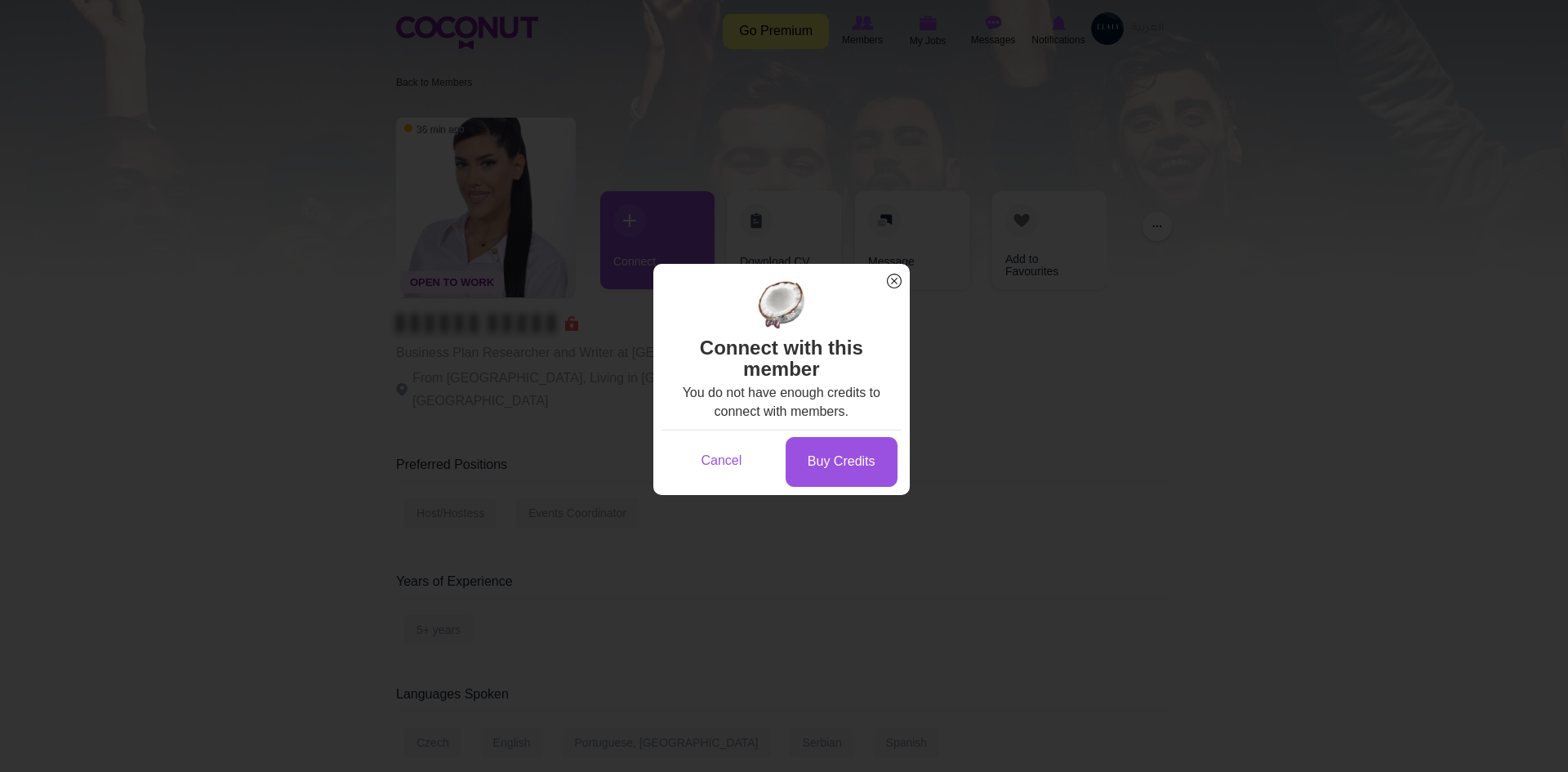
click at [899, 279] on span "x" at bounding box center [894, 280] width 21 height 21
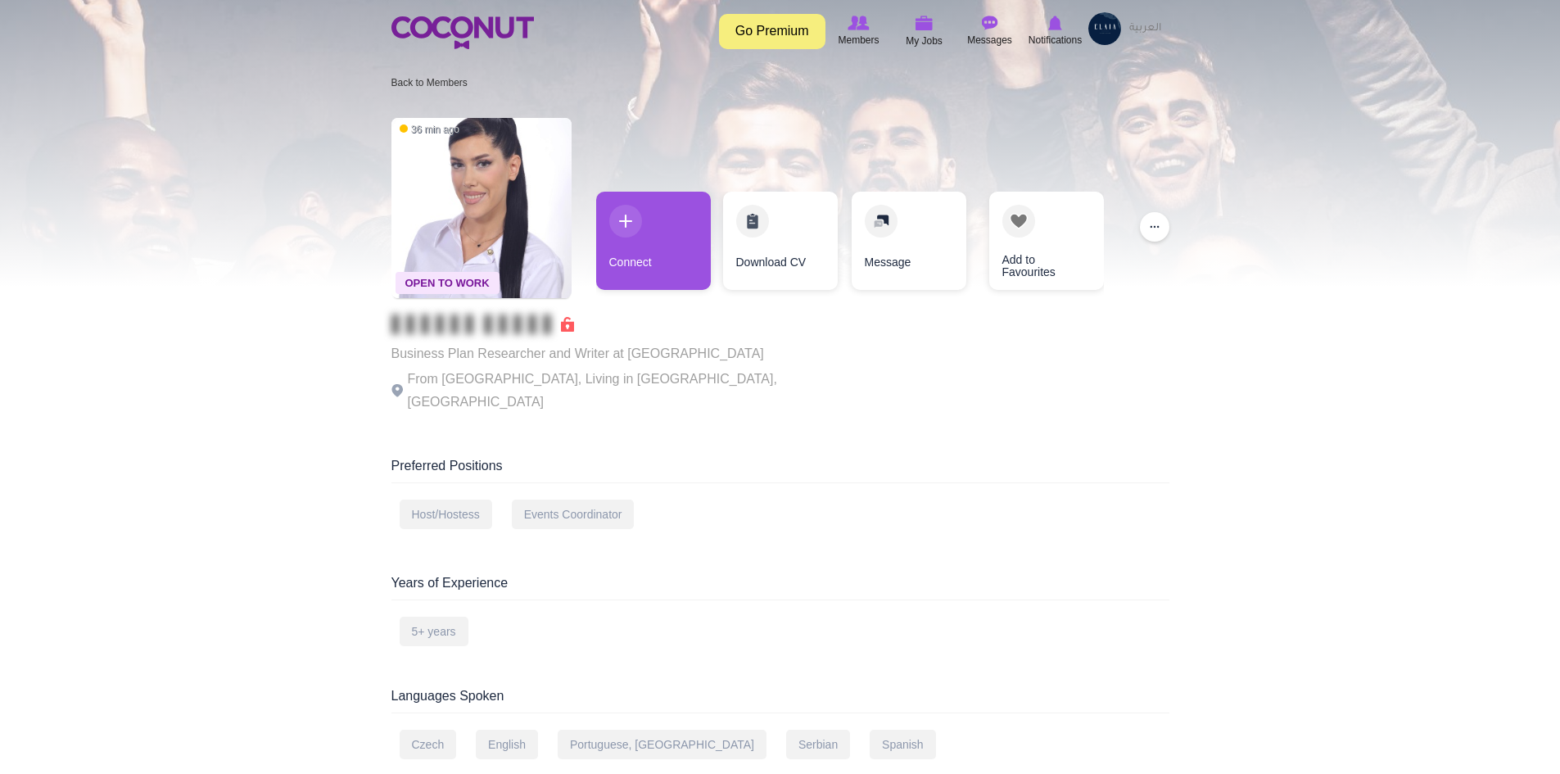
click at [1025, 231] on link "Add to Favourites" at bounding box center [1046, 241] width 115 height 98
click at [1016, 225] on link "Remove from Favourites" at bounding box center [1046, 241] width 115 height 98
